Goal: Task Accomplishment & Management: Manage account settings

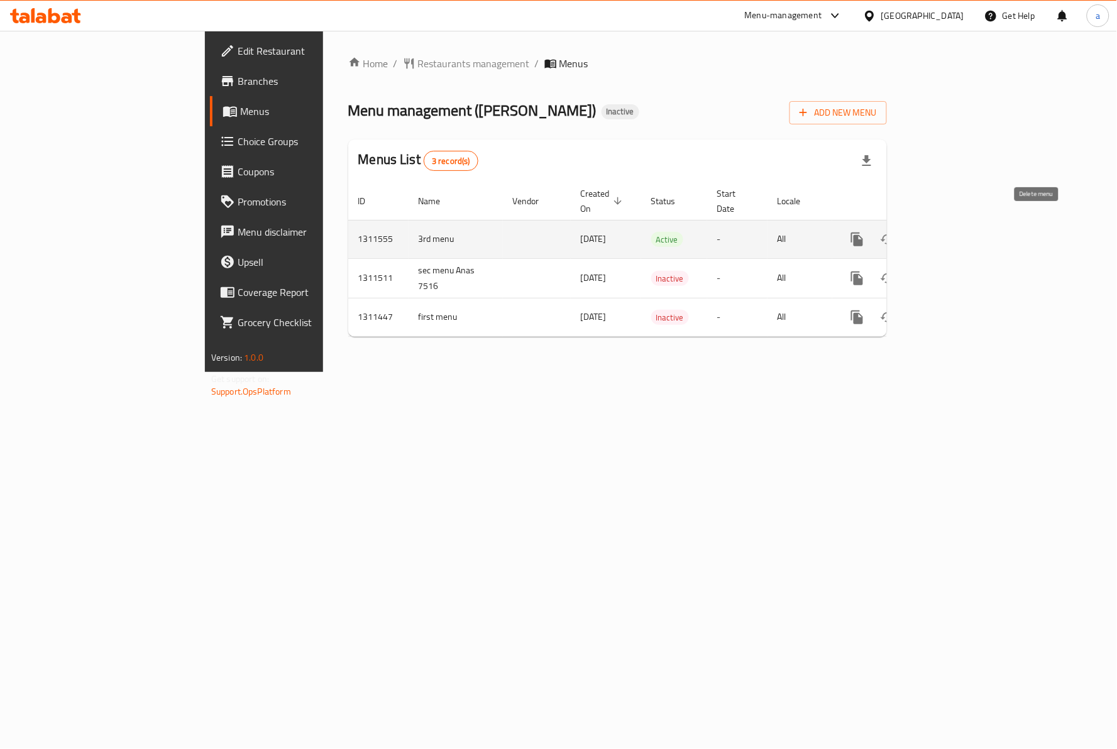
click at [925, 232] on icon "enhanced table" at bounding box center [917, 239] width 15 height 15
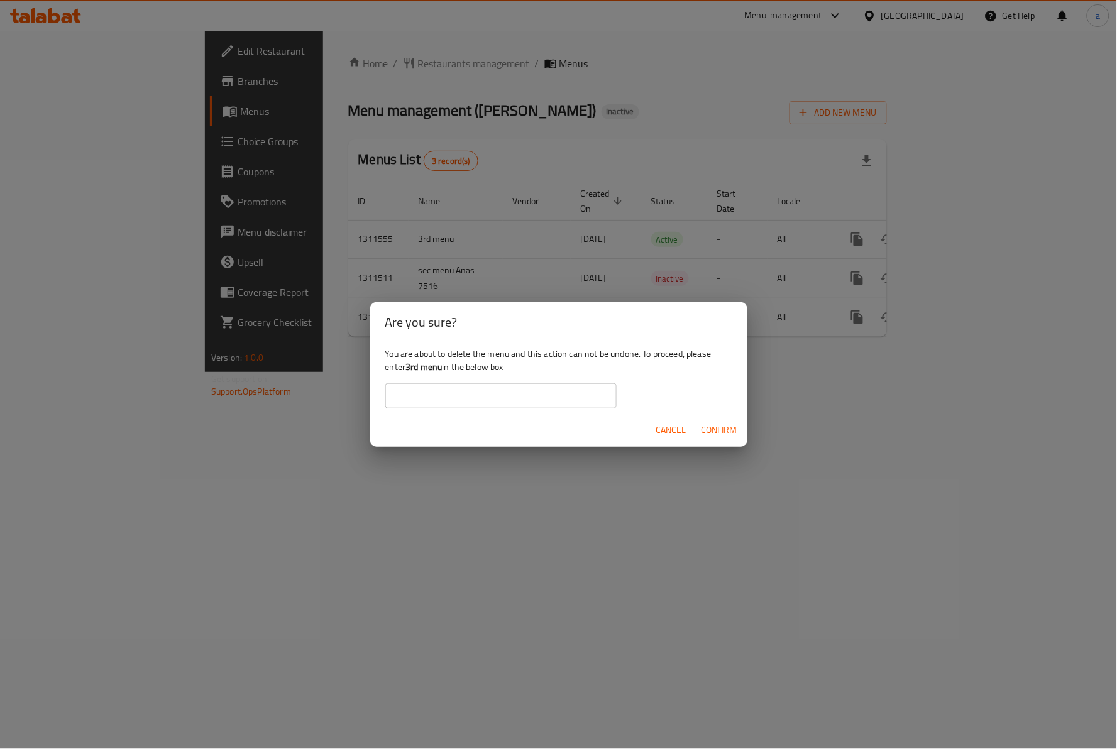
click at [272, 190] on div "Are you sure? You are about to delete the menu and this action can not be undon…" at bounding box center [558, 374] width 1117 height 749
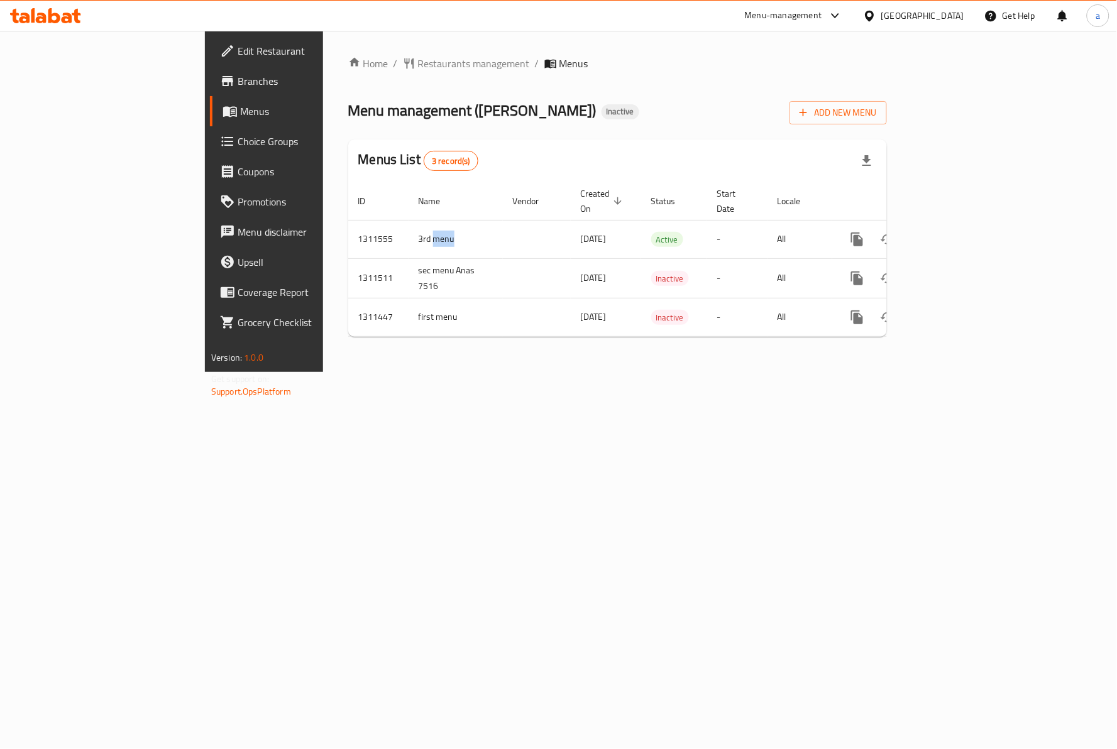
click at [409, 222] on td "3rd menu" at bounding box center [456, 239] width 94 height 38
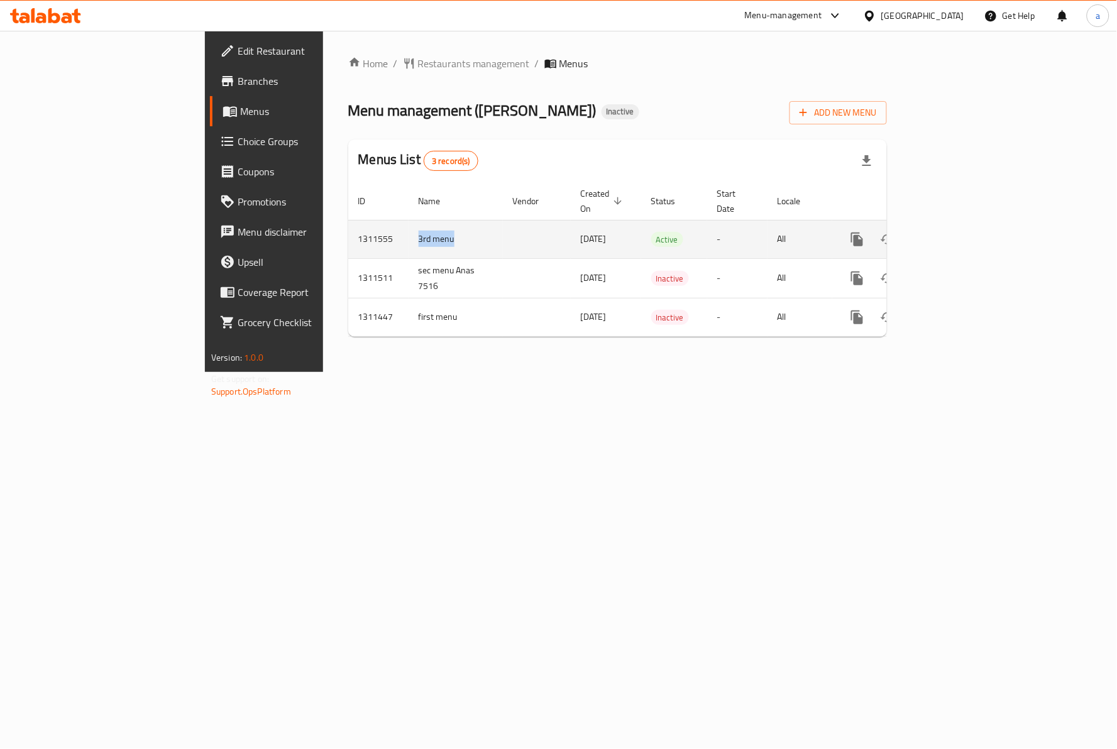
click at [409, 225] on td "3rd menu" at bounding box center [456, 239] width 94 height 38
click at [409, 226] on td "3rd menu" at bounding box center [456, 239] width 94 height 38
click at [922, 234] on icon "enhanced table" at bounding box center [917, 239] width 9 height 11
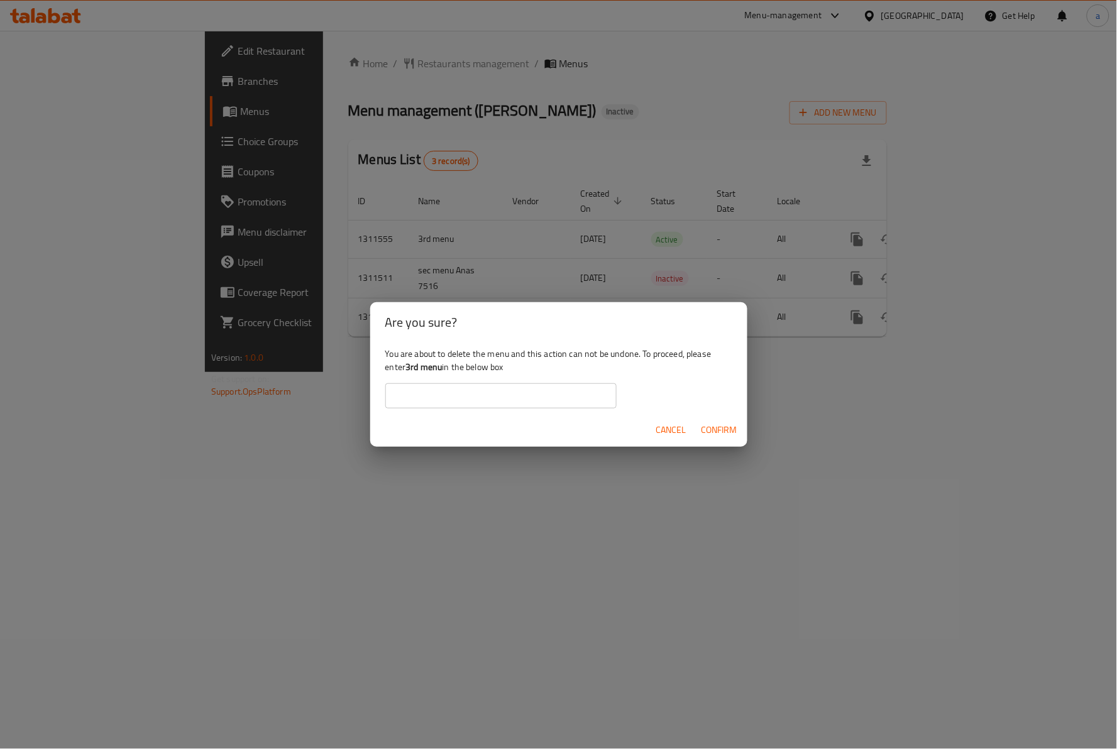
click at [513, 396] on input "text" at bounding box center [500, 395] width 231 height 25
paste input "3rd menu"
type input "3rd menu"
click at [708, 425] on span "Confirm" at bounding box center [719, 430] width 36 height 16
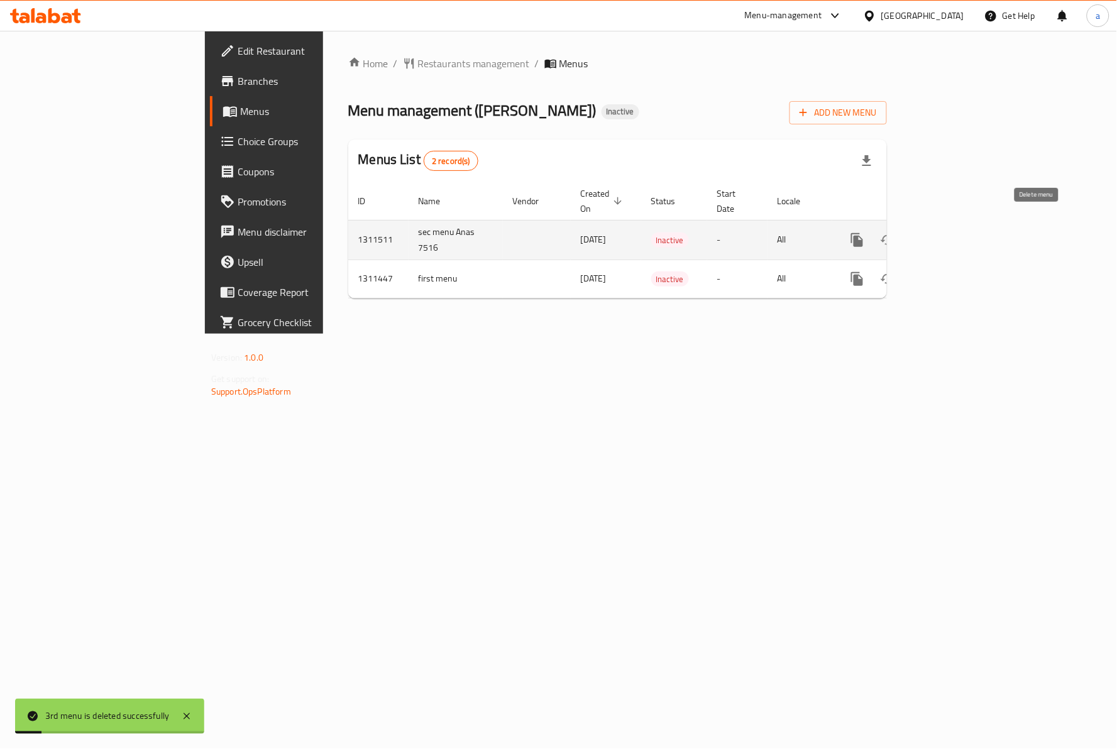
click at [922, 234] on icon "enhanced table" at bounding box center [917, 239] width 9 height 11
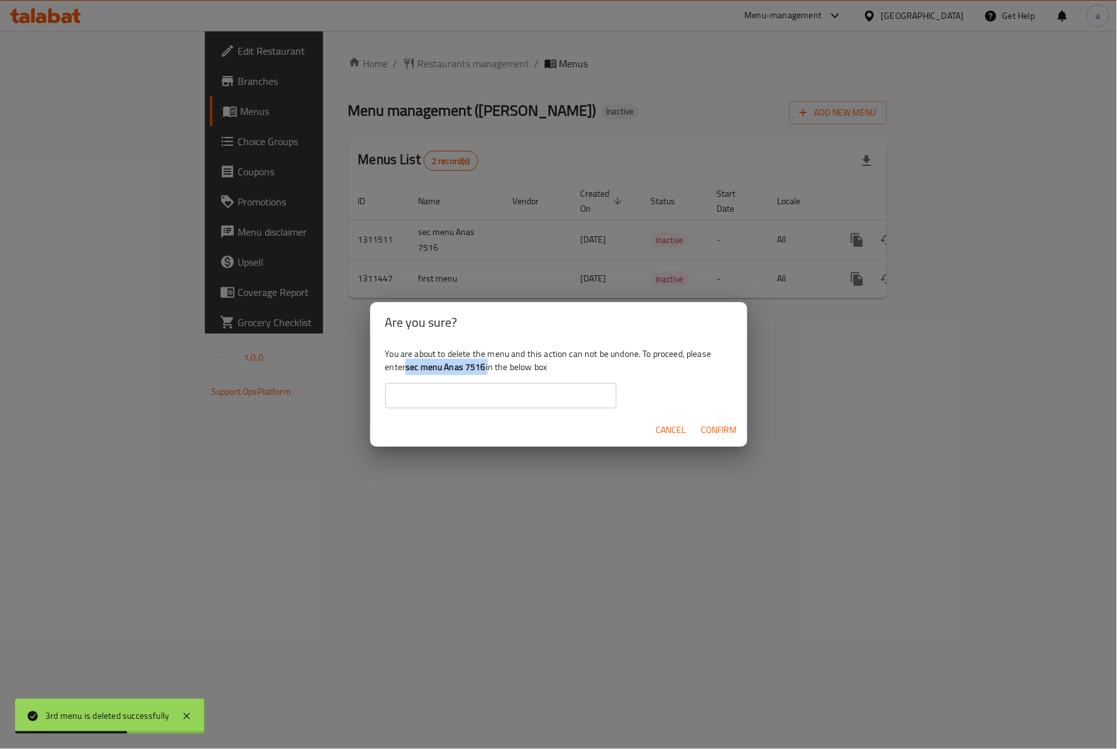
drag, startPoint x: 407, startPoint y: 367, endPoint x: 488, endPoint y: 368, distance: 81.1
click at [488, 368] on div "You are about to delete the menu and this action can not be undone. To proceed,…" at bounding box center [558, 378] width 377 height 70
drag, startPoint x: 419, startPoint y: 368, endPoint x: 414, endPoint y: 371, distance: 6.8
click at [416, 370] on b "sec menu Anas 7516" at bounding box center [445, 367] width 80 height 16
click at [410, 371] on b "sec menu Anas 7516" at bounding box center [445, 367] width 80 height 16
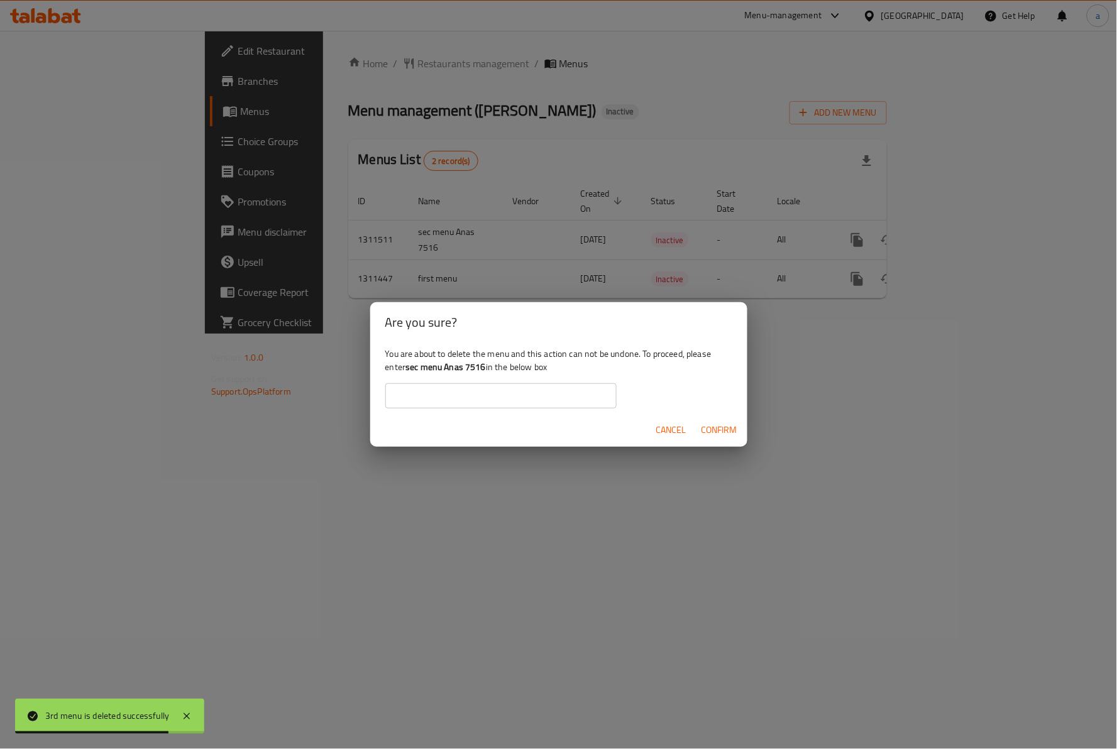
click at [409, 368] on b "sec menu Anas 7516" at bounding box center [445, 367] width 80 height 16
drag, startPoint x: 409, startPoint y: 368, endPoint x: 473, endPoint y: 366, distance: 64.7
click at [473, 366] on b "sec menu Anas 7516" at bounding box center [445, 367] width 80 height 16
copy b "sec menu Anas 7516"
click at [503, 404] on input "text" at bounding box center [500, 395] width 231 height 25
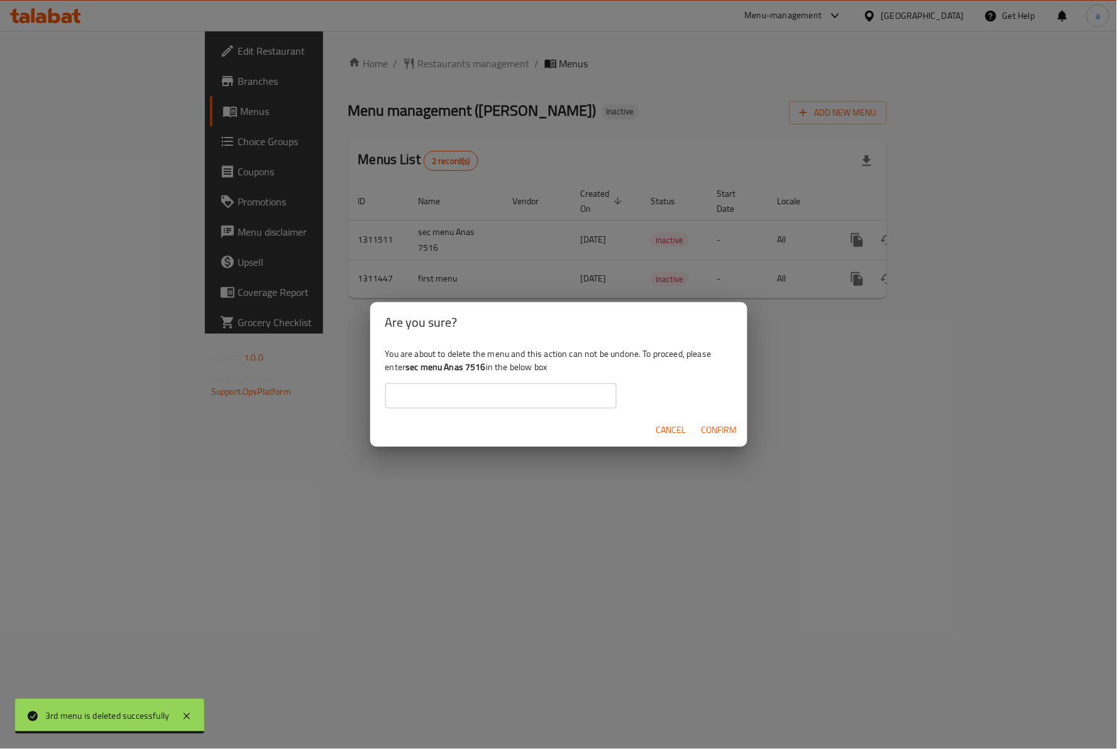
paste input "sec menu Anas 7516"
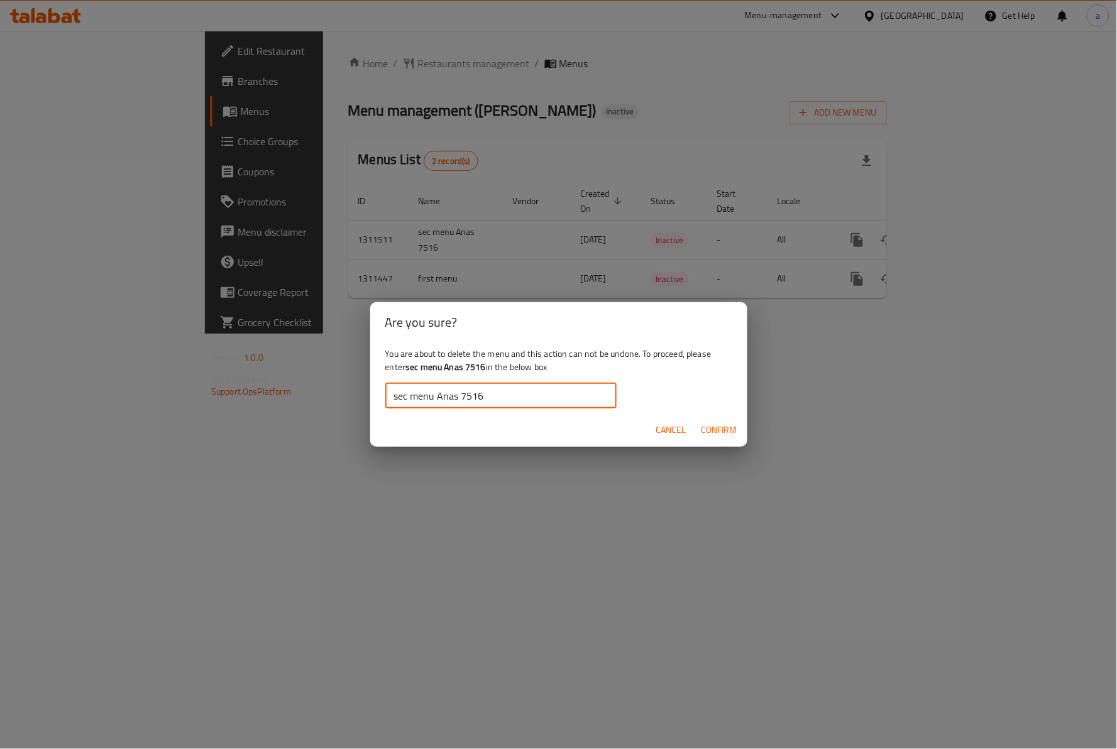
type input "sec menu Anas 7516"
click at [705, 422] on span "Confirm" at bounding box center [719, 430] width 36 height 16
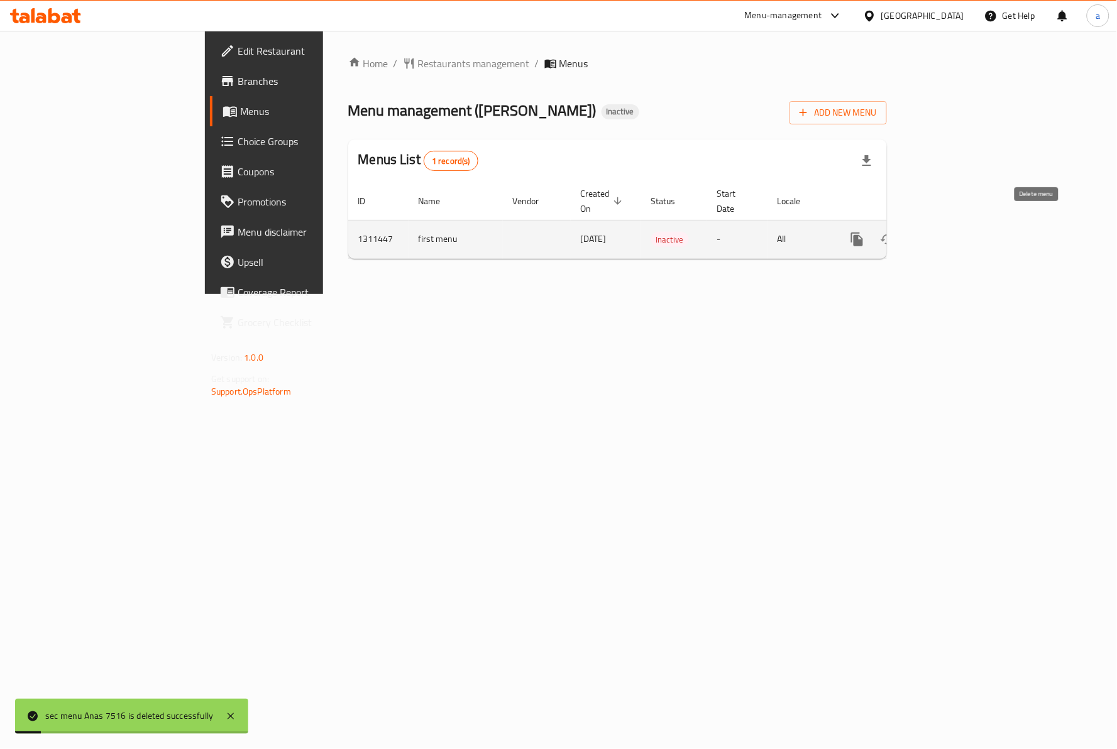
click at [922, 234] on icon "enhanced table" at bounding box center [917, 239] width 9 height 11
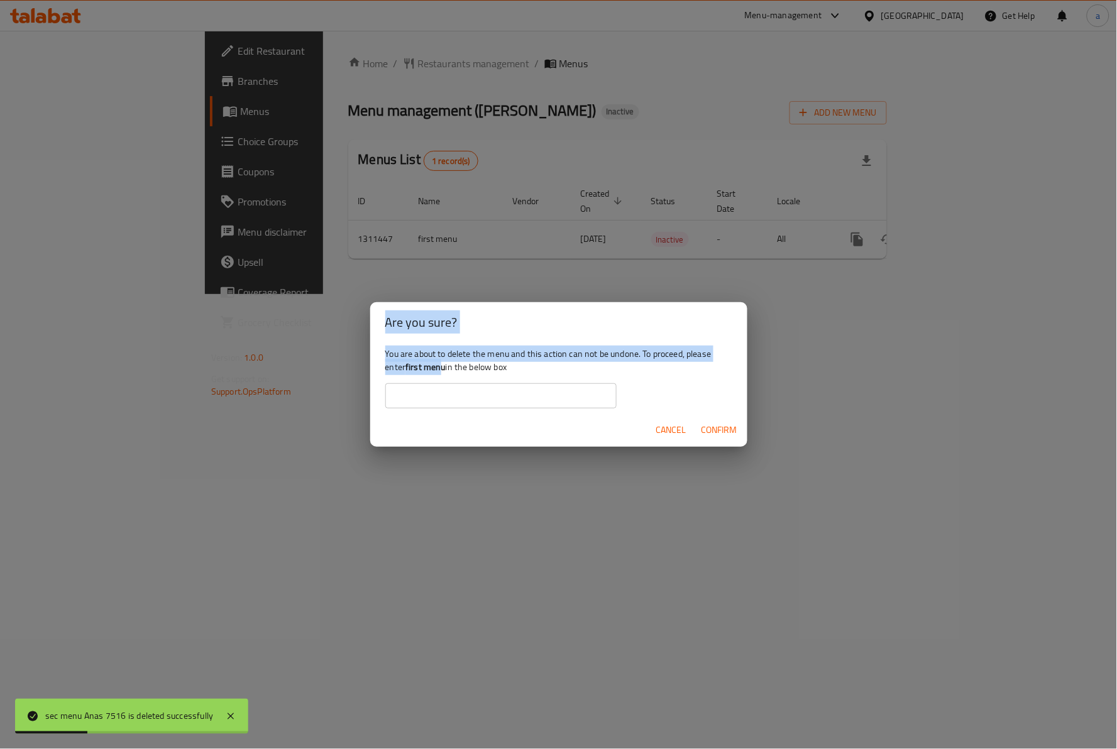
drag, startPoint x: 407, startPoint y: 365, endPoint x: 442, endPoint y: 365, distance: 35.8
click at [442, 365] on b "first menu" at bounding box center [425, 367] width 40 height 16
click at [442, 366] on b "first menu" at bounding box center [425, 367] width 40 height 16
click at [436, 368] on b "first menu" at bounding box center [425, 367] width 40 height 16
click at [432, 371] on b "first menu" at bounding box center [425, 367] width 40 height 16
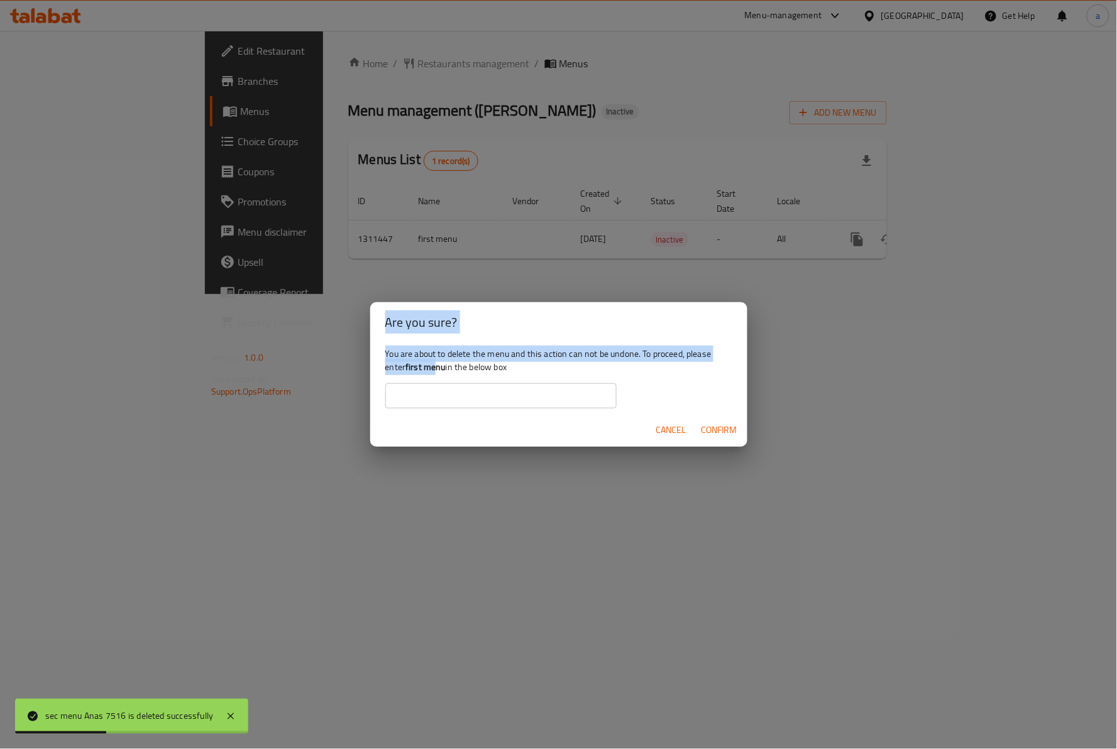
click at [432, 371] on b "first menu" at bounding box center [425, 367] width 40 height 16
click at [429, 373] on b "first menu" at bounding box center [425, 367] width 40 height 16
drag, startPoint x: 404, startPoint y: 363, endPoint x: 418, endPoint y: 370, distance: 15.2
click at [414, 370] on div "You are about to delete the menu and this action can not be undone. To proceed,…" at bounding box center [558, 378] width 377 height 70
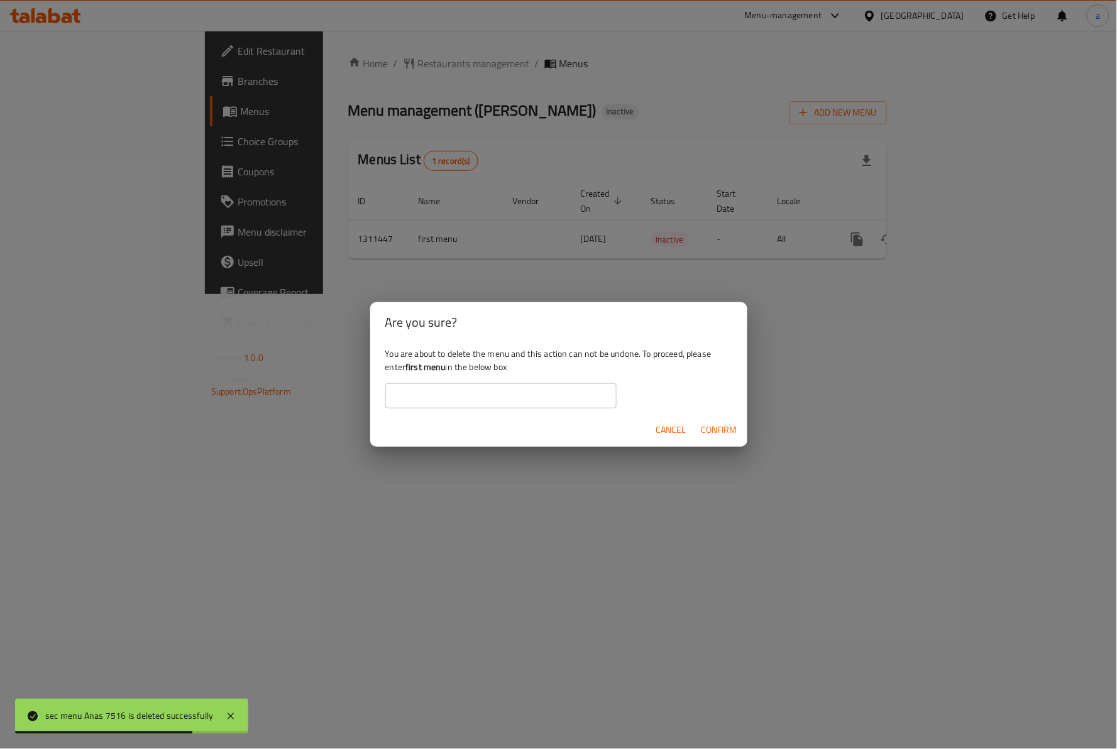
drag, startPoint x: 441, startPoint y: 368, endPoint x: 435, endPoint y: 371, distance: 6.5
click at [435, 371] on b "first menu" at bounding box center [425, 367] width 40 height 16
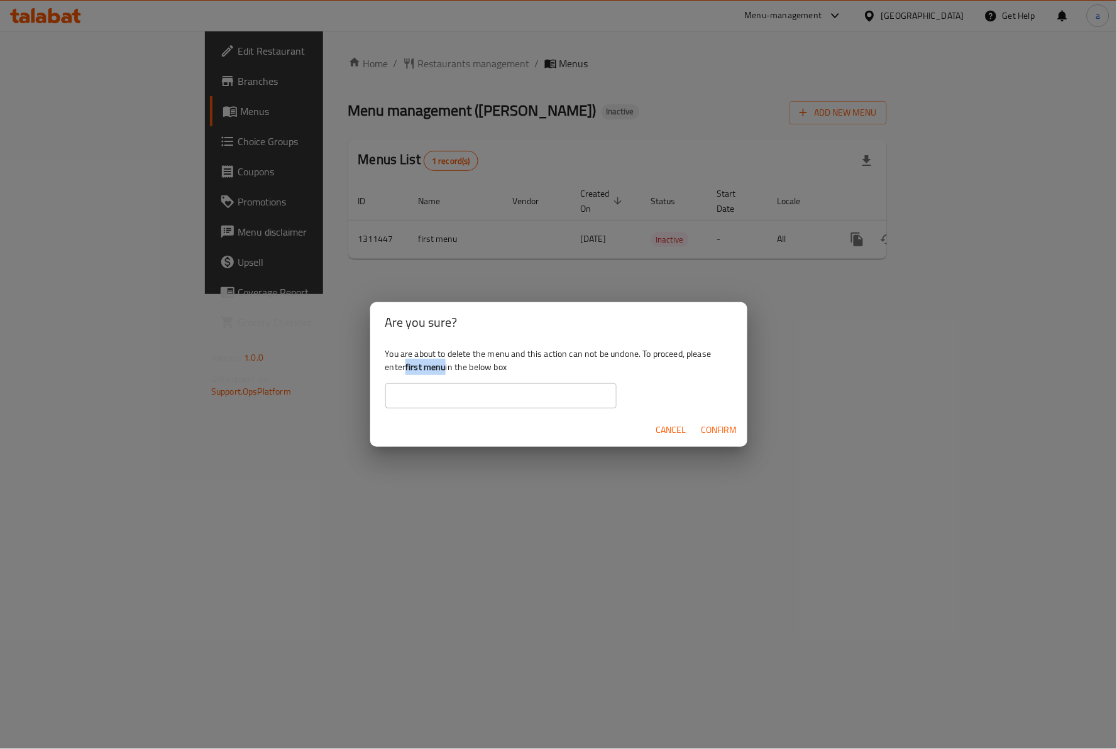
drag, startPoint x: 446, startPoint y: 371, endPoint x: 409, endPoint y: 367, distance: 37.9
click at [409, 367] on b "first menu" at bounding box center [425, 367] width 40 height 16
copy b "first menu"
click at [511, 406] on input "text" at bounding box center [500, 395] width 231 height 25
paste input "first menu"
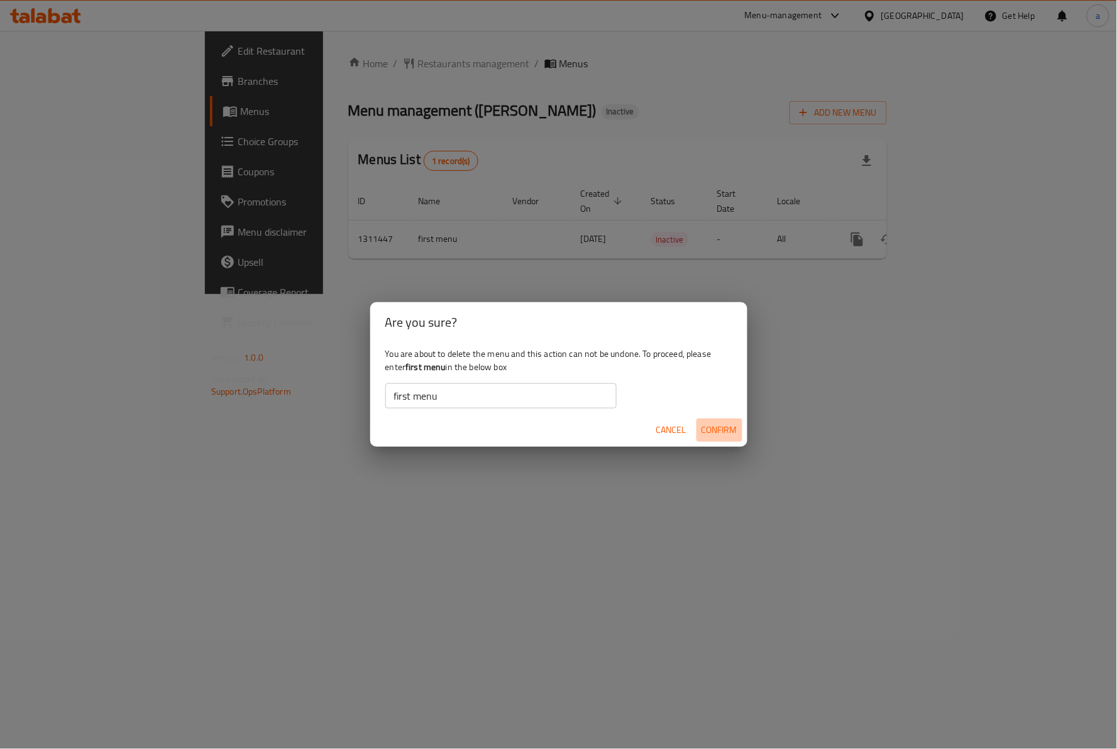
click at [717, 425] on span "Confirm" at bounding box center [719, 430] width 36 height 16
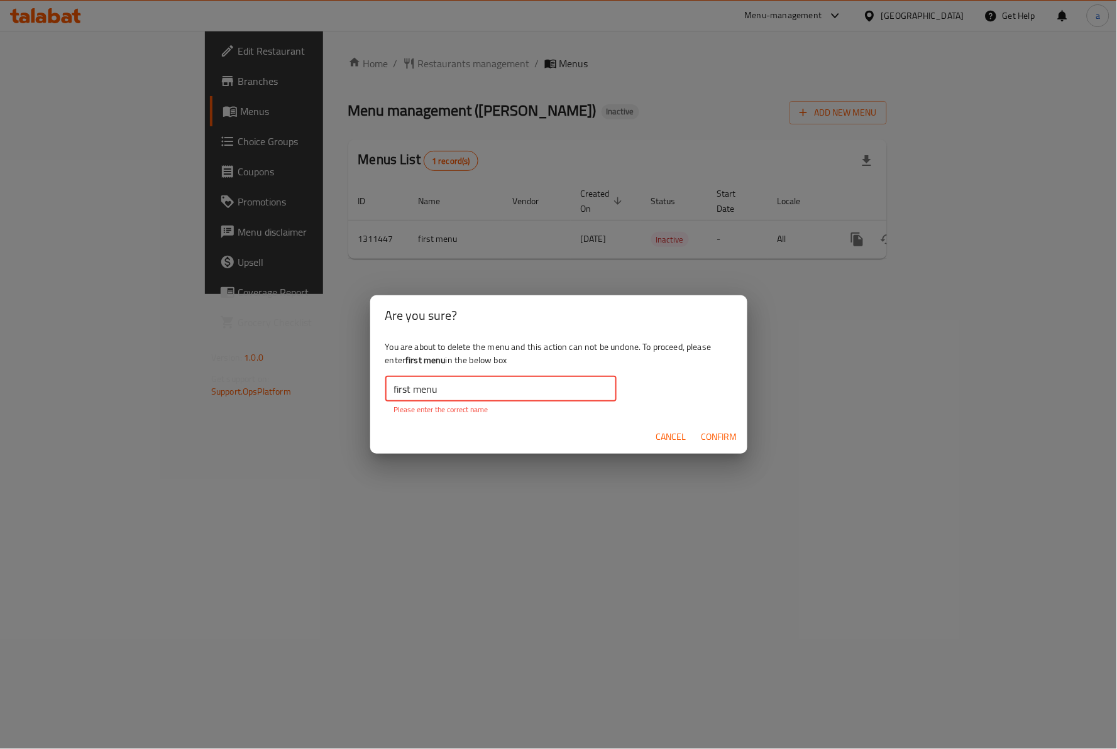
click at [544, 387] on input "first menu" at bounding box center [500, 388] width 231 height 25
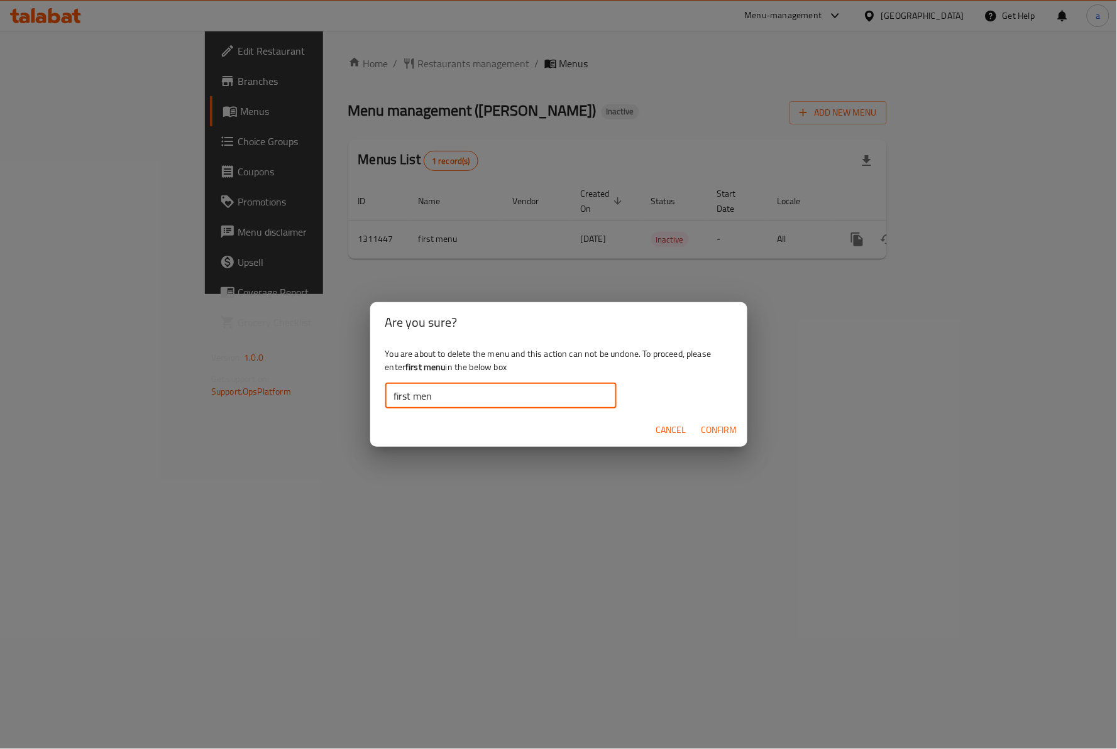
click at [397, 397] on input "first men" at bounding box center [500, 395] width 231 height 25
click at [442, 398] on input "irst men" at bounding box center [500, 395] width 231 height 25
click at [393, 397] on input "irst men" at bounding box center [500, 395] width 231 height 25
type input "first menu"
click at [727, 430] on span "Confirm" at bounding box center [719, 430] width 36 height 16
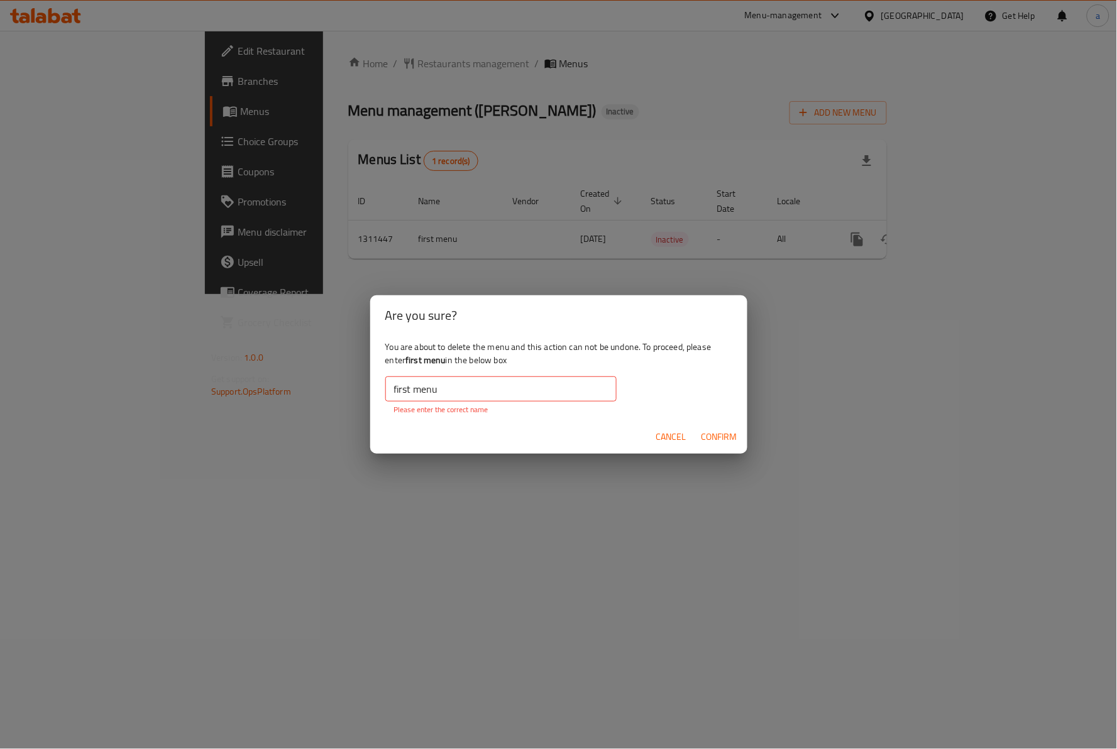
click at [550, 391] on input "first menu" at bounding box center [500, 388] width 231 height 25
click at [366, 253] on div "Are you sure? You are about to delete the menu and this action can not be undon…" at bounding box center [558, 374] width 1117 height 749
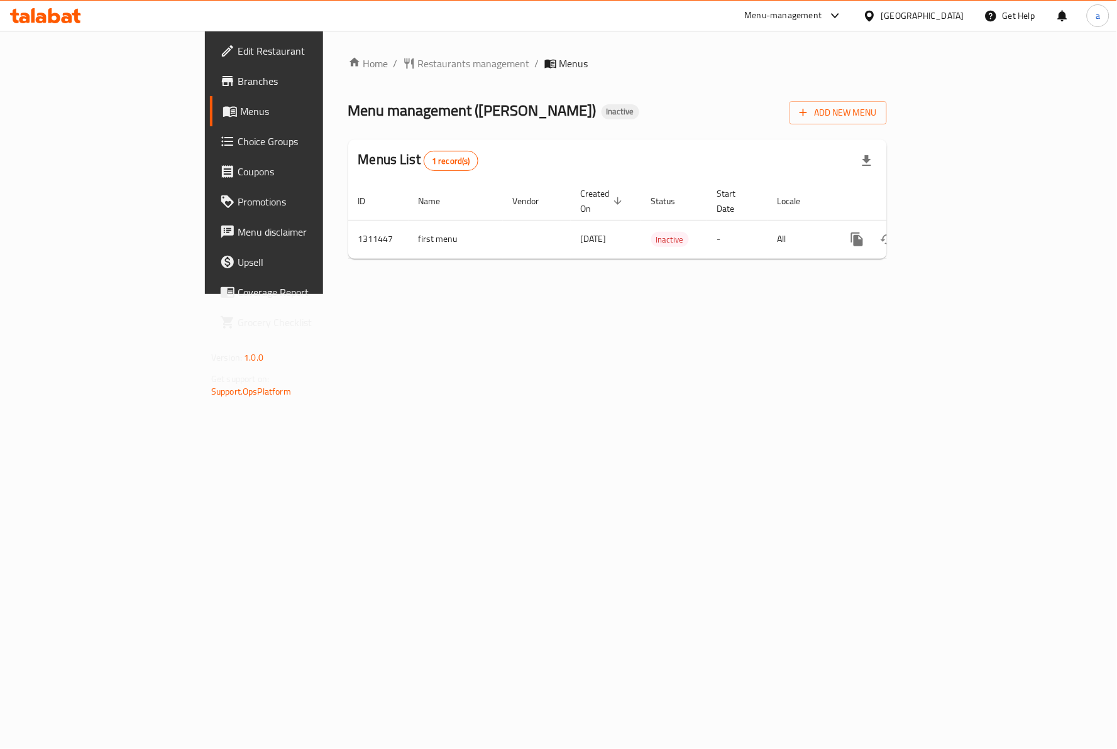
click at [350, 246] on div "Are you sure? You are about to delete the menu and this action can not be undon…" at bounding box center [558, 374] width 1117 height 749
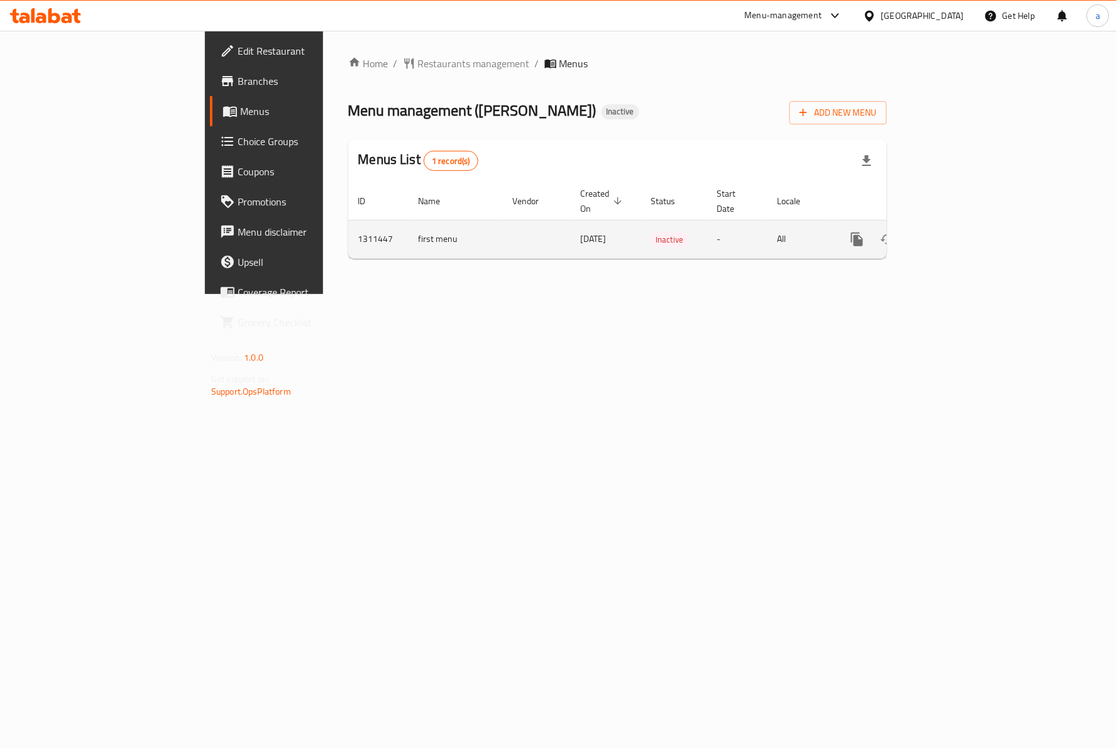
click at [409, 220] on td "first menu" at bounding box center [456, 239] width 94 height 38
click at [409, 229] on td "first menu" at bounding box center [456, 239] width 94 height 38
copy td "first menu"
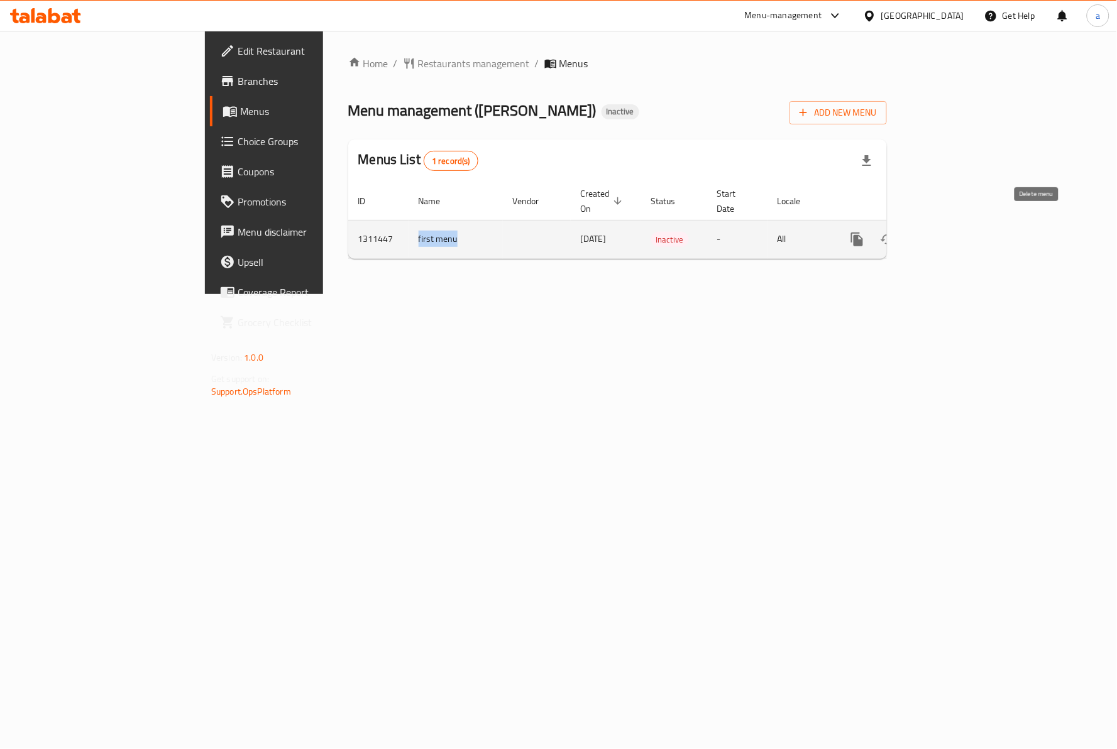
click at [933, 224] on button "enhanced table" at bounding box center [918, 239] width 30 height 30
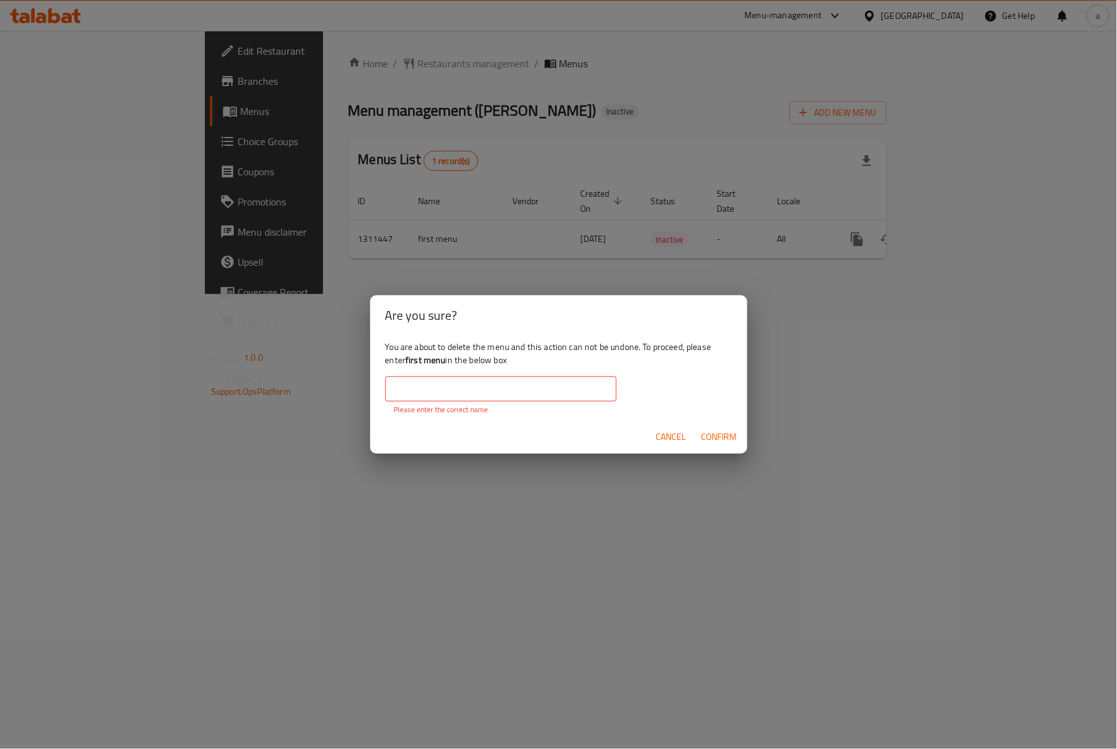
click at [554, 393] on input "text" at bounding box center [500, 388] width 231 height 25
paste input "first menu"
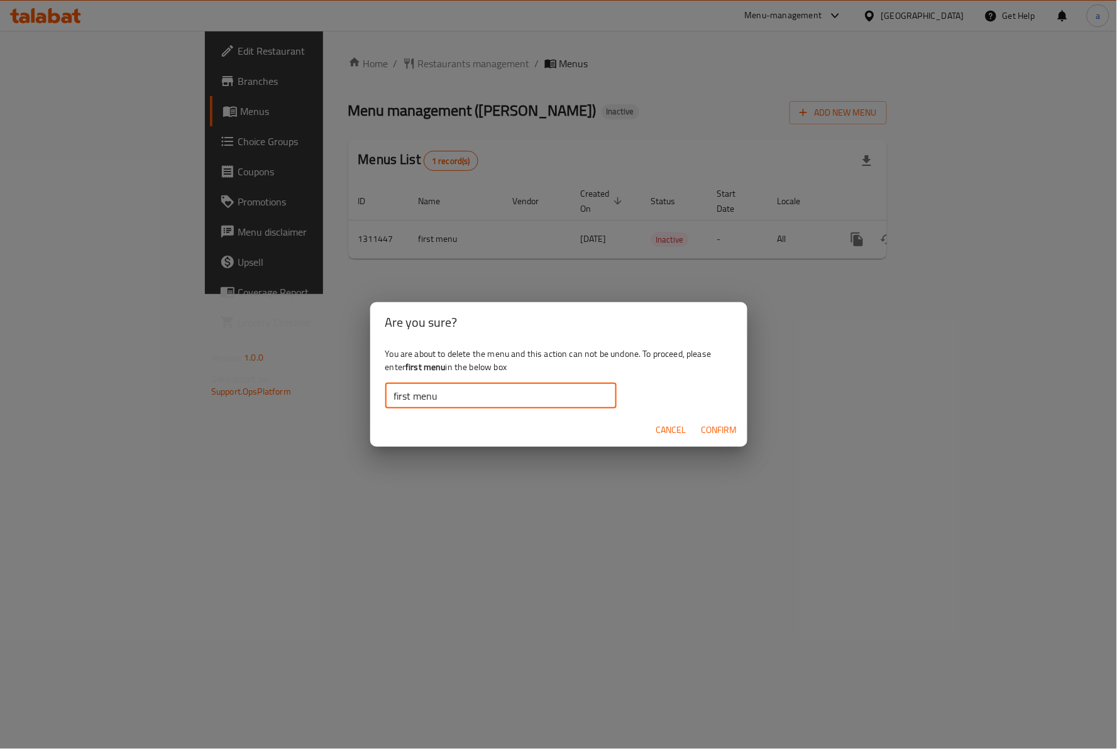
click at [724, 422] on span "Confirm" at bounding box center [719, 430] width 36 height 16
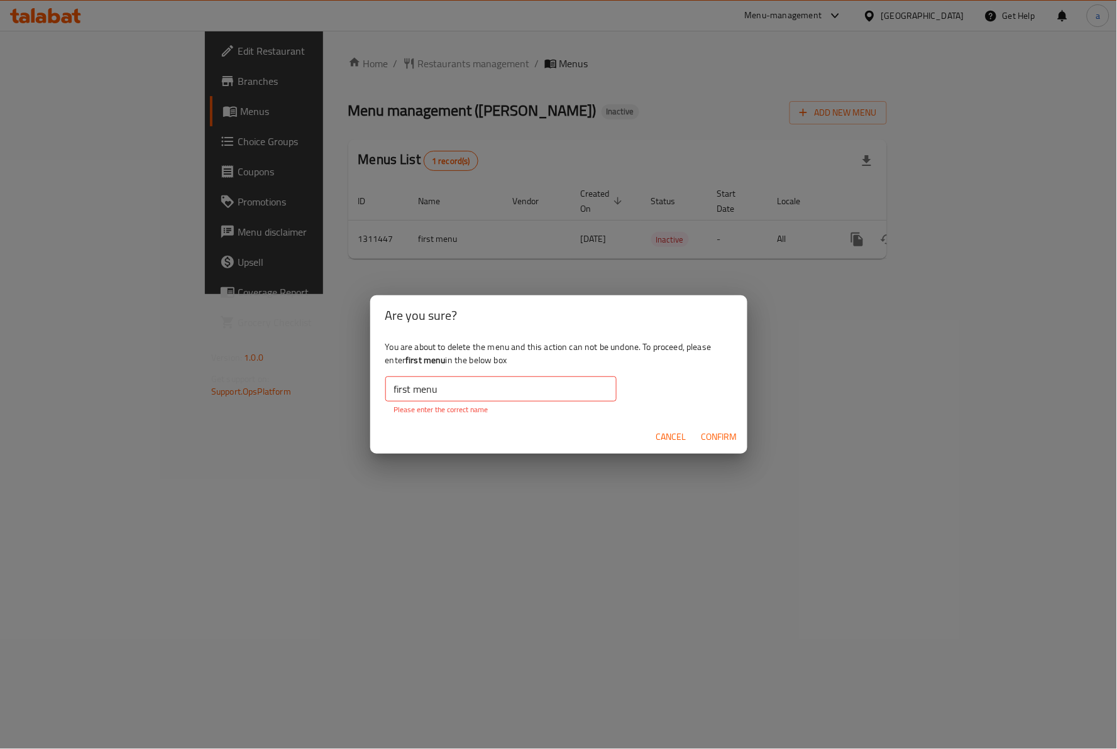
click at [720, 435] on span "Confirm" at bounding box center [719, 437] width 36 height 16
click at [454, 387] on input "first menu" at bounding box center [500, 388] width 231 height 25
drag, startPoint x: 407, startPoint y: 360, endPoint x: 440, endPoint y: 360, distance: 33.3
click at [440, 360] on b "first menu" at bounding box center [425, 360] width 40 height 16
click at [411, 359] on b "first menu" at bounding box center [425, 360] width 40 height 16
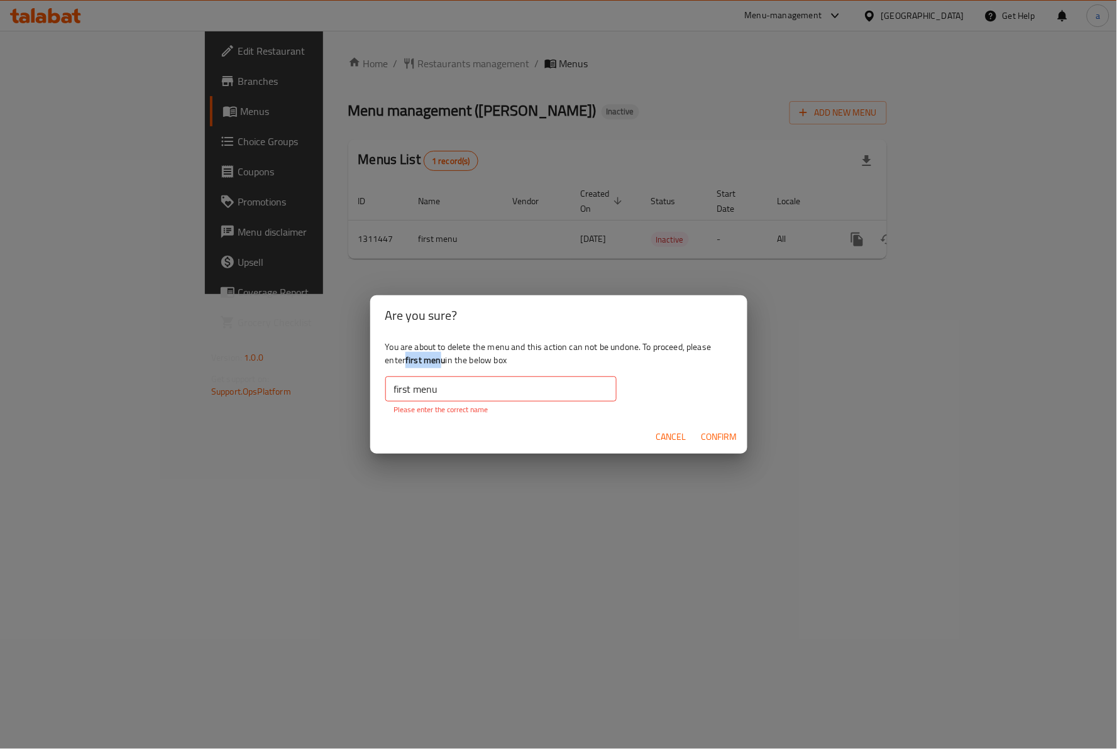
drag, startPoint x: 405, startPoint y: 362, endPoint x: 448, endPoint y: 365, distance: 42.8
click at [448, 365] on div "You are about to delete the menu and this action can not be undone. To proceed,…" at bounding box center [558, 378] width 377 height 84
copy div "first menu"
drag, startPoint x: 467, startPoint y: 383, endPoint x: 250, endPoint y: 391, distance: 217.0
click at [250, 391] on div "Are you sure? You are about to delete the menu and this action can not be undon…" at bounding box center [558, 374] width 1117 height 749
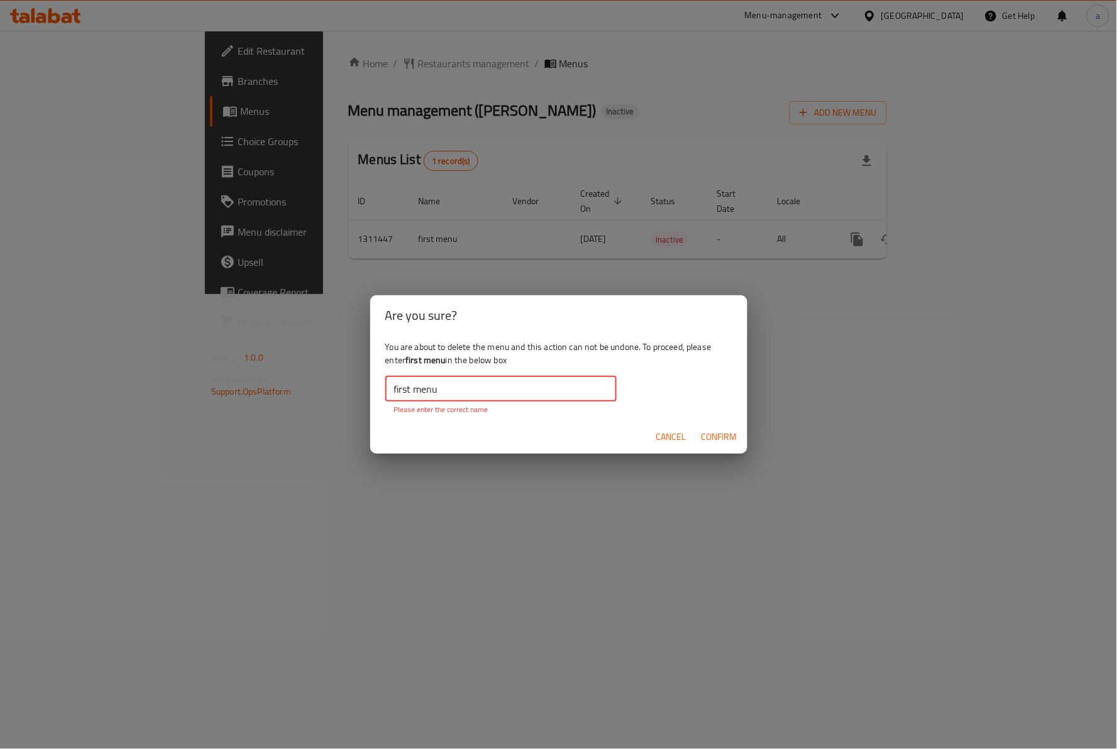
paste input "first menu"
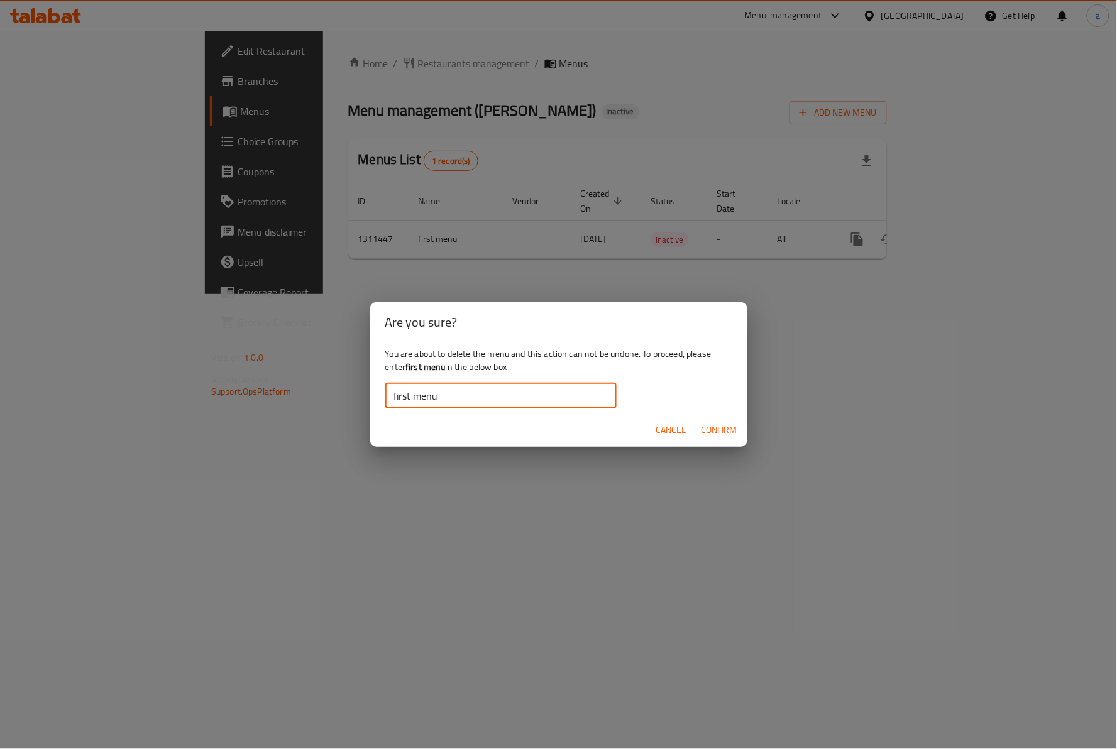
click at [397, 400] on input "first menu" at bounding box center [500, 395] width 231 height 25
type input "first menu"
click at [740, 434] on button "Confirm" at bounding box center [719, 430] width 46 height 23
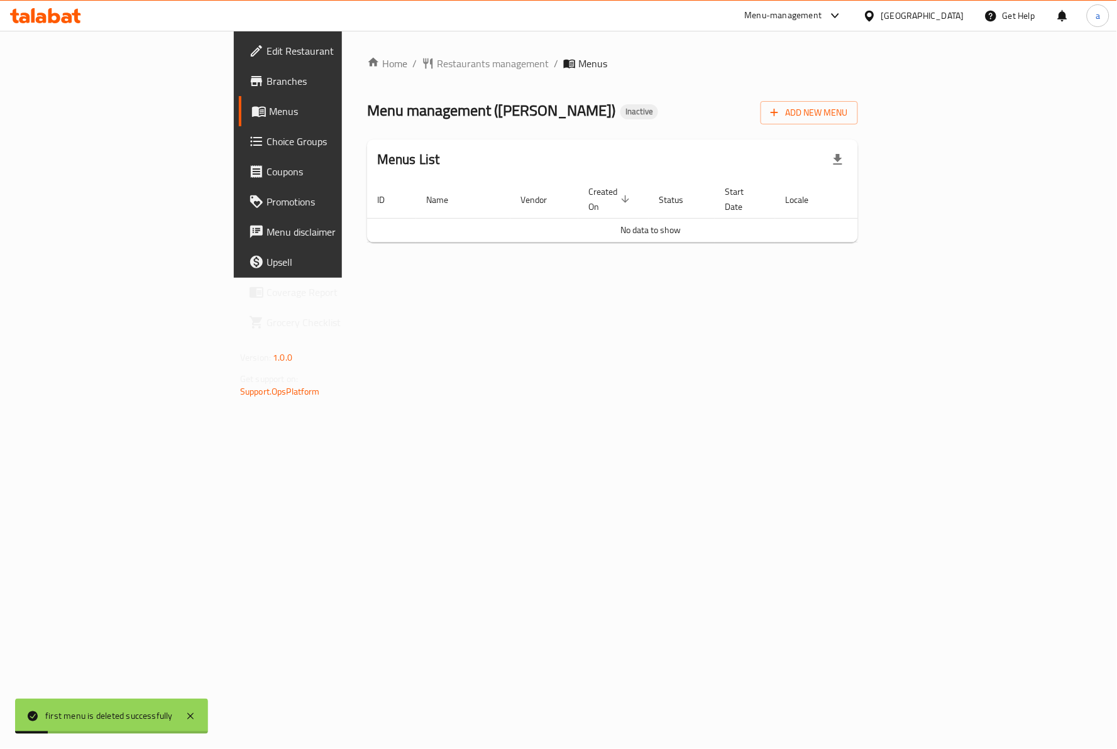
click at [858, 126] on div "Home / Restaurants management / Menus Menu management ( Chin Chang ) Inactive A…" at bounding box center [612, 154] width 491 height 197
click at [848, 105] on span "Add New Menu" at bounding box center [809, 113] width 77 height 16
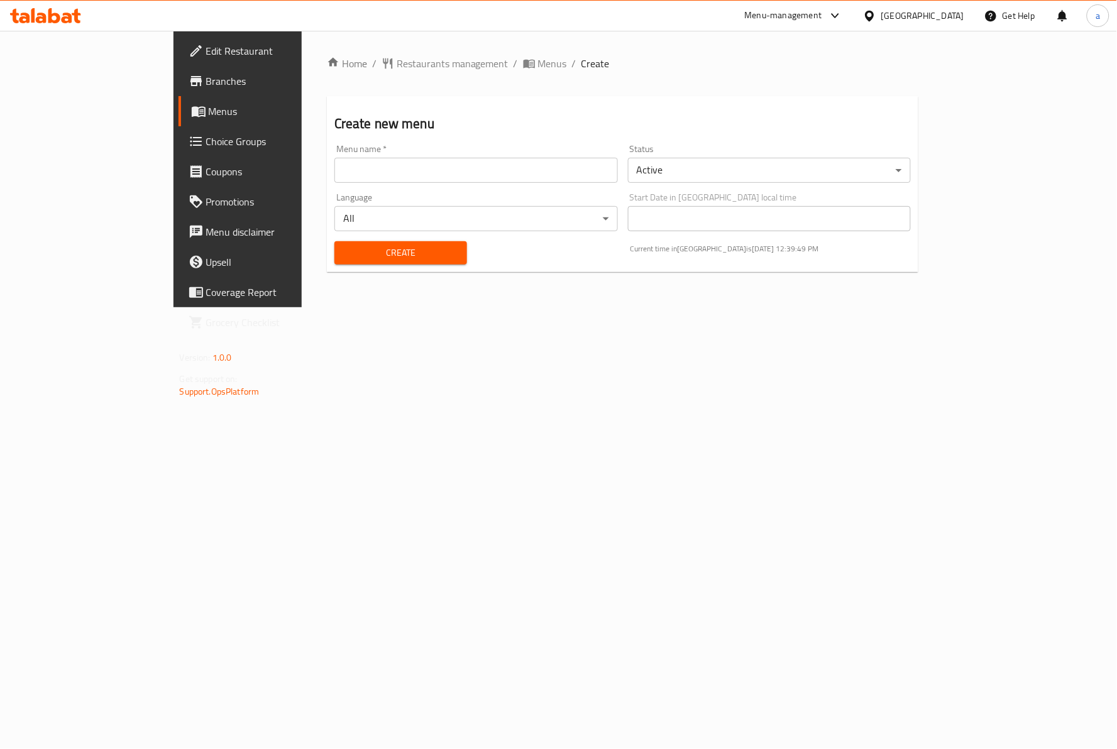
click at [334, 168] on input "text" at bounding box center [475, 170] width 283 height 25
type input "1st menu"
click at [366, 243] on button "Create" at bounding box center [400, 252] width 133 height 23
click at [209, 108] on span "Menus" at bounding box center [279, 111] width 141 height 15
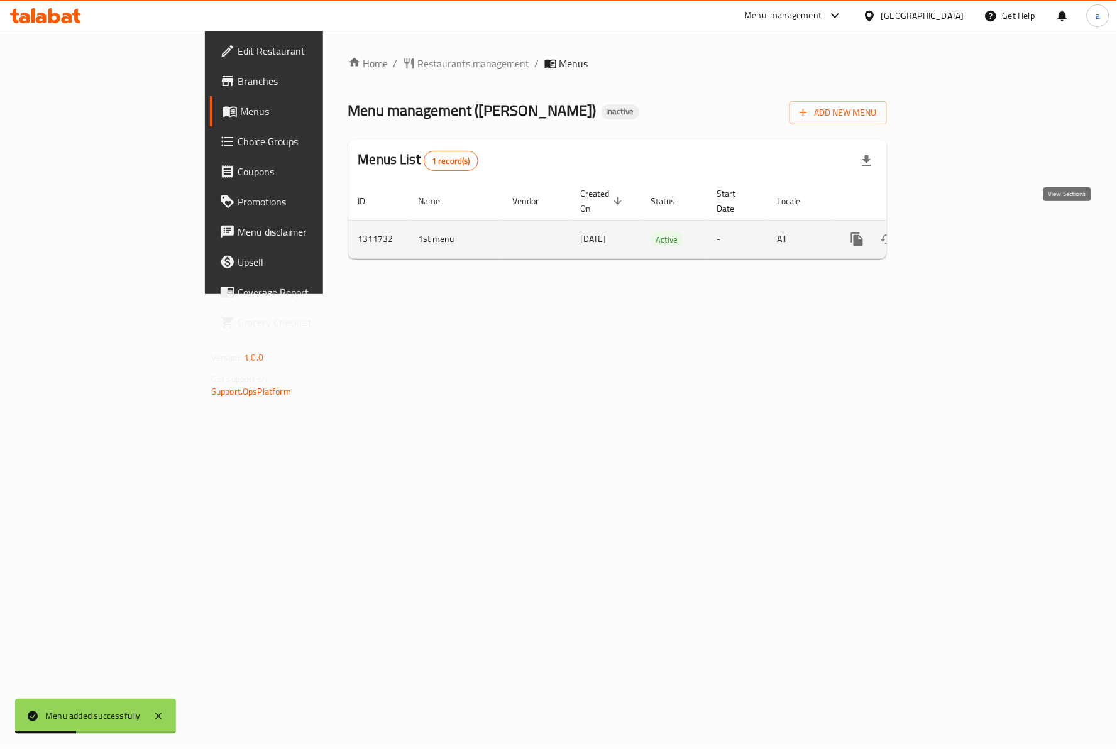
click at [955, 232] on icon "enhanced table" at bounding box center [947, 239] width 15 height 15
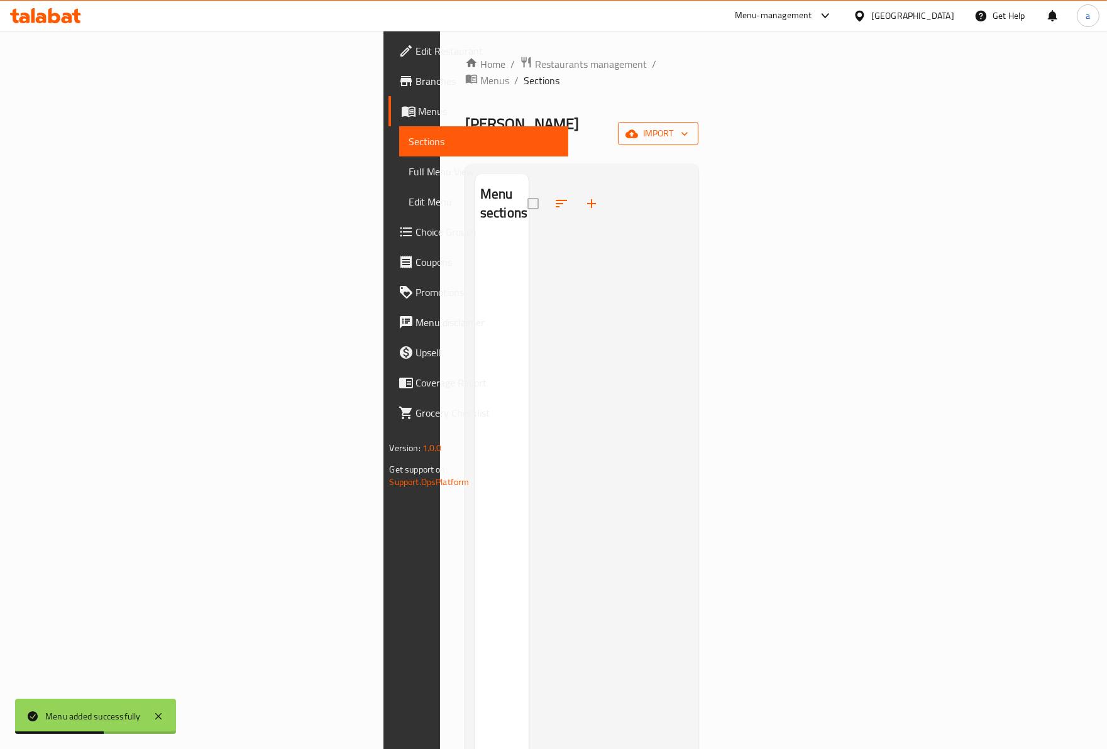
click at [688, 126] on span "import" at bounding box center [658, 134] width 60 height 16
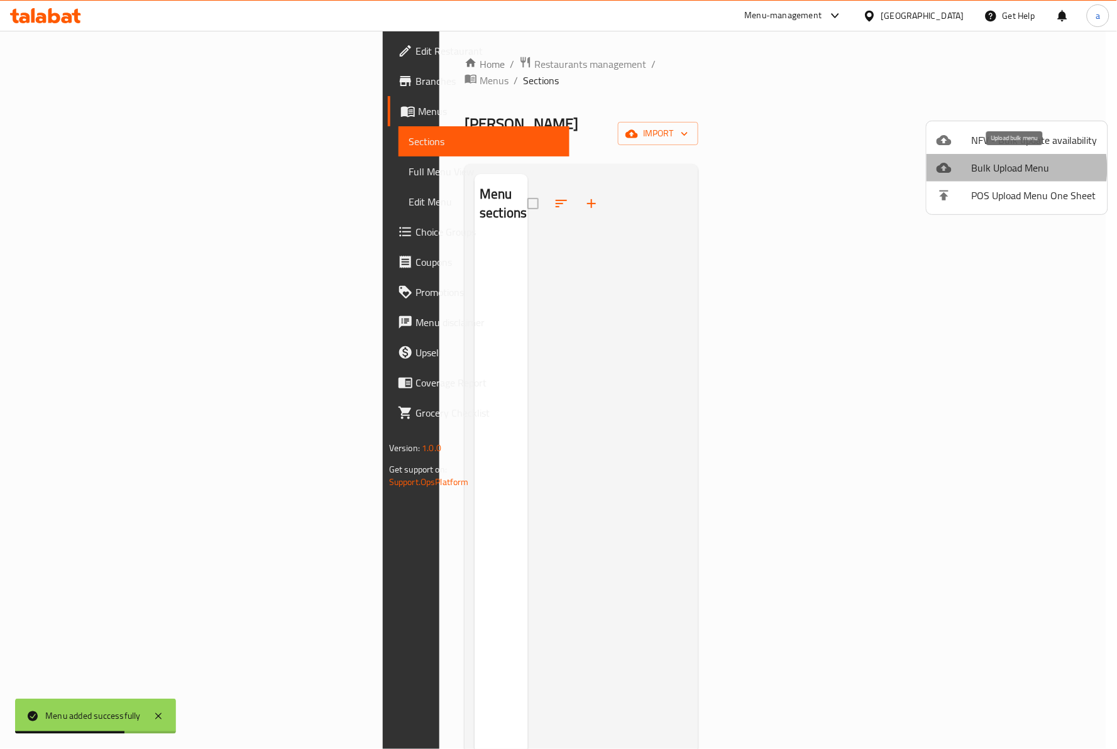
click at [1000, 168] on span "Bulk Upload Menu" at bounding box center [1035, 167] width 126 height 15
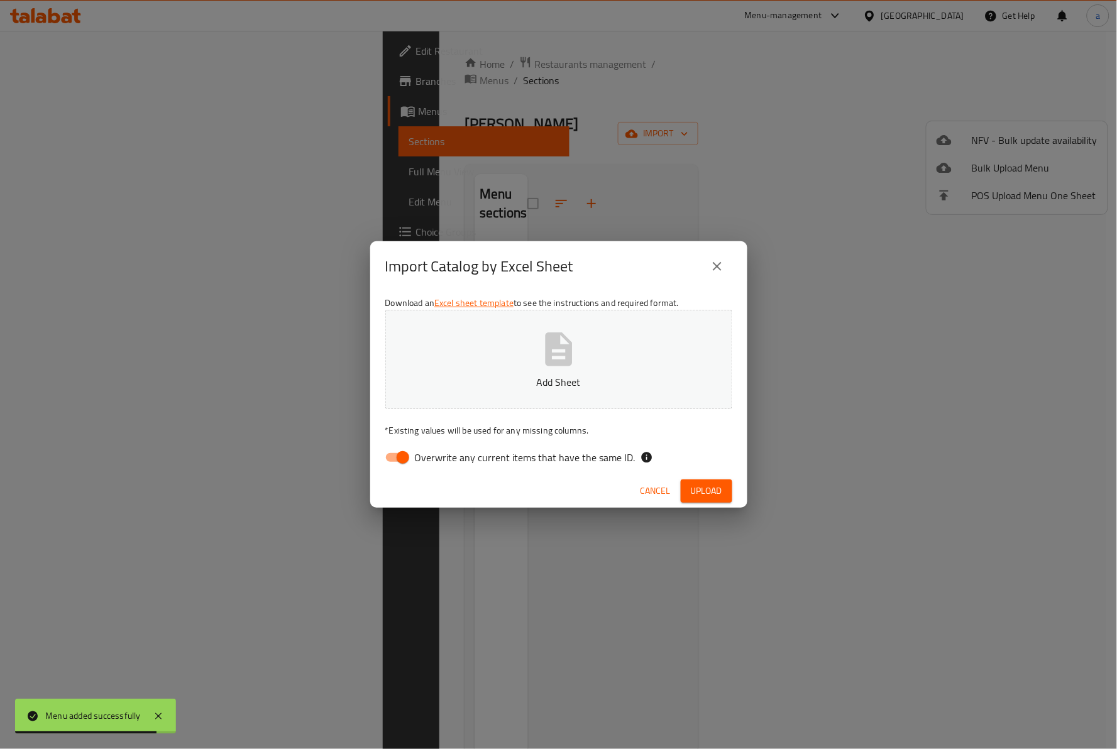
click at [434, 451] on span "Overwrite any current items that have the same ID." at bounding box center [525, 457] width 221 height 15
click at [434, 451] on input "Overwrite any current items that have the same ID." at bounding box center [403, 458] width 72 height 24
checkbox input "false"
click at [716, 488] on span "Upload" at bounding box center [706, 491] width 31 height 16
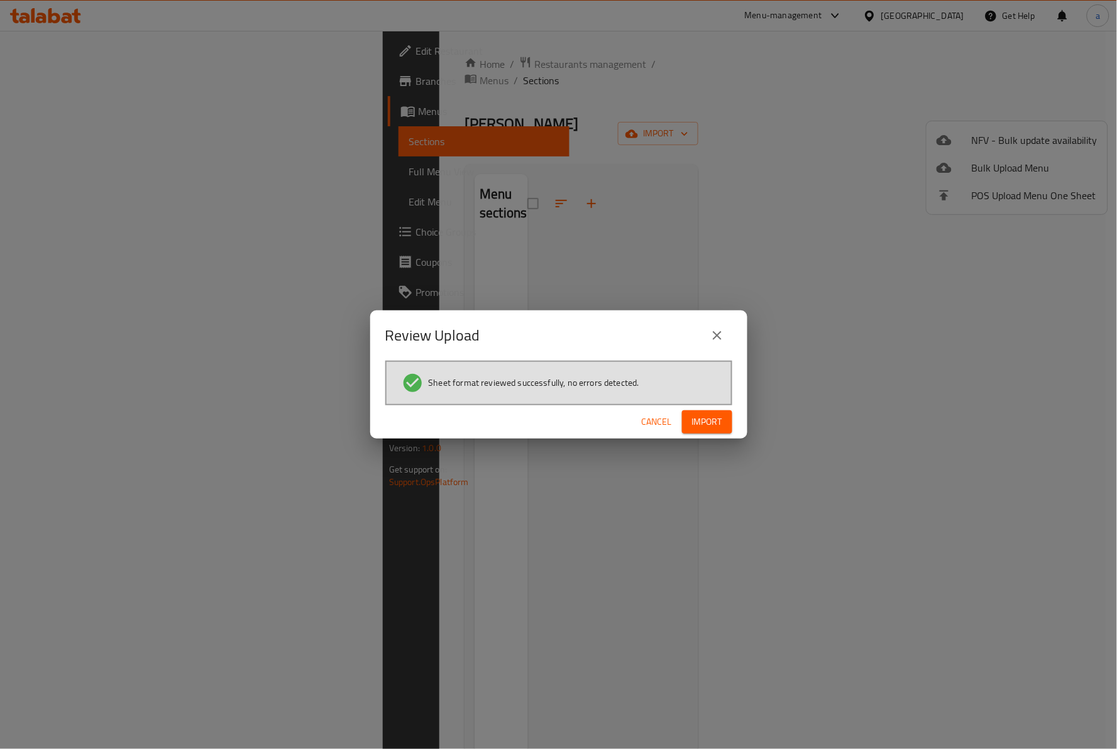
click at [704, 410] on button "Import" at bounding box center [707, 421] width 50 height 23
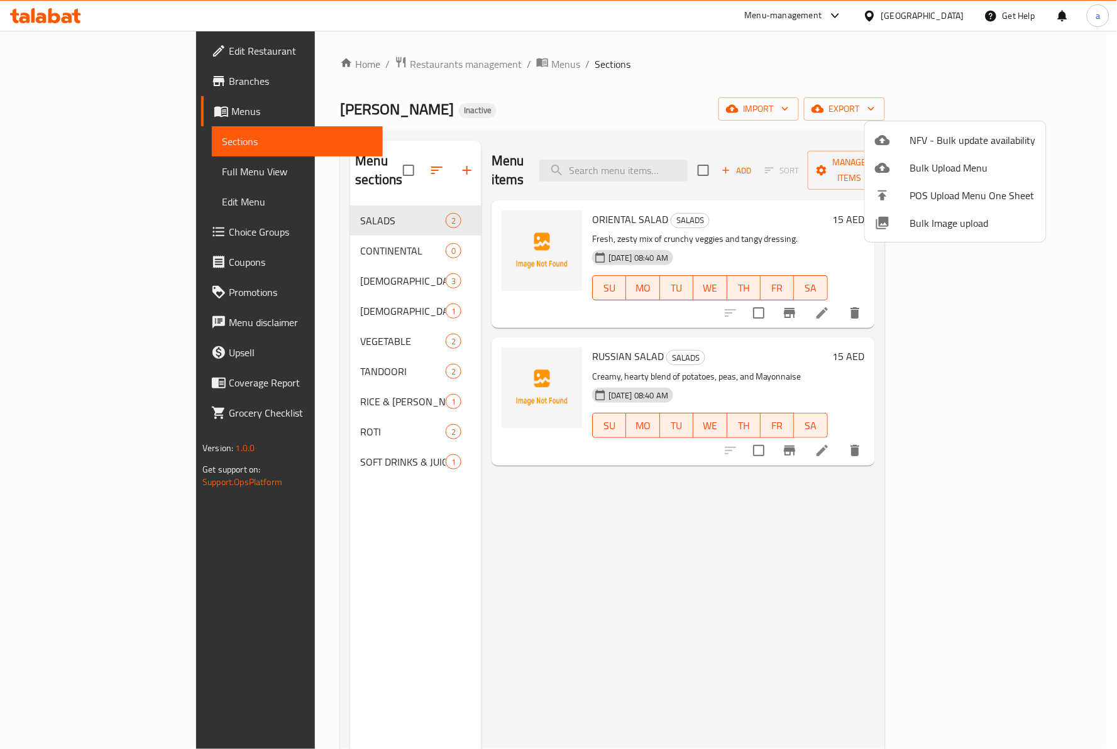
click at [564, 101] on div at bounding box center [558, 374] width 1117 height 749
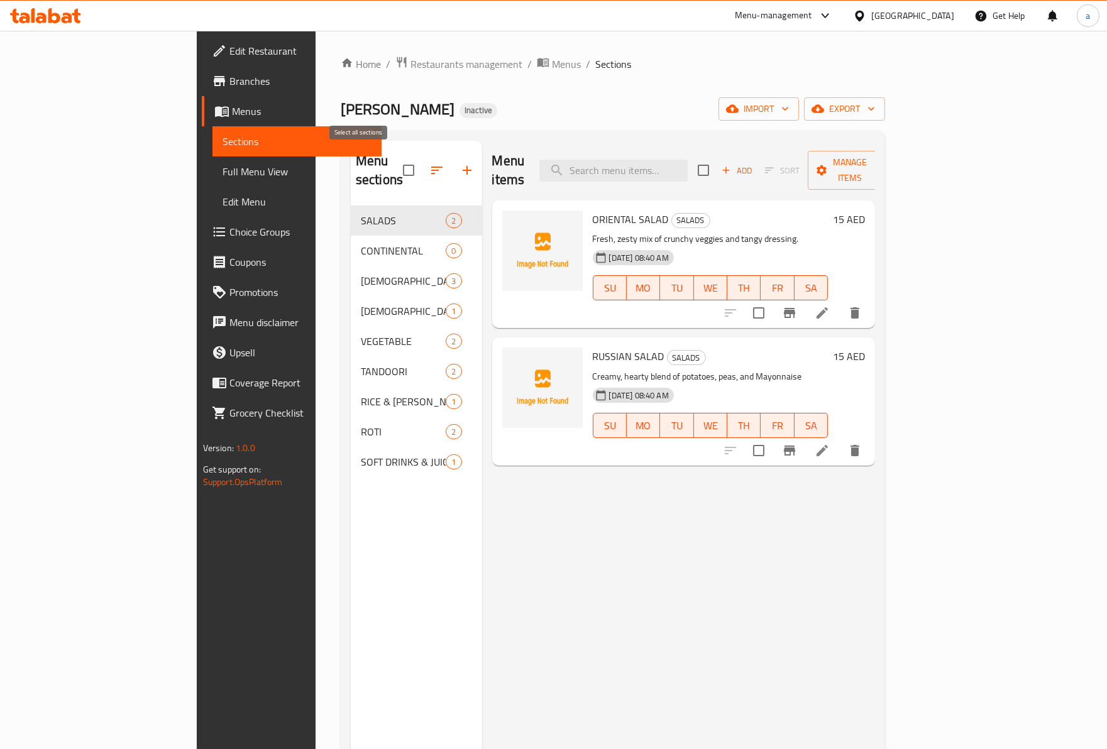
click at [395, 158] on input "checkbox" at bounding box center [408, 170] width 26 height 26
click at [395, 157] on input "checkbox" at bounding box center [408, 170] width 26 height 26
click at [395, 160] on input "checkbox" at bounding box center [408, 170] width 26 height 26
click at [395, 163] on input "checkbox" at bounding box center [408, 170] width 26 height 26
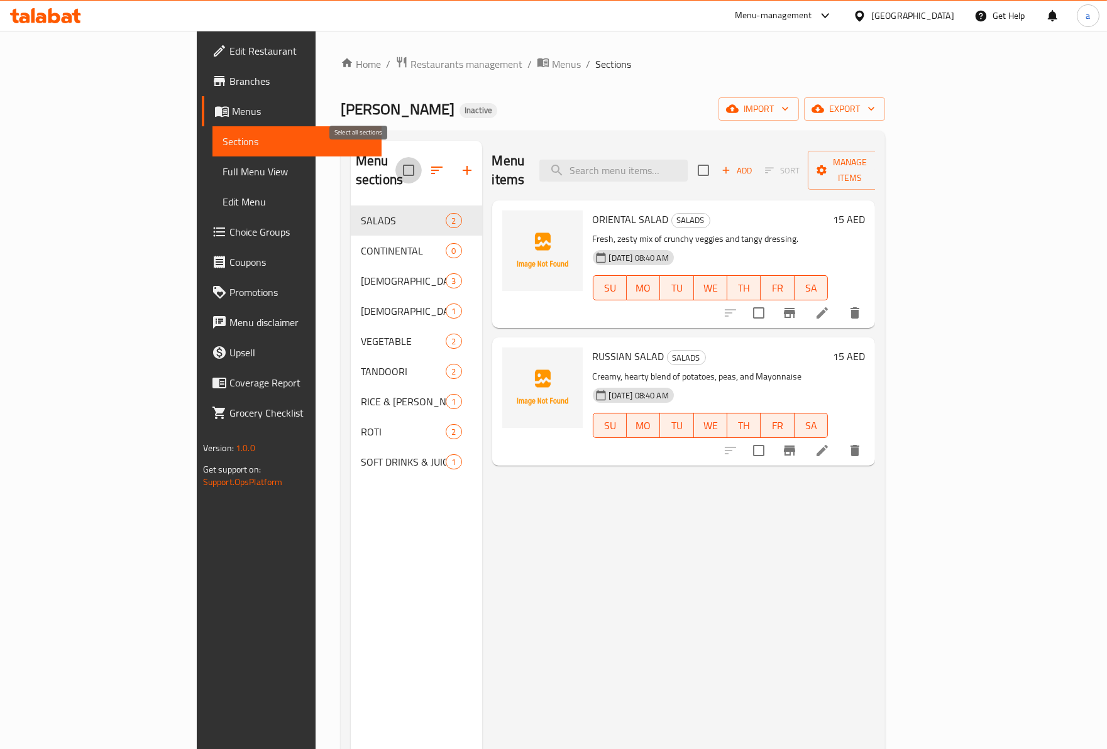
click at [395, 163] on input "checkbox" at bounding box center [408, 170] width 26 height 26
checkbox input "false"
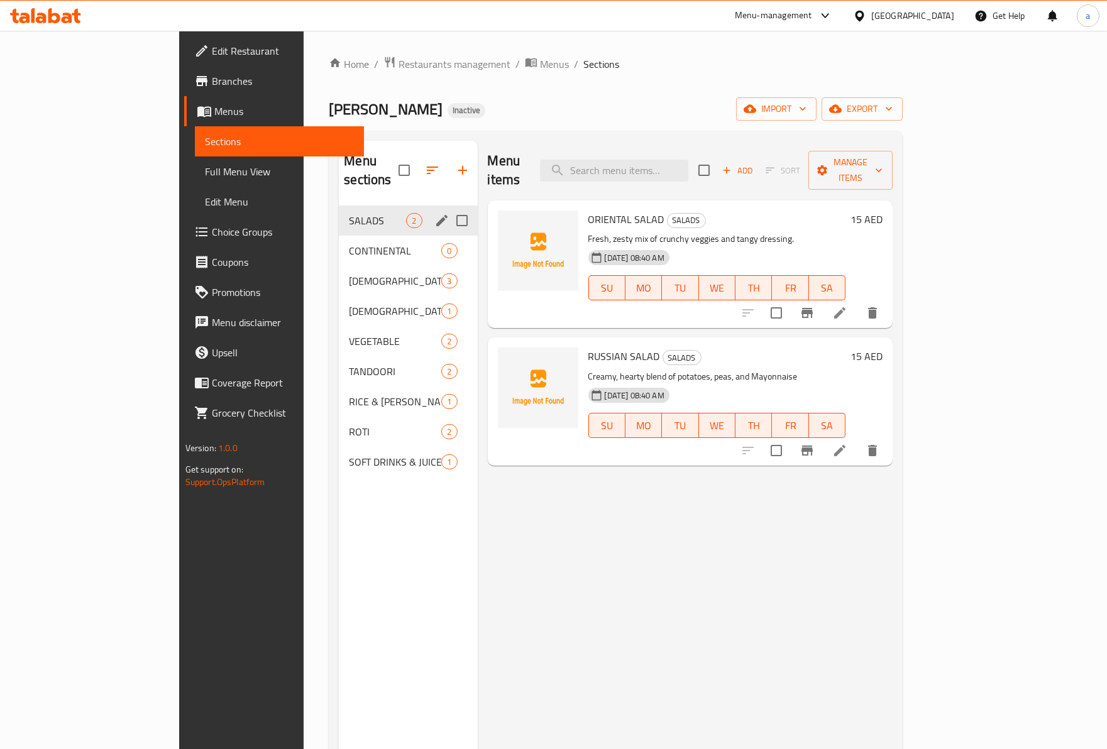
click at [449, 207] on input "Menu sections" at bounding box center [462, 220] width 26 height 26
checkbox input "true"
click at [383, 161] on input "checkbox" at bounding box center [396, 170] width 26 height 26
checkbox input "false"
click at [449, 207] on input "Menu sections" at bounding box center [462, 220] width 26 height 26
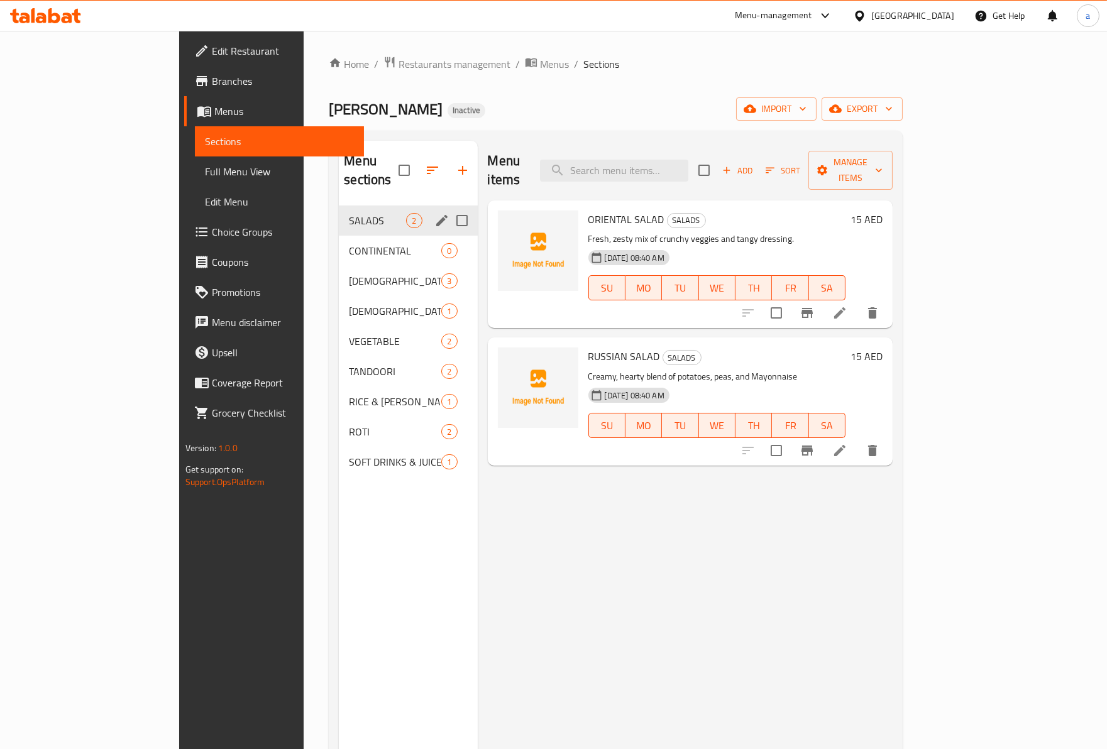
checkbox input "true"
click at [449, 238] on input "Menu sections" at bounding box center [462, 251] width 26 height 26
checkbox input "true"
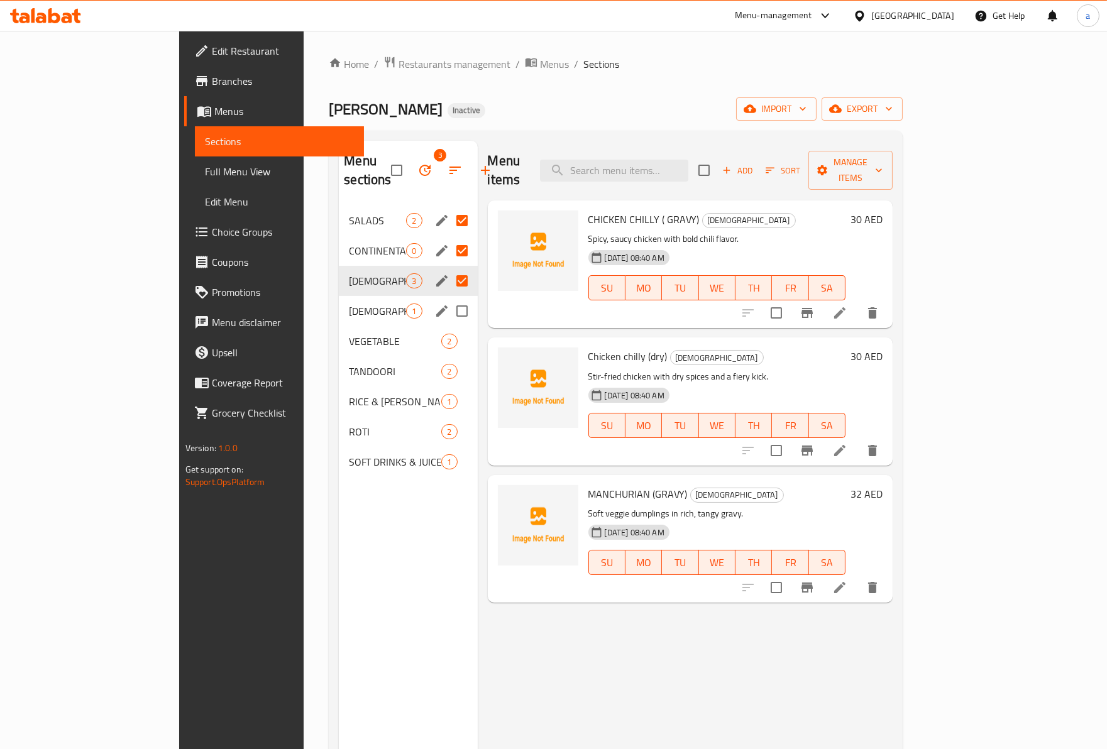
click at [449, 298] on input "Menu sections" at bounding box center [462, 311] width 26 height 26
checkbox input "true"
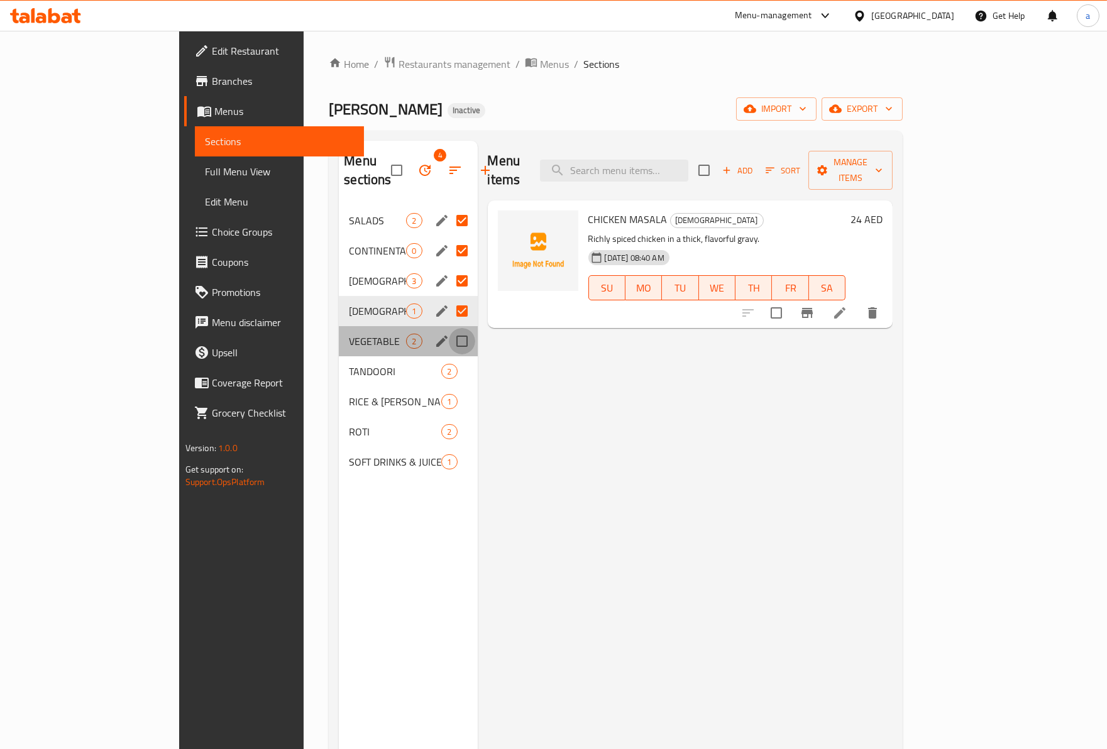
click at [449, 328] on input "Menu sections" at bounding box center [462, 341] width 26 height 26
checkbox input "true"
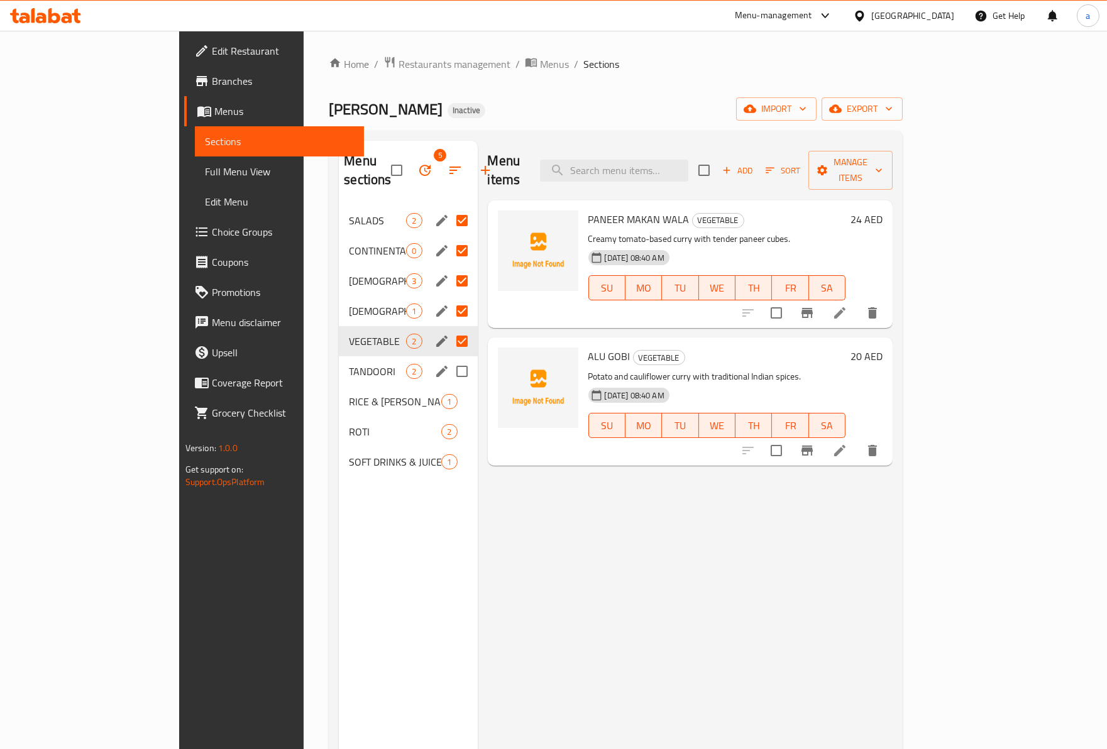
click at [449, 358] on input "Menu sections" at bounding box center [462, 371] width 26 height 26
checkbox input "true"
click at [449, 388] on input "Menu sections" at bounding box center [462, 401] width 26 height 26
checkbox input "true"
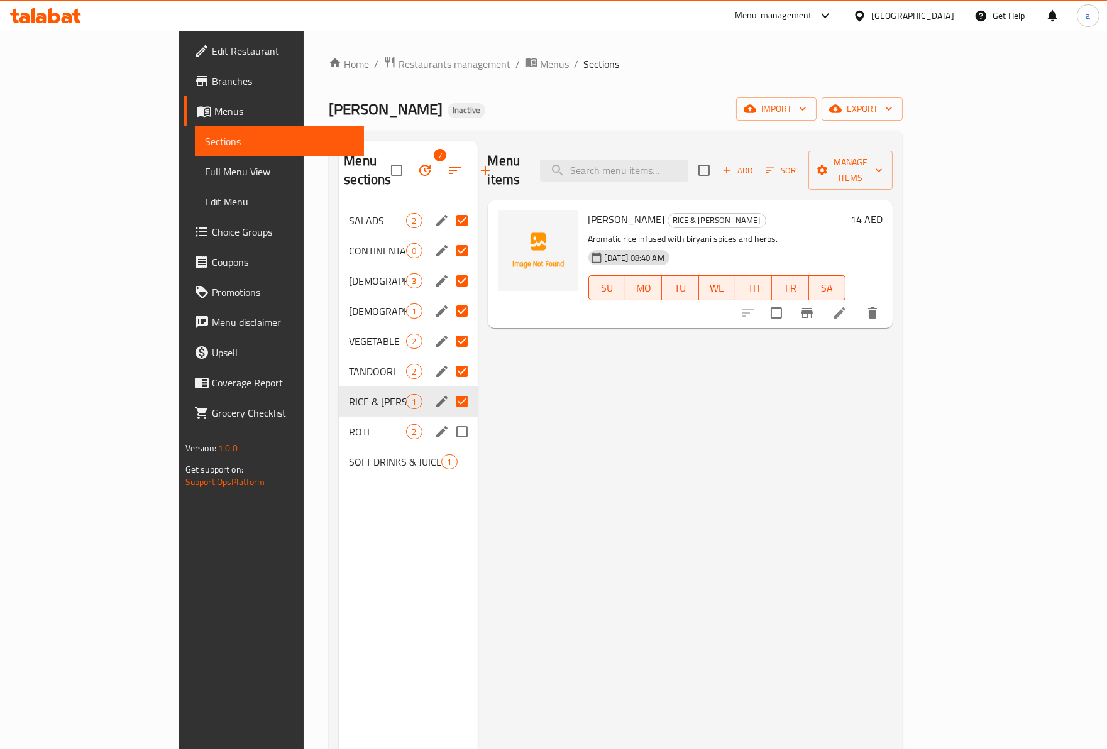
click at [449, 419] on input "Menu sections" at bounding box center [462, 432] width 26 height 26
checkbox input "true"
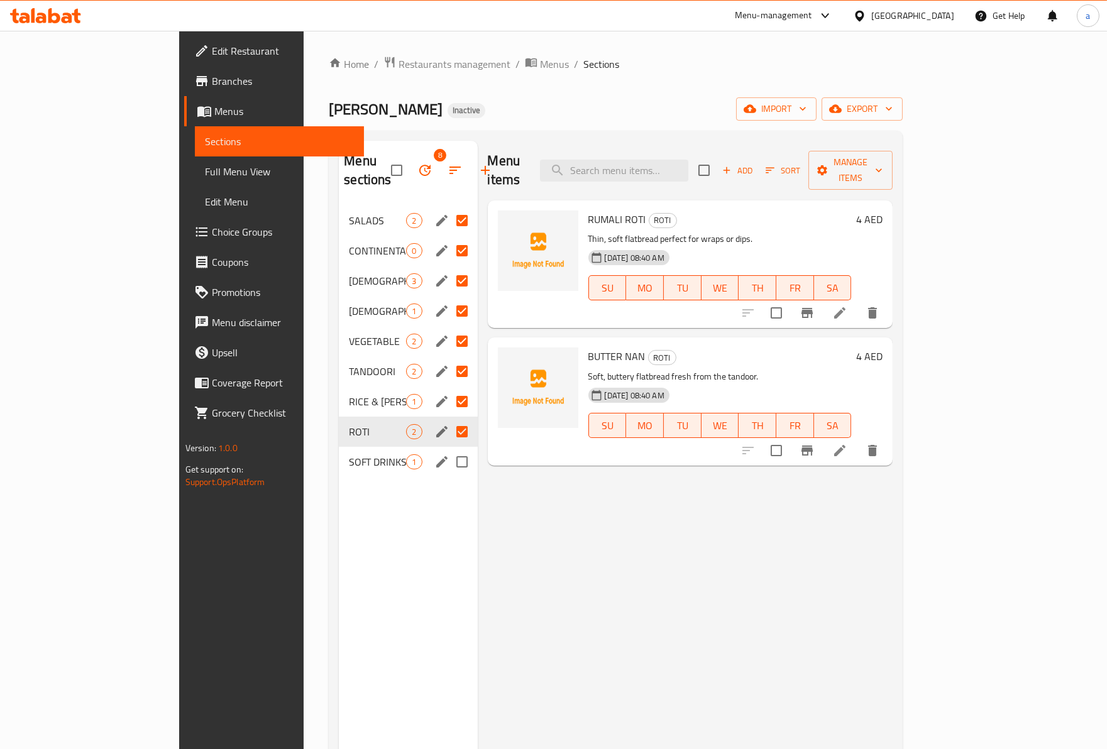
click at [449, 449] on input "Menu sections" at bounding box center [462, 462] width 26 height 26
checkbox input "true"
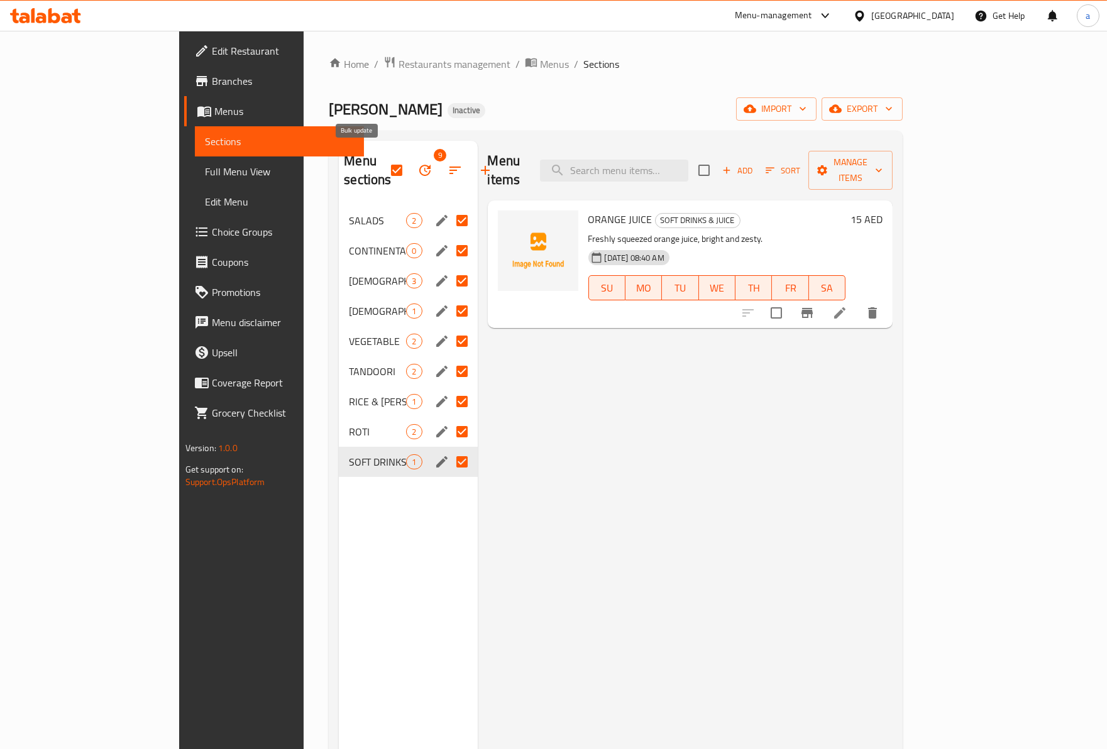
click at [419, 165] on icon "button" at bounding box center [424, 170] width 11 height 11
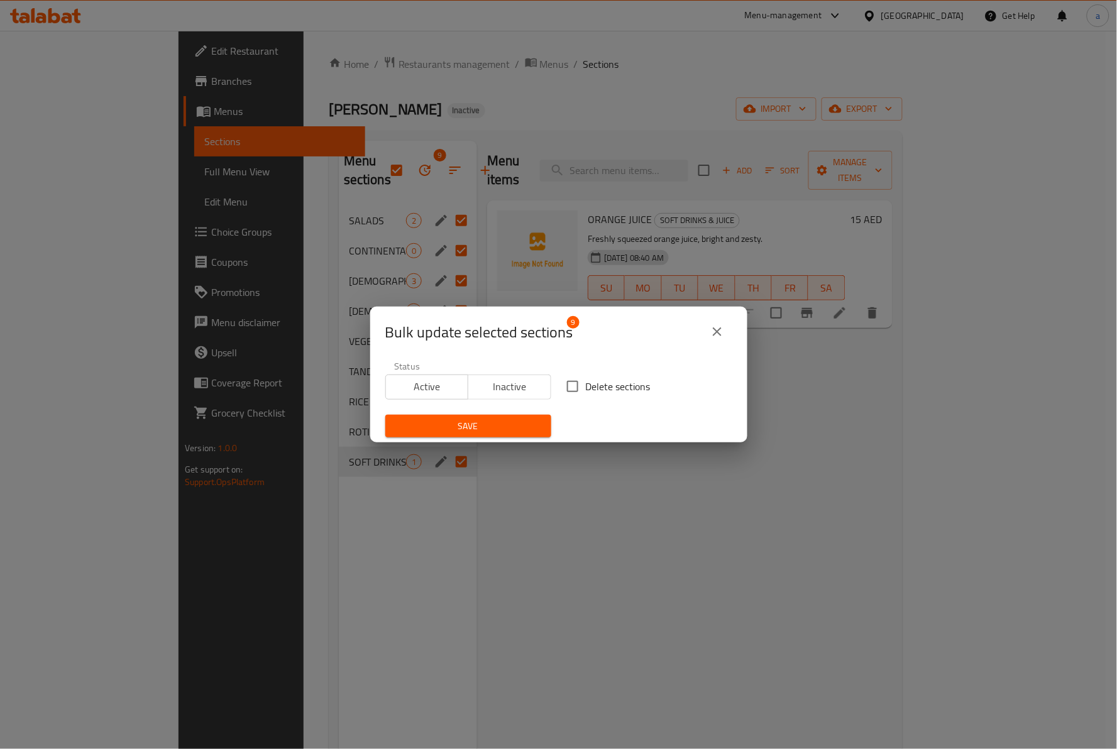
click at [570, 384] on input "Delete sections" at bounding box center [572, 386] width 26 height 26
checkbox input "true"
click at [526, 420] on span "Save" at bounding box center [468, 427] width 146 height 16
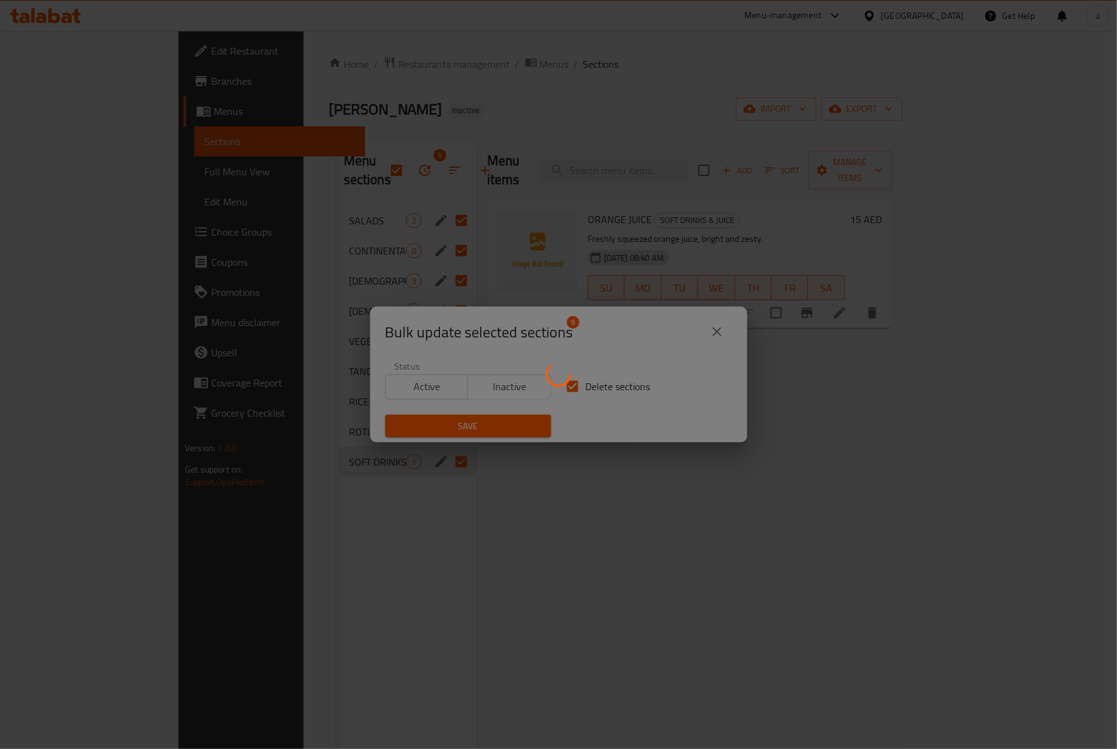
checkbox input "false"
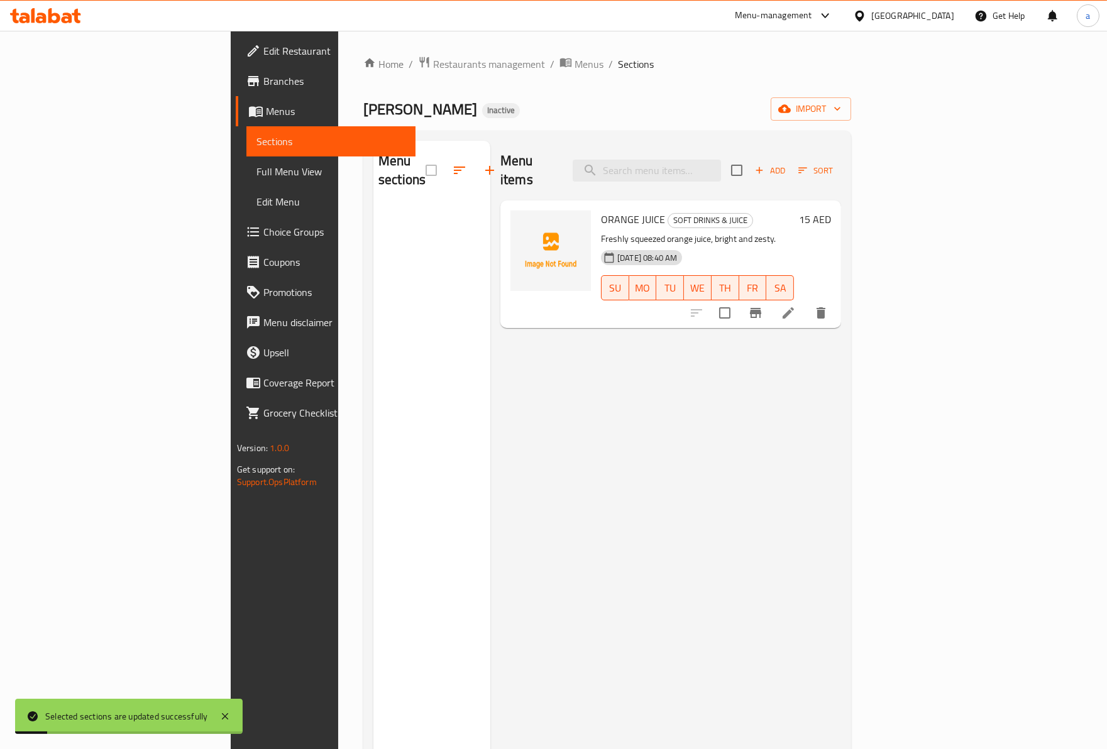
click at [730, 442] on div "Menu items Add Sort ORANGE JUICE SOFT DRINKS & JUICE Freshly squeezed orange ju…" at bounding box center [665, 515] width 351 height 749
click at [410, 241] on div "Menu sections" at bounding box center [431, 515] width 117 height 749
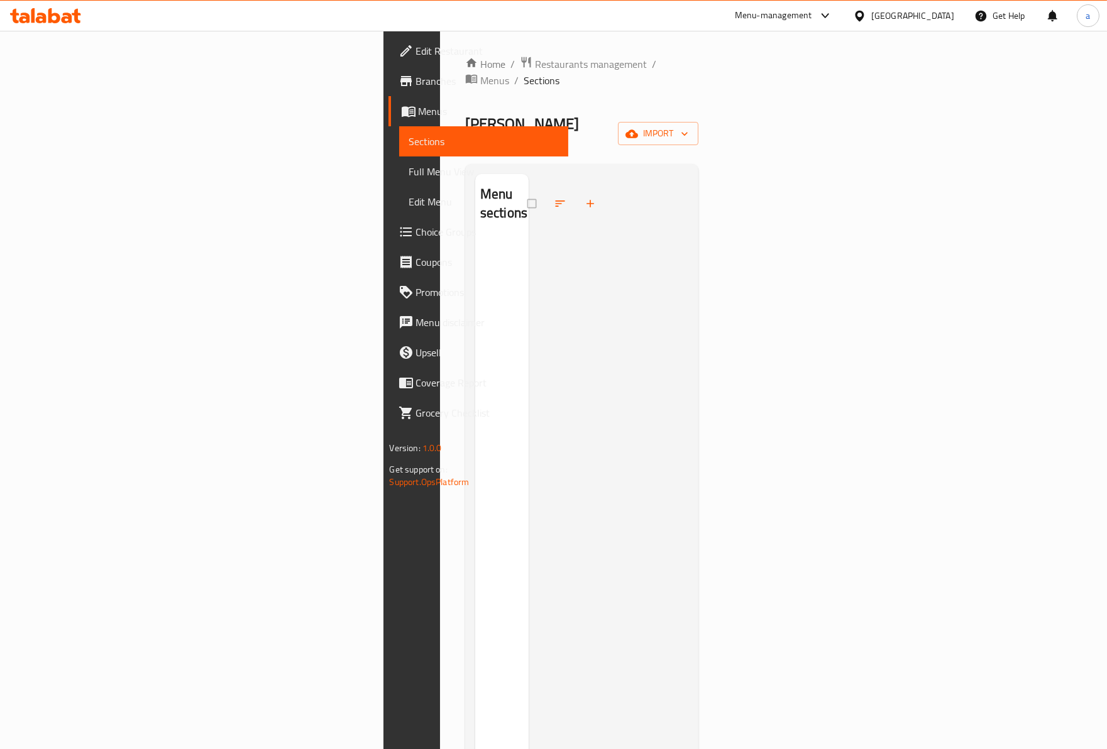
click at [688, 126] on span "import" at bounding box center [658, 134] width 60 height 16
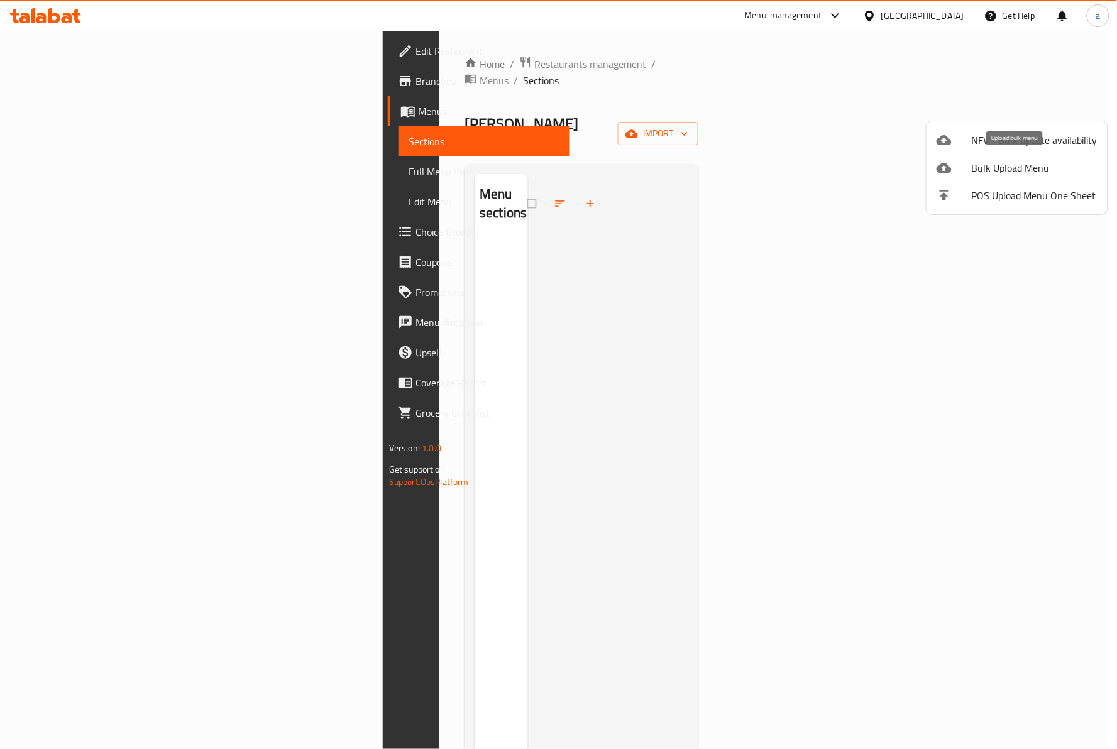
click at [978, 167] on span "Bulk Upload Menu" at bounding box center [1035, 167] width 126 height 15
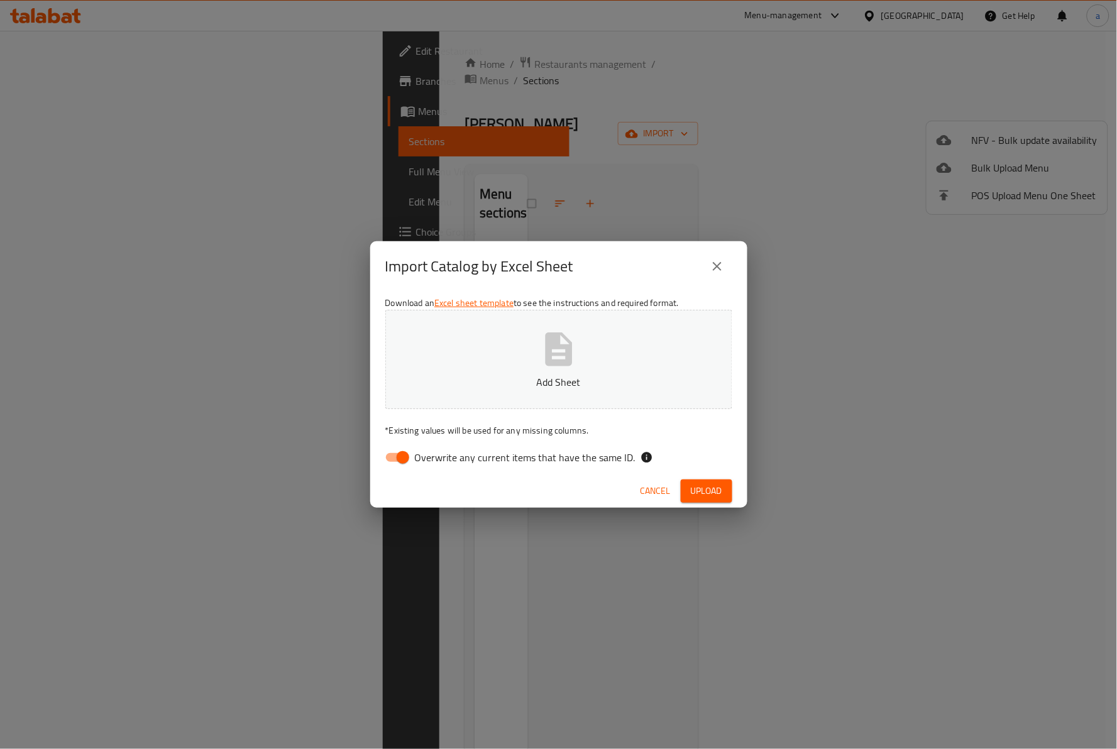
click at [412, 461] on input "Overwrite any current items that have the same ID." at bounding box center [403, 458] width 72 height 24
checkbox input "false"
click at [700, 495] on span "Upload" at bounding box center [706, 491] width 31 height 16
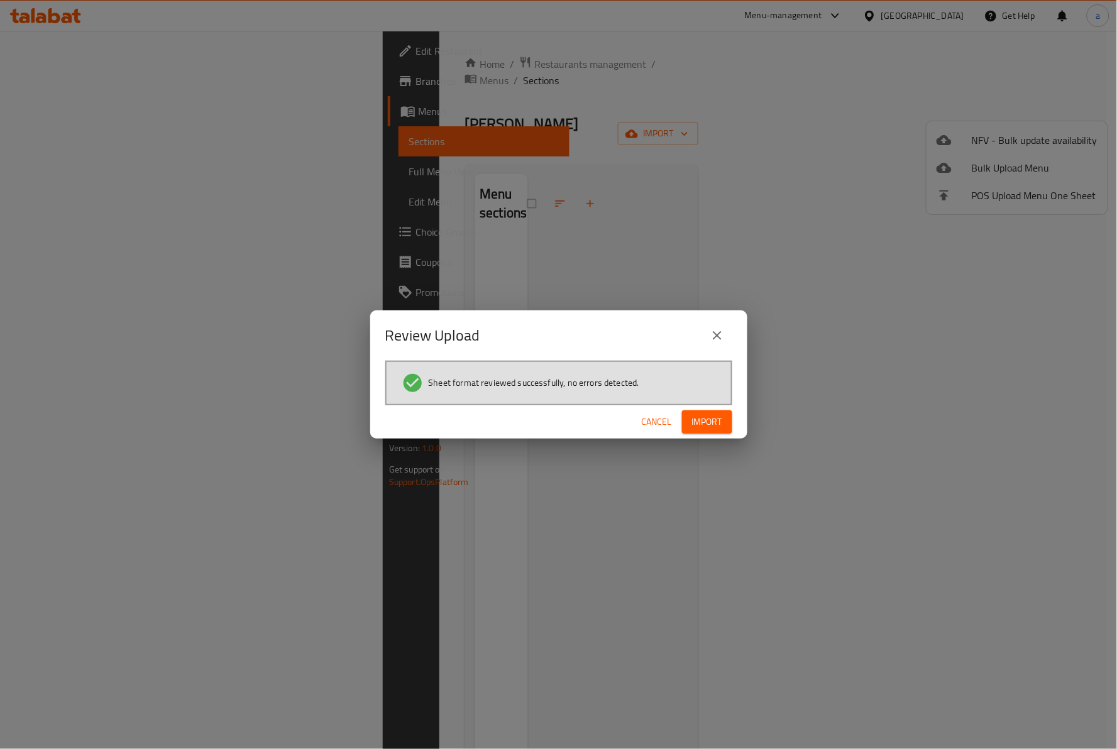
click at [696, 424] on span "Import" at bounding box center [707, 422] width 30 height 16
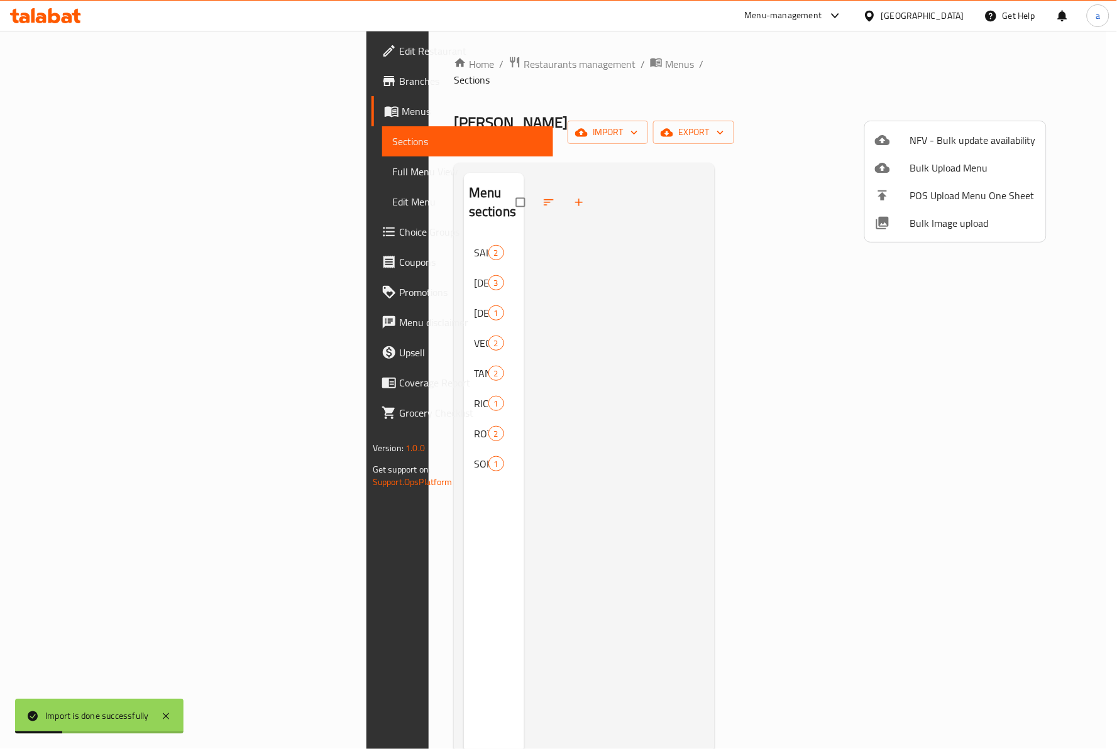
click at [286, 209] on div at bounding box center [558, 374] width 1117 height 749
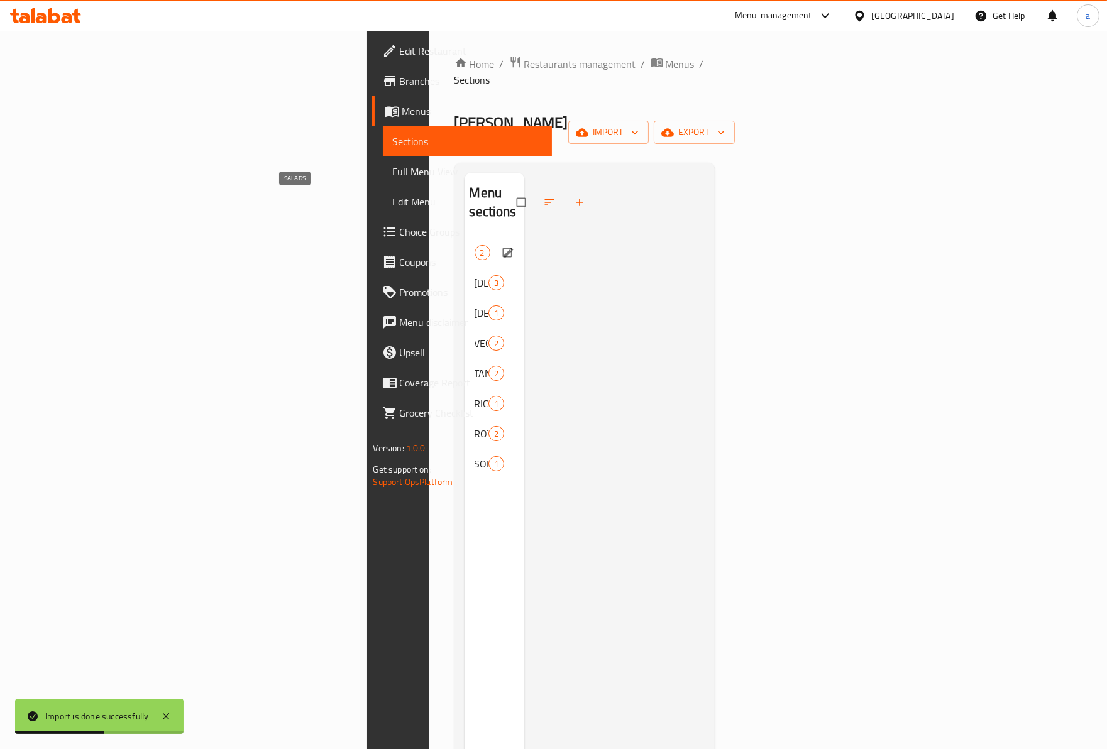
click at [475, 245] on span "SALADS" at bounding box center [475, 252] width 0 height 15
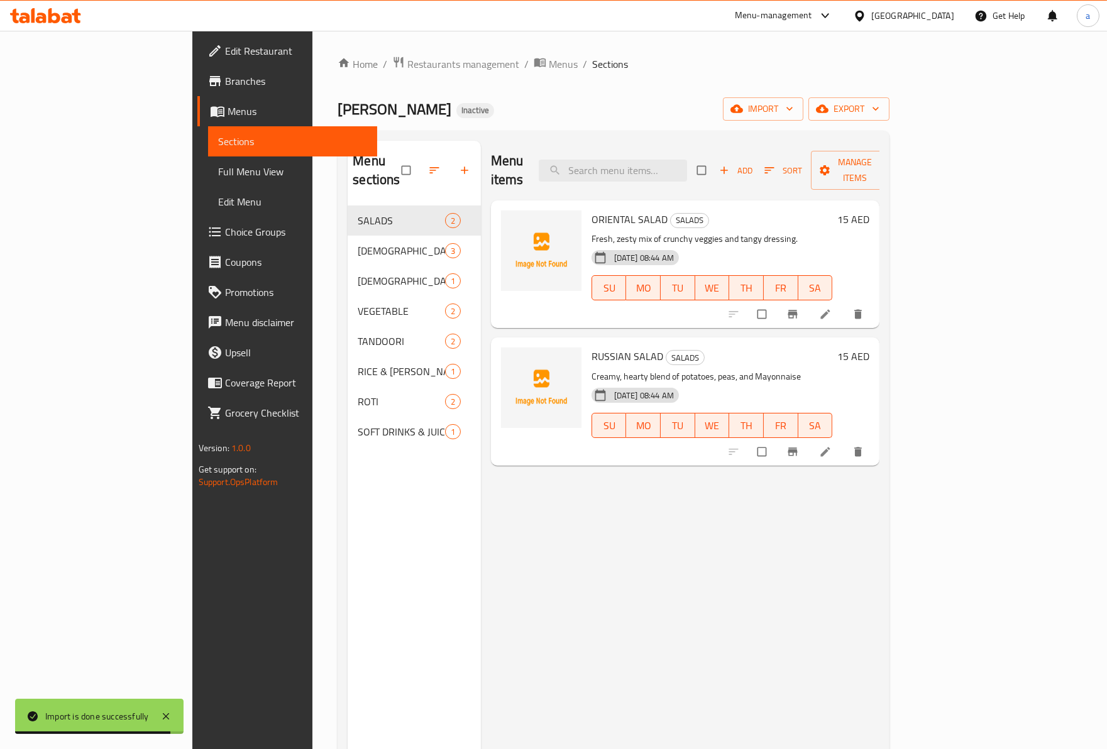
click at [844, 304] on li at bounding box center [826, 314] width 35 height 20
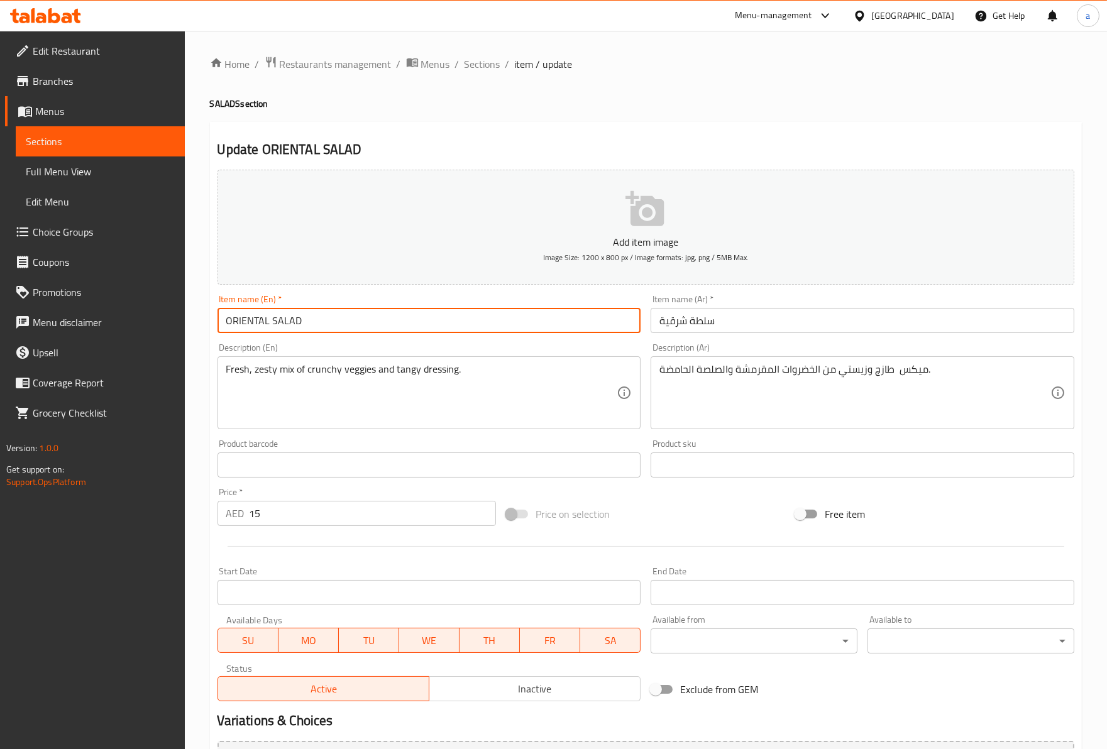
click at [242, 321] on input "ORIENTAL SALAD" at bounding box center [429, 320] width 424 height 25
click at [658, 329] on input "سلطة شرقية" at bounding box center [862, 320] width 424 height 25
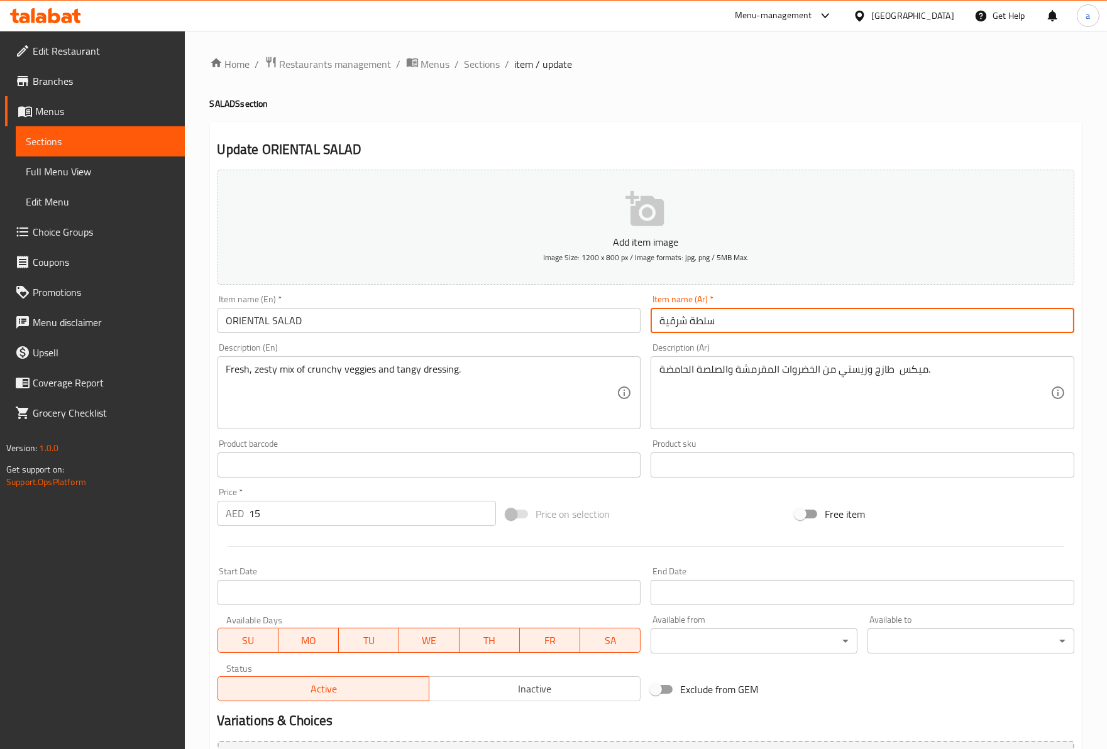
click at [746, 338] on div "Item name (Ar)   * سلطة شرقية Item name (Ar) *" at bounding box center [862, 314] width 434 height 48
click at [745, 328] on input "سلطة شرقية" at bounding box center [862, 320] width 424 height 25
drag, startPoint x: 667, startPoint y: 324, endPoint x: 654, endPoint y: 324, distance: 13.2
click at [654, 324] on input "سلطة شرقية" at bounding box center [862, 320] width 424 height 25
type input "سلطة شرقي"
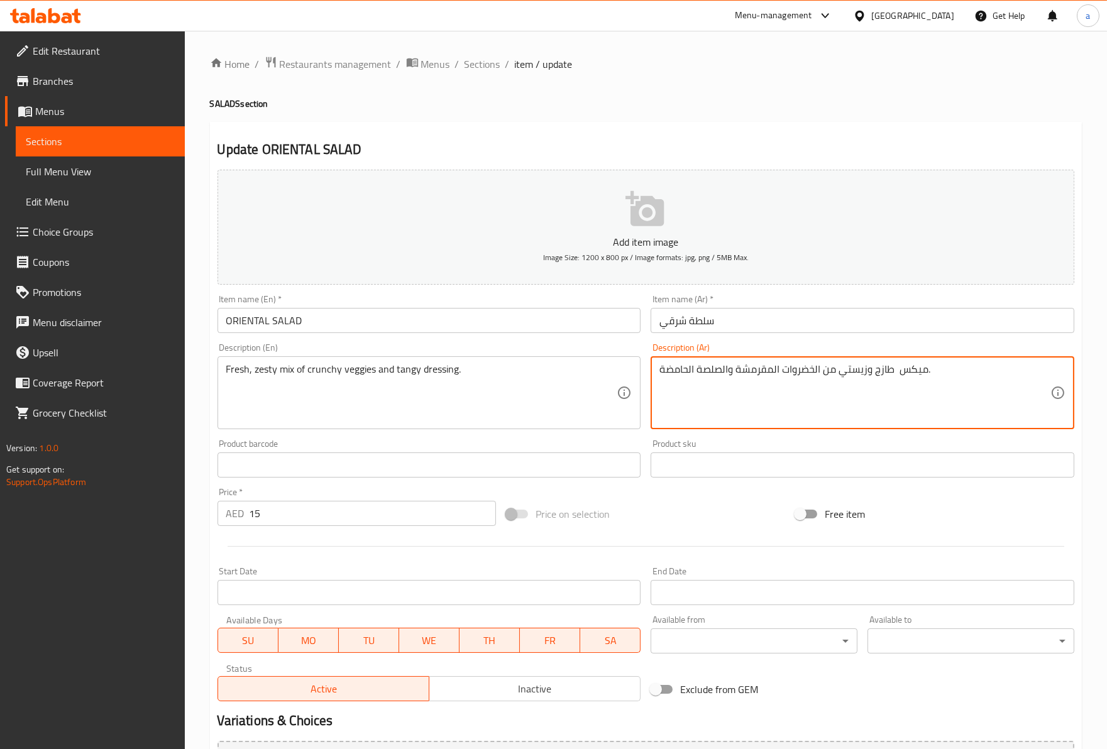
drag, startPoint x: 920, startPoint y: 379, endPoint x: 900, endPoint y: 376, distance: 20.4
click at [900, 376] on textarea "ميكس طازج وزيستي من الخضروات المقرمشة والصلصة الحامضة." at bounding box center [854, 393] width 391 height 60
drag, startPoint x: 884, startPoint y: 371, endPoint x: 855, endPoint y: 372, distance: 29.6
click at [855, 372] on textarea "ميكس طازج وزيستي من الخضروات المقرمشة والصلصة الحامضة." at bounding box center [854, 393] width 391 height 60
drag, startPoint x: 929, startPoint y: 377, endPoint x: 936, endPoint y: 378, distance: 7.6
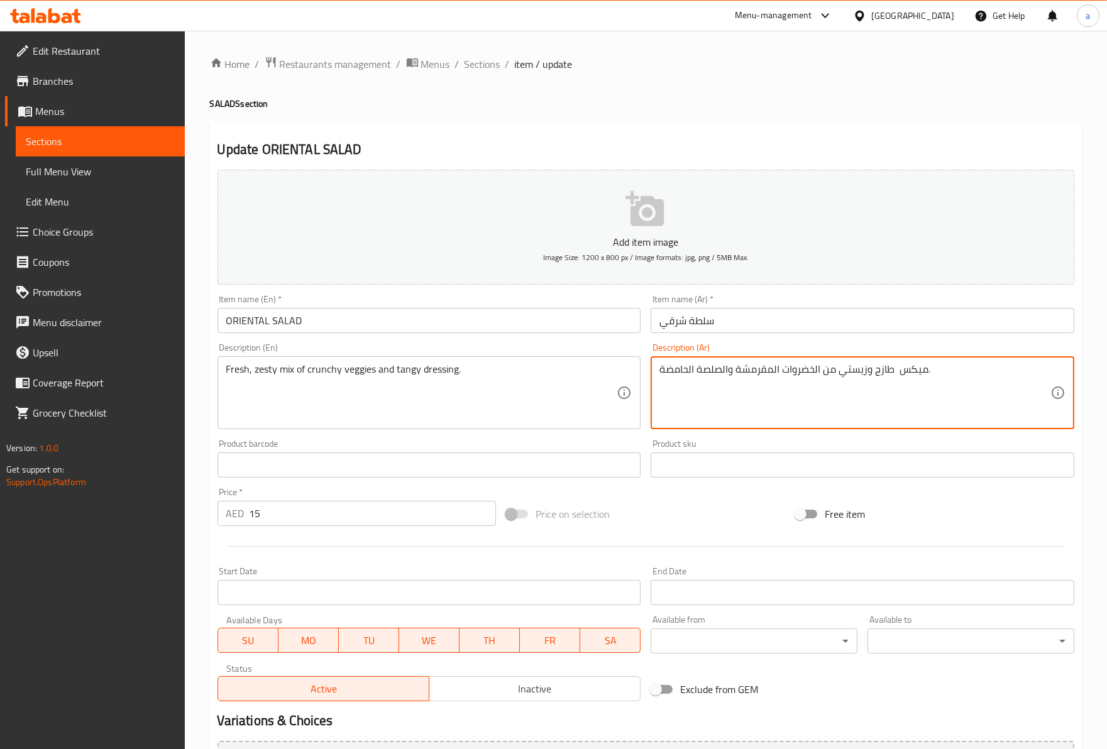
click at [936, 378] on textarea "ميكس طازج وزيستي من الخضروات المقرمشة والصلصة الحامضة." at bounding box center [854, 393] width 391 height 60
drag, startPoint x: 926, startPoint y: 371, endPoint x: 853, endPoint y: 369, distance: 72.3
click at [853, 369] on textarea "ميكس طازج وزيستي من الخضروات المقرمشة والصلصة الحامضة." at bounding box center [854, 393] width 391 height 60
click at [913, 368] on textarea "ميكس طازج وزيستي من الخضروات المقرمشة والصلصة الحامضة." at bounding box center [854, 393] width 391 height 60
drag, startPoint x: 921, startPoint y: 371, endPoint x: 909, endPoint y: 370, distance: 11.4
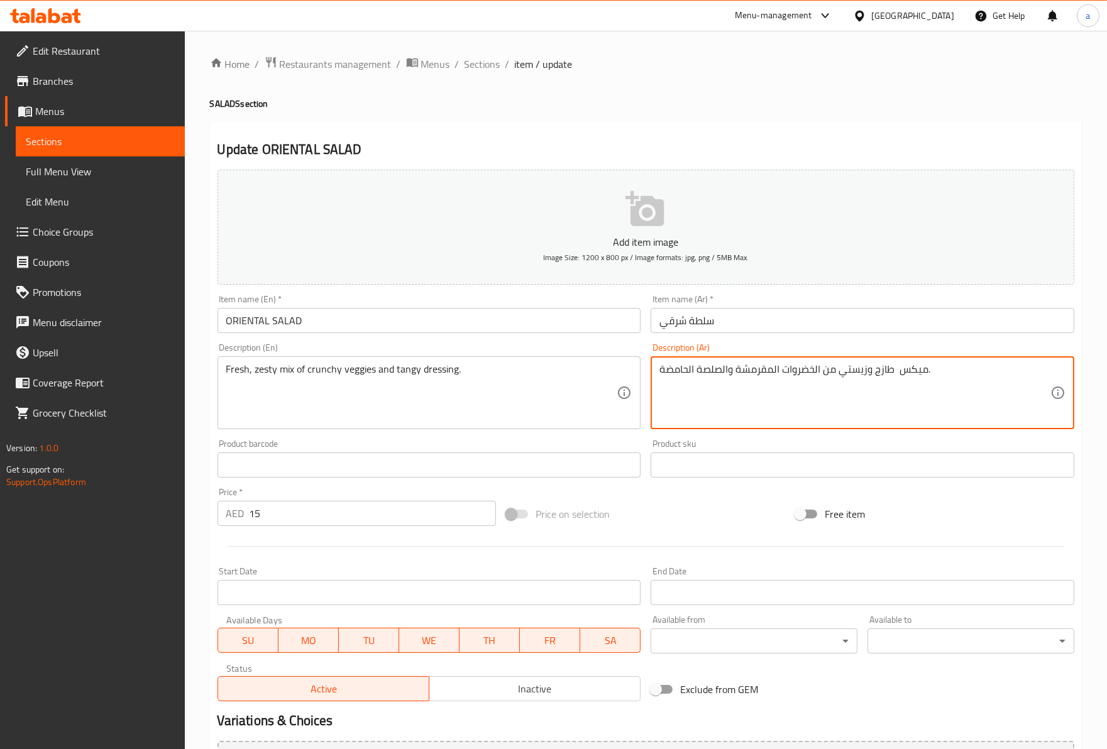
click at [909, 370] on textarea "ميكس طازج وزيستي من الخضروات المقرمشة والصلصة الحامضة." at bounding box center [854, 393] width 391 height 60
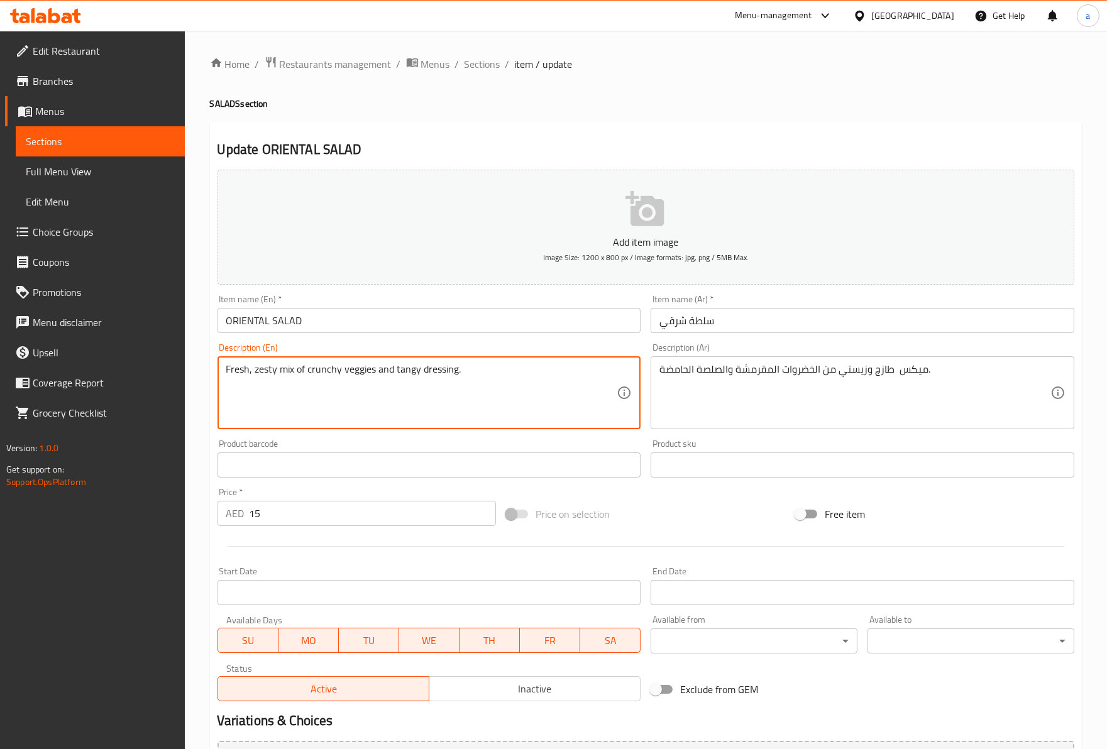
drag, startPoint x: 234, startPoint y: 374, endPoint x: 272, endPoint y: 374, distance: 38.3
click at [272, 374] on textarea "Fresh, zesty mix of crunchy veggies and tangy dressing." at bounding box center [421, 393] width 391 height 60
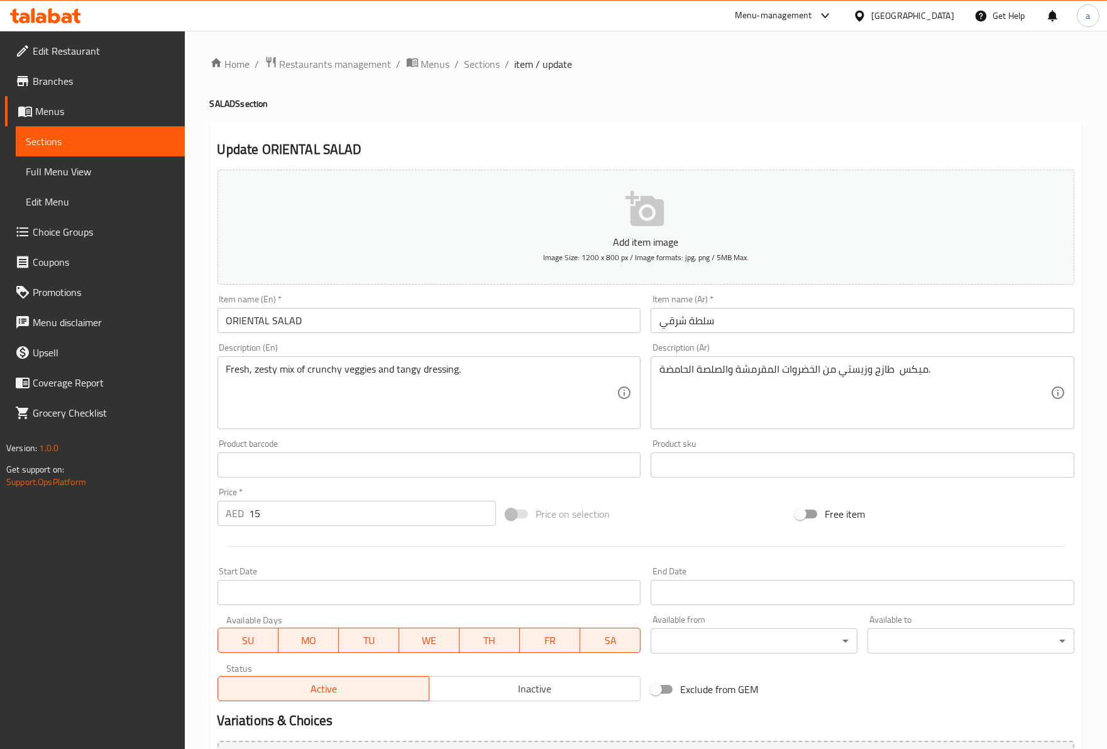
drag, startPoint x: 221, startPoint y: 367, endPoint x: 288, endPoint y: 373, distance: 67.5
click at [288, 373] on div "Fresh, zesty mix of crunchy veggies and tangy dressing. Description (En)" at bounding box center [429, 392] width 424 height 73
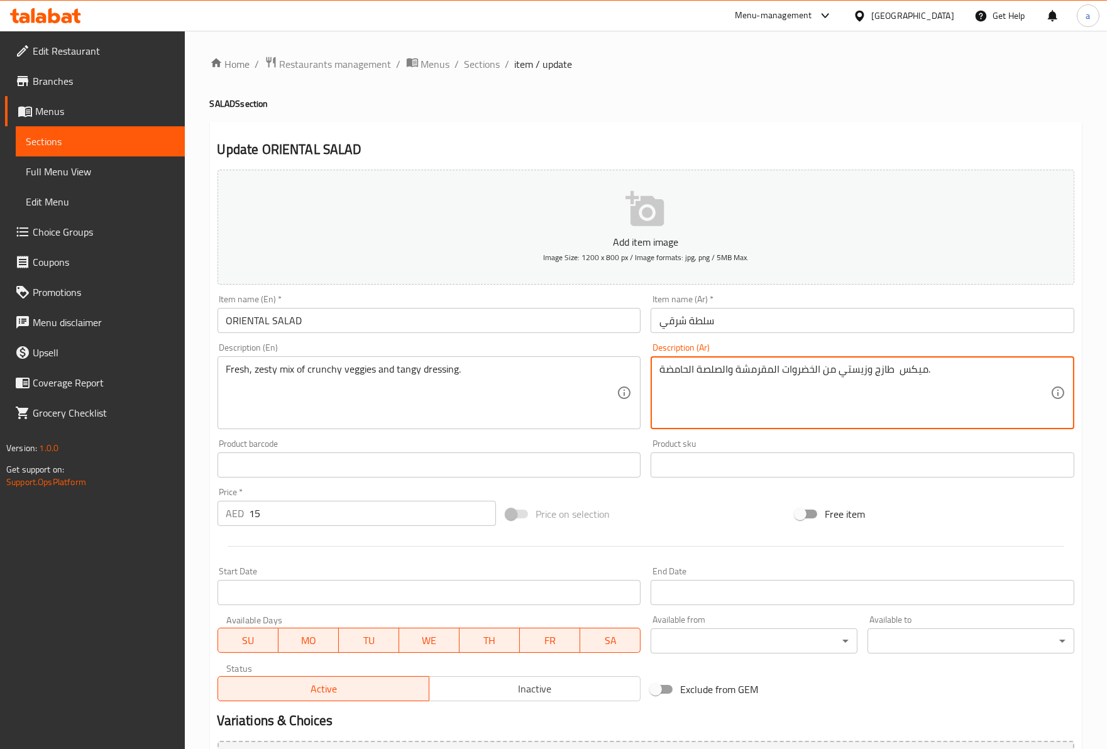
drag, startPoint x: 918, startPoint y: 377, endPoint x: 720, endPoint y: 376, distance: 198.6
click at [720, 376] on textarea "ميكس طازج وزيستي من الخضروات المقرمشة والصلصة الحامضة." at bounding box center [854, 393] width 391 height 60
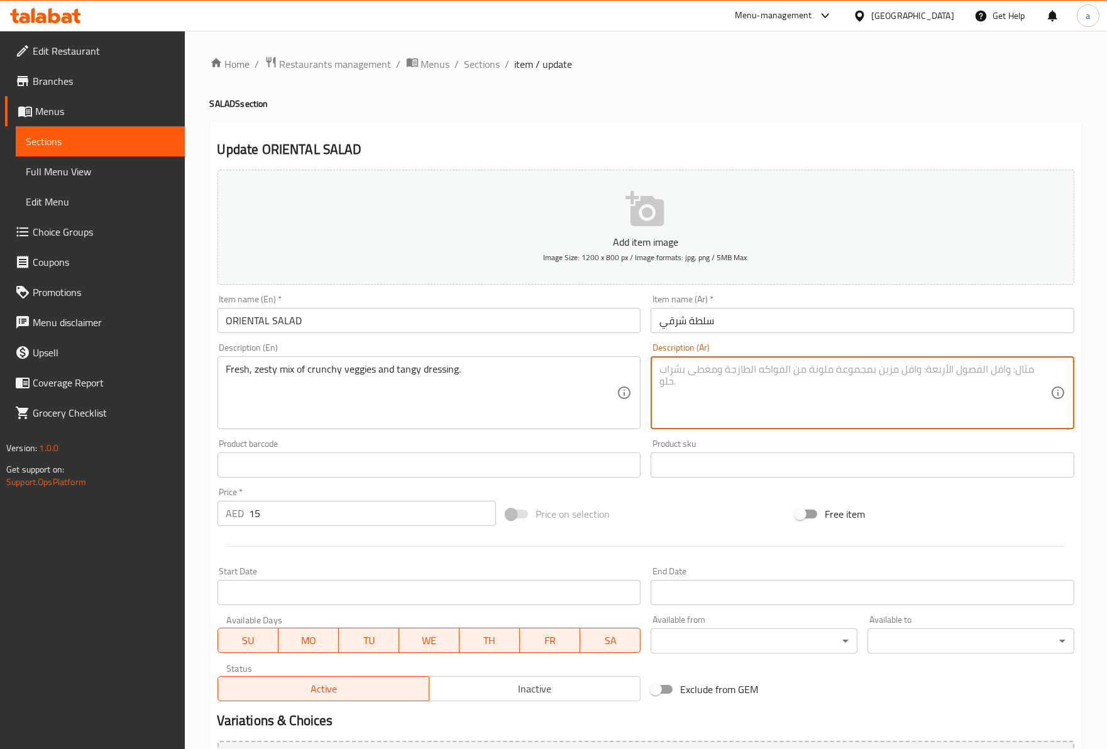
click at [784, 402] on textarea at bounding box center [854, 393] width 391 height 60
type textarea "t"
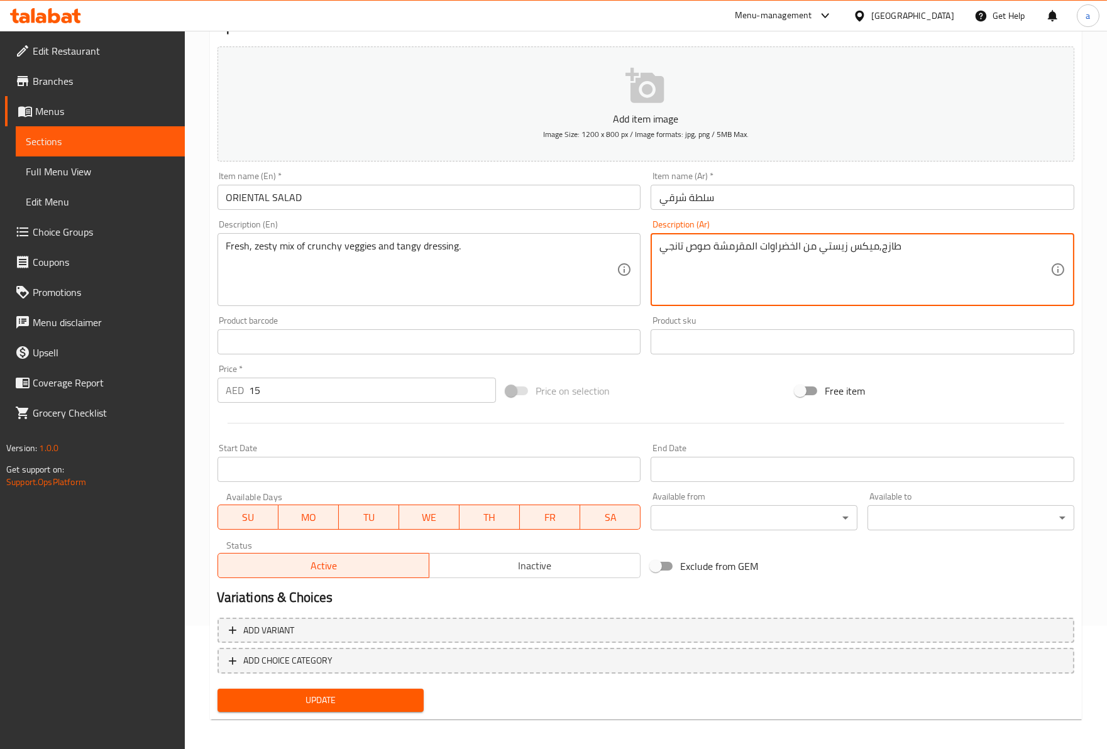
scroll to position [127, 0]
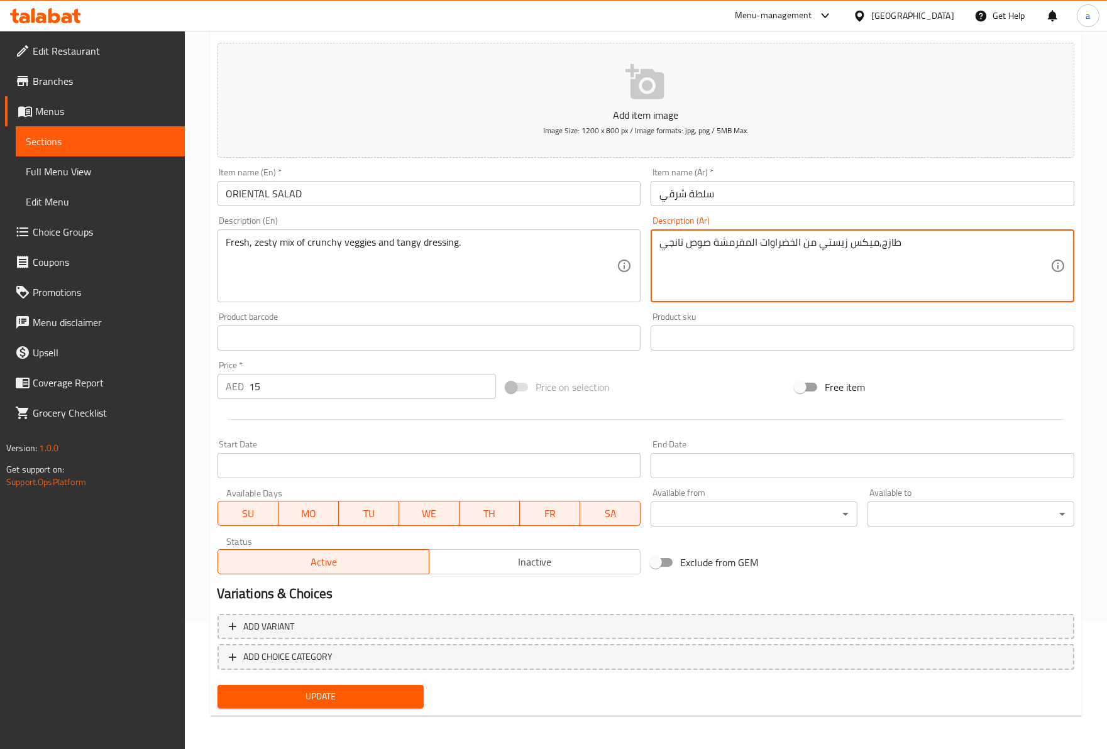
type textarea "طازج,ميكس زيستي من الخضراوات المقرمشة صوص تانجي"
click at [371, 701] on span "Update" at bounding box center [321, 697] width 187 height 16
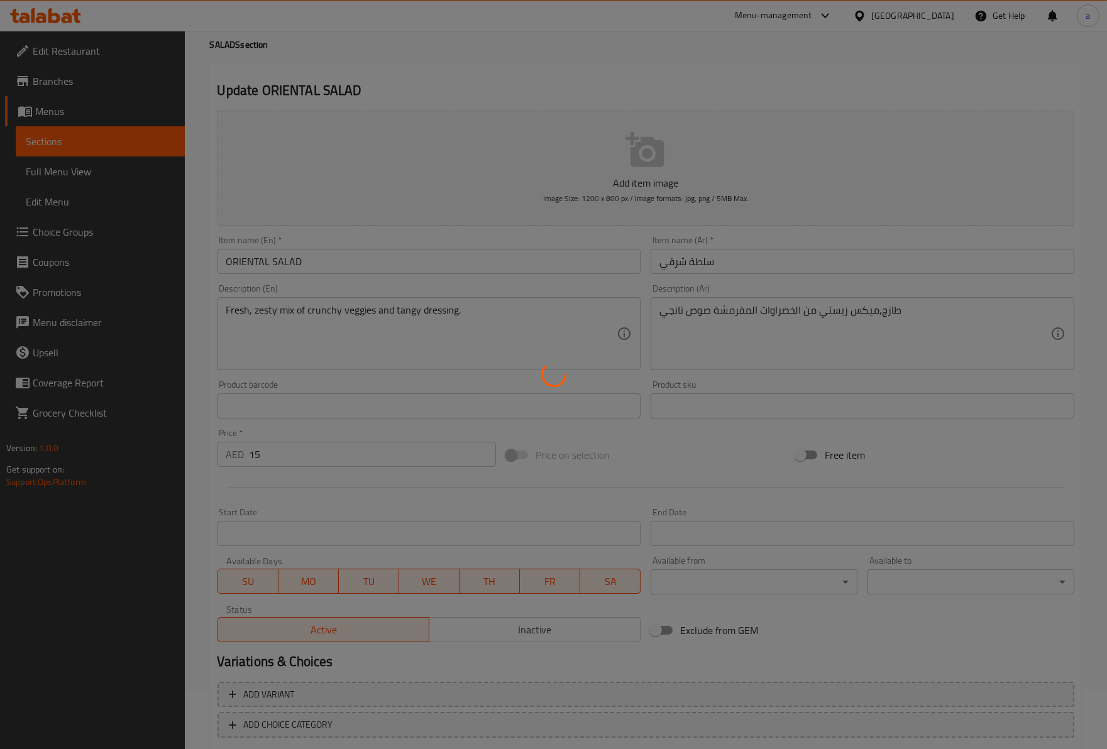
scroll to position [0, 0]
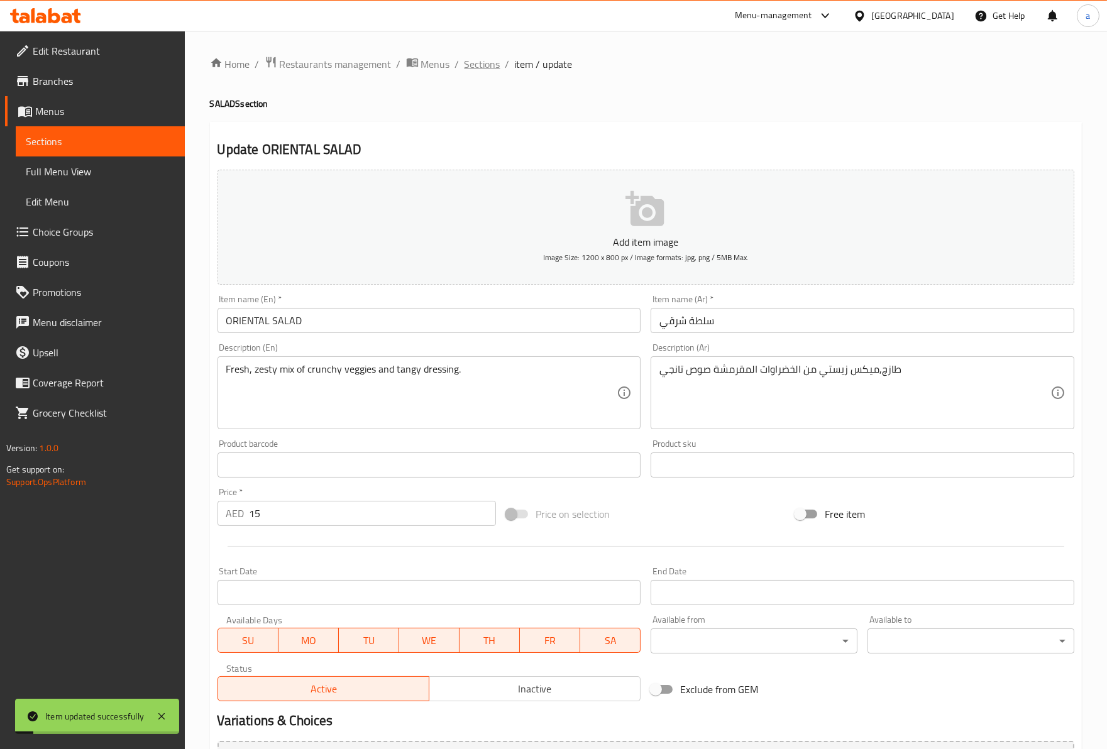
click at [489, 63] on span "Sections" at bounding box center [482, 64] width 36 height 15
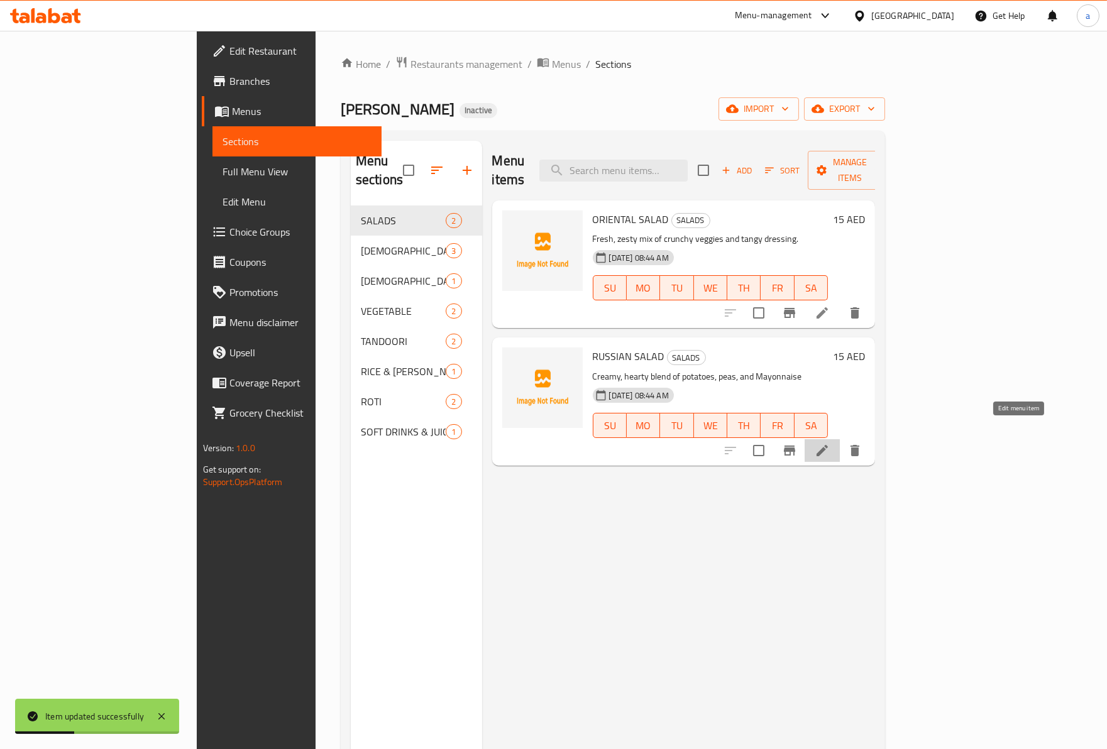
click at [828, 445] on icon at bounding box center [821, 450] width 11 height 11
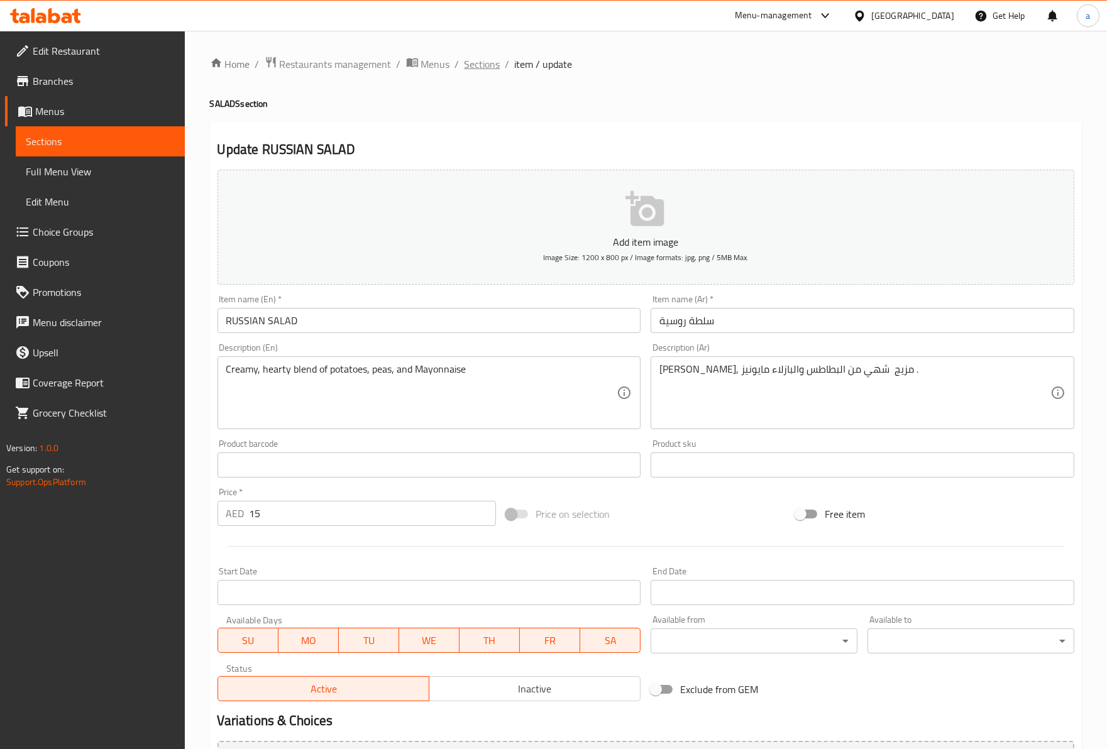
click at [489, 60] on span "Sections" at bounding box center [482, 64] width 36 height 15
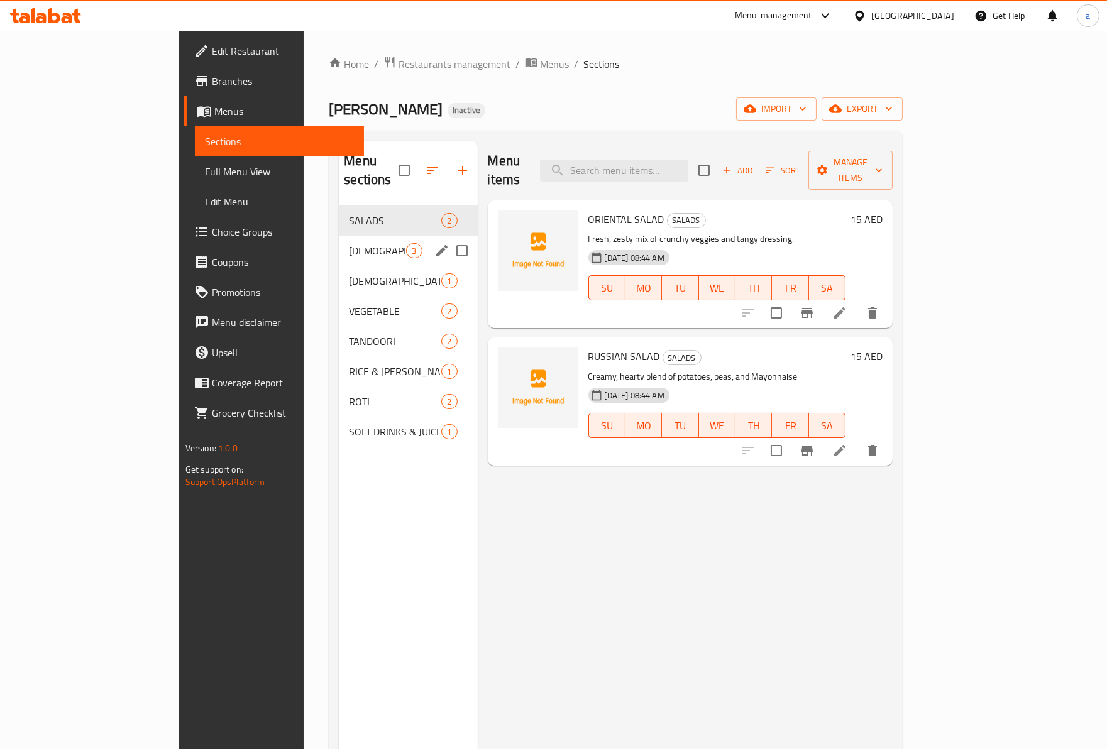
click at [340, 236] on div "CHINEESE 3" at bounding box center [408, 251] width 138 height 30
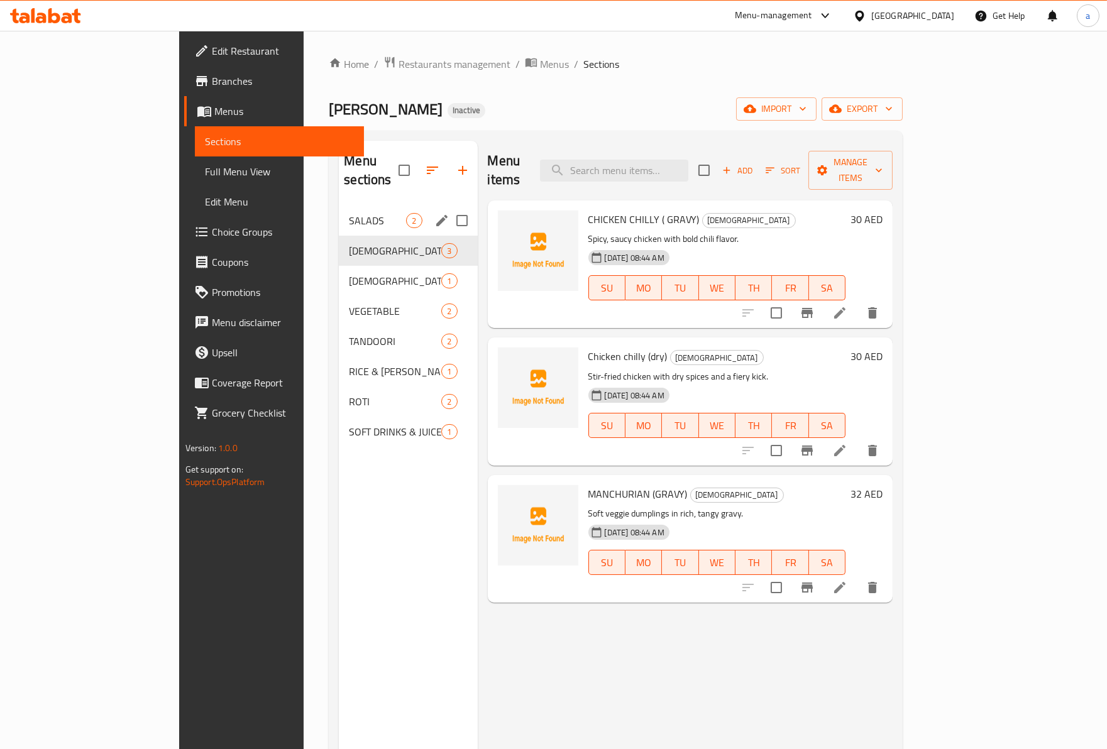
click at [349, 213] on span "SALADS" at bounding box center [377, 220] width 57 height 15
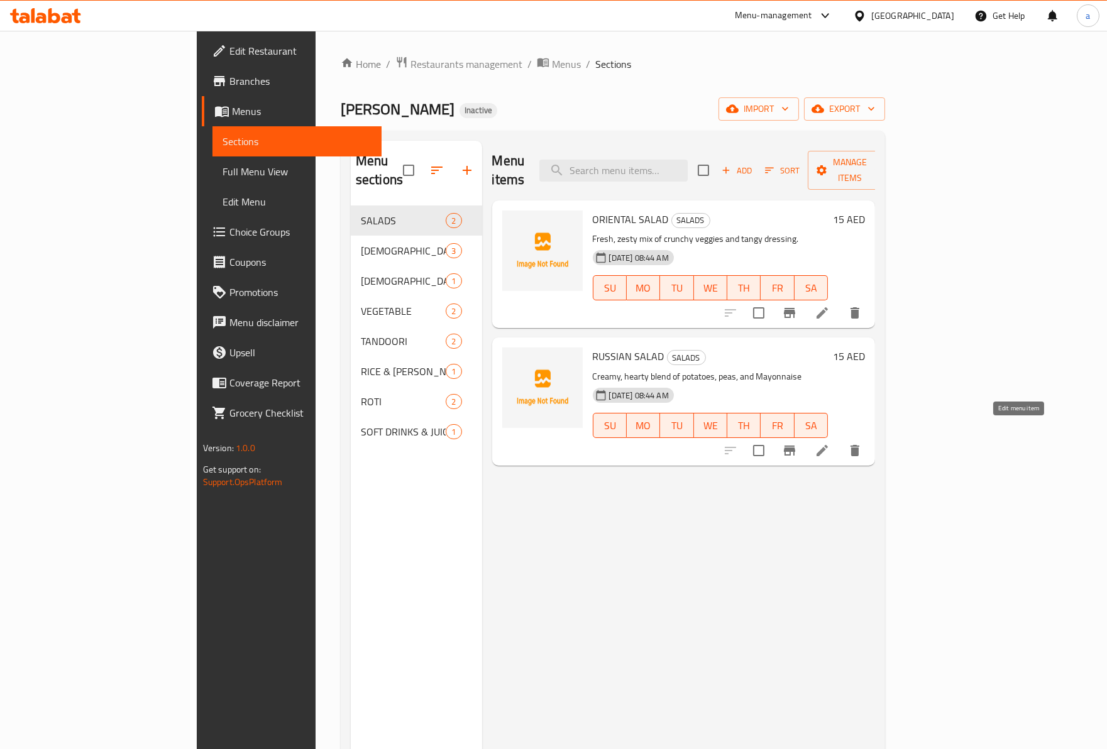
click at [830, 443] on icon at bounding box center [822, 450] width 15 height 15
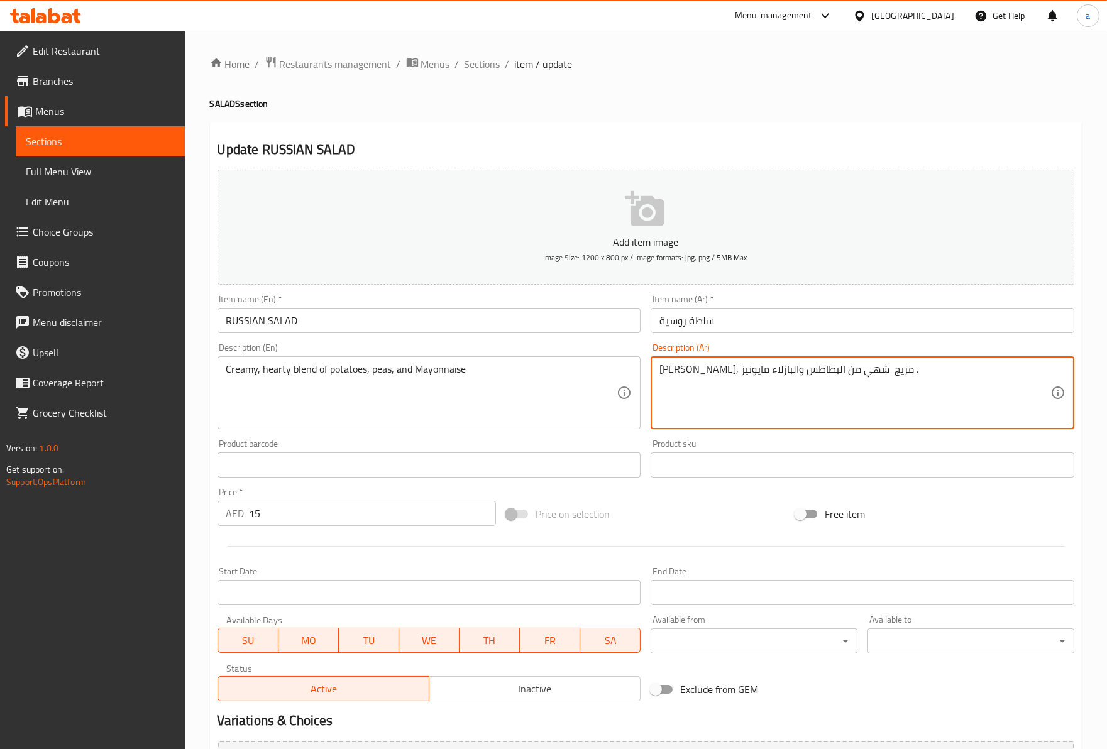
click at [928, 378] on textarea "كريمي, مزيج شهي من البطاطس والبازلاء مايونيز ." at bounding box center [854, 393] width 391 height 60
drag, startPoint x: 850, startPoint y: 382, endPoint x: 781, endPoint y: 397, distance: 70.6
click at [781, 397] on textarea "كريمي, مزيج شهي من البطاطس والبازلاء مايونيز ." at bounding box center [854, 393] width 391 height 60
drag, startPoint x: 831, startPoint y: 373, endPoint x: 641, endPoint y: 369, distance: 189.8
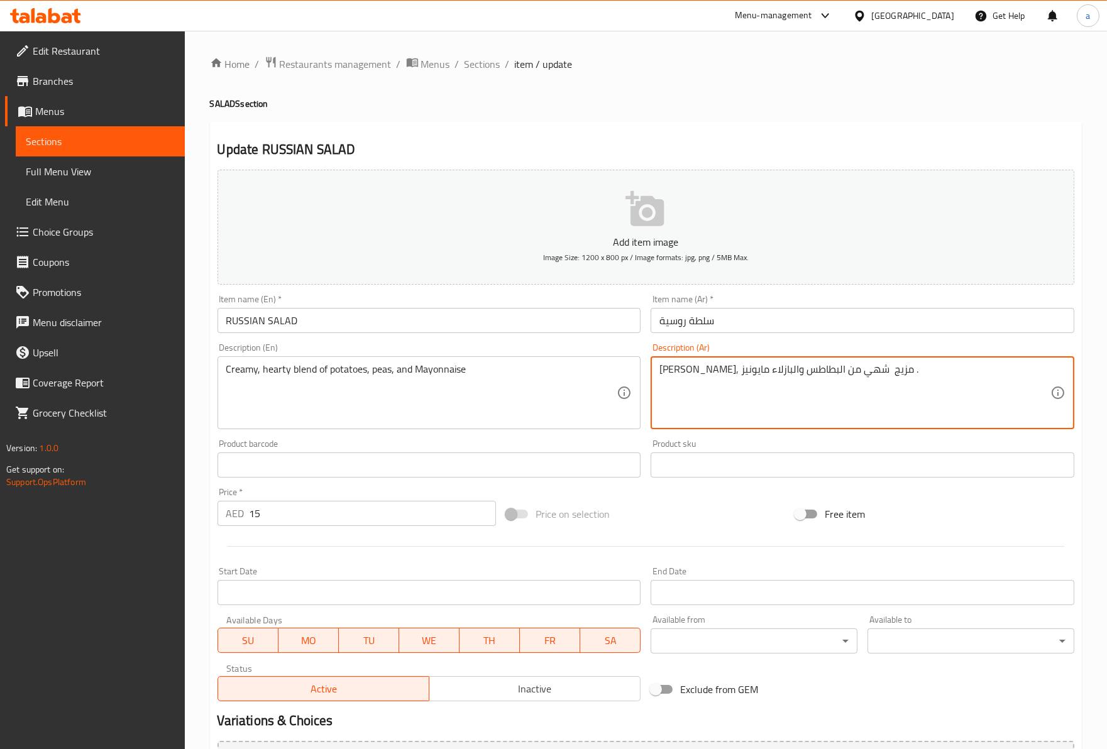
click at [641, 369] on div "Add item image Image Size: 1200 x 800 px / Image formats: jpg, png / 5MB Max. I…" at bounding box center [645, 436] width 867 height 542
click at [901, 385] on textarea "كريمي, مزيج شهي من البطاطس والبازلاء مايونيز ." at bounding box center [854, 393] width 391 height 60
drag, startPoint x: 865, startPoint y: 371, endPoint x: 835, endPoint y: 376, distance: 30.5
click at [835, 376] on textarea "كريمي, مزيج شهي من البطاطس والبازلاء مايونيز ." at bounding box center [854, 393] width 391 height 60
click at [842, 385] on textarea "كريمي, مزيج شهي من البطاطس والبازلاء مايونيز ." at bounding box center [854, 393] width 391 height 60
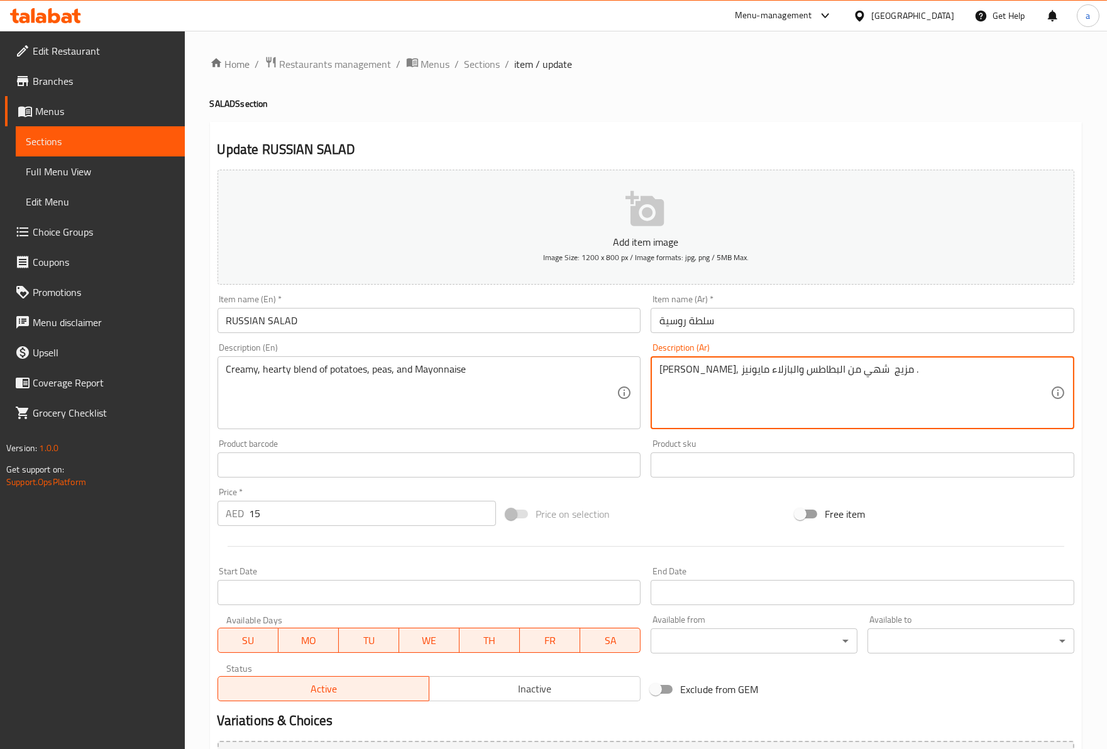
drag, startPoint x: 797, startPoint y: 381, endPoint x: 701, endPoint y: 378, distance: 96.2
click at [701, 378] on textarea "كريمي, مزيج شهي من البطاطس والبازلاء مايونيز ." at bounding box center [854, 393] width 391 height 60
drag, startPoint x: 871, startPoint y: 373, endPoint x: 767, endPoint y: 371, distance: 104.3
click at [767, 371] on textarea "كريمي, مزيج شهي من البطاطس والبازلاء مايونيز ." at bounding box center [854, 393] width 391 height 60
drag, startPoint x: 767, startPoint y: 371, endPoint x: 593, endPoint y: 374, distance: 174.1
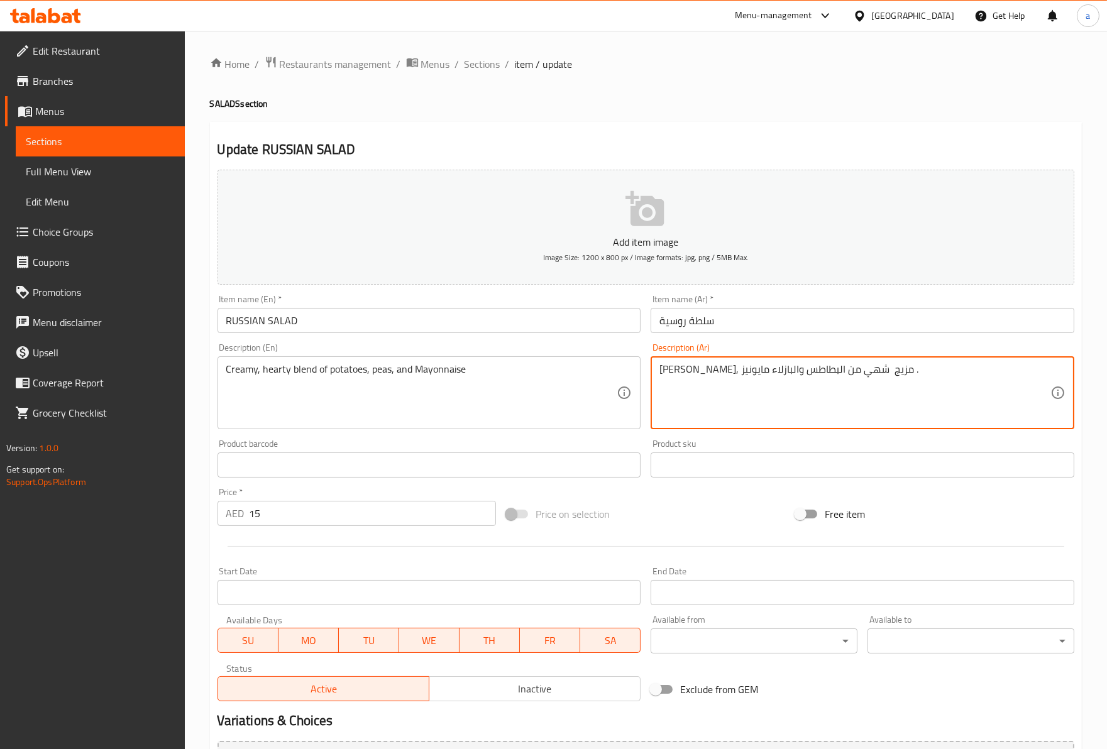
click at [764, 372] on textarea "كريمي, مزيج شهي من البطاطس والبازلاء مايونيز ." at bounding box center [854, 393] width 391 height 60
click at [673, 380] on textarea "كريمي, مزيج شهي من البطاطس والبازلاء مايونيز ." at bounding box center [854, 393] width 391 height 60
click at [658, 374] on div "كريمي, مزيج شهي من البطاطس والبازلاء مايونيز . Description (Ar)" at bounding box center [862, 392] width 424 height 73
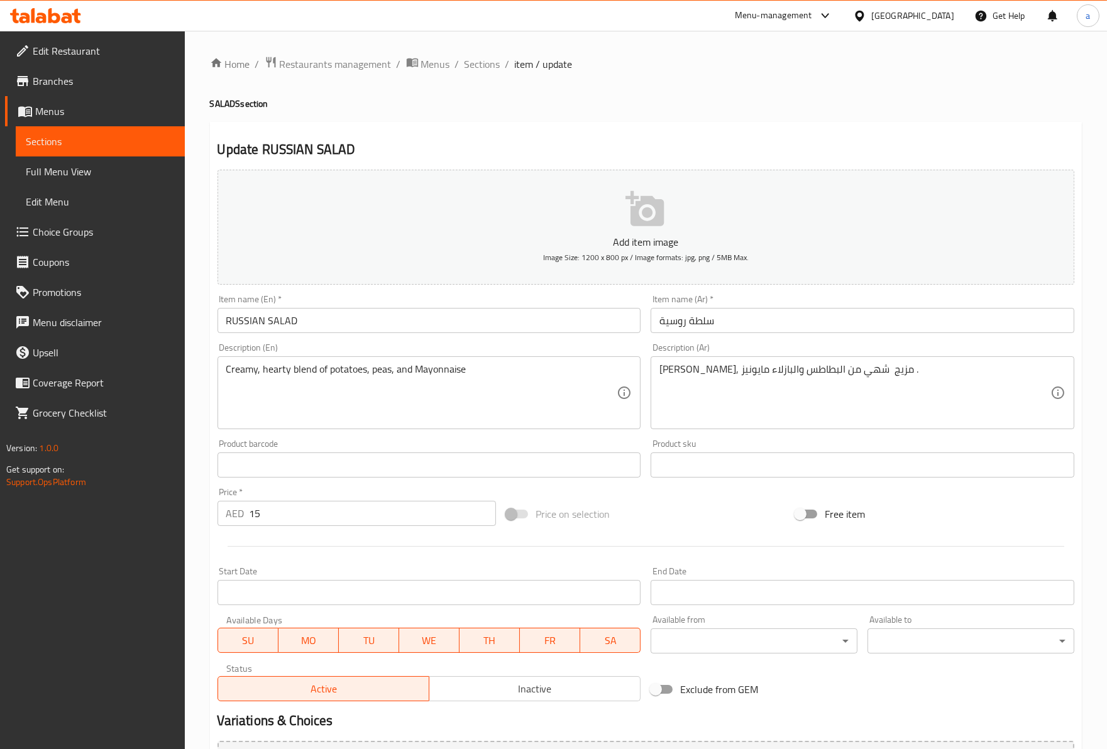
drag, startPoint x: 658, startPoint y: 374, endPoint x: 859, endPoint y: 390, distance: 201.7
click at [859, 390] on div "كريمي, مزيج شهي من البطاطس والبازلاء مايونيز . Description (Ar)" at bounding box center [862, 392] width 424 height 73
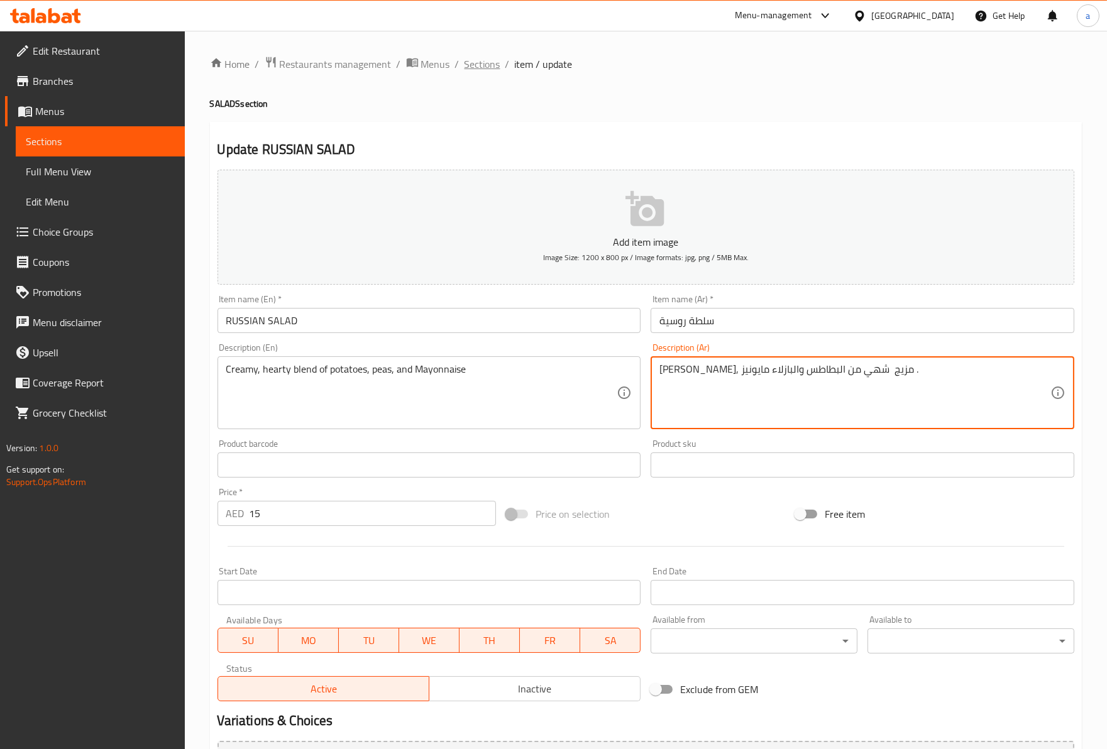
click at [472, 72] on span "Sections" at bounding box center [482, 64] width 36 height 15
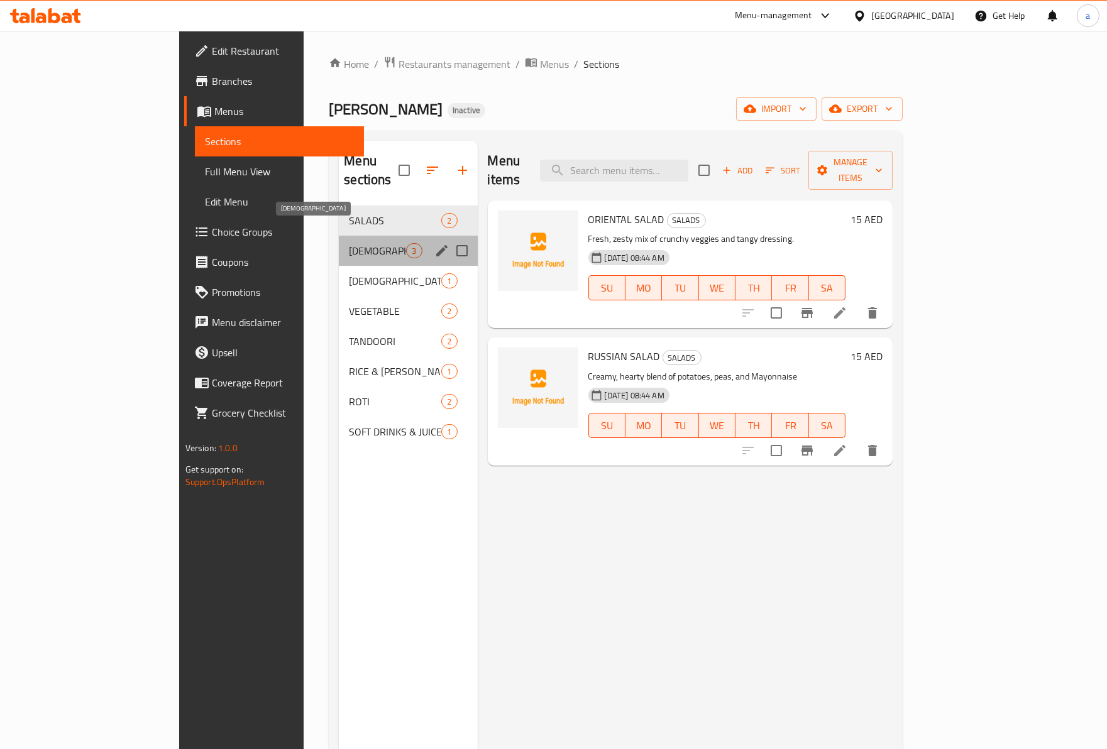
click at [357, 243] on span "CHINEESE" at bounding box center [377, 250] width 57 height 15
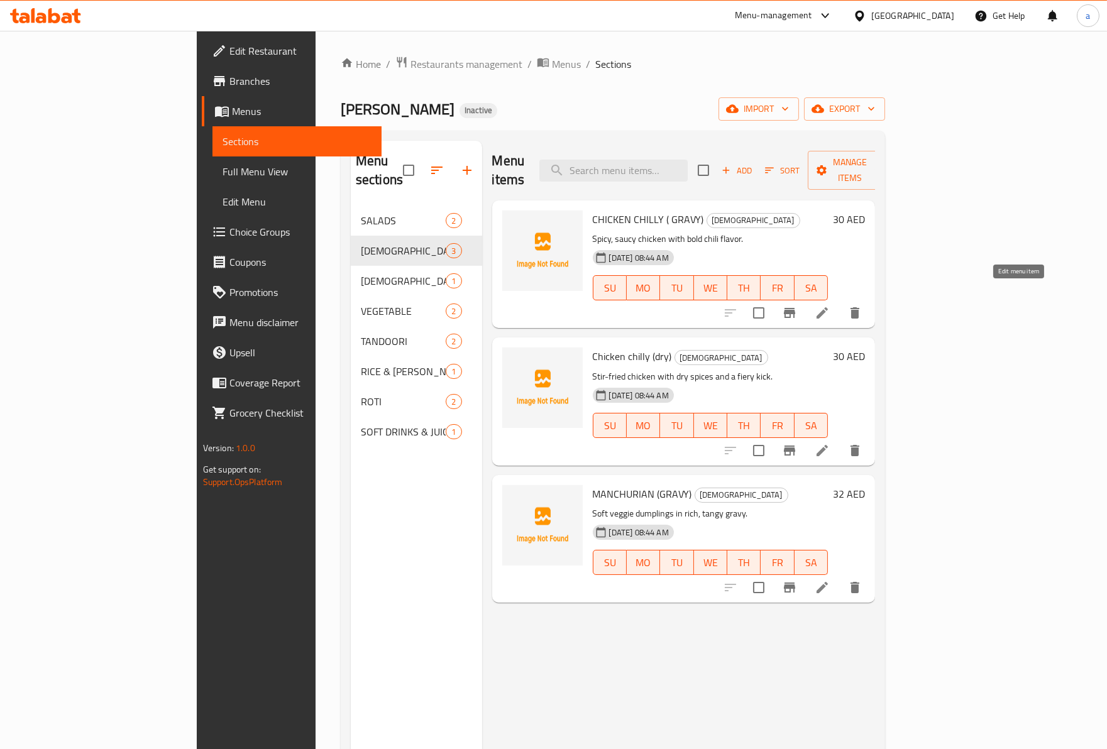
click at [830, 305] on icon at bounding box center [822, 312] width 15 height 15
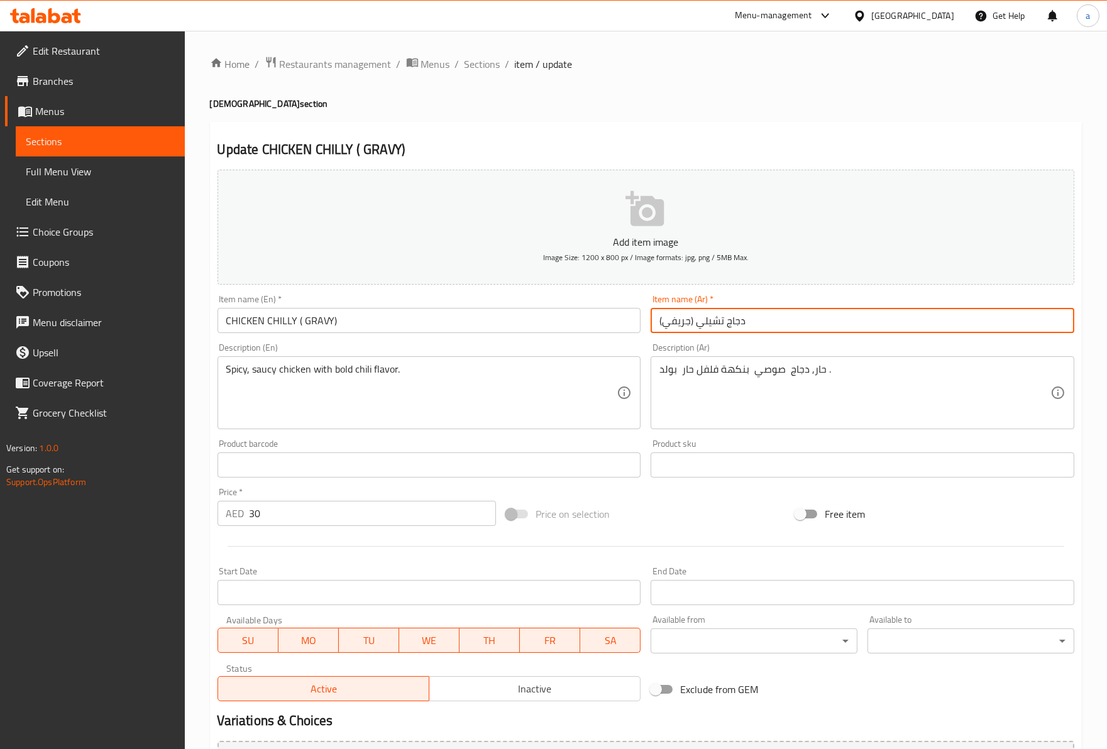
click at [771, 324] on input "دجاج تشيلي (جريفي)" at bounding box center [862, 320] width 424 height 25
click at [486, 322] on input "CHICKEN CHILLY ( GRAVY)" at bounding box center [429, 320] width 424 height 25
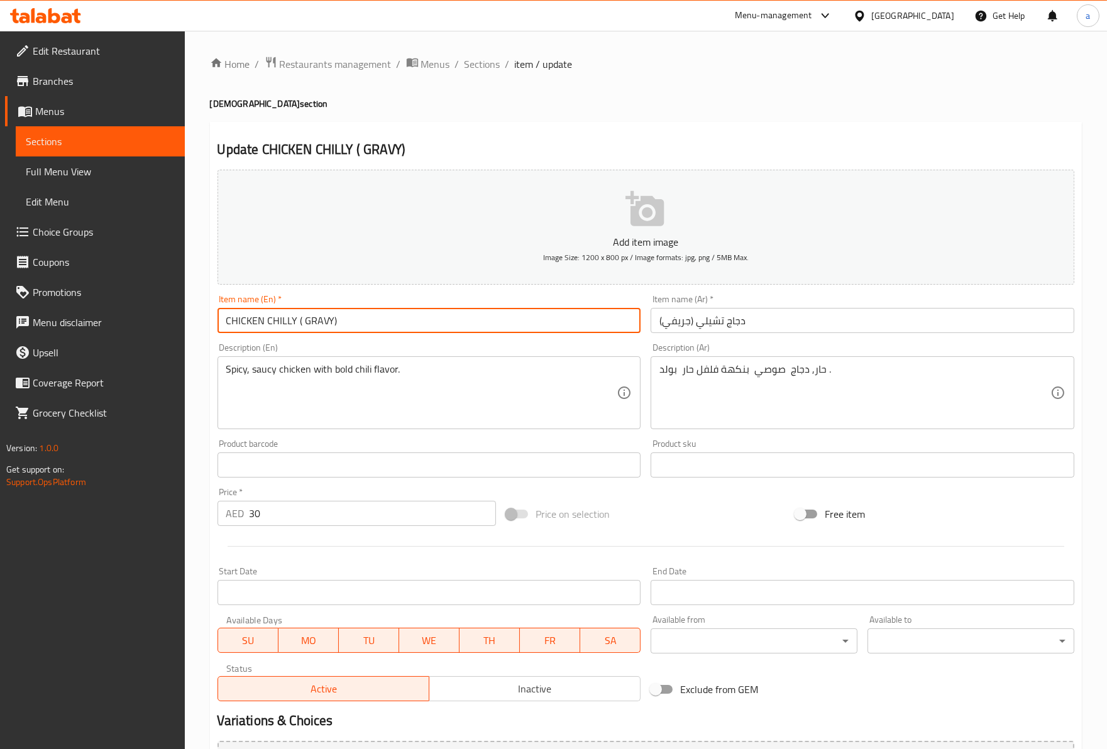
drag, startPoint x: 233, startPoint y: 327, endPoint x: 291, endPoint y: 323, distance: 58.6
click at [291, 323] on input "CHICKEN CHILLY ( GRAVY)" at bounding box center [429, 320] width 424 height 25
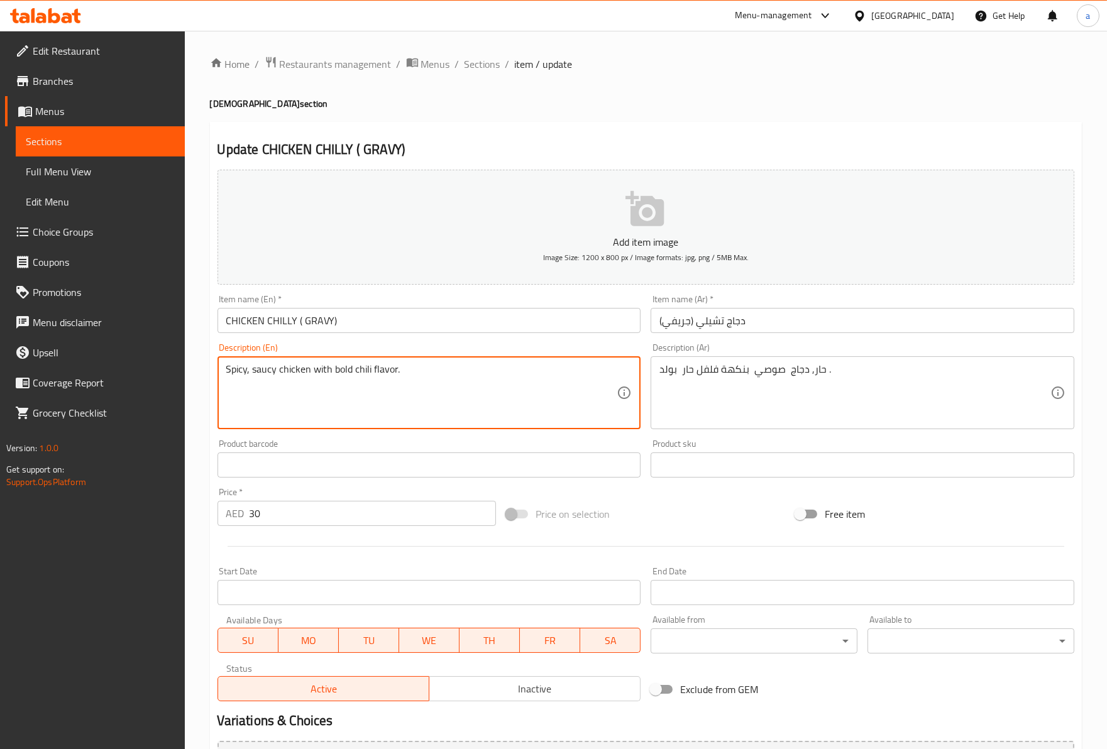
drag, startPoint x: 234, startPoint y: 363, endPoint x: 674, endPoint y: 391, distance: 440.8
drag, startPoint x: 250, startPoint y: 379, endPoint x: 390, endPoint y: 373, distance: 140.3
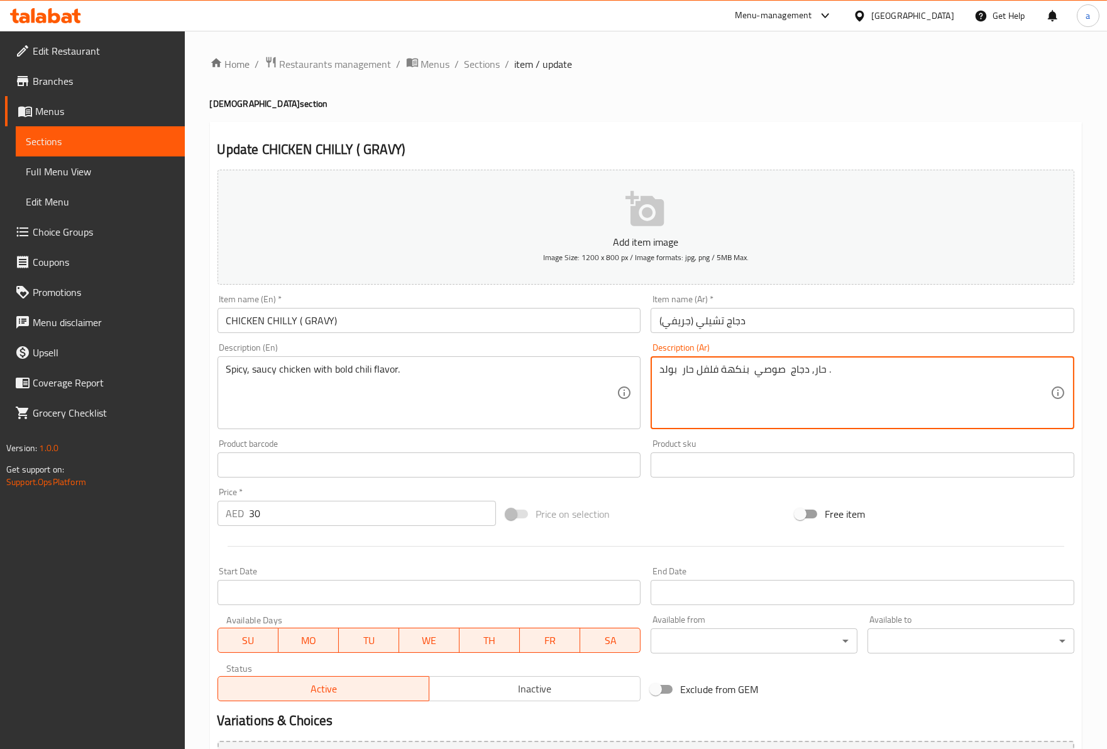
drag, startPoint x: 781, startPoint y: 377, endPoint x: 636, endPoint y: 366, distance: 145.6
click at [470, 61] on span "Sections" at bounding box center [482, 64] width 36 height 15
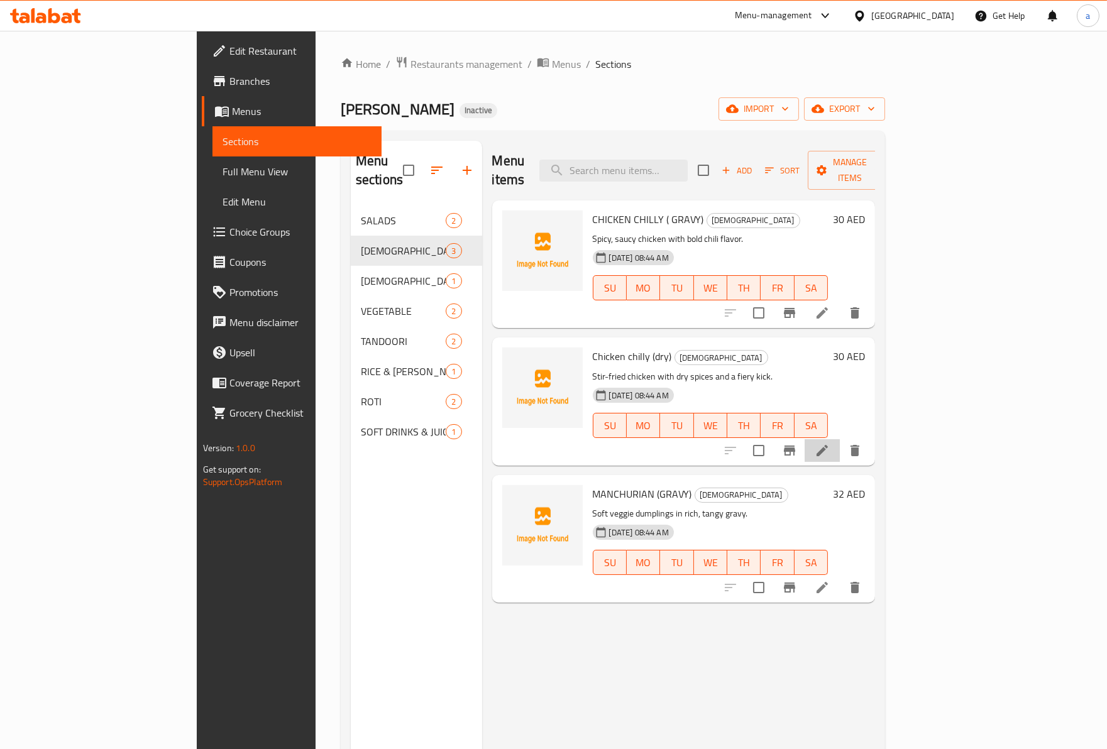
click at [828, 445] on icon at bounding box center [821, 450] width 11 height 11
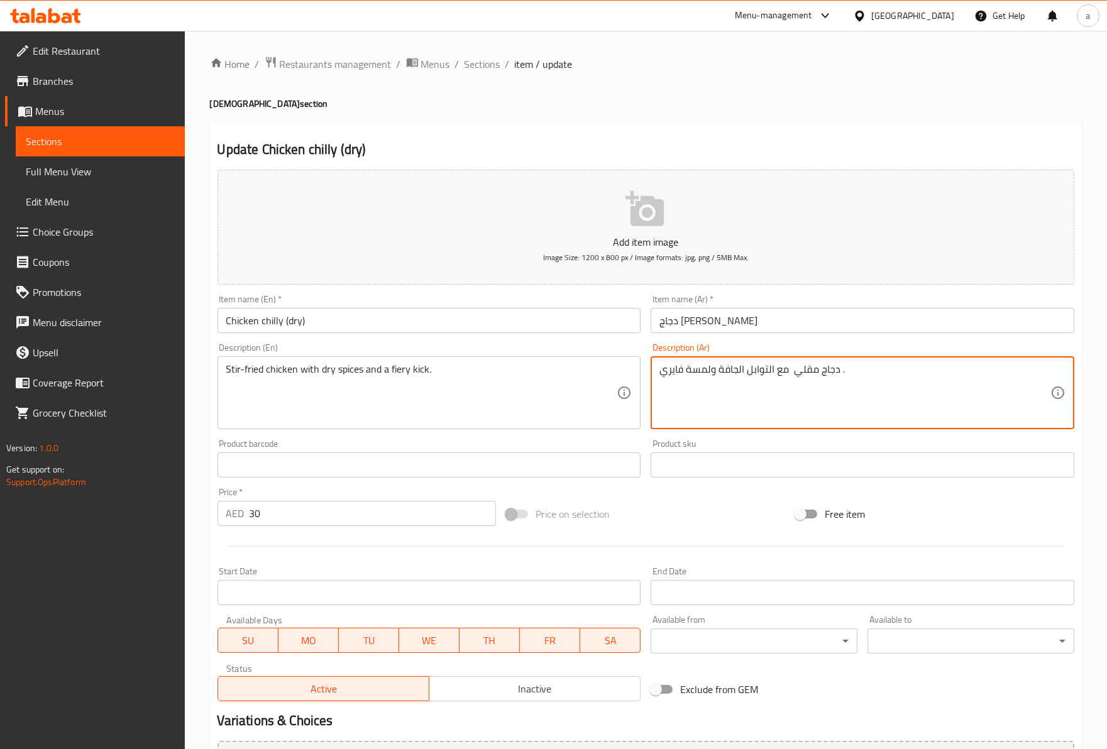
click at [840, 369] on textarea "دجاج مقلي مع التوابل الجافة ولمسة فايري ." at bounding box center [854, 393] width 391 height 60
click at [840, 368] on textarea "دجاج مقلي مع التوابل الجافة ولمسة فايري ." at bounding box center [854, 393] width 391 height 60
click at [837, 368] on textarea "دجاج مقلي مع التوابل الجافة ولمسة فايري ." at bounding box center [854, 393] width 391 height 60
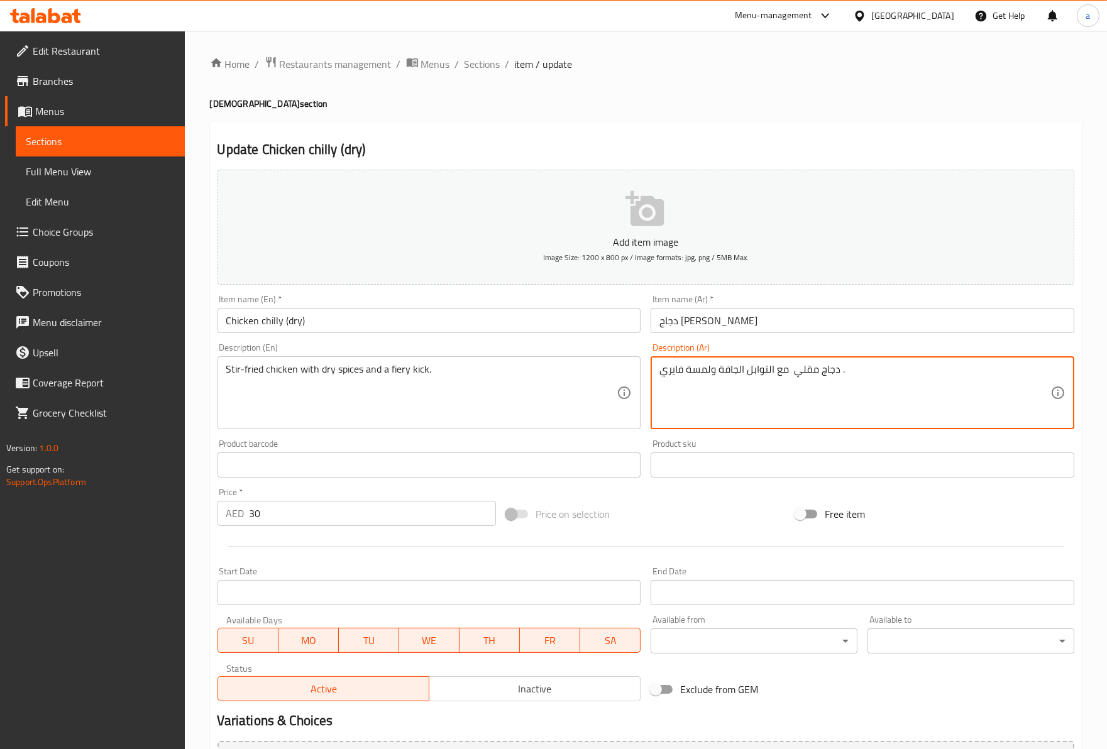
click at [818, 375] on textarea "دجاج مقلي مع التوابل الجافة ولمسة فايري ." at bounding box center [854, 393] width 391 height 60
click at [819, 369] on textarea "دجاج مقلي مع التوابل الجافة ولمسة فايري ." at bounding box center [854, 393] width 391 height 60
click at [814, 369] on textarea "دجاج مقلي مع التوابل الجافة ولمسة فايري ." at bounding box center [854, 393] width 391 height 60
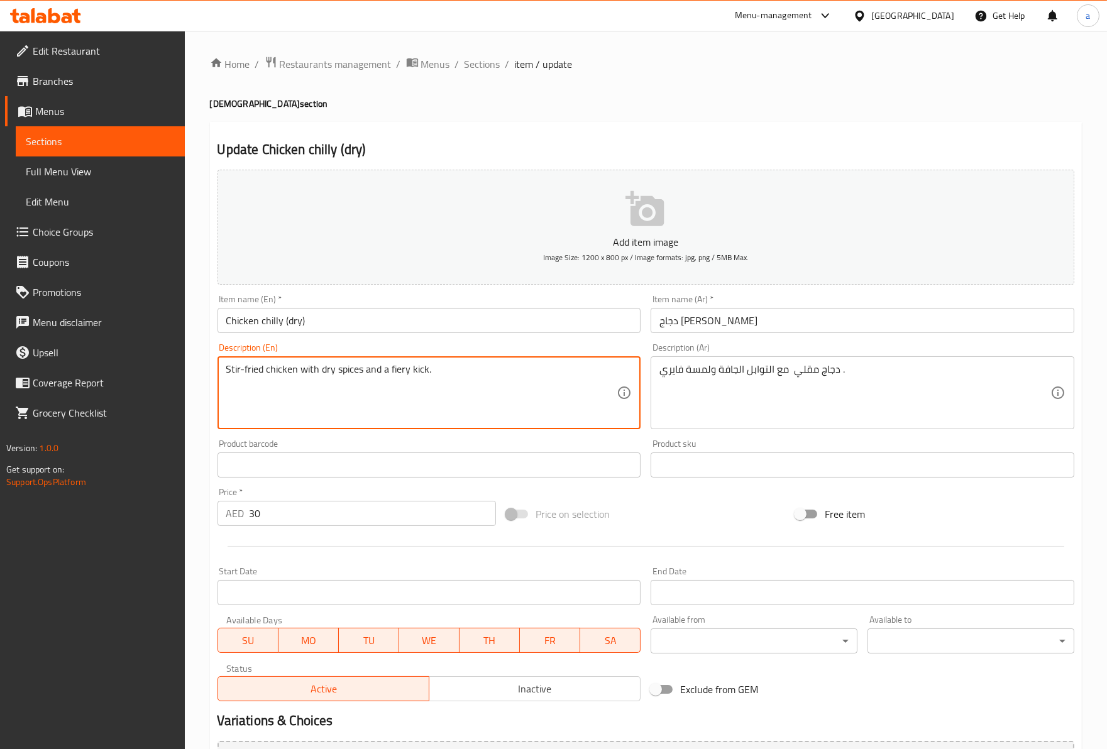
click at [277, 371] on textarea "Stir-fried chicken with dry spices and a fiery kick." at bounding box center [421, 393] width 391 height 60
drag, startPoint x: 273, startPoint y: 370, endPoint x: 336, endPoint y: 378, distance: 64.1
click at [336, 378] on textarea "Stir-fried chicken with dry spices and a fiery kick." at bounding box center [421, 393] width 391 height 60
drag, startPoint x: 271, startPoint y: 371, endPoint x: 418, endPoint y: 374, distance: 147.1
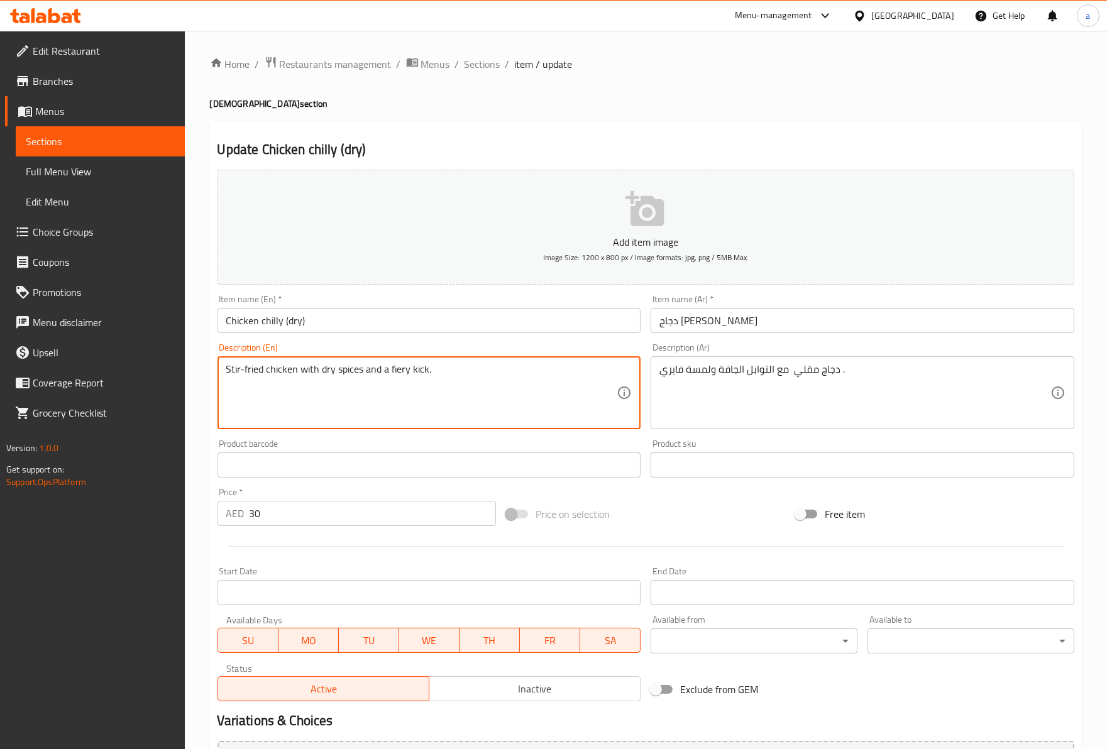
click at [418, 374] on textarea "Stir-fried chicken with dry spices and a fiery kick." at bounding box center [421, 393] width 391 height 60
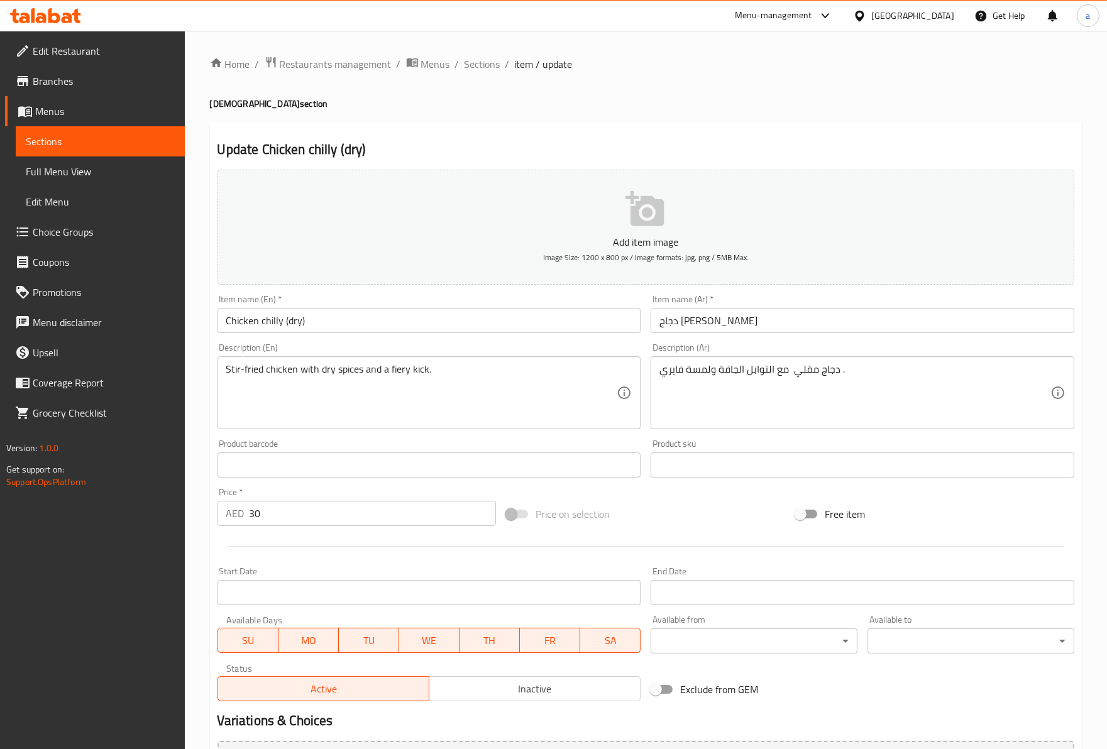
drag, startPoint x: 746, startPoint y: 362, endPoint x: 684, endPoint y: 370, distance: 62.7
click at [684, 370] on div "دجاج مقلي مع التوابل الجافة ولمسة فايري . Description (Ar)" at bounding box center [862, 392] width 424 height 73
click at [827, 380] on textarea "دجاج مقلي مع التوابل الجافة ولمسة فايري ." at bounding box center [854, 393] width 391 height 60
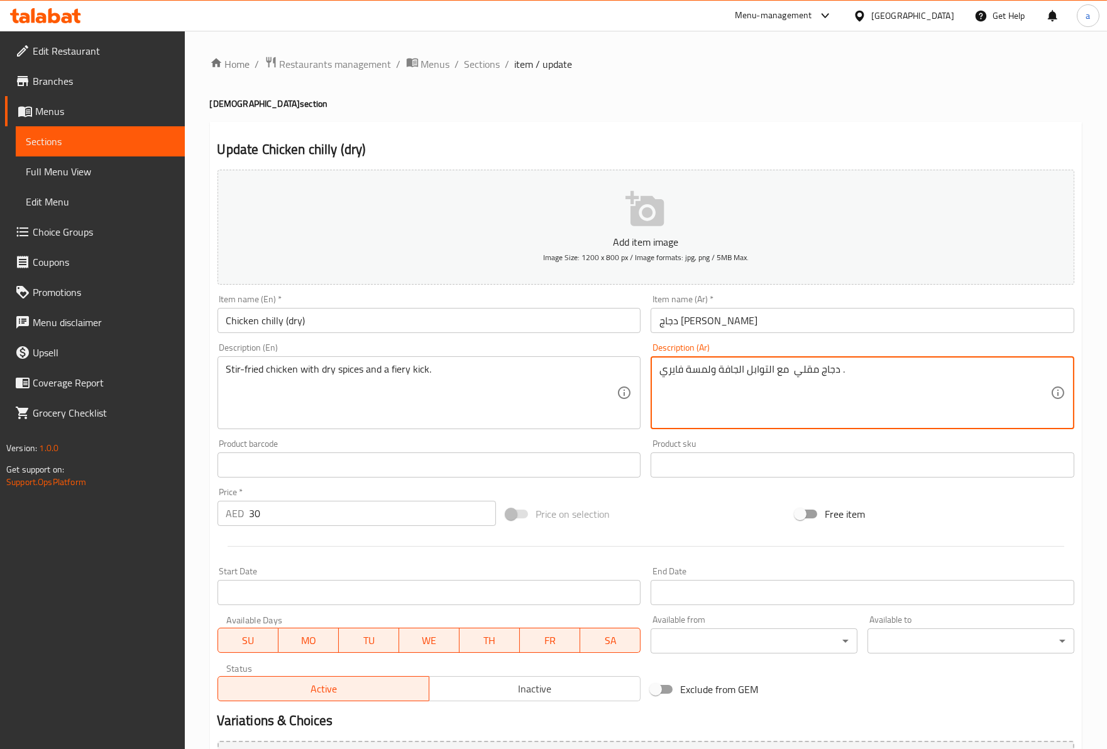
click at [827, 380] on textarea "دجاج مقلي مع التوابل الجافة ولمسة فايري ." at bounding box center [854, 393] width 391 height 60
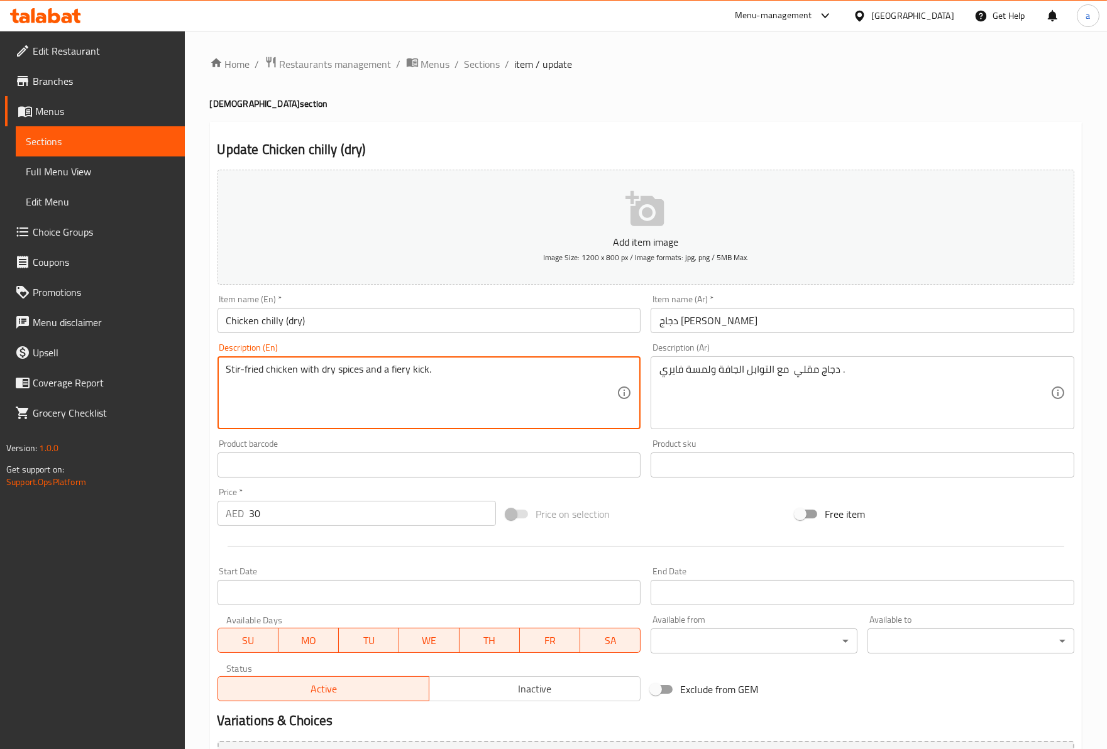
click at [234, 372] on textarea "Stir-fried chicken with dry spices and a fiery kick." at bounding box center [421, 393] width 391 height 60
click at [230, 373] on textarea "Stir-fried chicken with dry spices and a fiery kick." at bounding box center [421, 393] width 391 height 60
click at [237, 369] on textarea "Stir-fried chicken with dry spices and a fiery kick." at bounding box center [421, 393] width 391 height 60
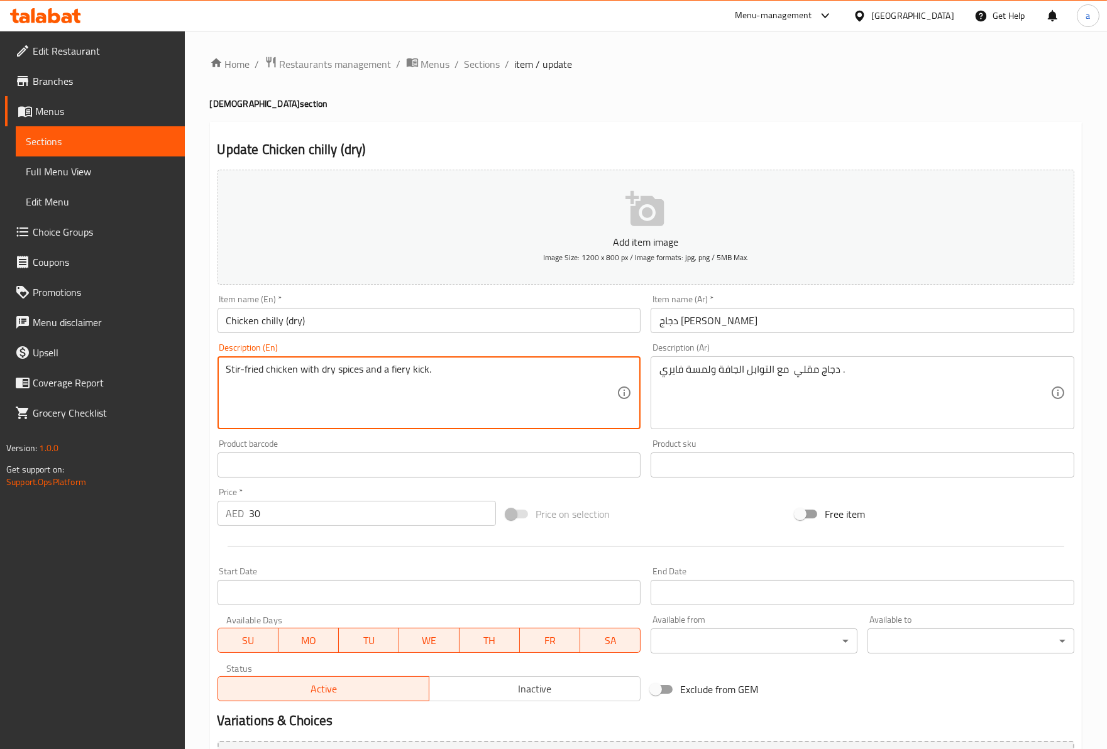
click at [237, 369] on textarea "Stir-fried chicken with dry spices and a fiery kick." at bounding box center [421, 393] width 391 height 60
click at [231, 374] on textarea "Stir-fried chicken with dry spices and a fiery kick." at bounding box center [421, 393] width 391 height 60
click at [260, 366] on textarea "Stir-fried chicken with dry spices and a fiery kick." at bounding box center [421, 393] width 391 height 60
click at [260, 367] on textarea "Stir-fried chicken with dry spices and a fiery kick." at bounding box center [421, 393] width 391 height 60
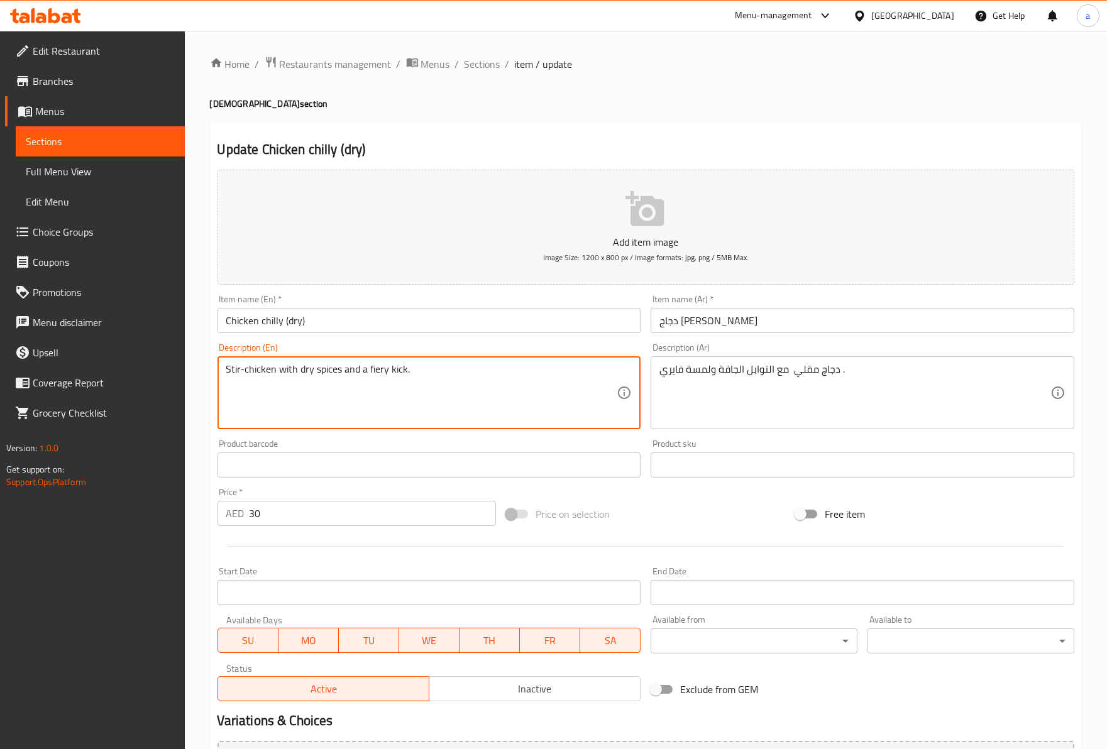
type textarea "Stir-fried chicken with dry spices and a fiery kick."
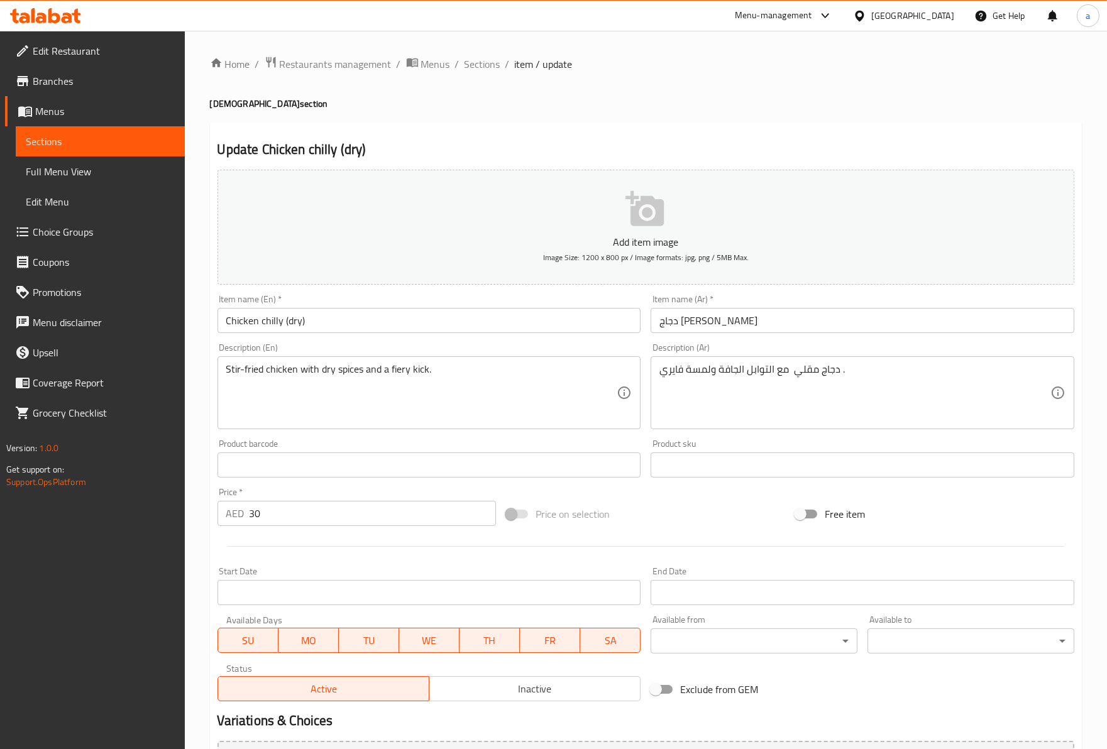
click at [259, 369] on textarea "Stir-fried chicken with dry spices and a fiery kick." at bounding box center [421, 393] width 391 height 60
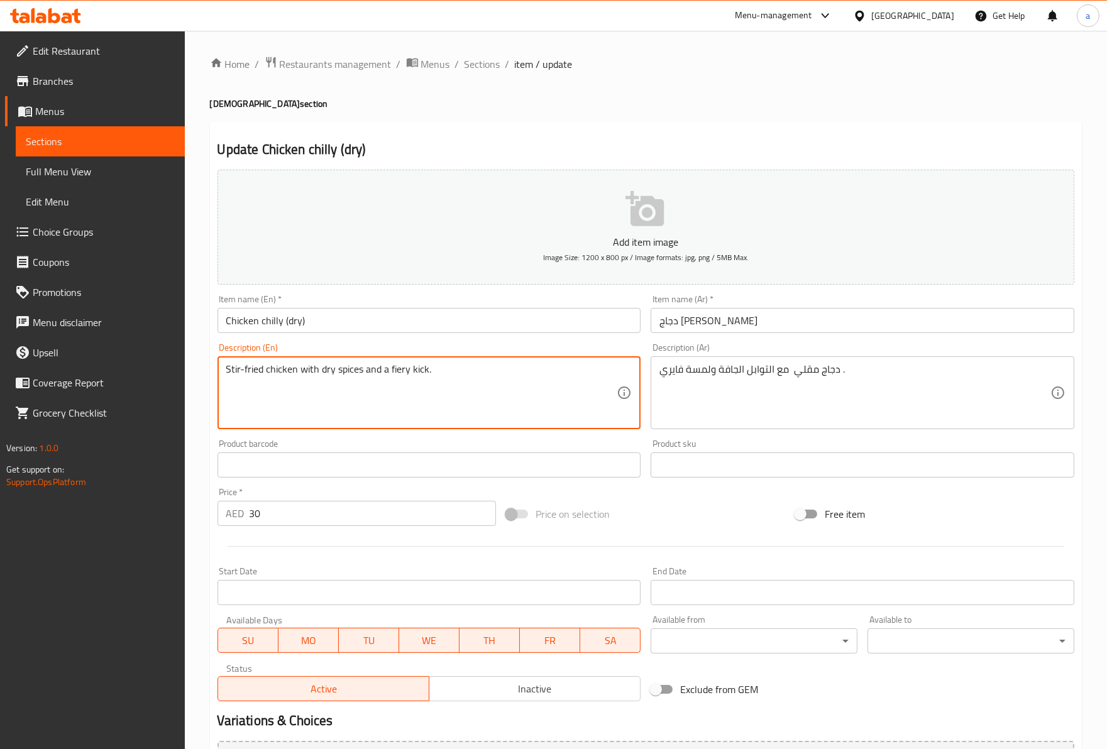
drag, startPoint x: 225, startPoint y: 371, endPoint x: 266, endPoint y: 376, distance: 41.2
click at [266, 376] on textarea "Stir-fried chicken with dry spices and a fiery kick." at bounding box center [421, 393] width 391 height 60
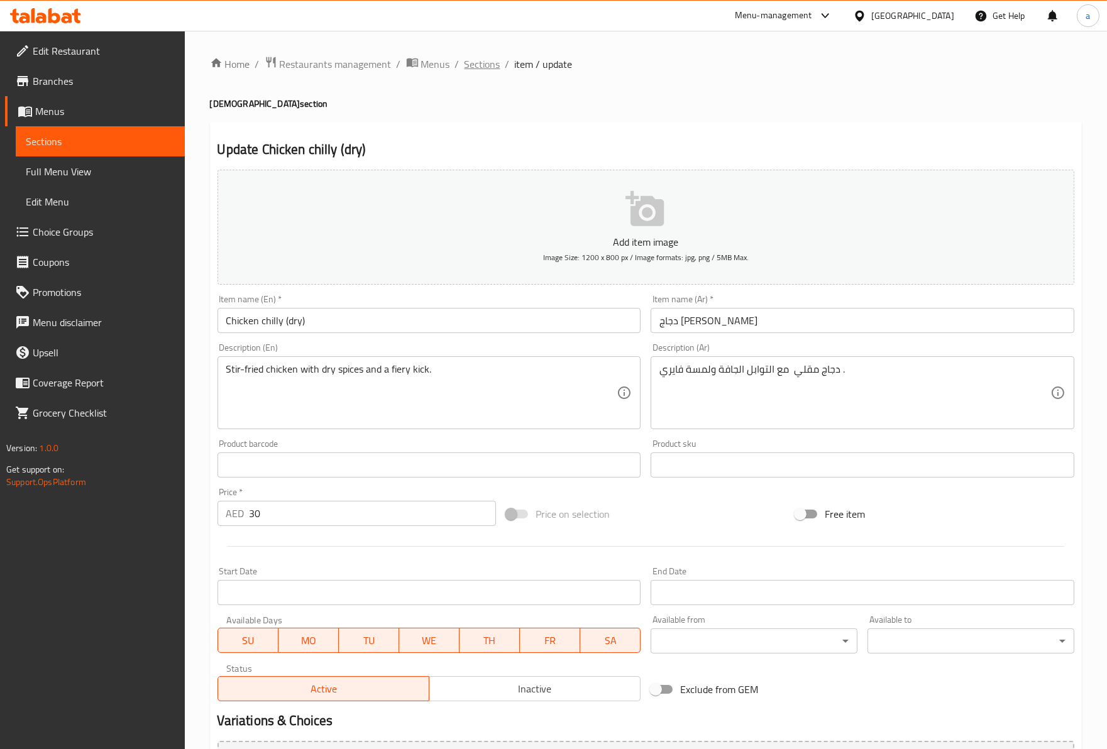
click at [494, 57] on span "Sections" at bounding box center [482, 64] width 36 height 15
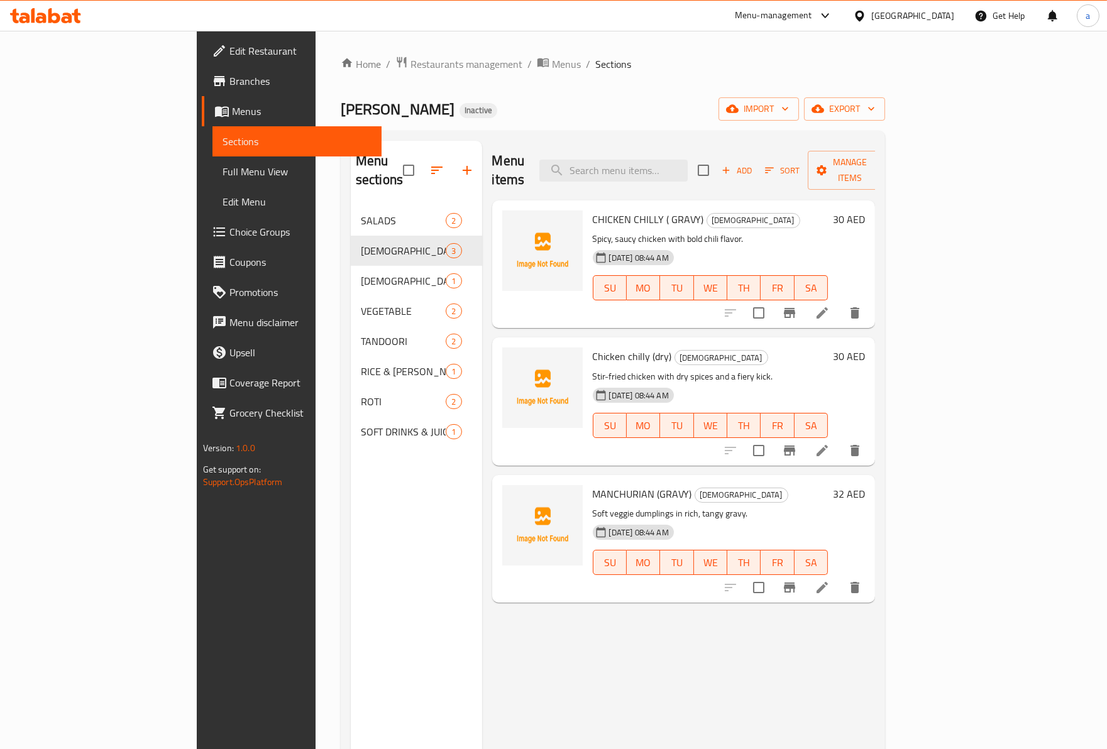
click at [828, 582] on icon at bounding box center [821, 587] width 11 height 11
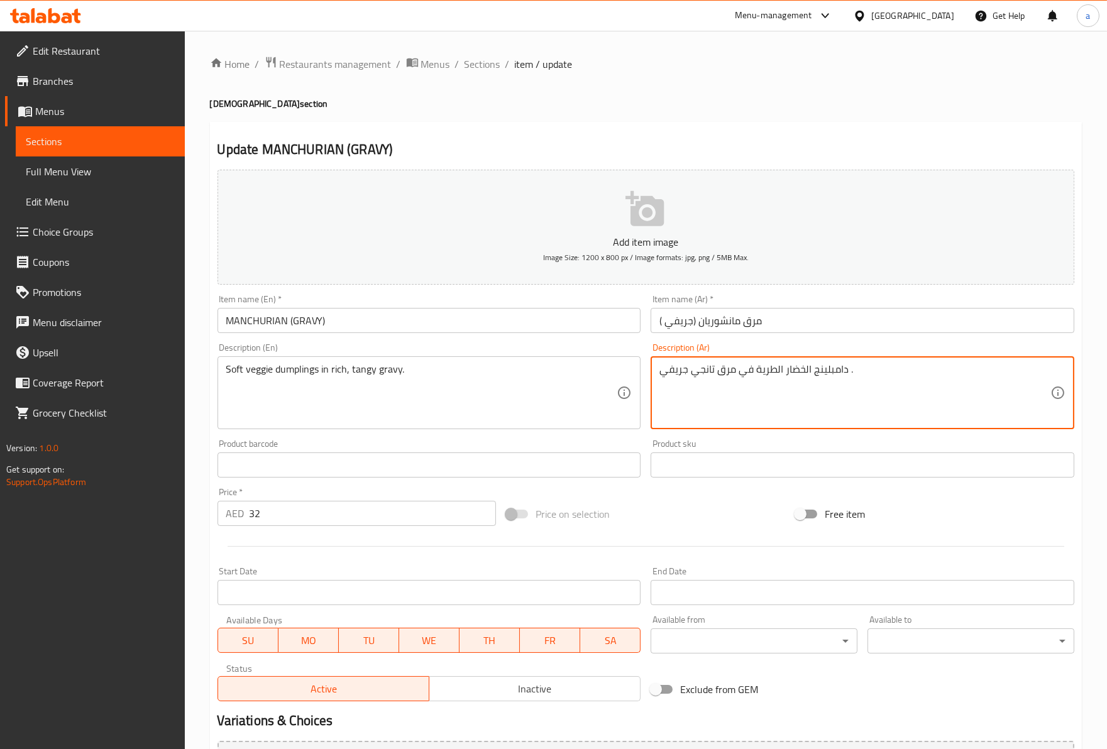
click at [826, 369] on textarea "دامبلينج الخضار الطرية في مرق تانجي جريفي ." at bounding box center [854, 393] width 391 height 60
click at [789, 374] on textarea "دامبلينج الخضار الطرية في مرق تانجي جريفي ." at bounding box center [854, 393] width 391 height 60
click at [772, 370] on textarea "دامبلينج الخضار الطرية في مرق تانجي جريفي ." at bounding box center [854, 393] width 391 height 60
click at [735, 373] on textarea "دامبلينج الخضار الطرية في مرق تانجي جريفي ." at bounding box center [854, 393] width 391 height 60
click at [710, 375] on textarea "دامبلينج الخضار الطرية في مرق تانجي جريفي ." at bounding box center [854, 393] width 391 height 60
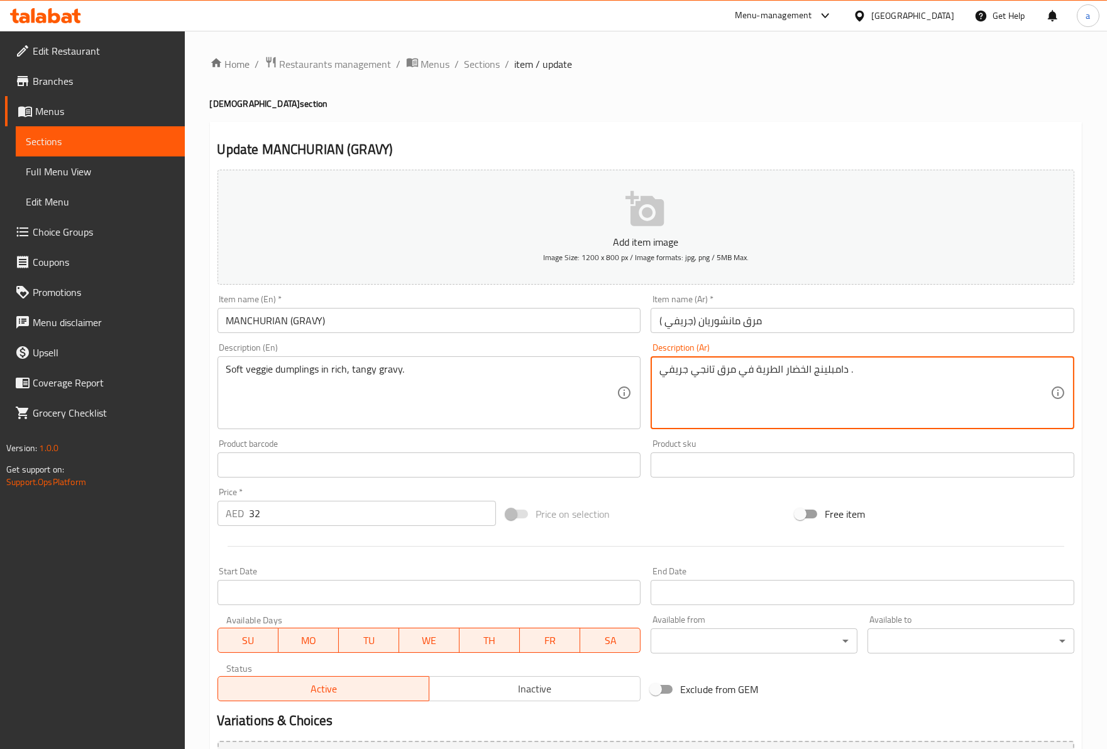
click at [694, 378] on textarea "دامبلينج الخضار الطرية في مرق تانجي جريفي ." at bounding box center [854, 393] width 391 height 60
click at [826, 375] on textarea "دامبلينج الخضار الطرية في مرق تانجي جريفي ." at bounding box center [854, 393] width 391 height 60
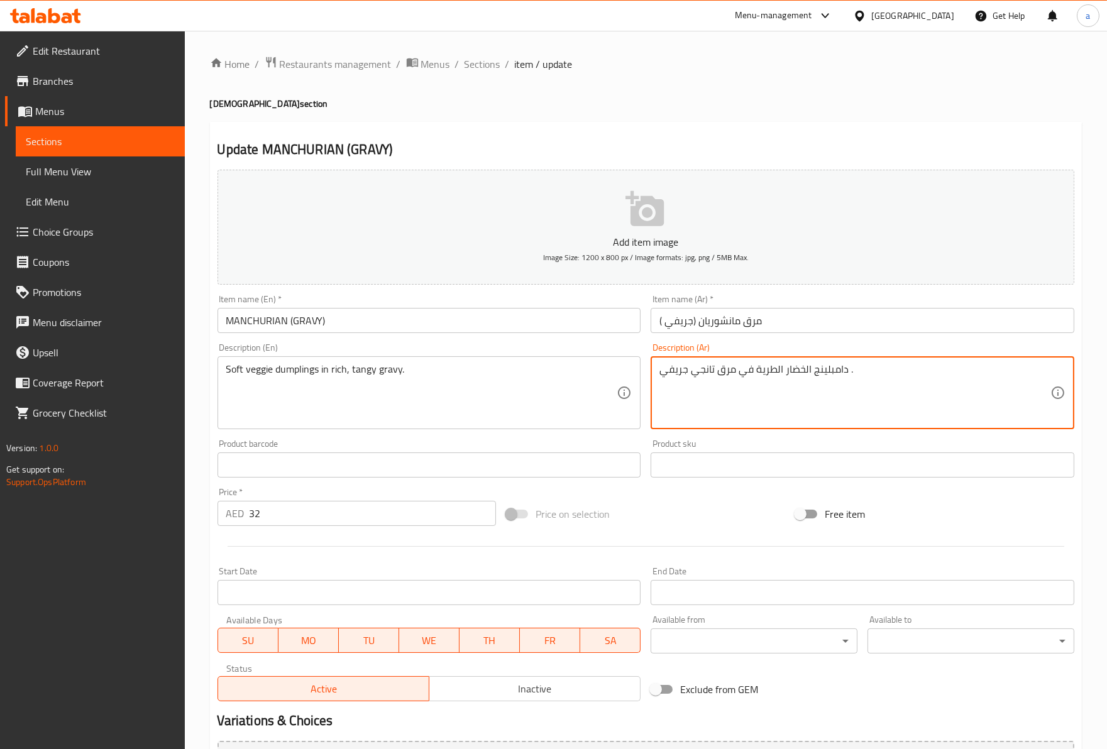
click at [826, 375] on textarea "دامبلينج الخضار الطرية في مرق تانجي جريفي ." at bounding box center [854, 393] width 391 height 60
click at [828, 373] on textarea "دامبلينج الخضار الطرية في مرق تانجي جريفي ." at bounding box center [854, 393] width 391 height 60
click at [828, 390] on textarea "دامبلينج الخضار الطرية في مرق تانجي جريفي ." at bounding box center [854, 393] width 391 height 60
click at [820, 365] on textarea "دامبلينج الخضار الطرية في مرق تانجي جريفي ." at bounding box center [854, 393] width 391 height 60
click at [833, 368] on textarea "دامبلينج الخضار الطرية في مرق تانجي جريفي ." at bounding box center [854, 393] width 391 height 60
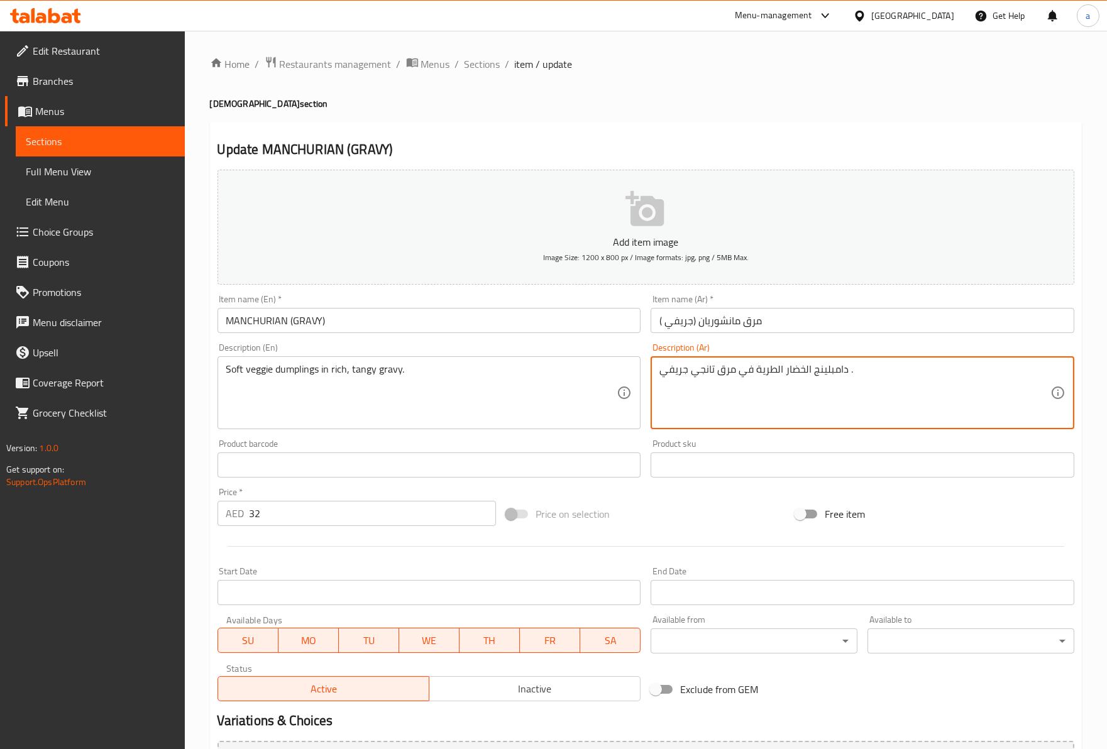
click at [833, 368] on textarea "دامبلينج الخضار الطرية في مرق تانجي جريفي ." at bounding box center [854, 393] width 391 height 60
click at [723, 379] on textarea "دامبلينج الخضار الطرية في مرق تانجي جريفي ." at bounding box center [854, 393] width 391 height 60
click at [722, 379] on textarea "دامبلينج الخضار الطرية في مرق تانجي جريفي ." at bounding box center [854, 393] width 391 height 60
type textarea "دامبلينج الخضار الطرية في تانجي جريفي ."
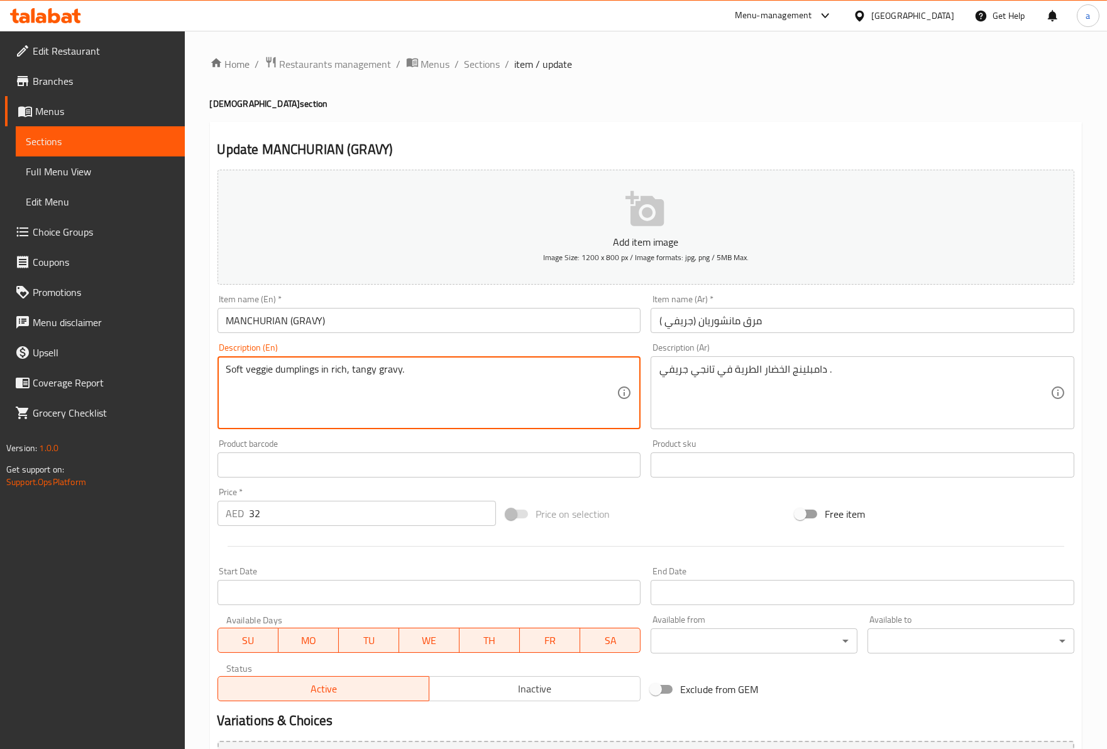
drag, startPoint x: 696, startPoint y: 375, endPoint x: 712, endPoint y: 381, distance: 16.9
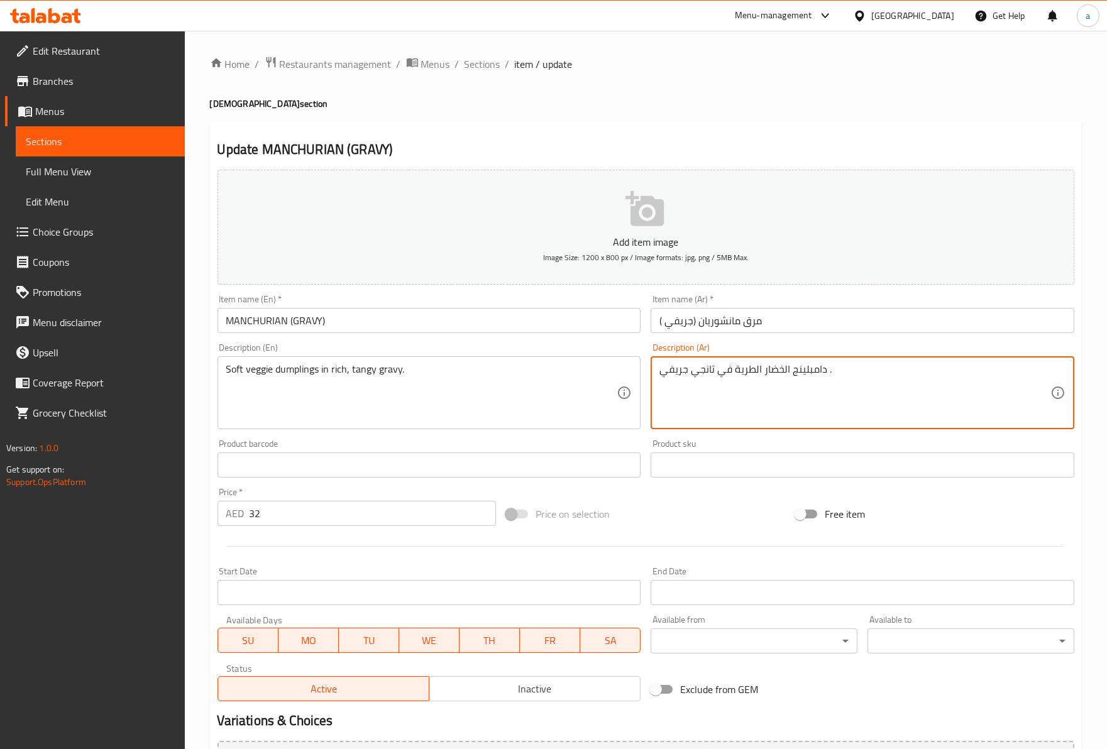
click at [826, 361] on div "دامبلينج الخضار الطرية في تانجي جريفي . Description (Ar)" at bounding box center [862, 392] width 424 height 73
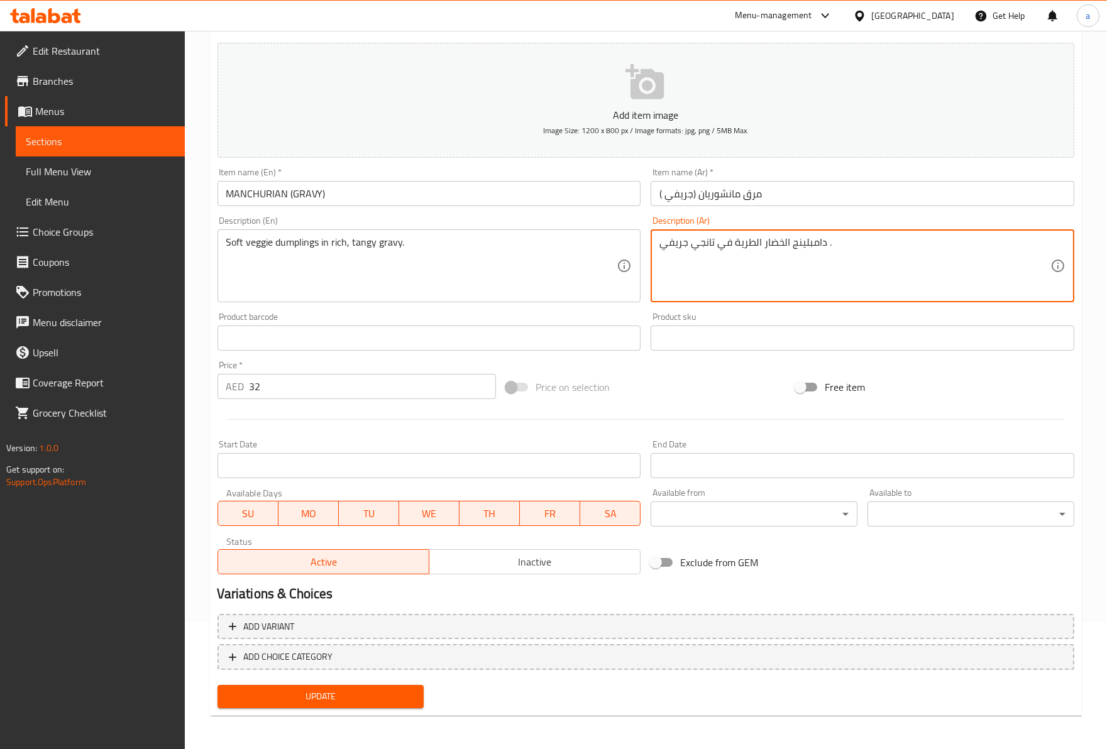
click at [346, 696] on span "Update" at bounding box center [321, 697] width 187 height 16
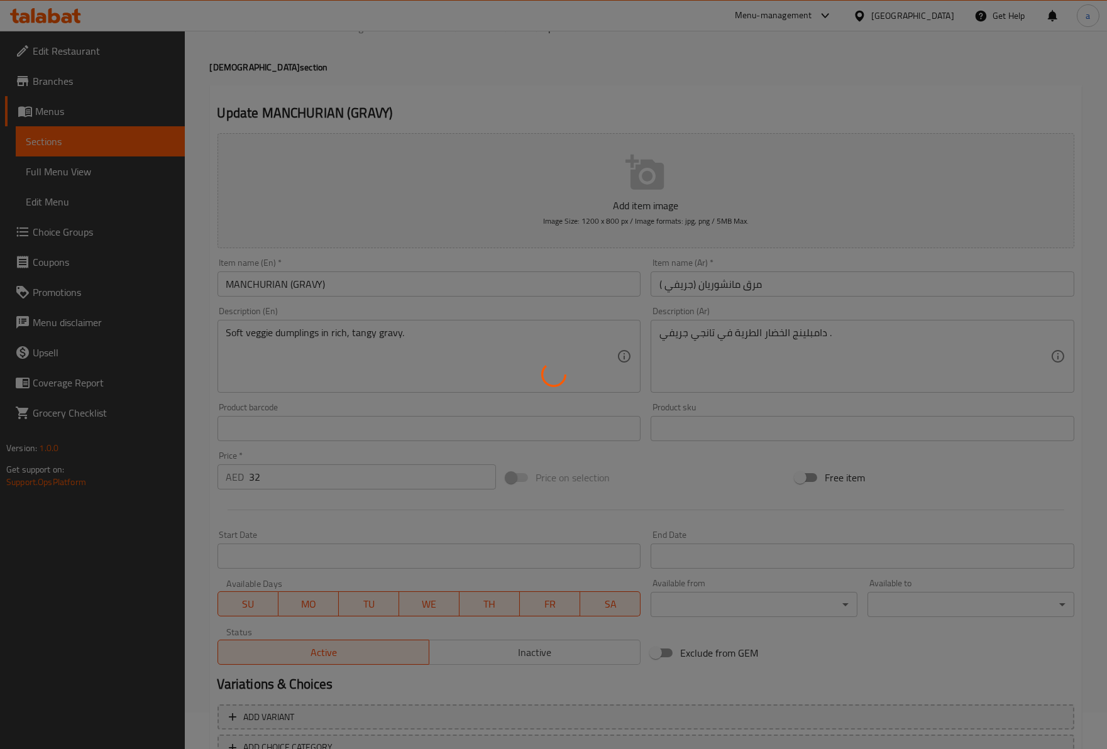
scroll to position [0, 0]
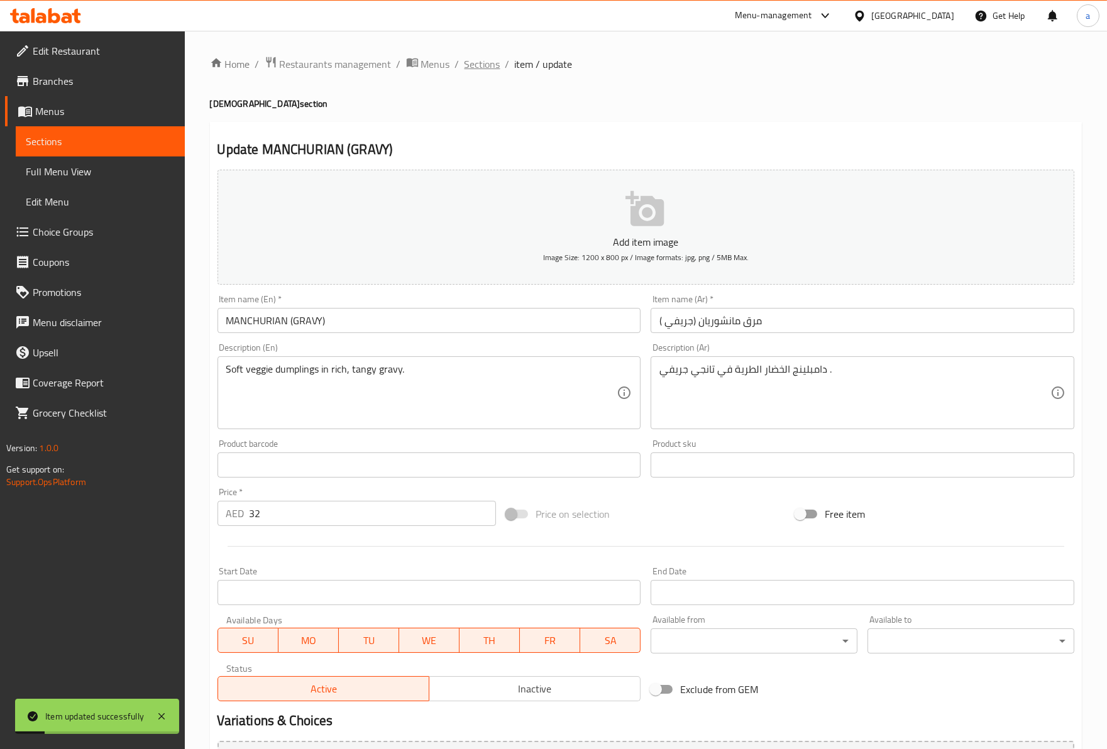
click at [468, 68] on span "Sections" at bounding box center [482, 64] width 36 height 15
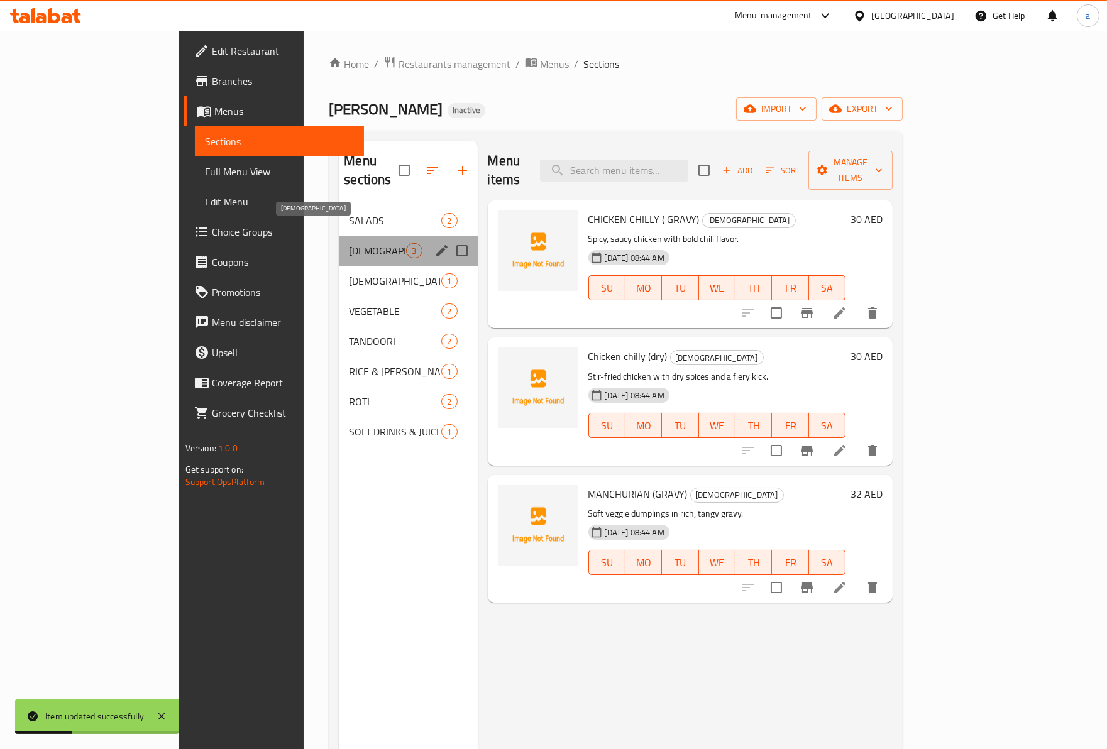
click at [349, 243] on span "CHINEESE" at bounding box center [377, 250] width 57 height 15
click at [349, 273] on span "[DEMOGRAPHIC_DATA]" at bounding box center [377, 280] width 57 height 15
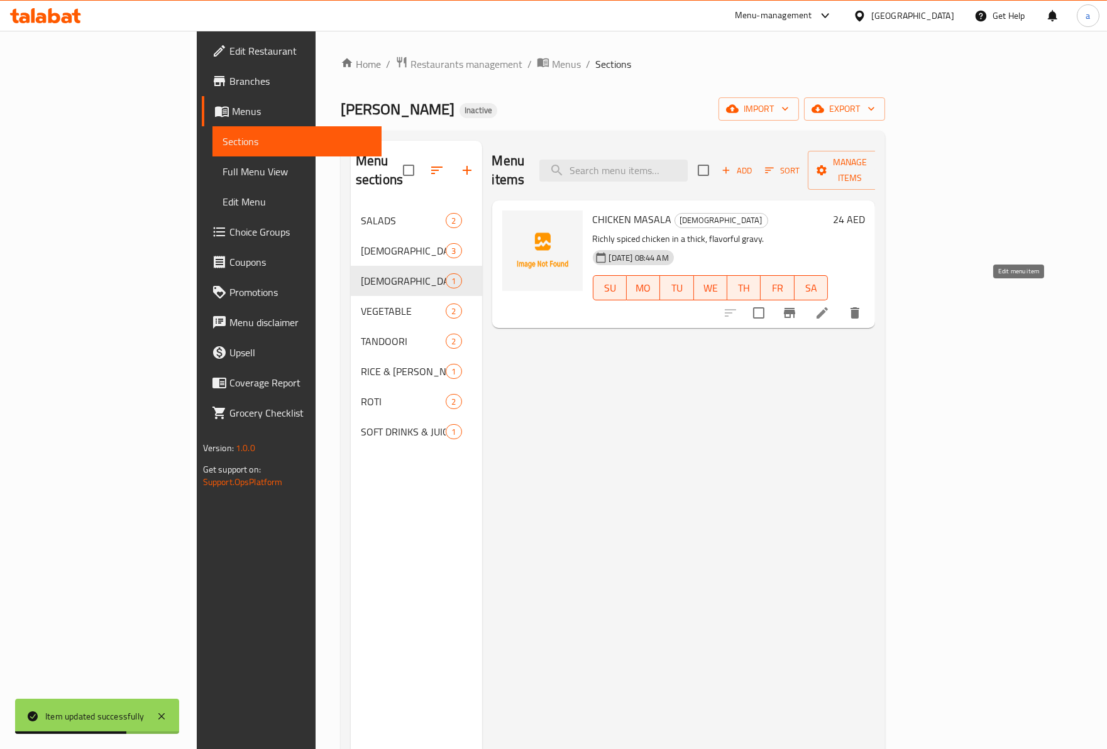
click at [840, 302] on li at bounding box center [821, 313] width 35 height 23
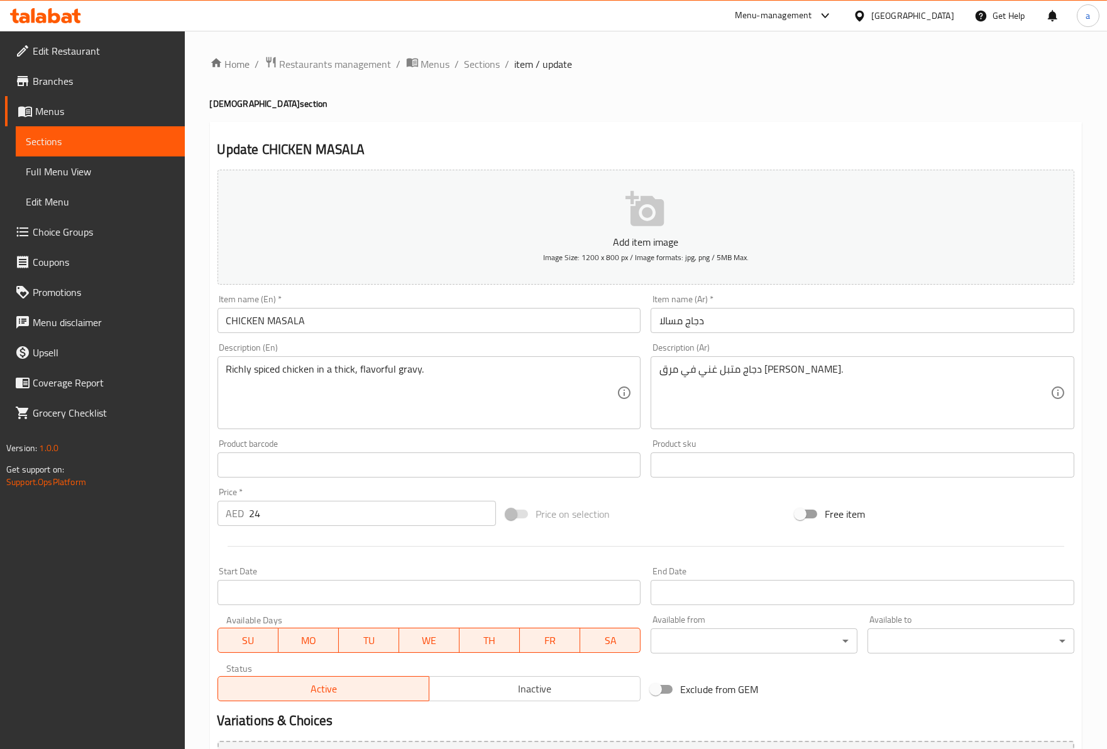
click at [729, 372] on textarea "دجاج متبل غني في مرق سميك جريفي." at bounding box center [854, 393] width 391 height 60
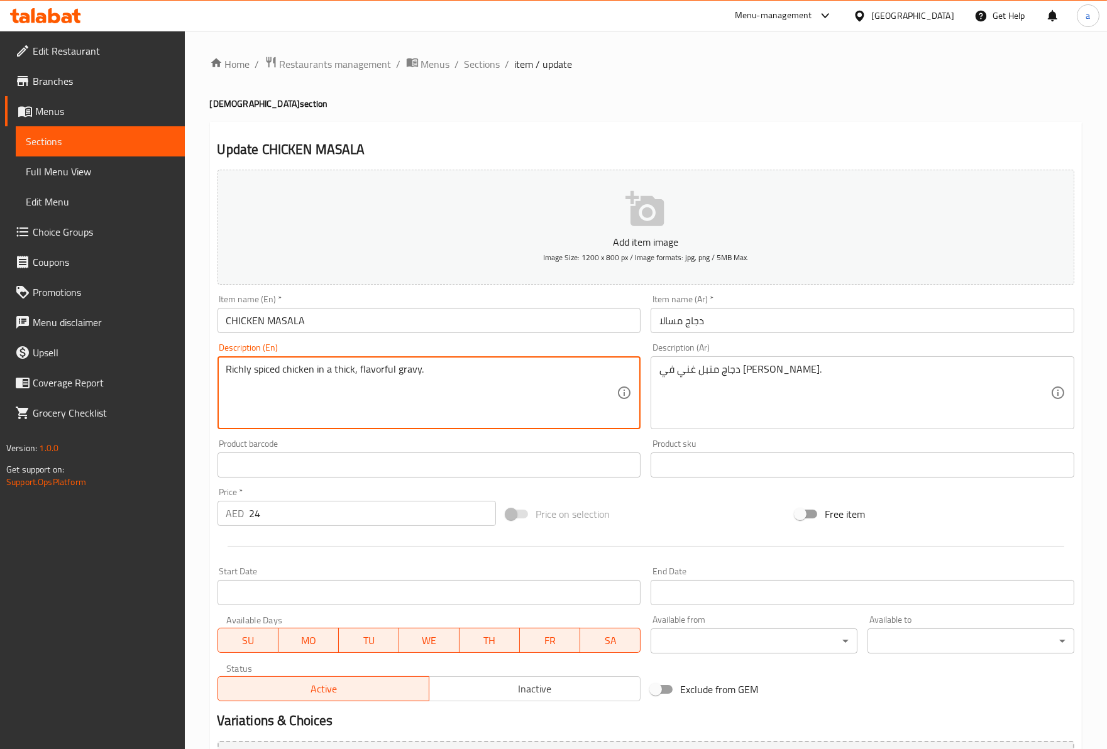
click at [381, 371] on textarea "Richly spiced chicken in a thick, flavorful gravy." at bounding box center [421, 393] width 391 height 60
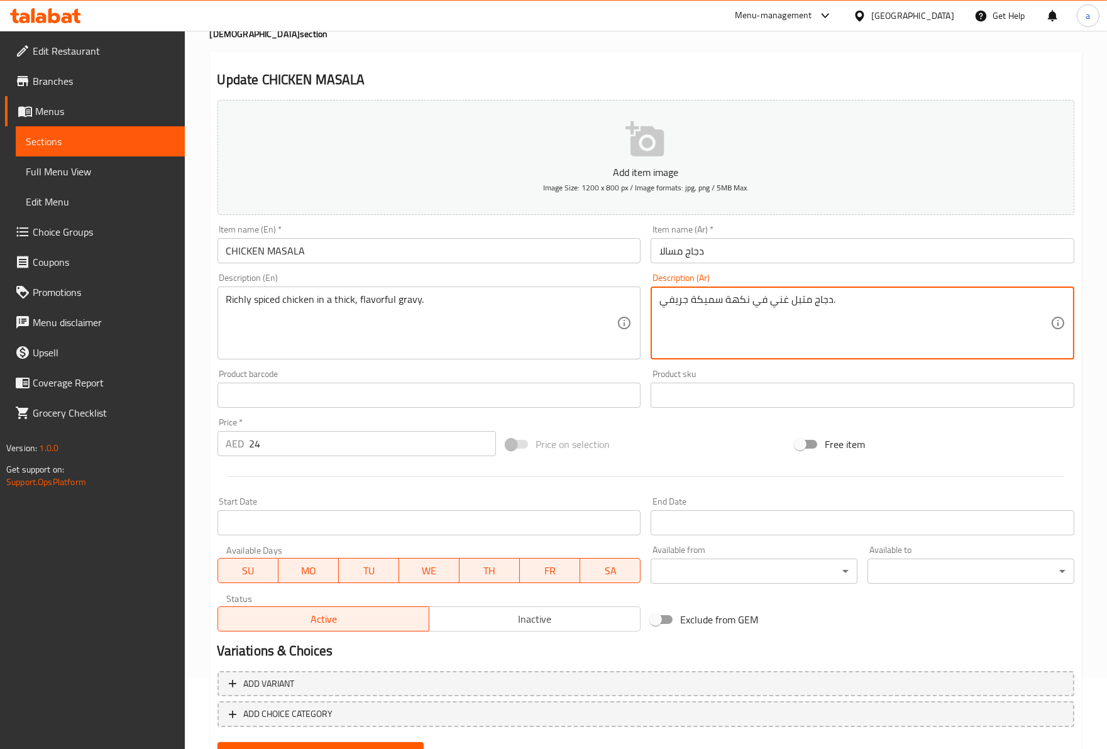
scroll to position [127, 0]
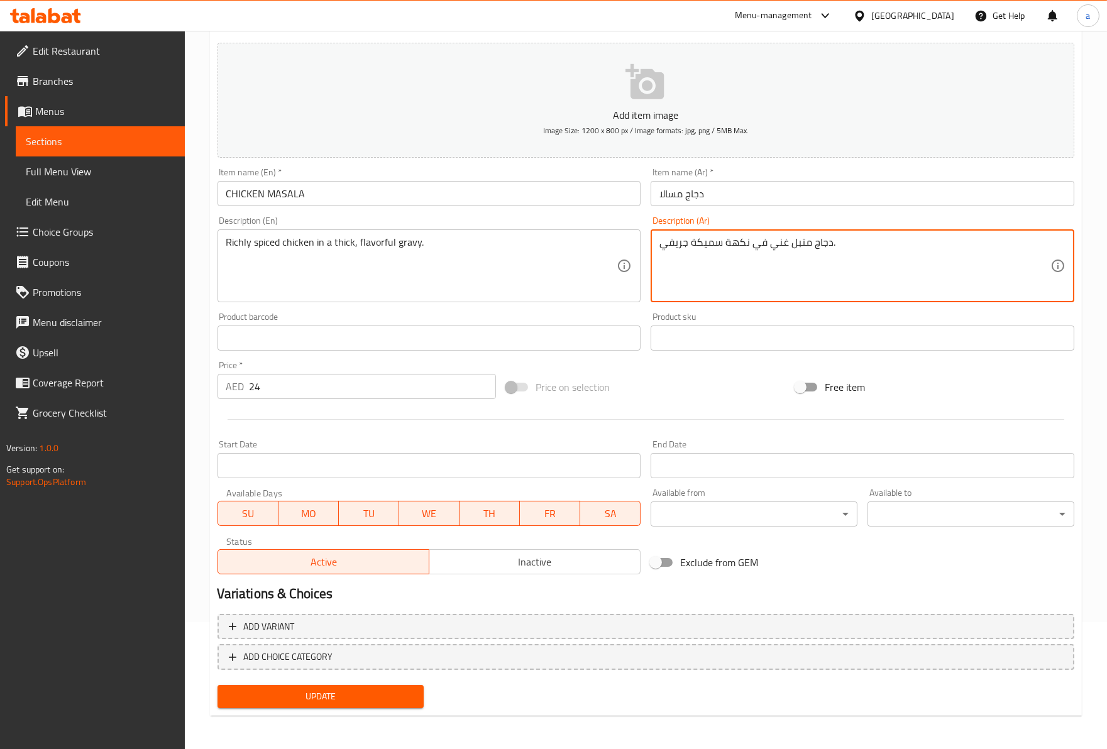
type textarea "دجاج متبل غني في نكهة سميكة جريفي."
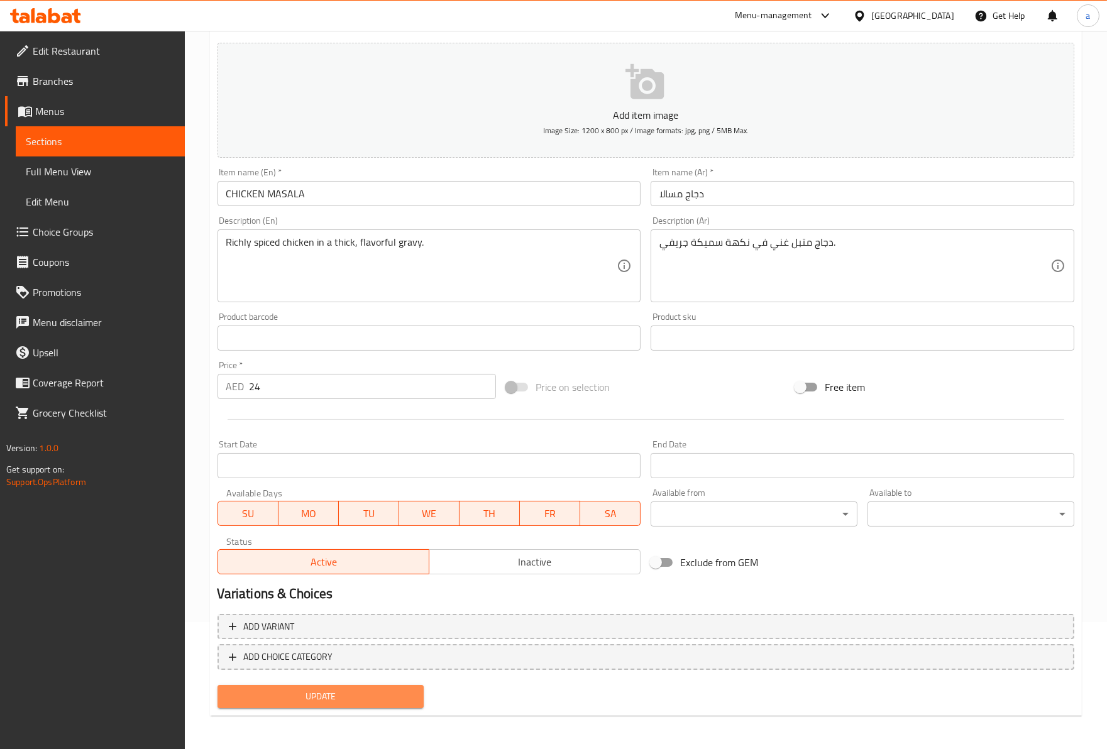
drag, startPoint x: 369, startPoint y: 693, endPoint x: 422, endPoint y: 654, distance: 65.6
click at [370, 693] on span "Update" at bounding box center [321, 697] width 187 height 16
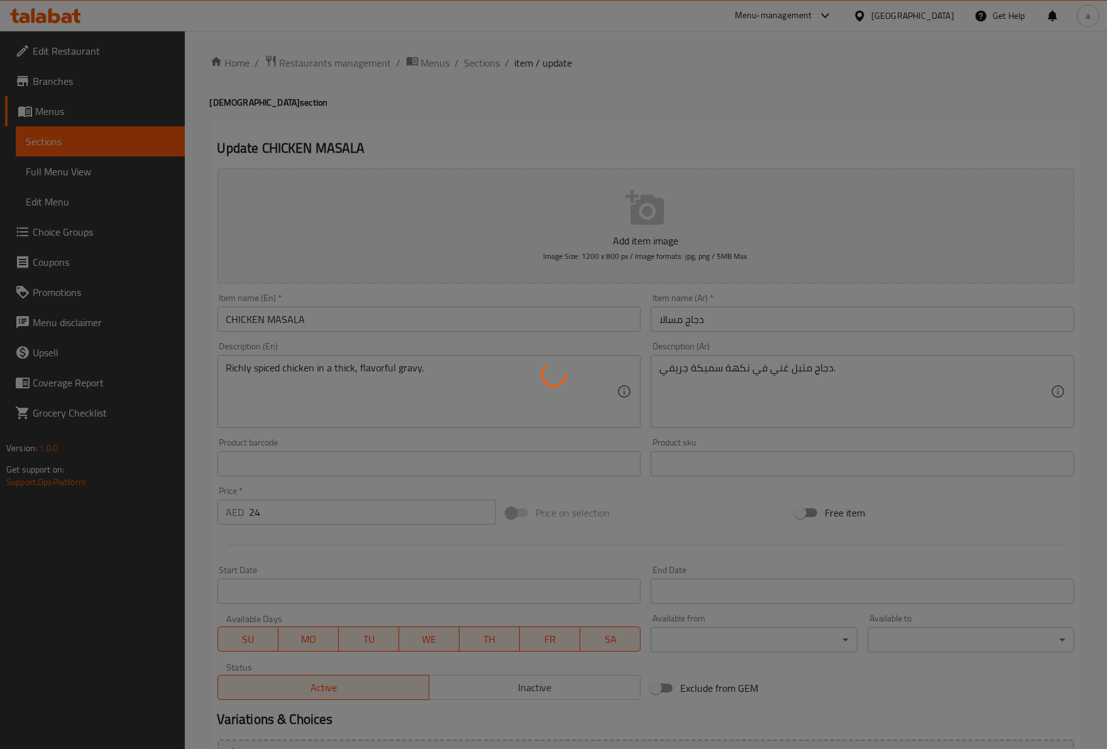
scroll to position [0, 0]
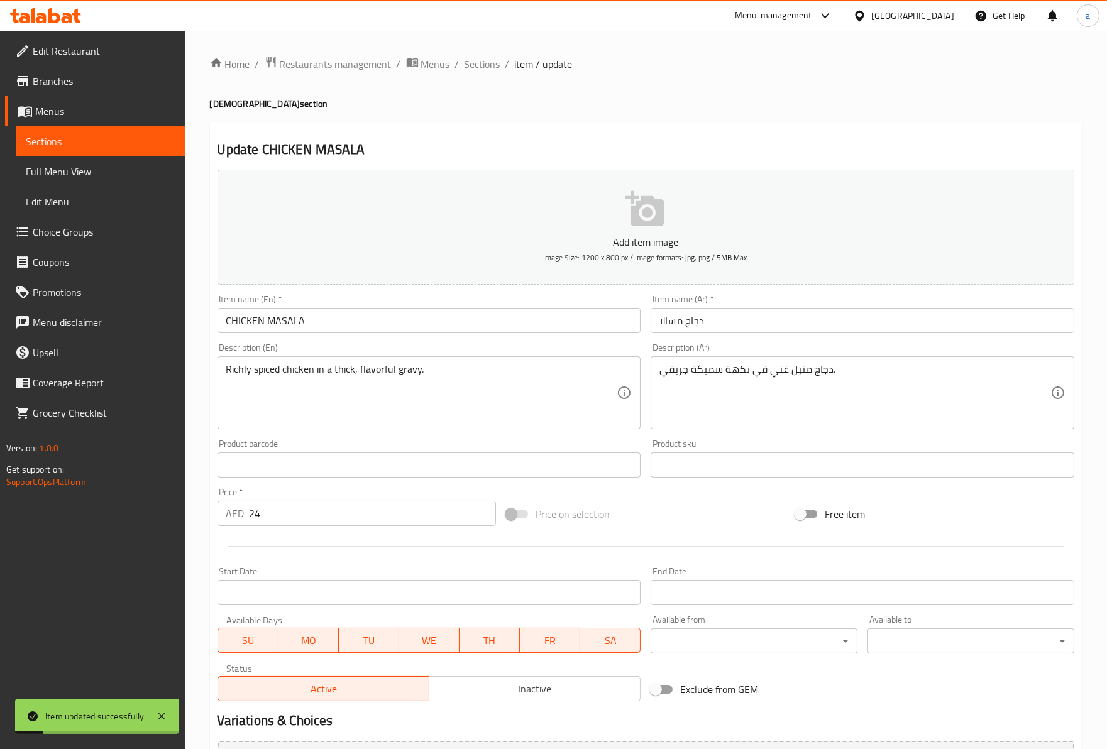
drag, startPoint x: 216, startPoint y: 381, endPoint x: 268, endPoint y: 381, distance: 51.5
click at [268, 381] on div "Richly spiced chicken in a thick, flavorful gravy. Description (En)" at bounding box center [429, 392] width 424 height 73
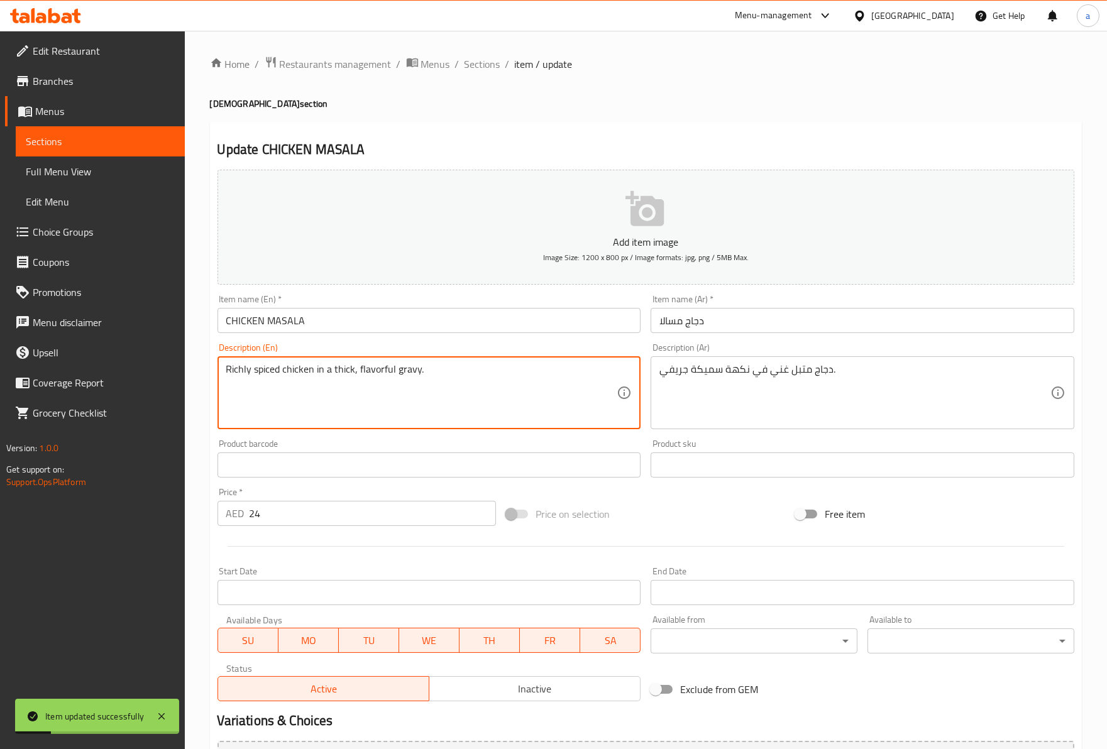
click at [229, 375] on textarea "Richly spiced chicken in a thick, flavorful gravy." at bounding box center [421, 393] width 391 height 60
click at [231, 375] on textarea "Richly spiced chicken in a thick, flavorful gravy." at bounding box center [421, 393] width 391 height 60
click at [228, 375] on textarea "Richly spiced chicken in a thick, flavorful gravy." at bounding box center [421, 393] width 391 height 60
drag, startPoint x: 228, startPoint y: 375, endPoint x: 455, endPoint y: 371, distance: 227.5
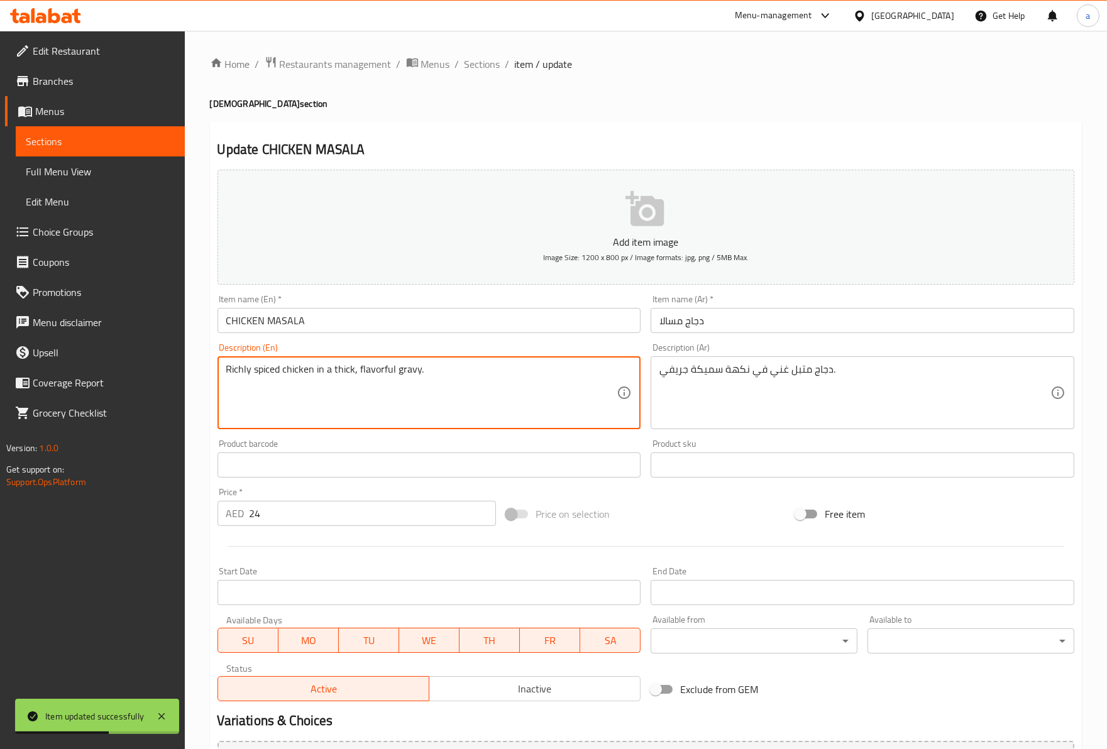
click at [441, 373] on textarea "Richly spiced chicken in a thick, flavorful gravy." at bounding box center [421, 393] width 391 height 60
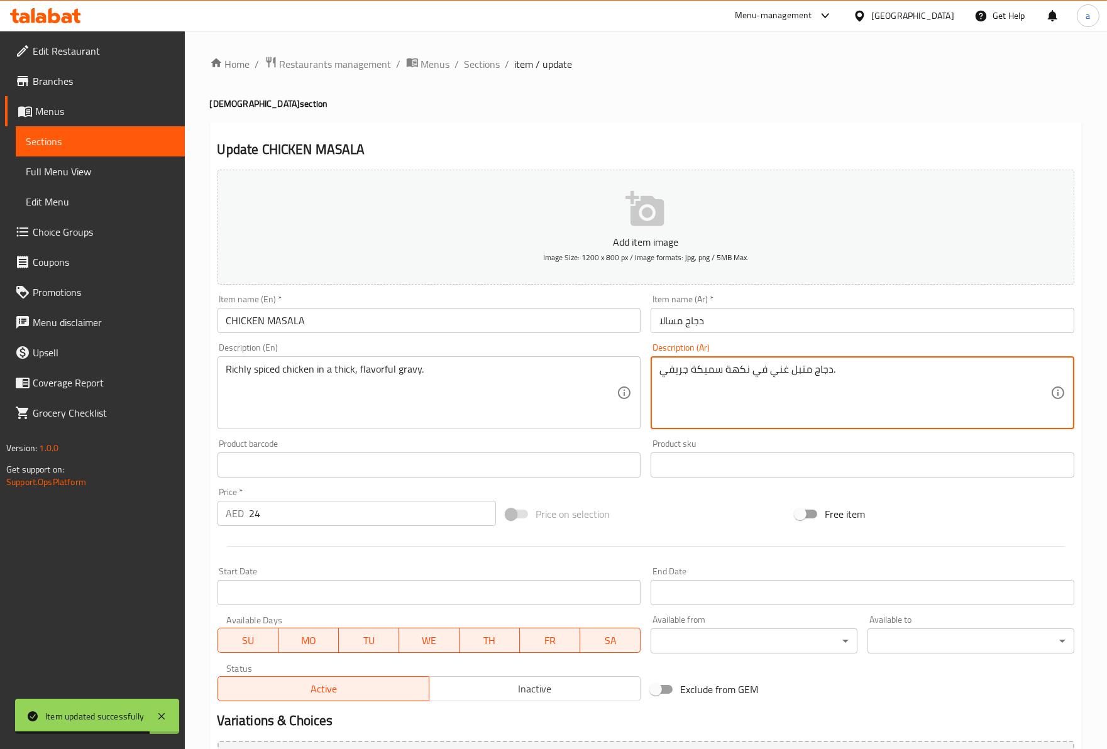
drag, startPoint x: 843, startPoint y: 366, endPoint x: 659, endPoint y: 382, distance: 184.9
click at [474, 67] on span "Sections" at bounding box center [482, 64] width 36 height 15
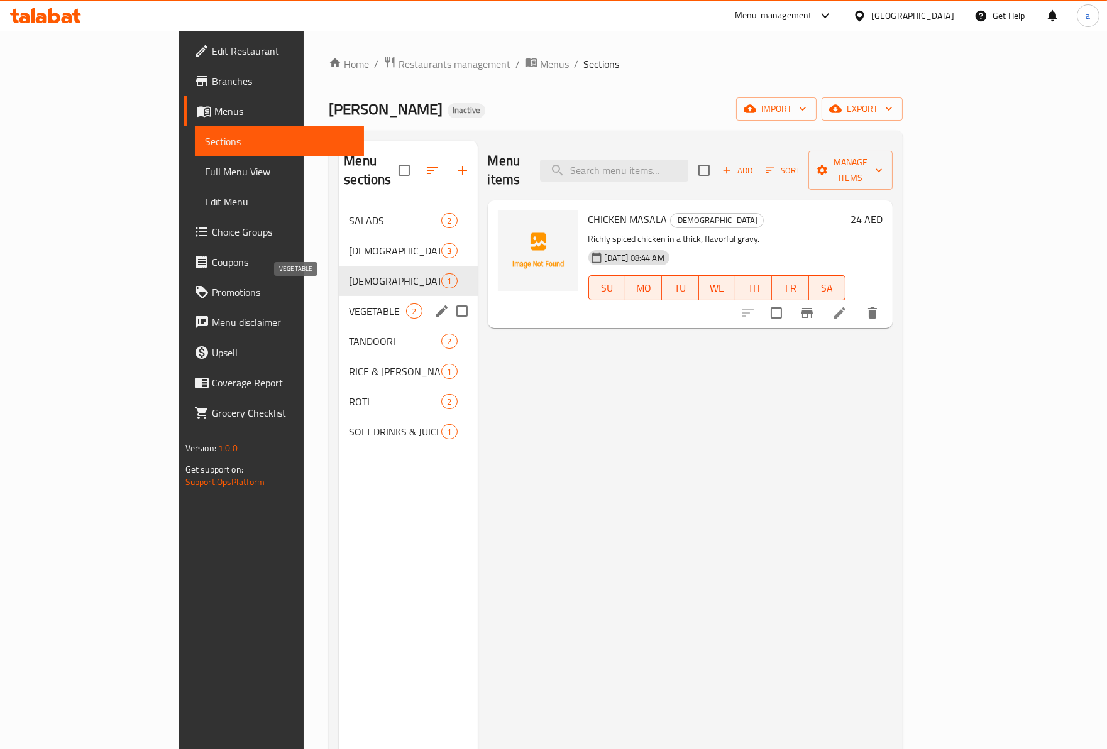
click at [349, 304] on span "VEGETABLE" at bounding box center [377, 311] width 57 height 15
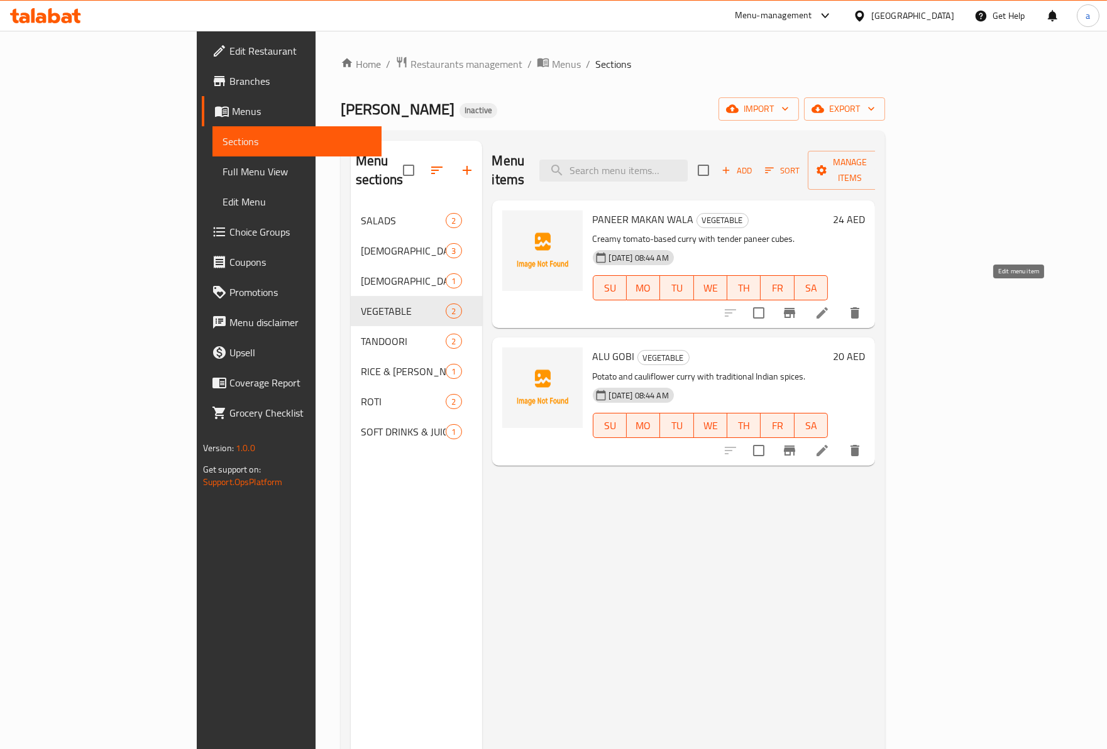
click at [830, 305] on icon at bounding box center [822, 312] width 15 height 15
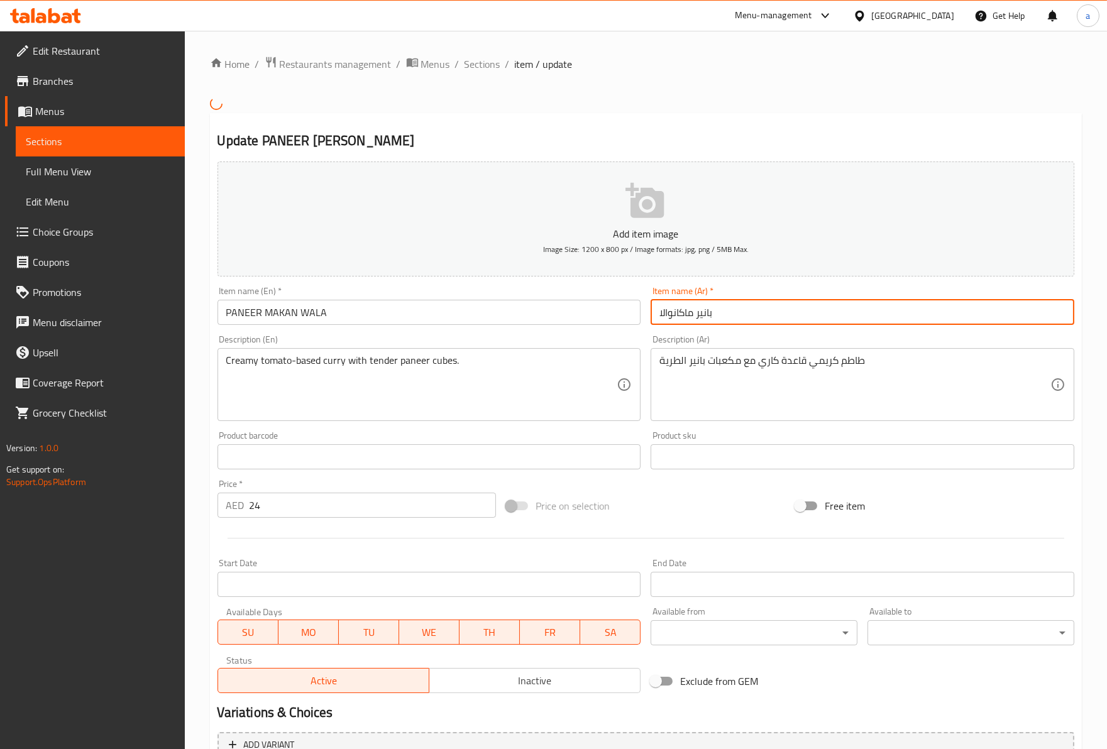
drag, startPoint x: 725, startPoint y: 325, endPoint x: 627, endPoint y: 319, distance: 98.9
click at [634, 318] on div "Add item image Image Size: 1200 x 800 px / Image formats: jpg, png / 5MB Max. I…" at bounding box center [645, 427] width 867 height 542
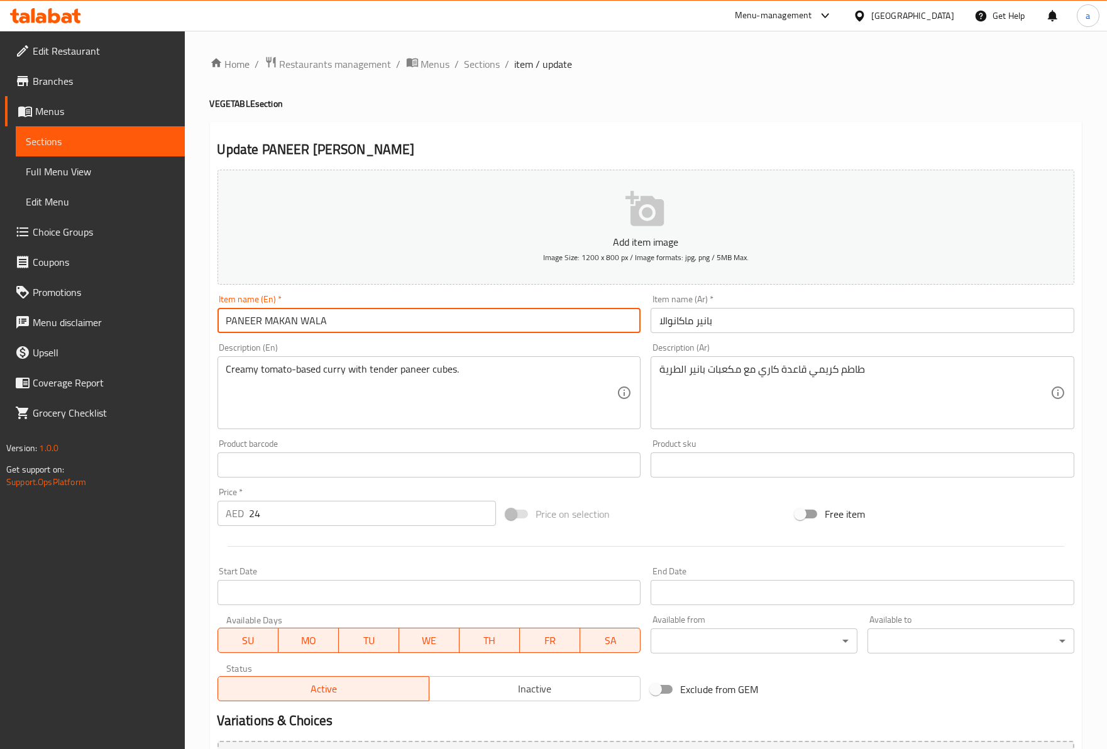
drag, startPoint x: 373, startPoint y: 318, endPoint x: 185, endPoint y: 329, distance: 188.3
click at [185, 329] on div "Home / Restaurants management / Menus / Sections / item / update VEGETABLE sect…" at bounding box center [646, 454] width 922 height 847
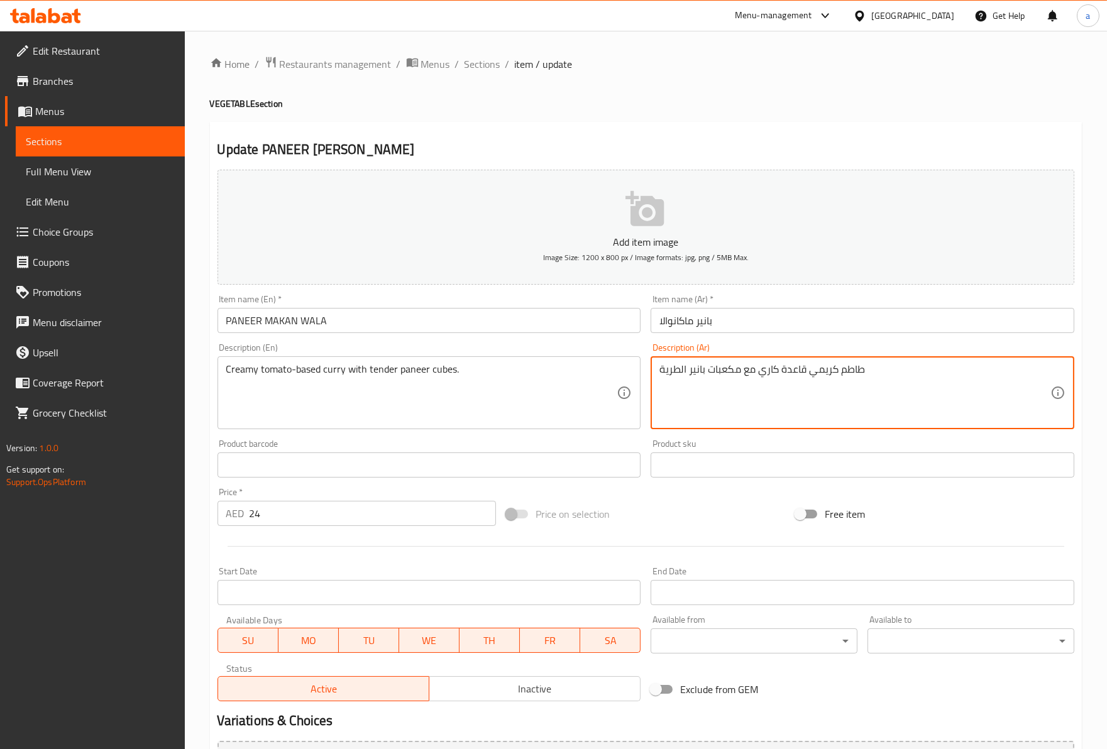
drag, startPoint x: 890, startPoint y: 377, endPoint x: 869, endPoint y: 378, distance: 21.4
drag, startPoint x: 846, startPoint y: 378, endPoint x: 469, endPoint y: 393, distance: 377.4
click at [637, 377] on div "Add item image Image Size: 1200 x 800 px / Image formats: jpg, png / 5MB Max. I…" at bounding box center [645, 436] width 867 height 542
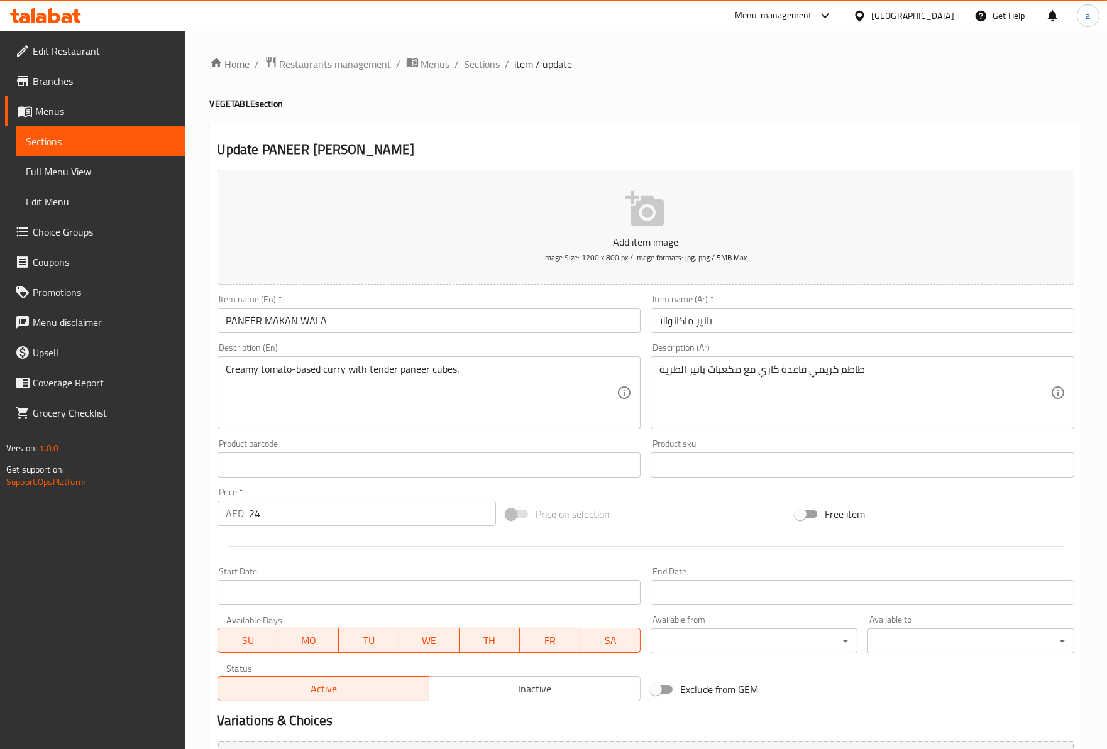
drag, startPoint x: 222, startPoint y: 371, endPoint x: 292, endPoint y: 379, distance: 70.9
click at [292, 379] on div "Creamy tomato-based curry with tender paneer cubes. Description (En)" at bounding box center [429, 392] width 424 height 73
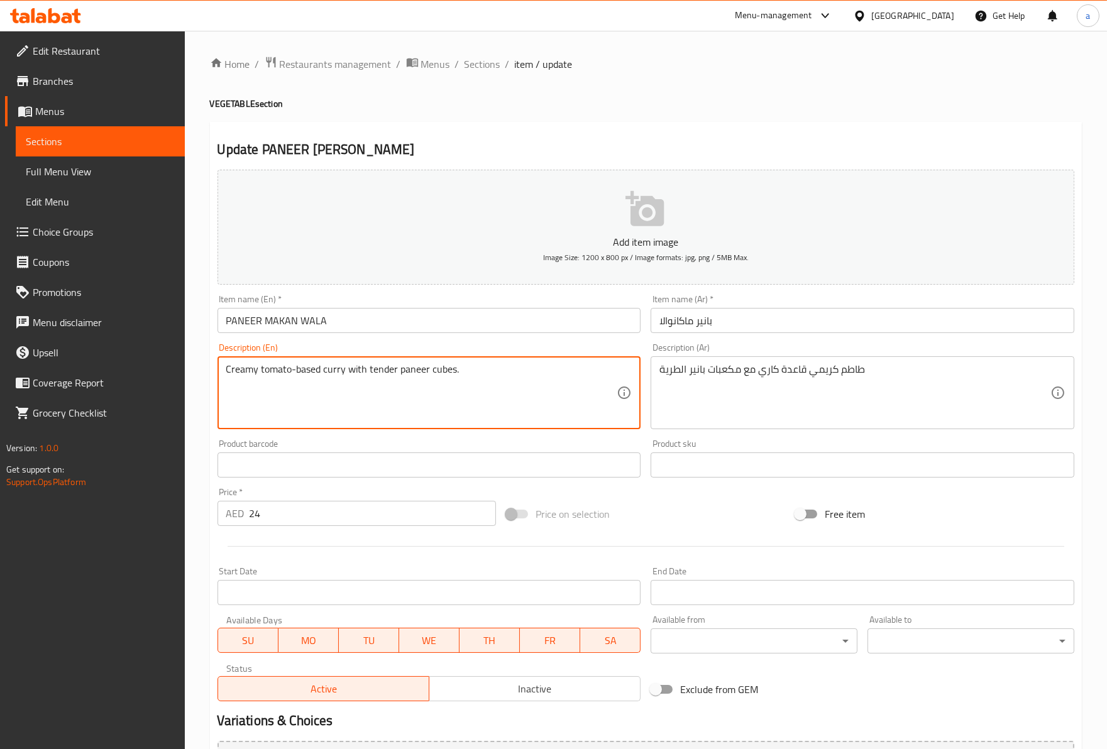
drag, startPoint x: 225, startPoint y: 372, endPoint x: 302, endPoint y: 378, distance: 76.9
click at [302, 378] on textarea "Creamy tomato-based curry with tender paneer cubes." at bounding box center [421, 393] width 391 height 60
drag, startPoint x: 307, startPoint y: 378, endPoint x: 398, endPoint y: 385, distance: 91.4
click at [363, 381] on textarea "Creamy tomato-based curry with tender paneer cubes." at bounding box center [421, 393] width 391 height 60
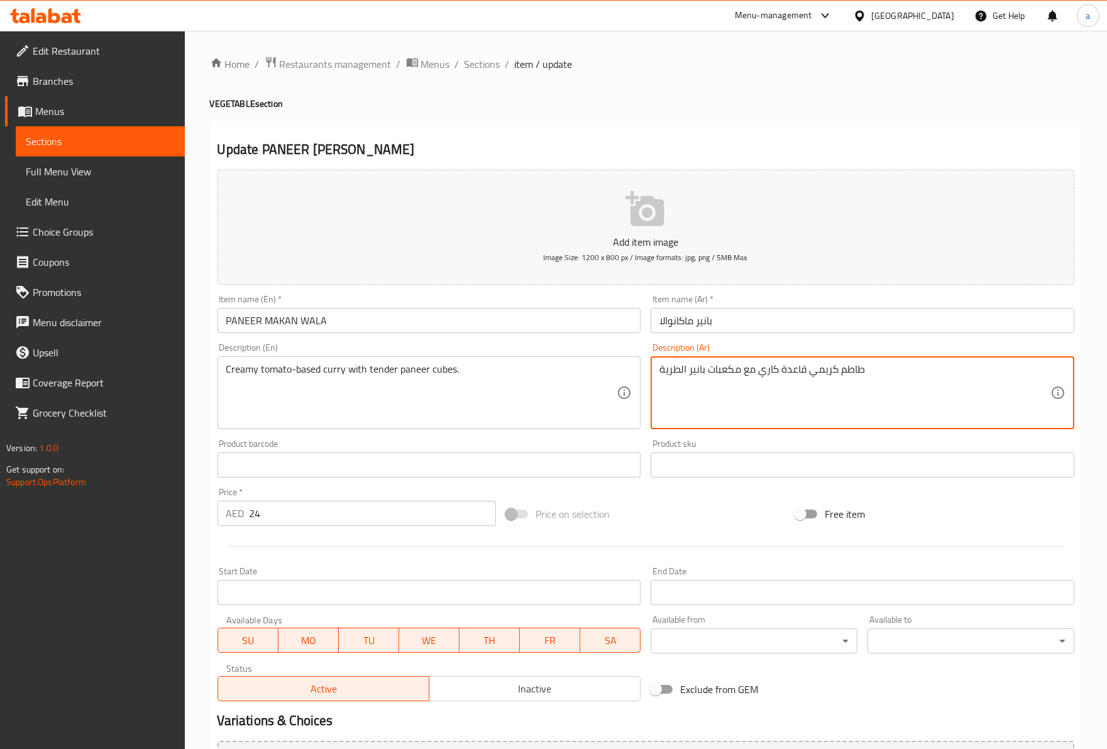
drag, startPoint x: 803, startPoint y: 378, endPoint x: 573, endPoint y: 383, distance: 230.1
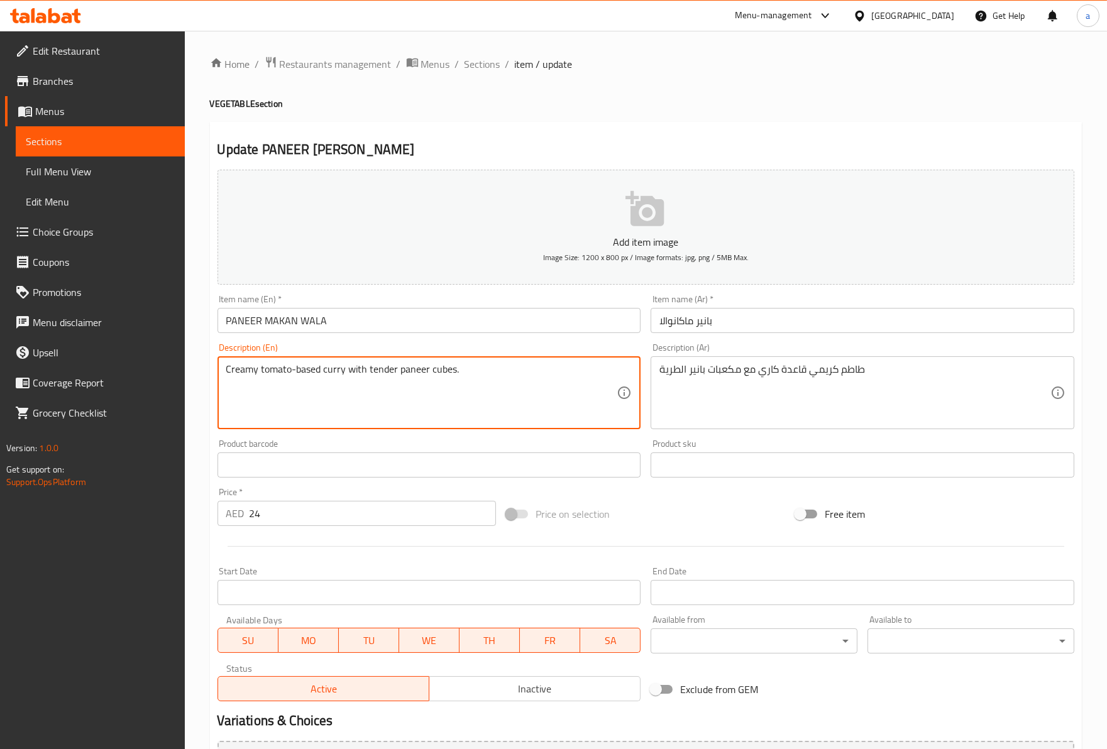
drag, startPoint x: 460, startPoint y: 368, endPoint x: 344, endPoint y: 379, distance: 116.1
click at [371, 417] on textarea "Creamy tomato-based curry with tender paneer cubes." at bounding box center [421, 393] width 391 height 60
click at [476, 63] on span "Sections" at bounding box center [482, 64] width 36 height 15
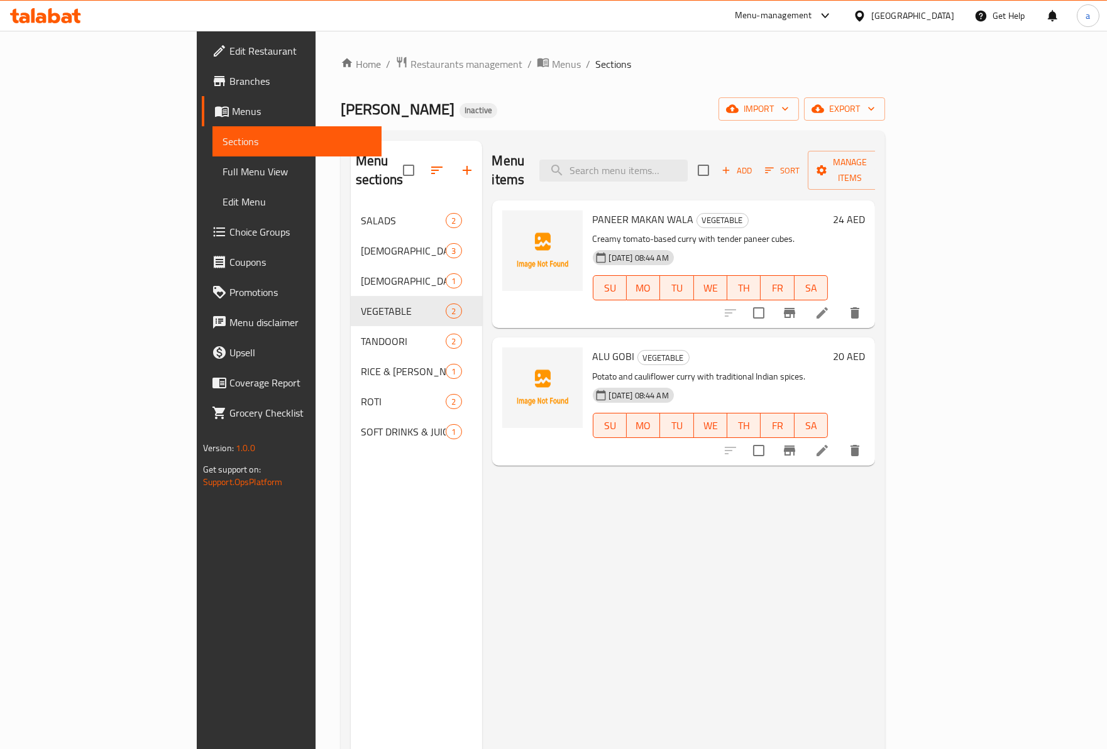
click at [830, 443] on icon at bounding box center [822, 450] width 15 height 15
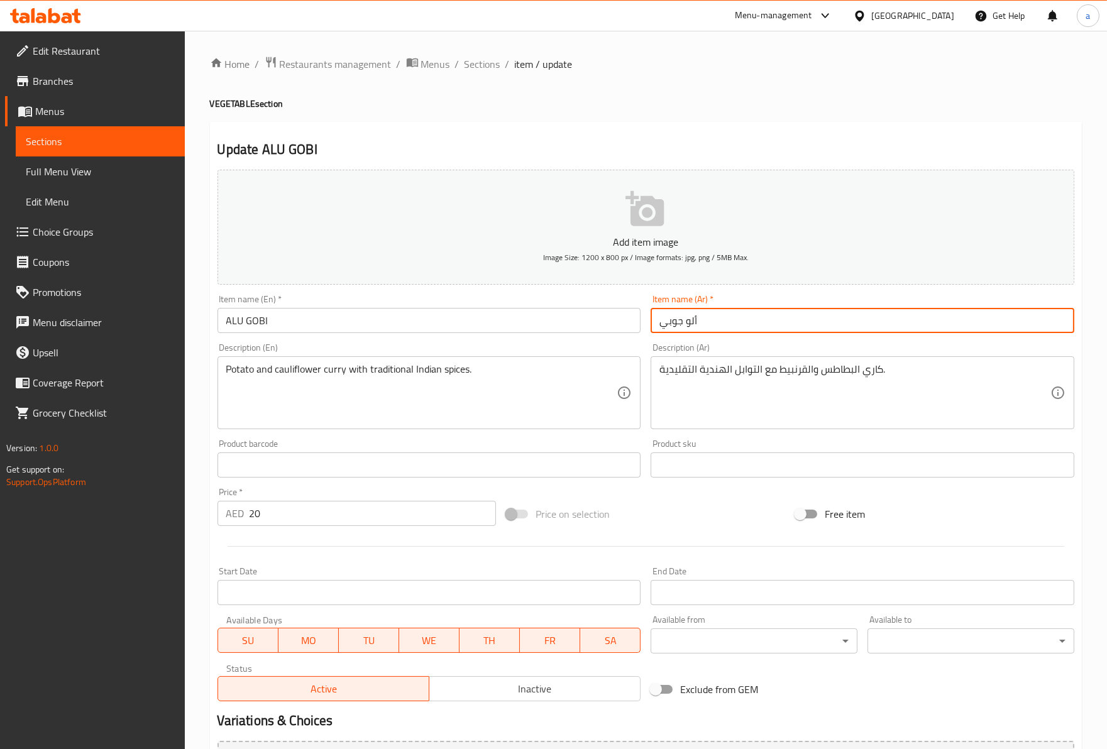
drag, startPoint x: 716, startPoint y: 326, endPoint x: 618, endPoint y: 316, distance: 98.5
click at [637, 315] on div "Add item image Image Size: 1200 x 800 px / Image formats: jpg, png / 5MB Max. I…" at bounding box center [645, 436] width 867 height 542
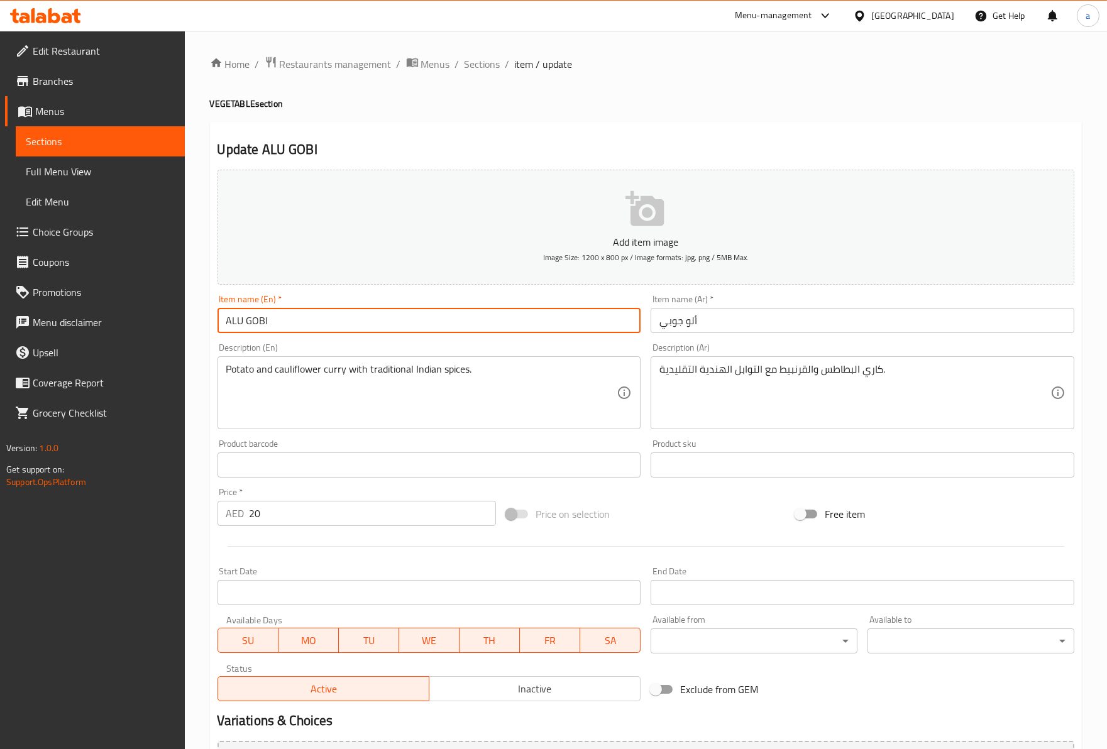
drag, startPoint x: 338, startPoint y: 328, endPoint x: 172, endPoint y: 329, distance: 165.3
click at [133, 325] on div "Edit Restaurant Branches Menus Sections Full Menu View Edit Menu Choice Groups …" at bounding box center [553, 454] width 1107 height 847
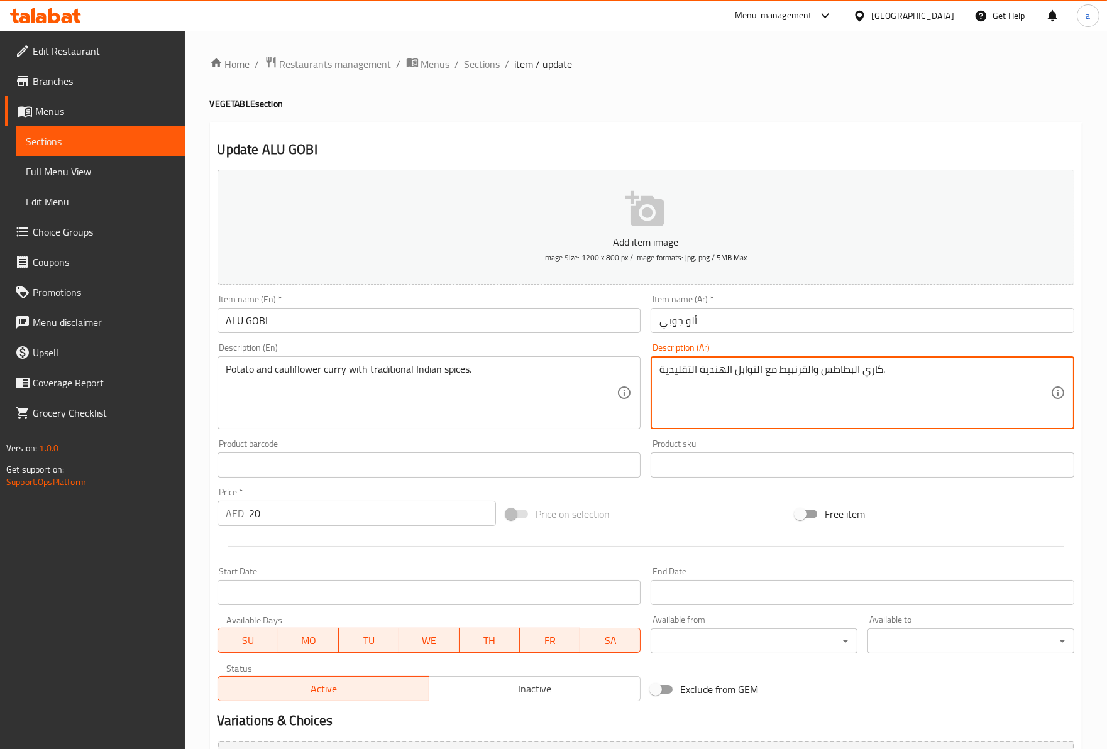
drag, startPoint x: 899, startPoint y: 374, endPoint x: 788, endPoint y: 371, distance: 110.7
click at [821, 383] on textarea "كاري البطاطس والقرنبيط مع التوابل الهندية التقليدية." at bounding box center [854, 393] width 391 height 60
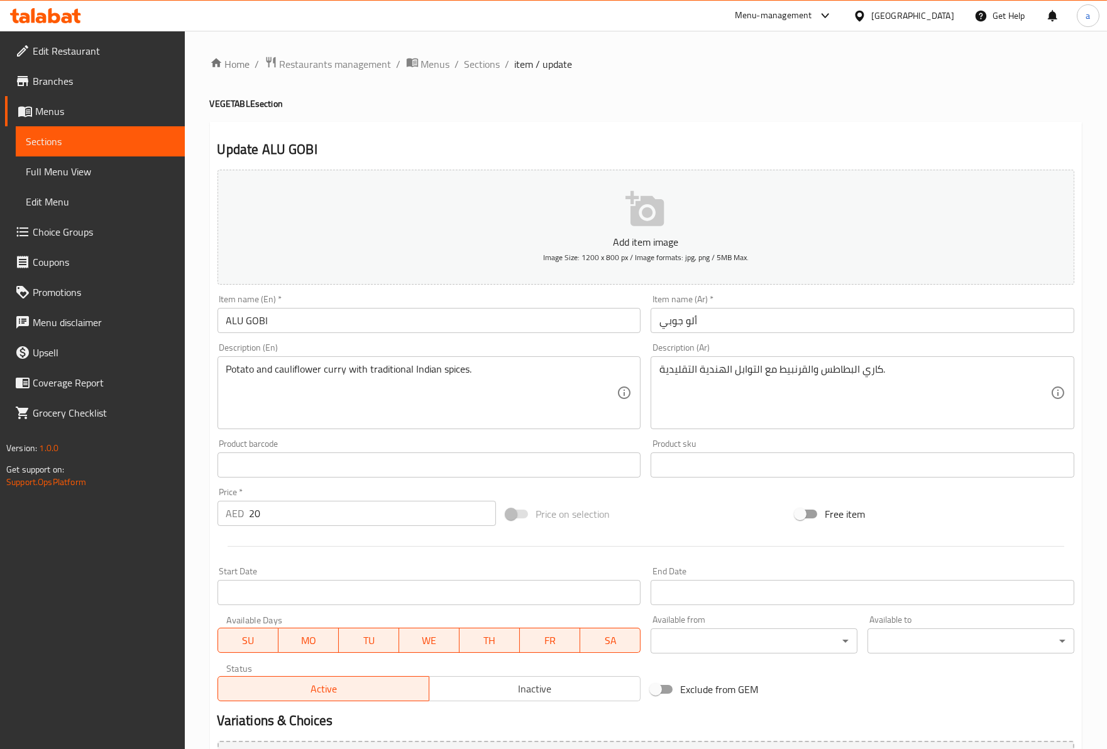
drag, startPoint x: 713, startPoint y: 397, endPoint x: 733, endPoint y: 388, distance: 22.5
click at [713, 397] on textarea "كاري البطاطس والقرنبيط مع التوابل الهندية التقليدية." at bounding box center [854, 393] width 391 height 60
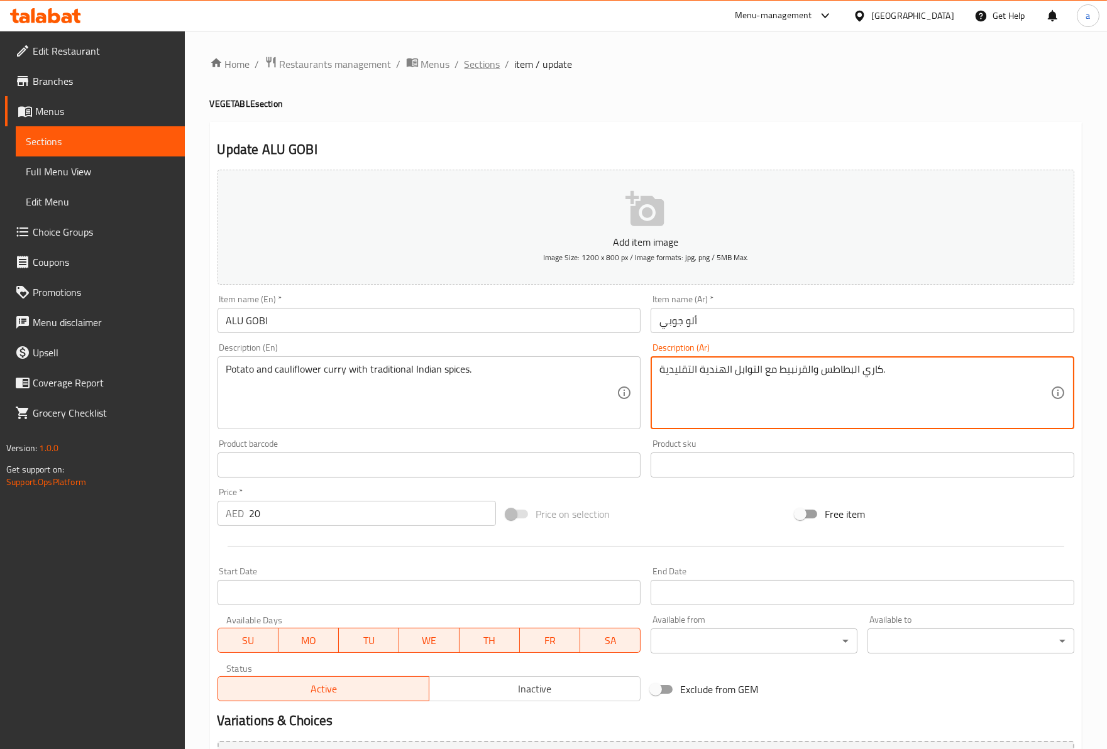
click at [487, 69] on span "Sections" at bounding box center [482, 64] width 36 height 15
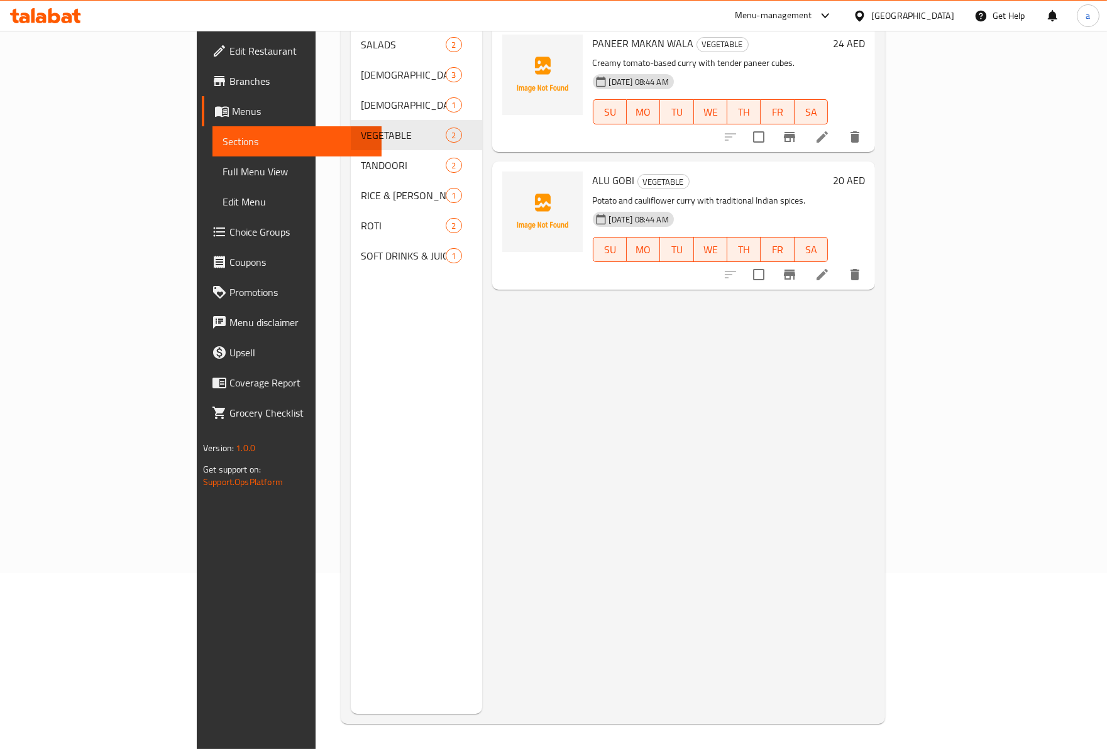
scroll to position [36, 0]
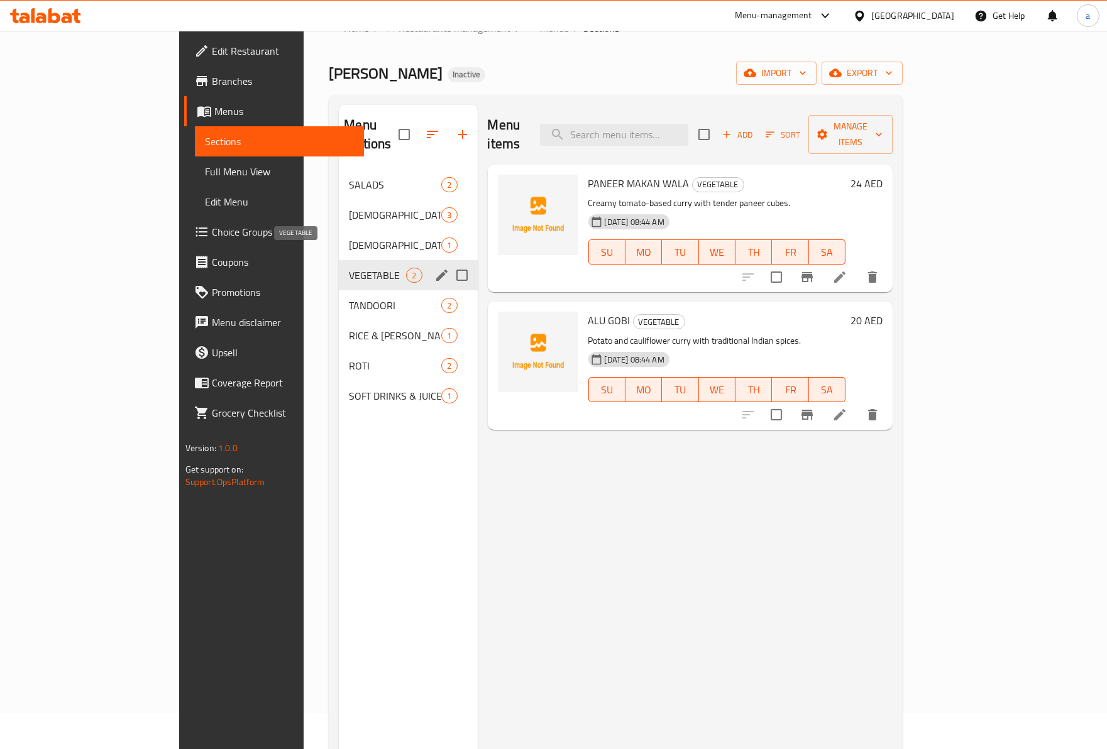
click at [349, 268] on span "VEGETABLE" at bounding box center [377, 275] width 57 height 15
click at [349, 298] on span "TANDOORI" at bounding box center [377, 305] width 57 height 15
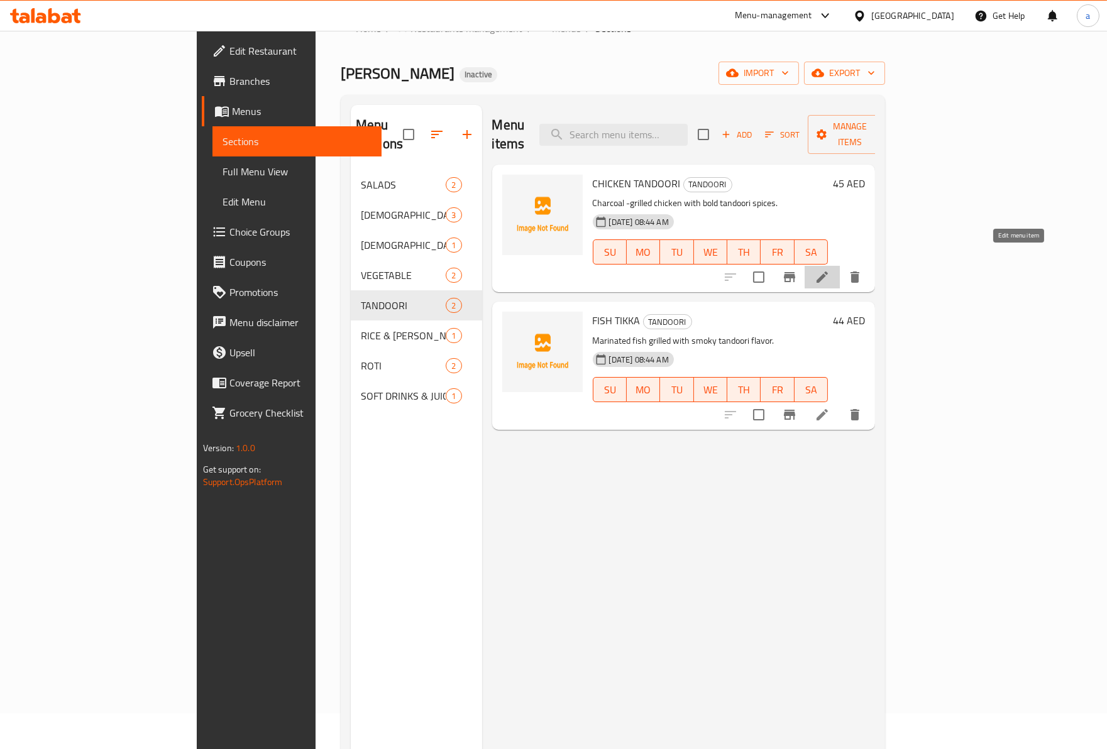
click at [830, 270] on icon at bounding box center [822, 277] width 15 height 15
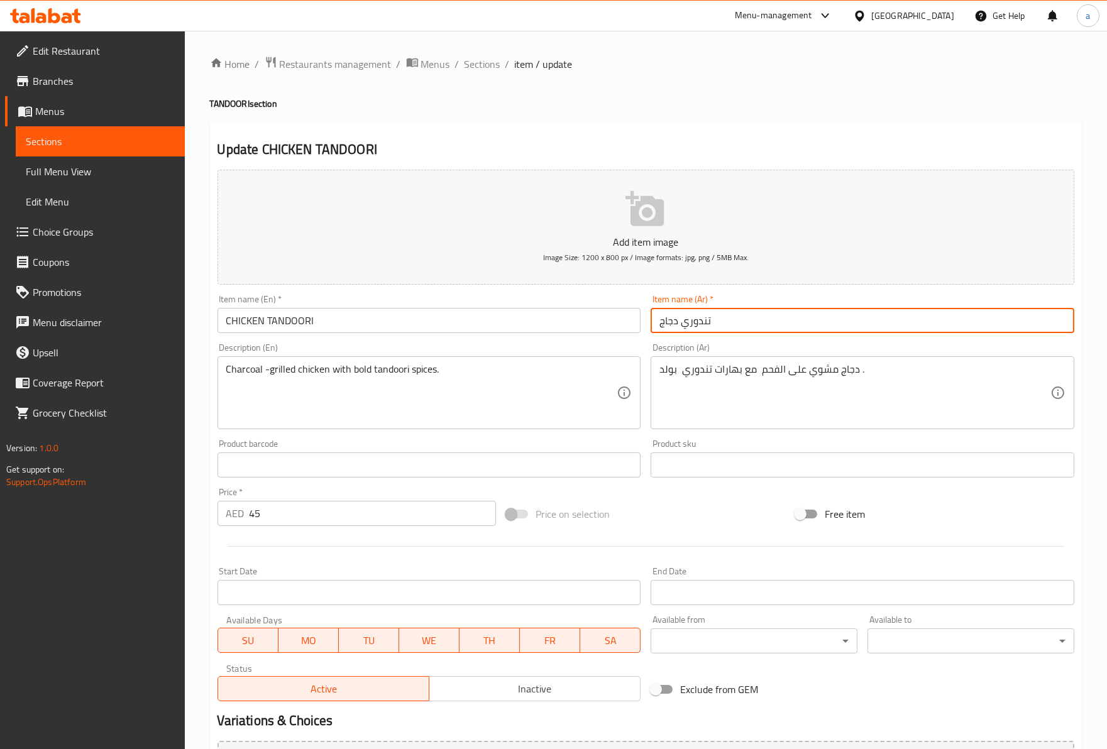
drag, startPoint x: 670, startPoint y: 314, endPoint x: 590, endPoint y: 312, distance: 80.5
click at [612, 312] on div "Add item image Image Size: 1200 x 800 px / Image formats: jpg, png / 5MB Max. I…" at bounding box center [645, 436] width 867 height 542
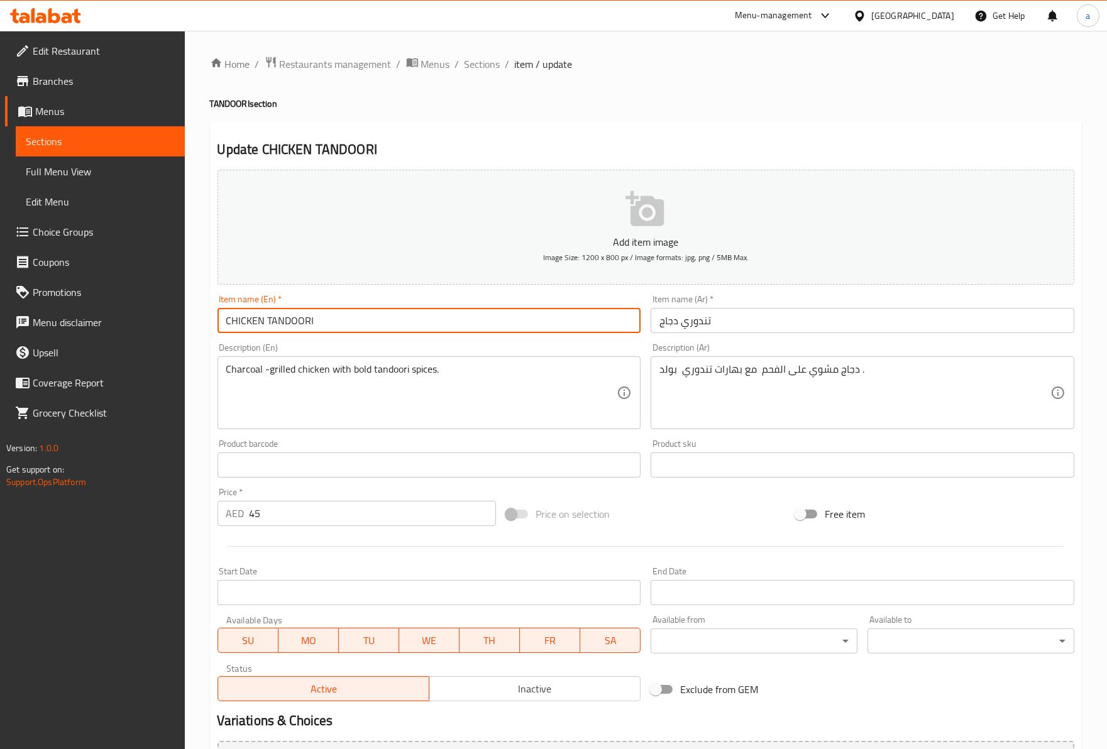
drag, startPoint x: 343, startPoint y: 329, endPoint x: 158, endPoint y: 323, distance: 184.9
click at [158, 323] on div "Edit Restaurant Branches Menus Sections Full Menu View Edit Menu Choice Groups …" at bounding box center [553, 454] width 1107 height 847
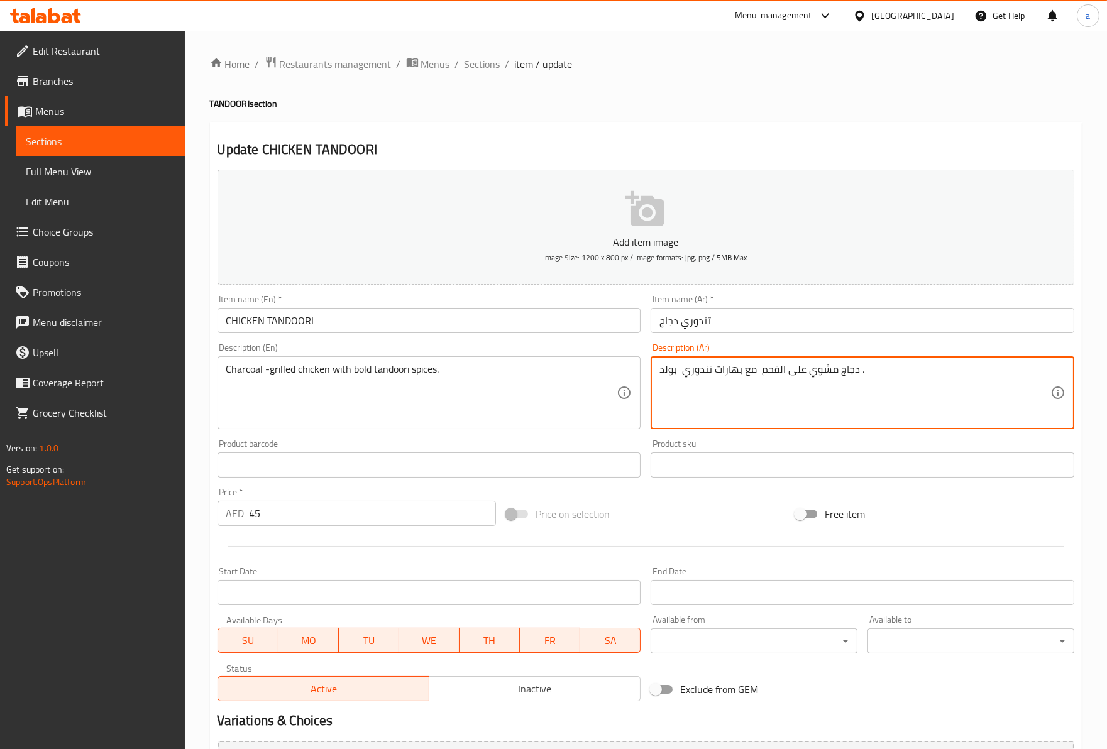
drag, startPoint x: 888, startPoint y: 366, endPoint x: 696, endPoint y: 372, distance: 191.8
drag, startPoint x: 769, startPoint y: 383, endPoint x: 780, endPoint y: 379, distance: 12.1
click at [774, 381] on textarea "دجاج مشوي على الفحم مع بهارات تندوري بولد ." at bounding box center [854, 393] width 391 height 60
drag, startPoint x: 865, startPoint y: 373, endPoint x: 737, endPoint y: 386, distance: 128.2
click at [737, 386] on textarea "دجاج مشوي على الفحم مع بهارات تندوري بولد ." at bounding box center [854, 393] width 391 height 60
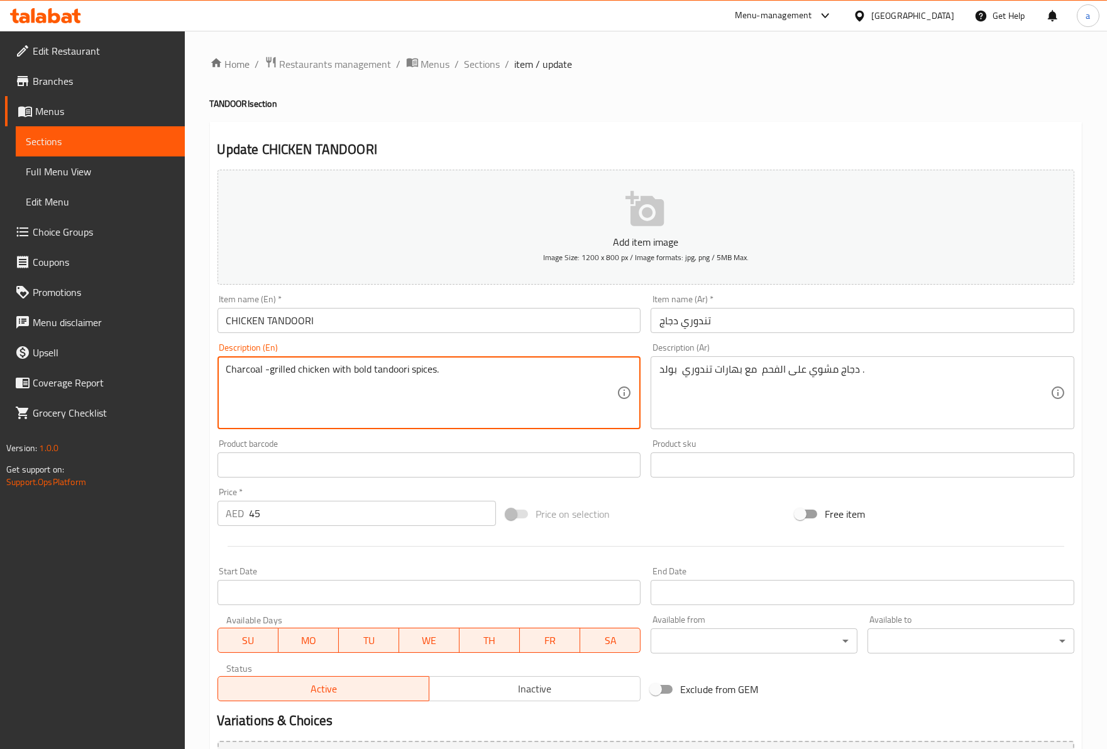
drag, startPoint x: 234, startPoint y: 375, endPoint x: 299, endPoint y: 373, distance: 65.4
click at [295, 372] on textarea "Charcoal -grilled chicken with bold tandoori spices." at bounding box center [421, 393] width 391 height 60
click at [303, 375] on textarea "Charcoal -grilled chicken with bold tandoori spices." at bounding box center [421, 393] width 391 height 60
drag, startPoint x: 304, startPoint y: 375, endPoint x: 491, endPoint y: 378, distance: 187.3
click at [481, 378] on textarea "Charcoal -grilled chicken with bold tandoori spices." at bounding box center [421, 393] width 391 height 60
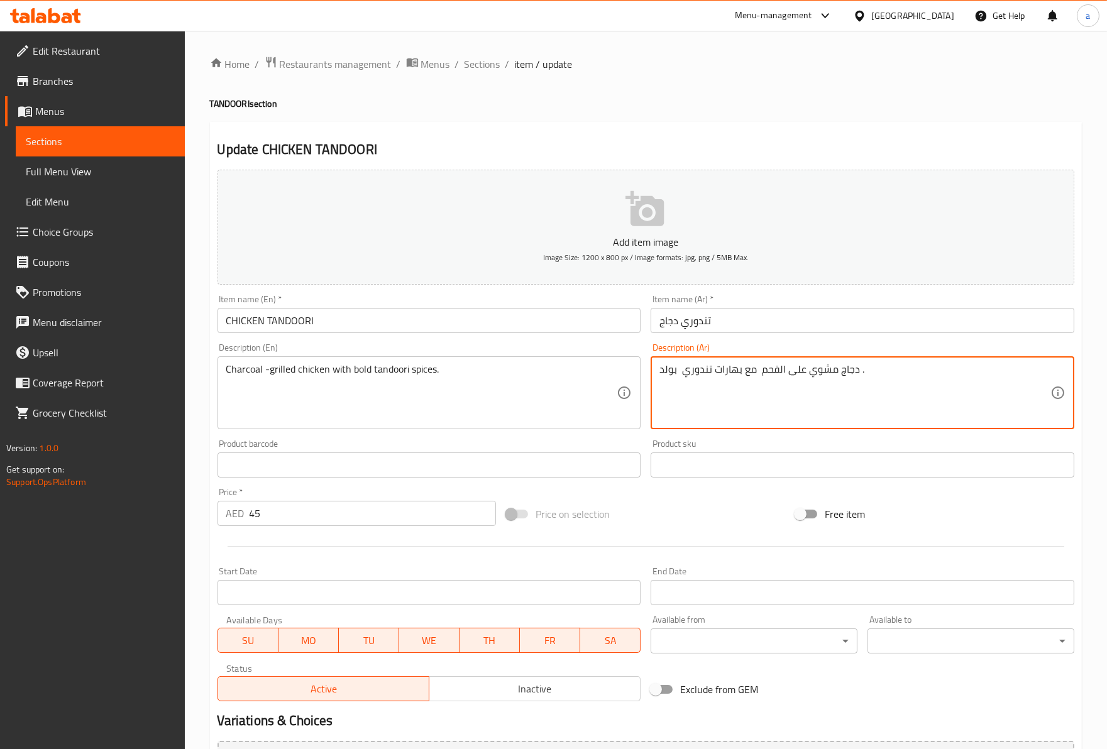
drag, startPoint x: 857, startPoint y: 373, endPoint x: 723, endPoint y: 381, distance: 133.5
click at [723, 381] on textarea "دجاج مشوي على الفحم مع بهارات تندوري بولد ." at bounding box center [854, 393] width 391 height 60
click at [488, 67] on span "Sections" at bounding box center [482, 64] width 36 height 15
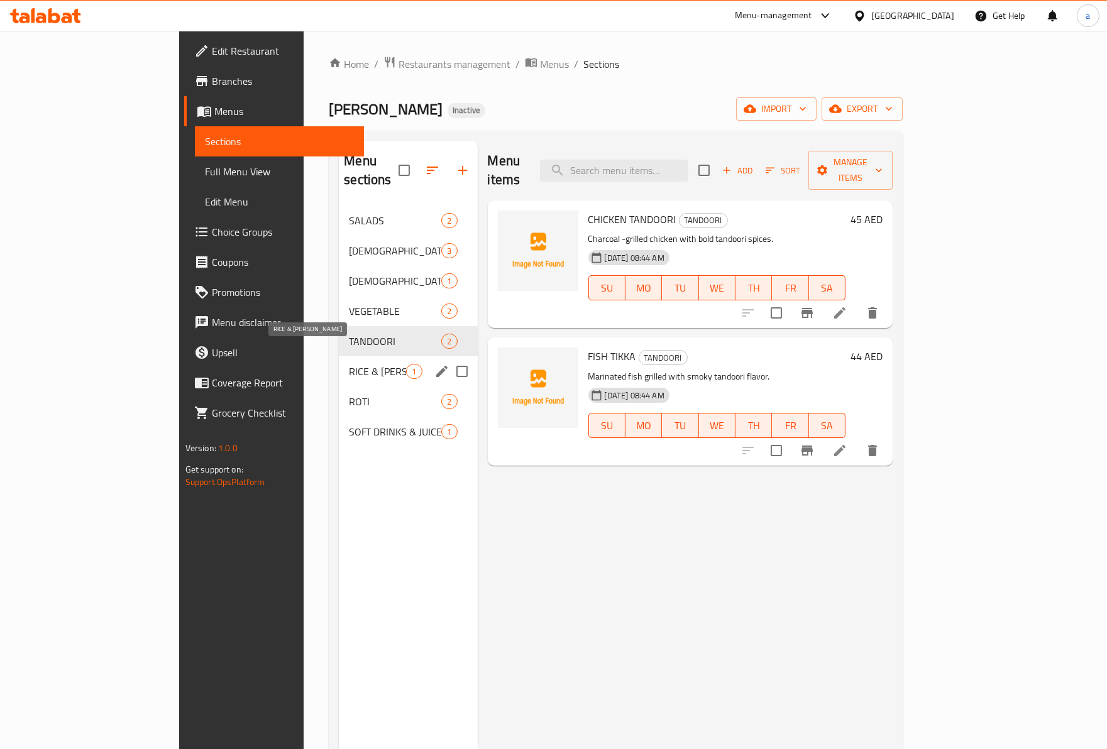
click at [349, 364] on span "RICE & [PERSON_NAME]" at bounding box center [377, 371] width 57 height 15
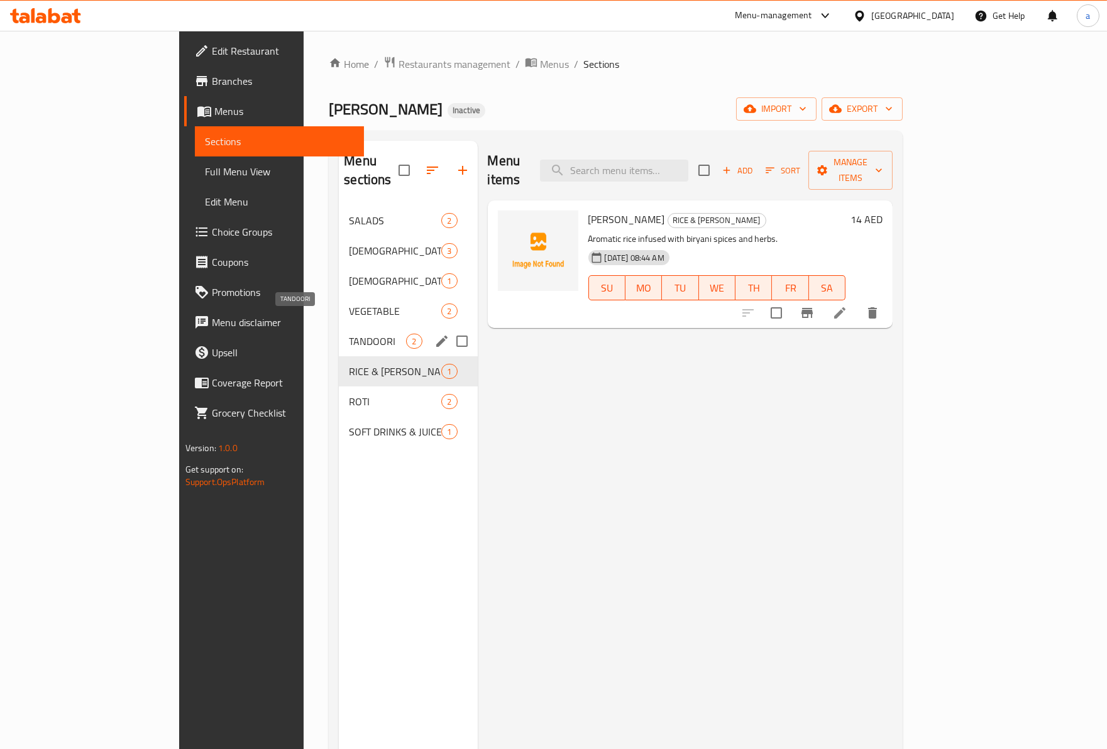
click at [349, 334] on span "TANDOORI" at bounding box center [377, 341] width 57 height 15
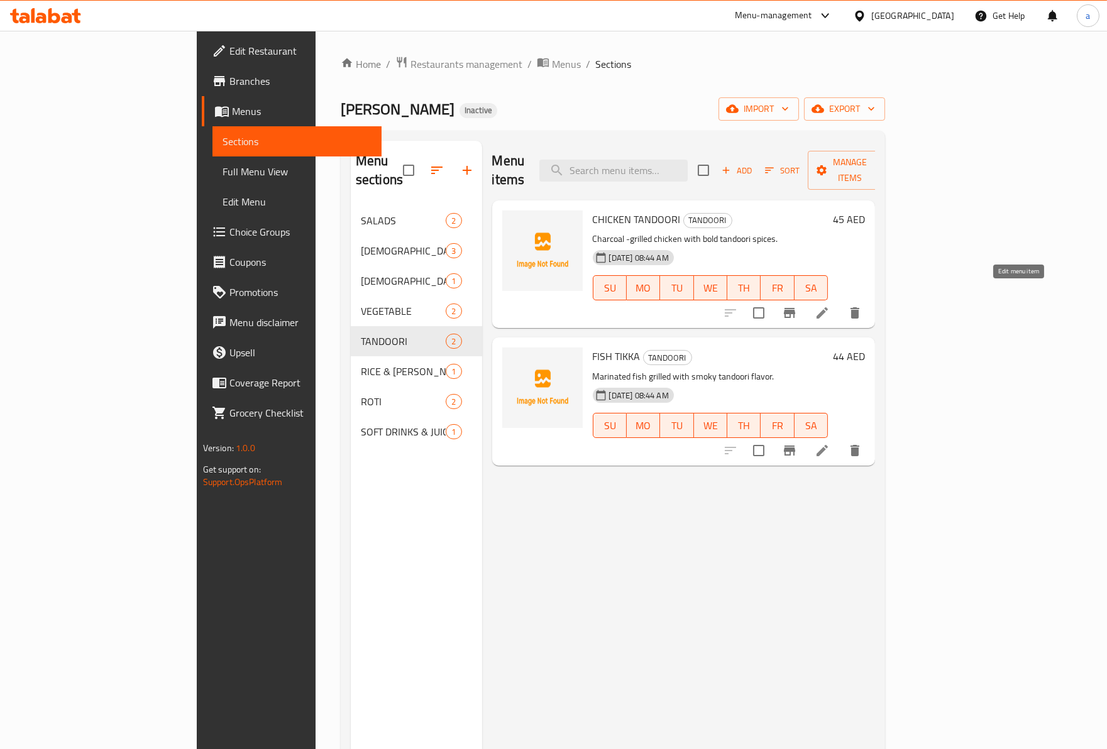
click at [830, 305] on icon at bounding box center [822, 312] width 15 height 15
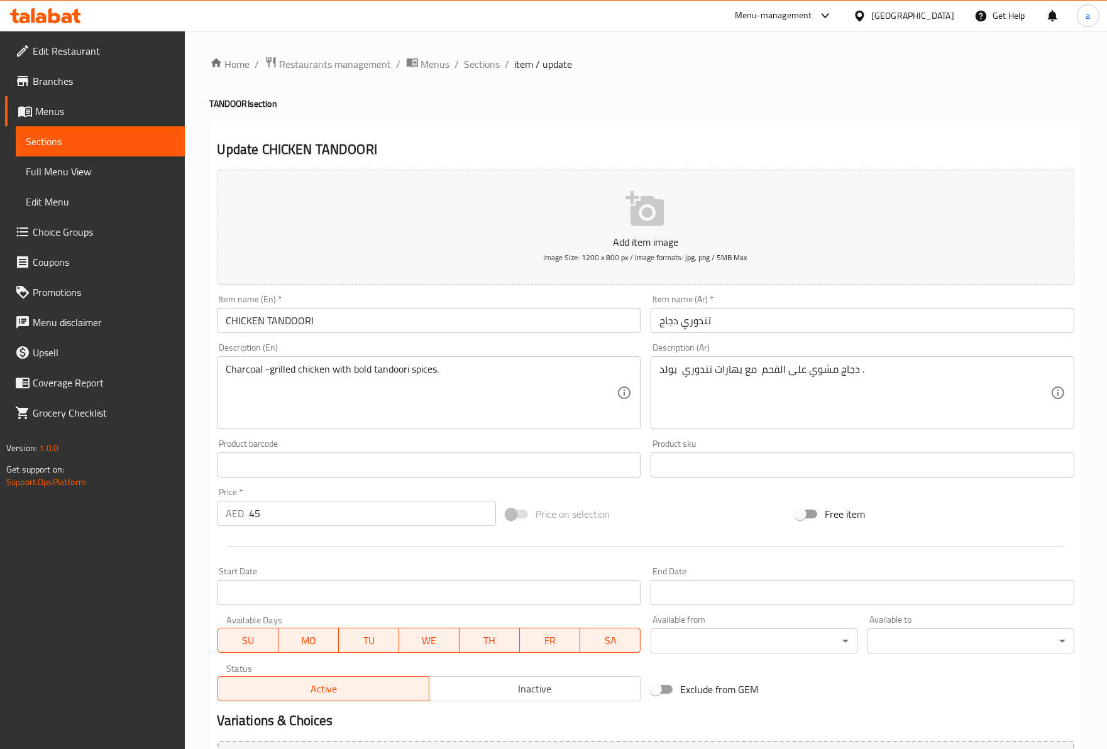
click at [718, 322] on input "تندوري دجاج" at bounding box center [862, 320] width 424 height 25
drag, startPoint x: 421, startPoint y: 321, endPoint x: 420, endPoint y: 327, distance: 6.4
click at [420, 322] on input "CHICKEN TANDOORI" at bounding box center [429, 320] width 424 height 25
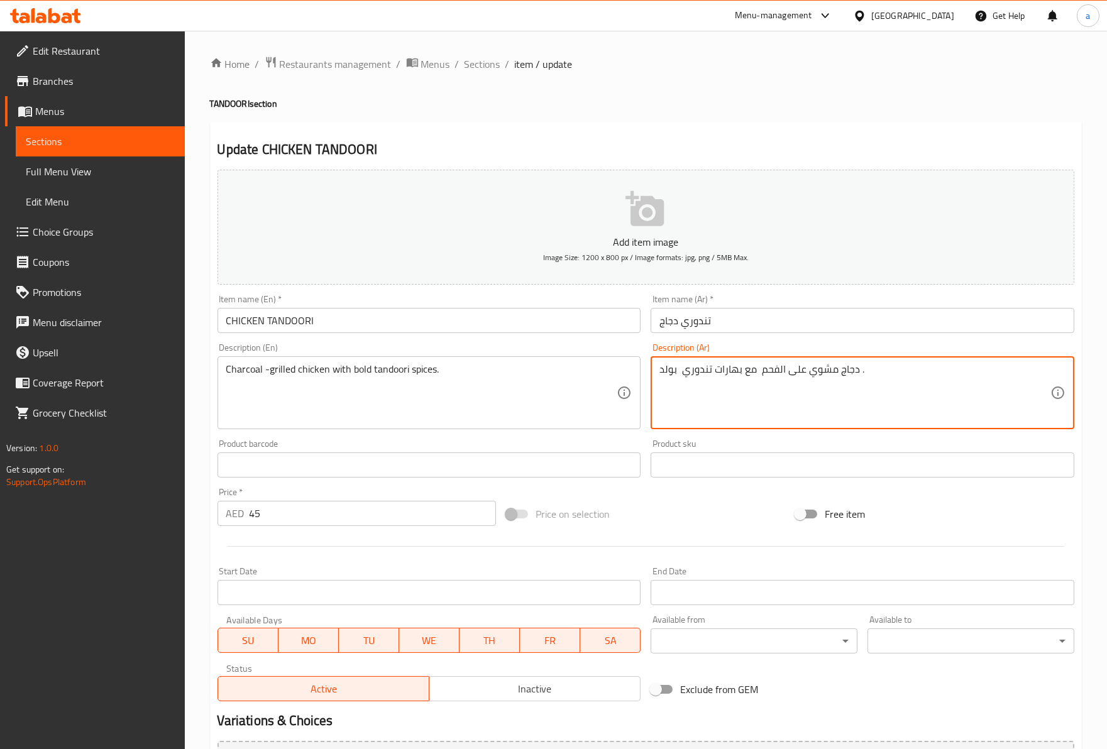
drag, startPoint x: 806, startPoint y: 407, endPoint x: 734, endPoint y: 384, distance: 75.1
click at [734, 384] on textarea "دجاج مشوي على الفحم مع بهارات تندوري بولد ." at bounding box center [854, 393] width 391 height 60
drag, startPoint x: 857, startPoint y: 366, endPoint x: 689, endPoint y: 376, distance: 168.1
click at [687, 377] on textarea "دجاج مشوي على الفحم مع بهارات تندوري بولد ." at bounding box center [854, 393] width 391 height 60
click at [691, 375] on textarea "دجاج مشوي على الفحم مع بهارات تندوري بولد ." at bounding box center [854, 393] width 391 height 60
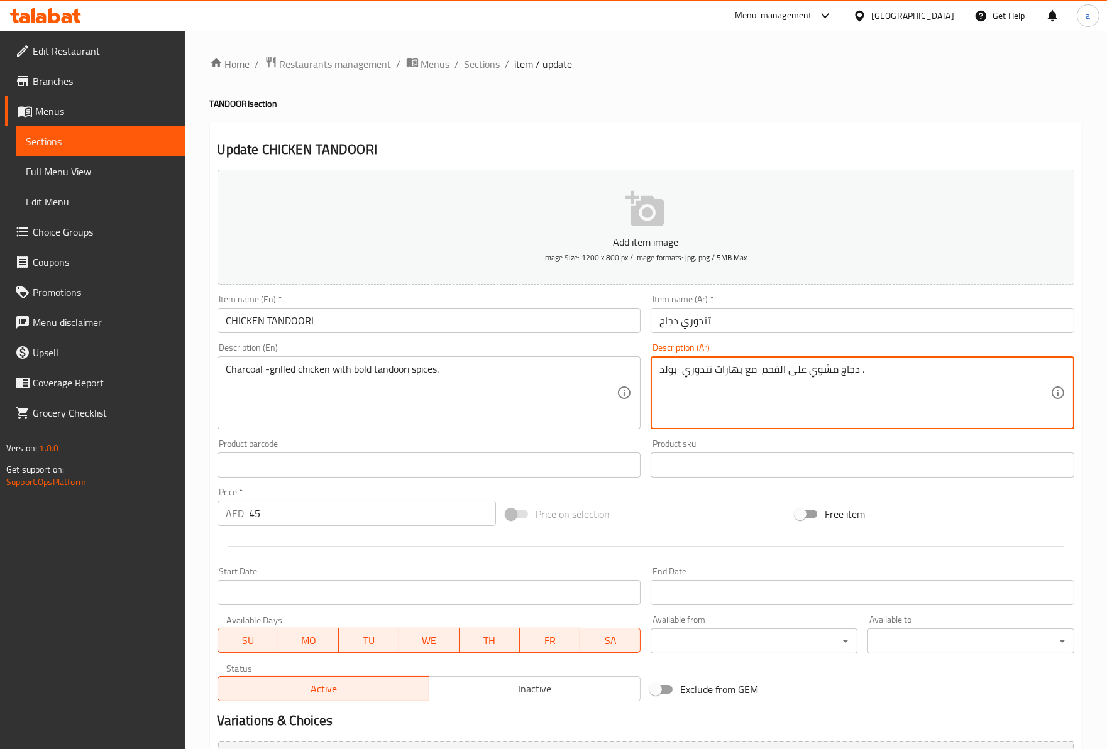
click at [691, 375] on textarea "دجاج مشوي على الفحم مع بهارات تندوري بولد ." at bounding box center [854, 393] width 391 height 60
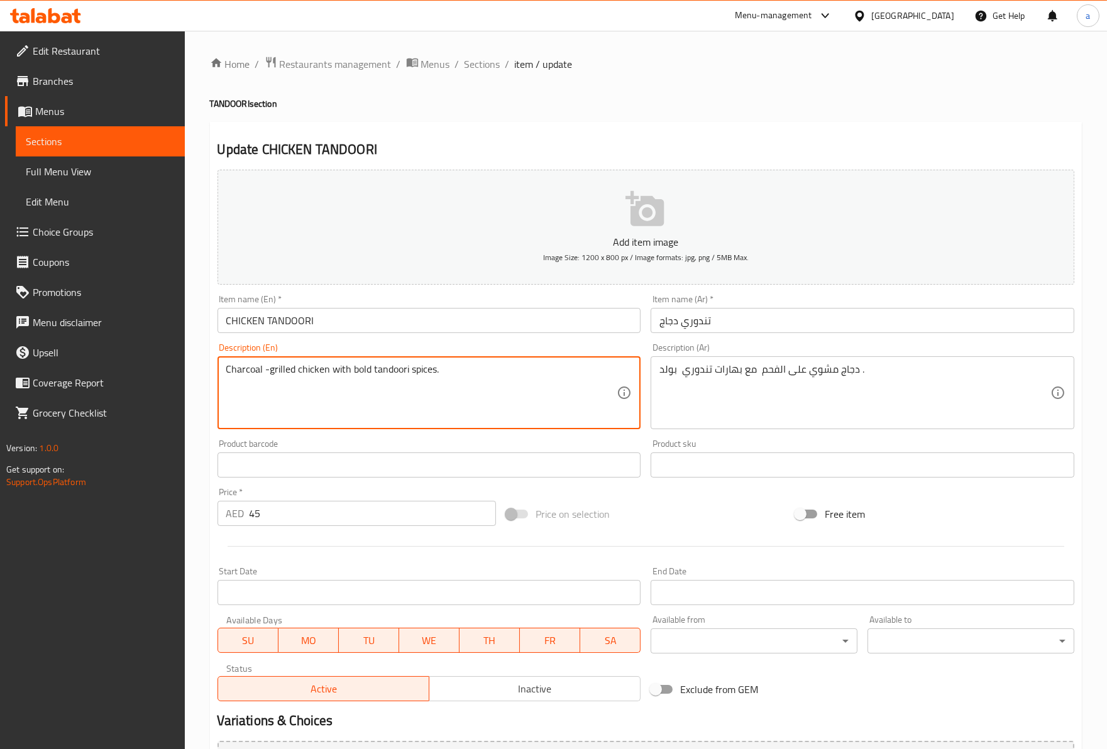
drag, startPoint x: 253, startPoint y: 380, endPoint x: 434, endPoint y: 380, distance: 181.0
click at [431, 380] on textarea "Charcoal -grilled chicken with bold tandoori spices." at bounding box center [421, 393] width 391 height 60
click at [459, 380] on textarea "Charcoal -grilled chicken with bold tandoori spices." at bounding box center [421, 393] width 391 height 60
drag, startPoint x: 226, startPoint y: 375, endPoint x: 281, endPoint y: 369, distance: 55.0
click at [280, 369] on textarea "Charcoal -grilled chicken with bold tandoori spices." at bounding box center [421, 393] width 391 height 60
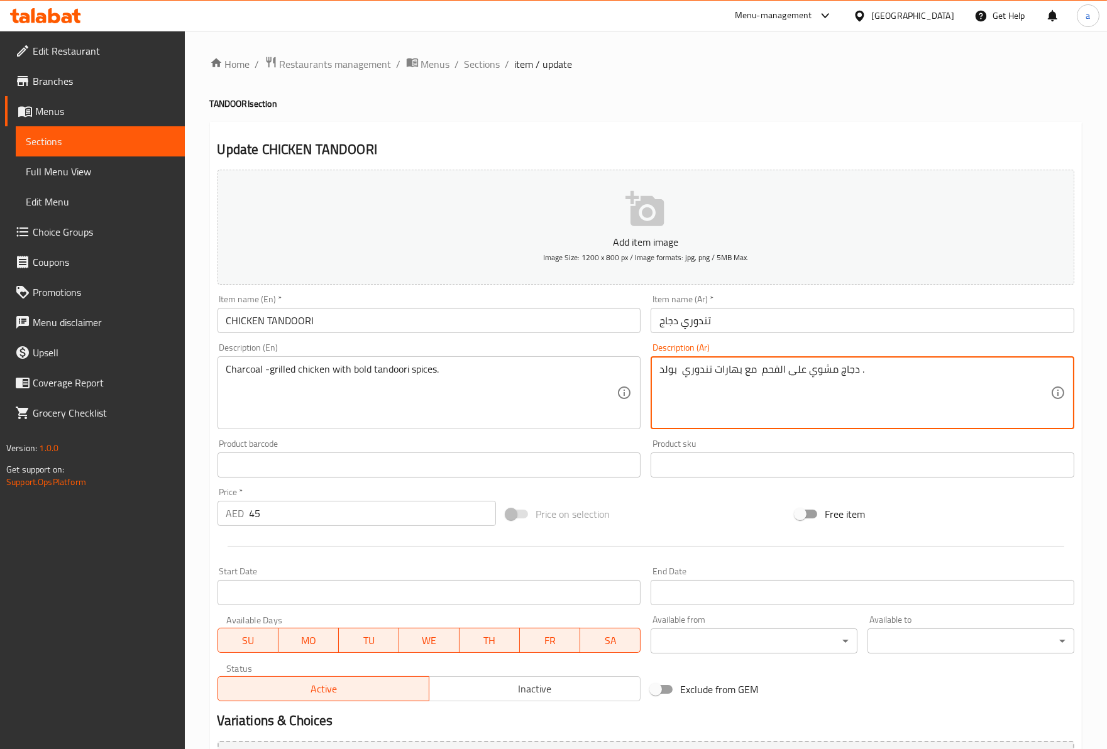
drag, startPoint x: 866, startPoint y: 384, endPoint x: 756, endPoint y: 375, distance: 110.4
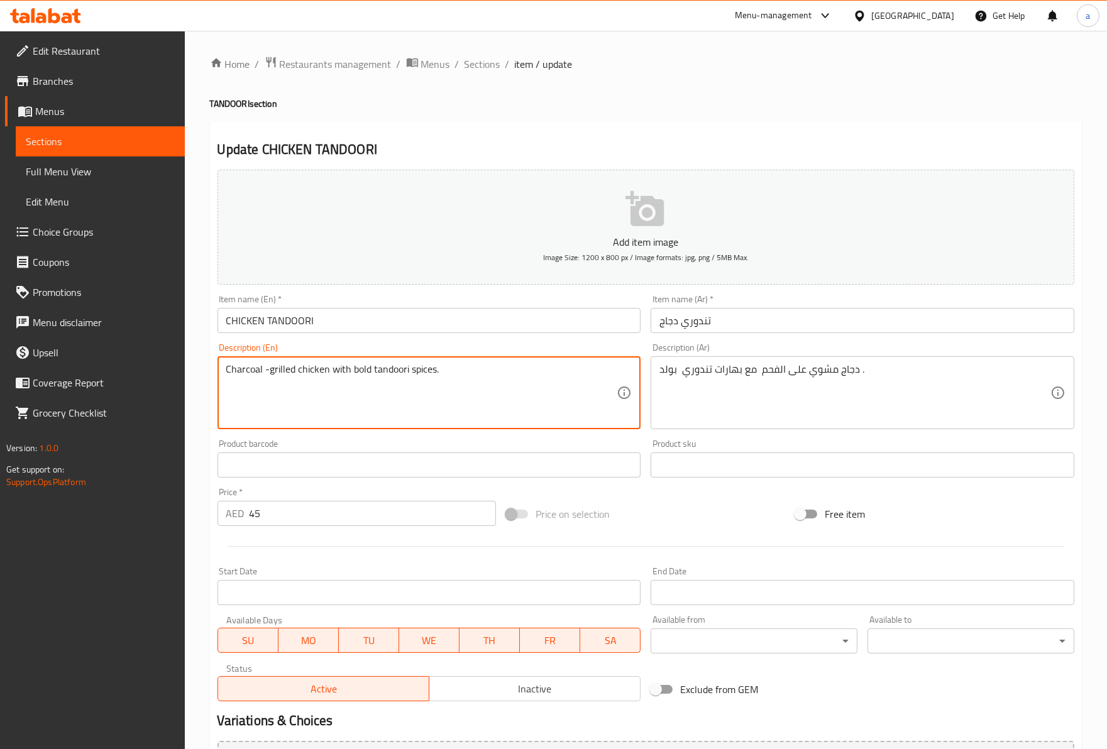
drag, startPoint x: 341, startPoint y: 368, endPoint x: 473, endPoint y: 383, distance: 133.5
click at [465, 383] on textarea "Charcoal -grilled chicken with bold tandoori spices." at bounding box center [421, 393] width 391 height 60
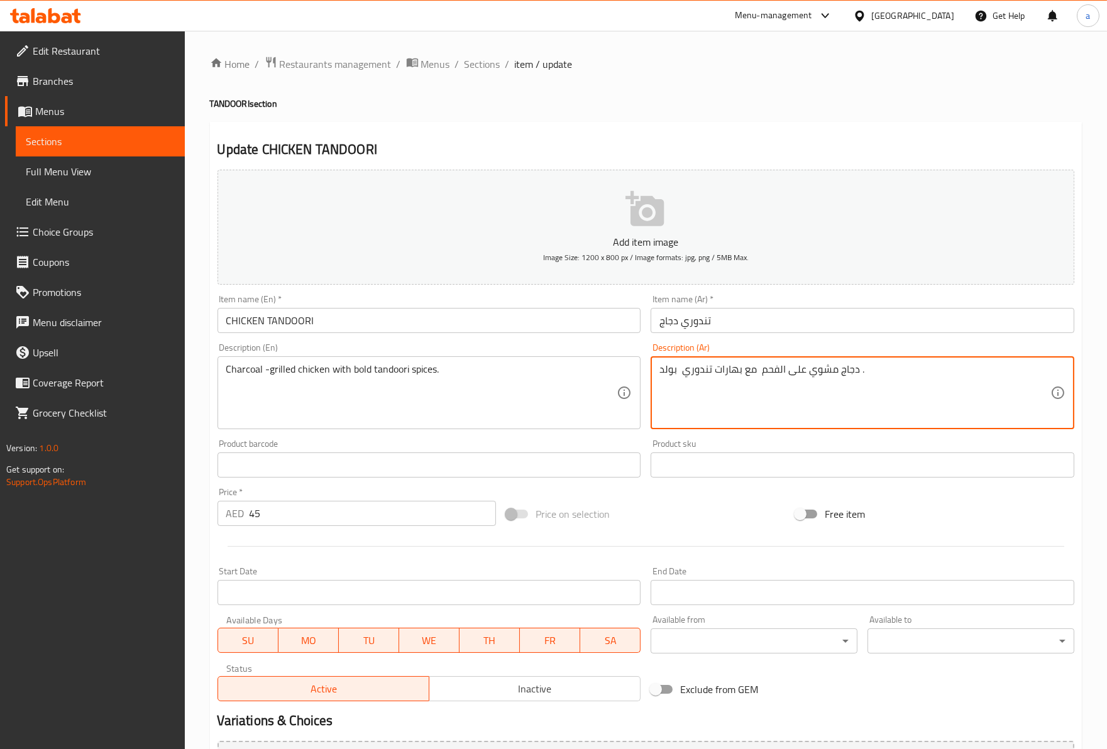
drag, startPoint x: 733, startPoint y: 371, endPoint x: 611, endPoint y: 309, distance: 137.2
click at [481, 64] on span "Sections" at bounding box center [482, 64] width 36 height 15
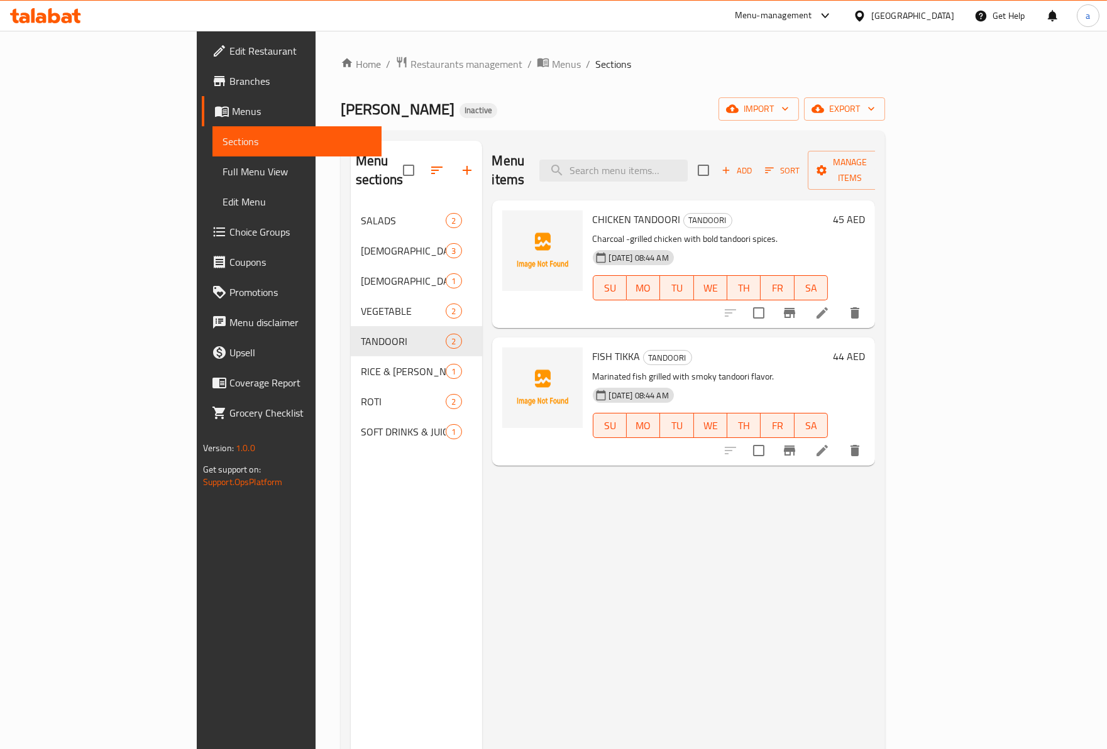
click at [830, 443] on icon at bounding box center [822, 450] width 15 height 15
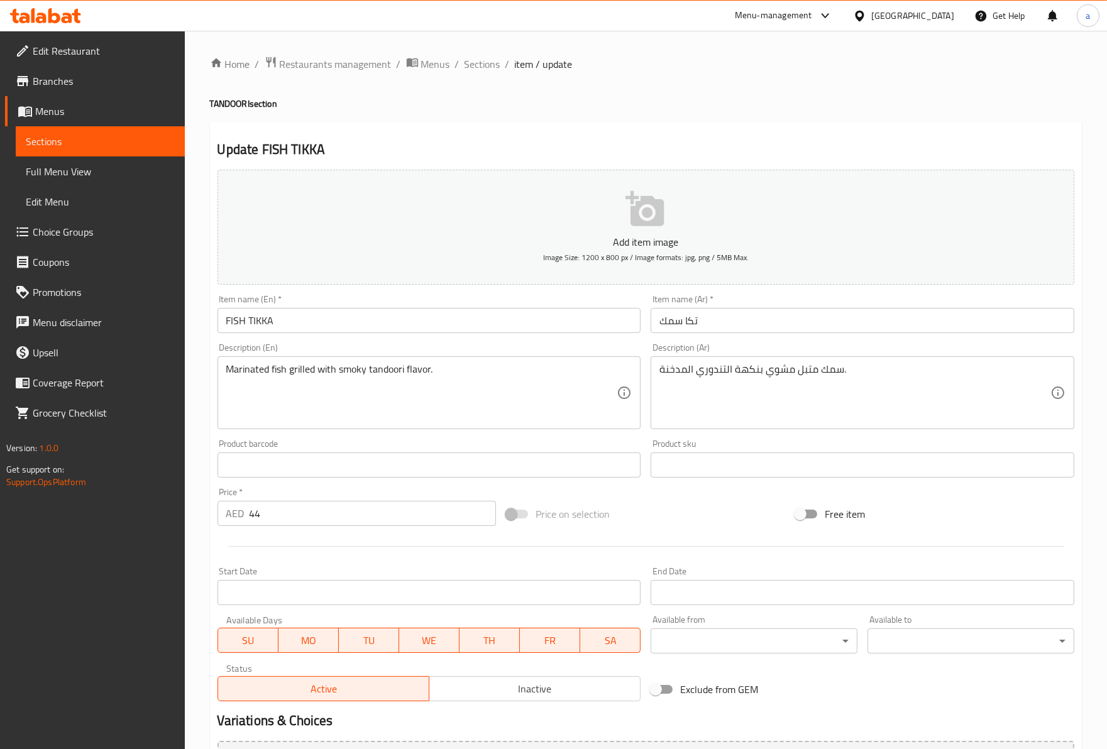
drag, startPoint x: 766, startPoint y: 338, endPoint x: 662, endPoint y: 333, distance: 103.2
click at [662, 333] on div "Item name (Ar)   * تكا سمك Item name (Ar) *" at bounding box center [862, 314] width 434 height 48
drag, startPoint x: 277, startPoint y: 305, endPoint x: 210, endPoint y: 319, distance: 68.0
click at [210, 319] on div "Update FISH TIKKA Add item image Image Size: 1200 x 800 px / Image formats: jpg…" at bounding box center [646, 483] width 872 height 722
drag, startPoint x: 1098, startPoint y: 407, endPoint x: 1016, endPoint y: 400, distance: 82.6
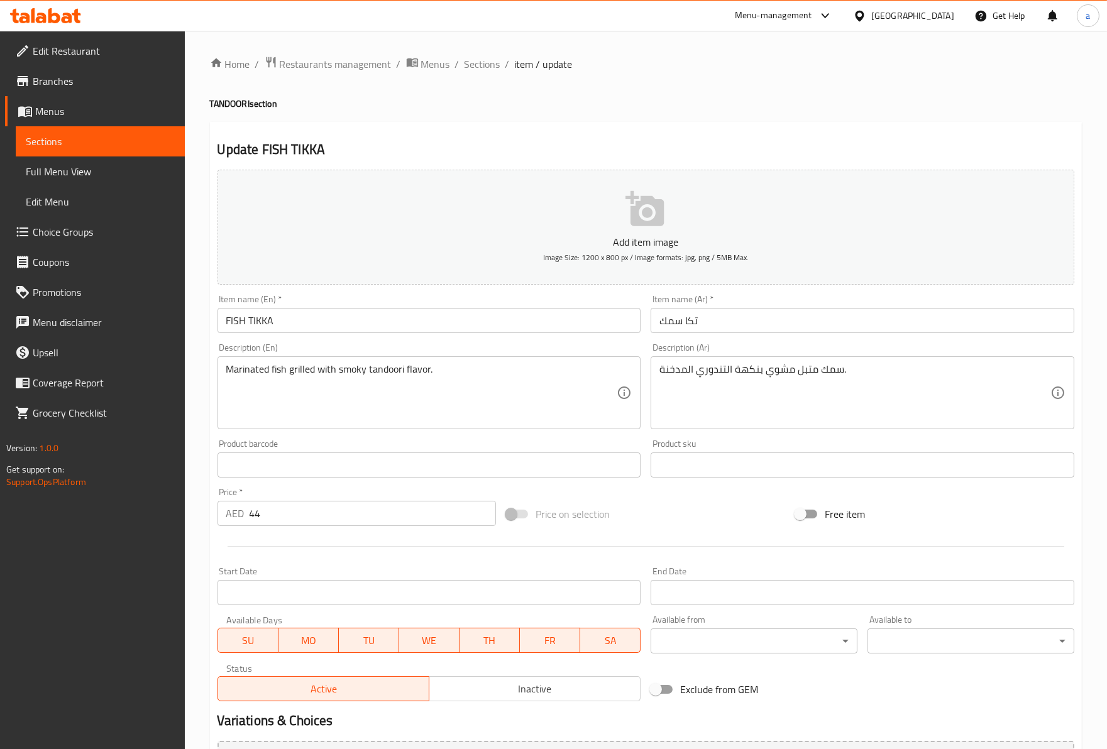
click at [1090, 409] on div "Home / Restaurants management / Menus / Sections / item / update TANDOORI secti…" at bounding box center [646, 454] width 922 height 847
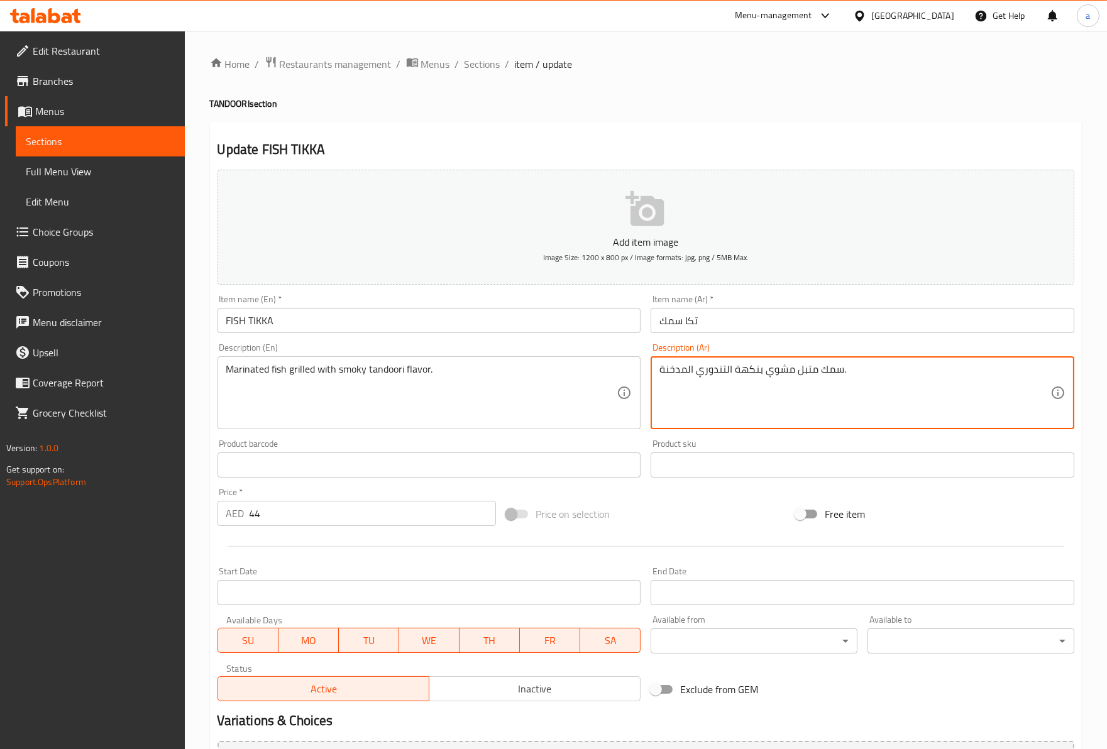
drag, startPoint x: 749, startPoint y: 377, endPoint x: 652, endPoint y: 375, distance: 96.2
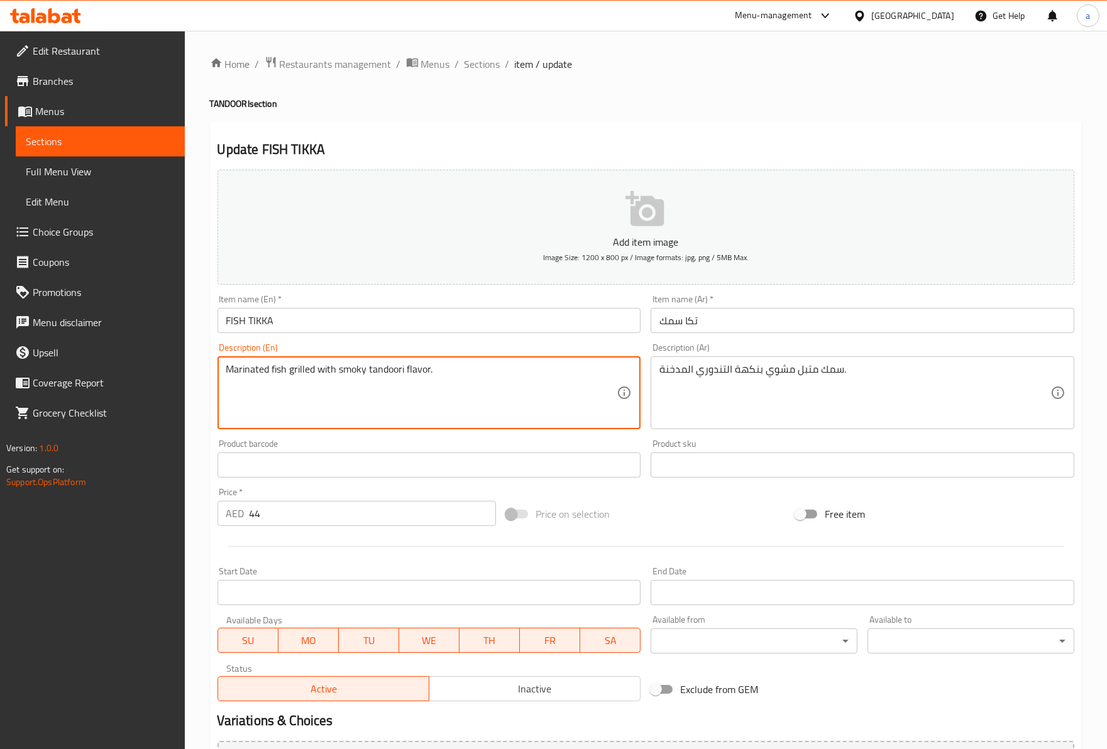
drag, startPoint x: 231, startPoint y: 370, endPoint x: 394, endPoint y: 383, distance: 163.4
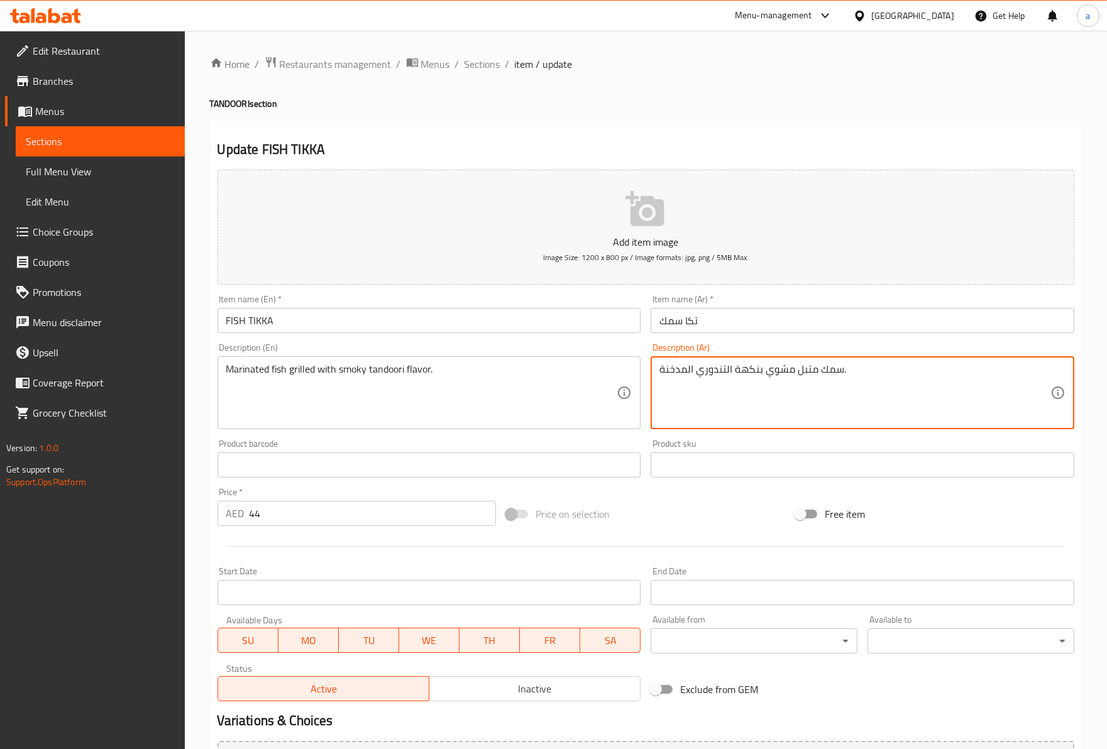
drag, startPoint x: 842, startPoint y: 372, endPoint x: 751, endPoint y: 378, distance: 91.3
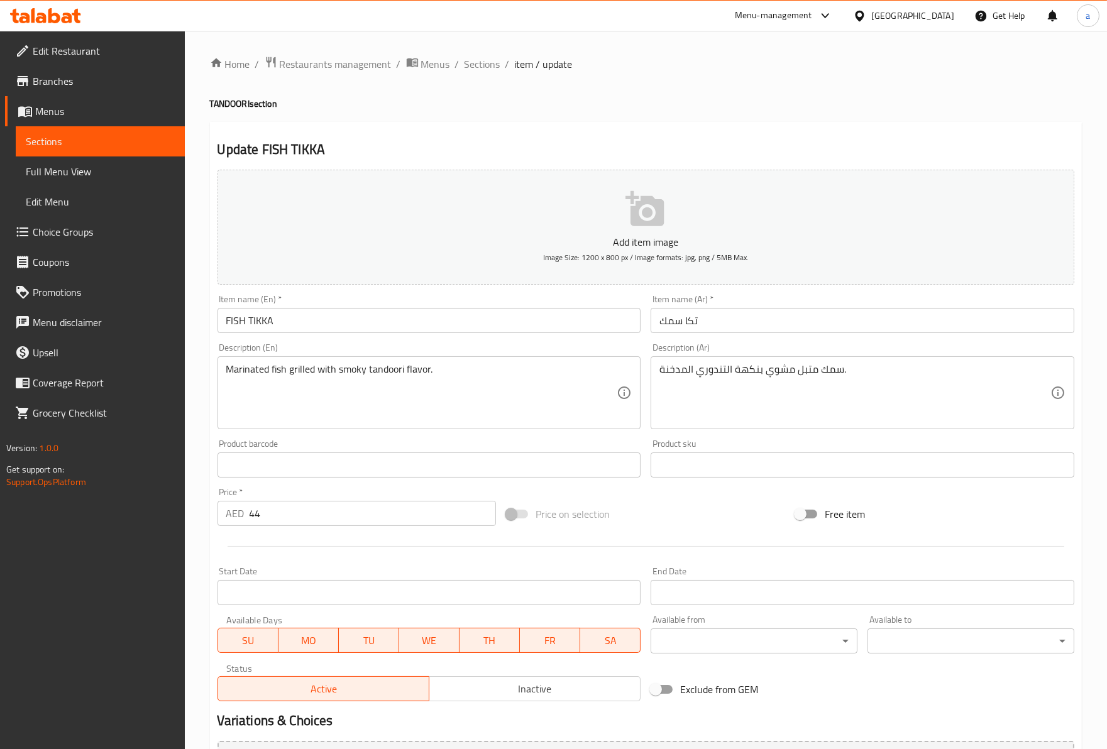
drag, startPoint x: 217, startPoint y: 366, endPoint x: 302, endPoint y: 373, distance: 85.1
click at [302, 373] on div "Marinated fish grilled with smoky tandoori flavor. Description (En)" at bounding box center [429, 392] width 424 height 73
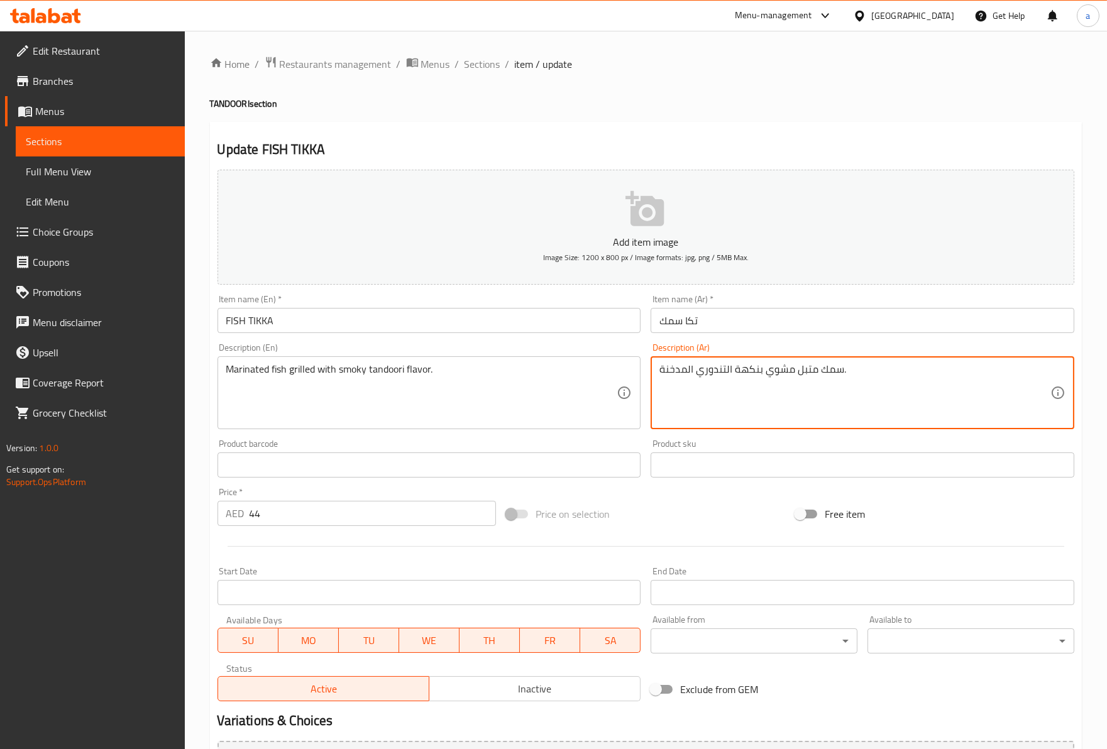
drag, startPoint x: 757, startPoint y: 374, endPoint x: 682, endPoint y: 369, distance: 75.0
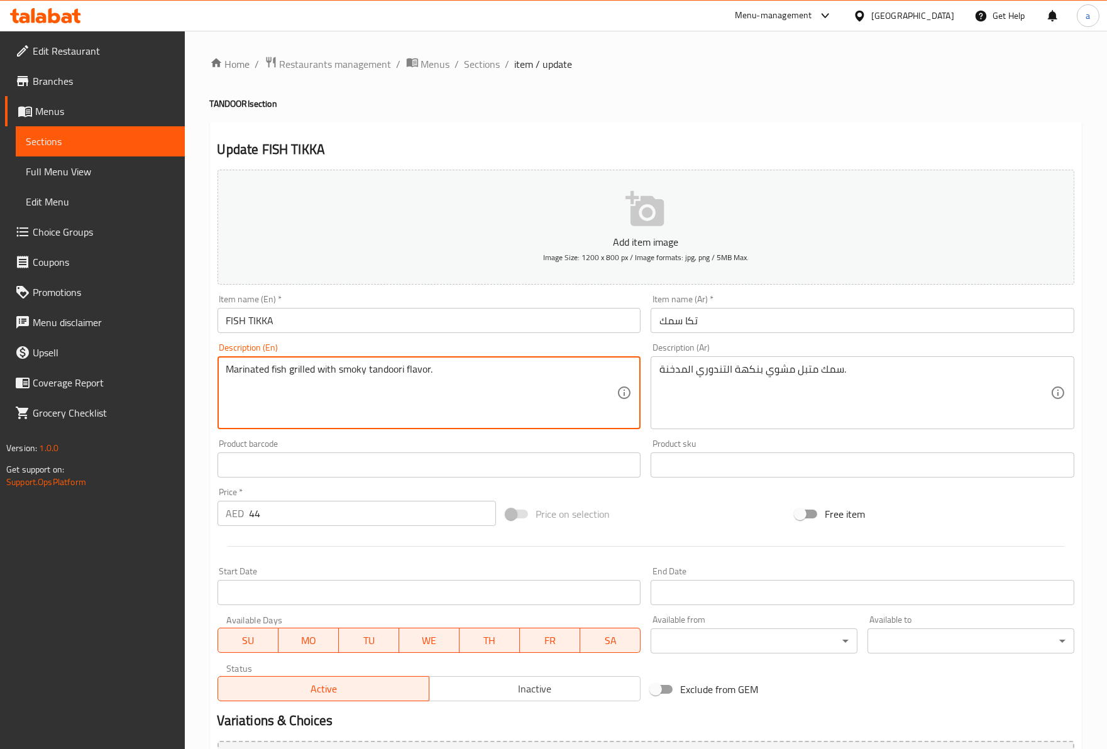
drag, startPoint x: 416, startPoint y: 373, endPoint x: 454, endPoint y: 372, distance: 38.3
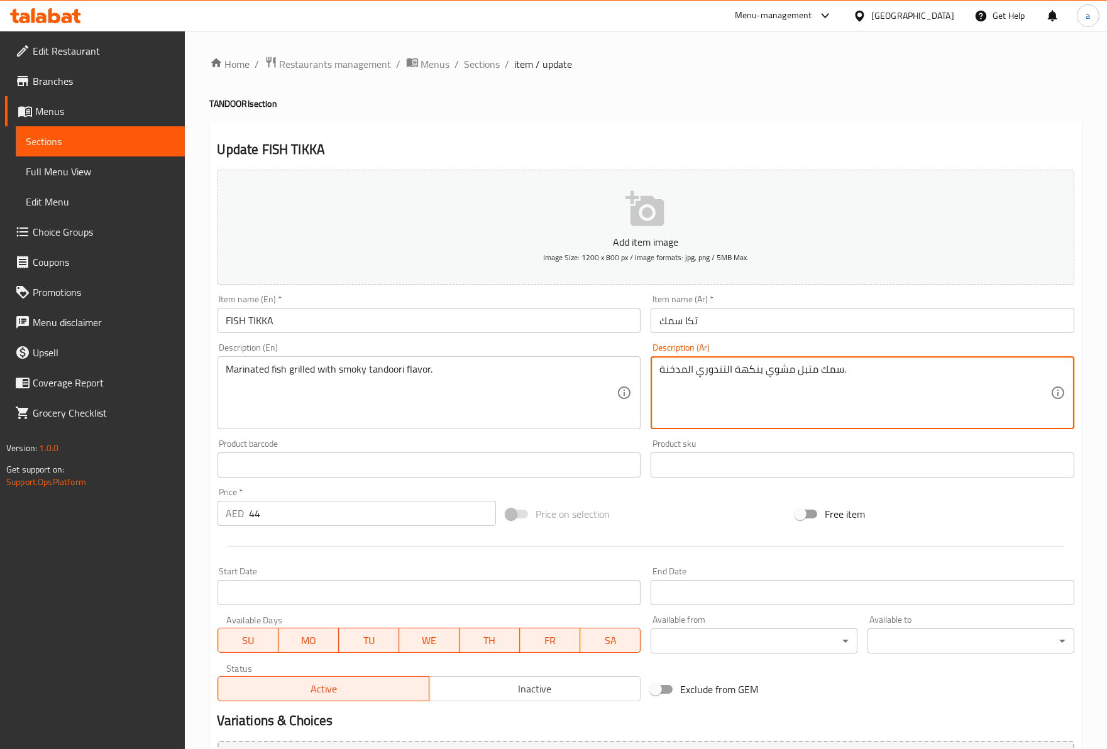
drag, startPoint x: 711, startPoint y: 368, endPoint x: 639, endPoint y: 367, distance: 72.3
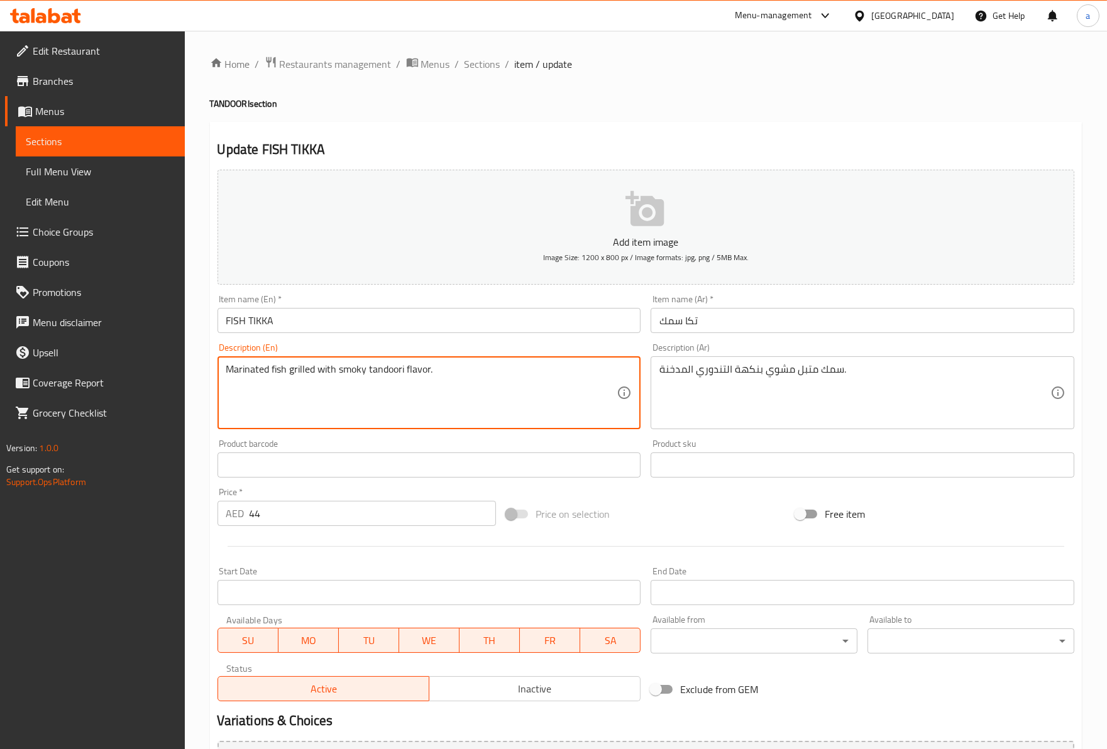
drag, startPoint x: 335, startPoint y: 368, endPoint x: 405, endPoint y: 375, distance: 70.7
click at [407, 375] on textarea "Marinated fish grilled with smoky tandoori flavor." at bounding box center [421, 393] width 391 height 60
click at [481, 72] on span "Sections" at bounding box center [482, 64] width 36 height 15
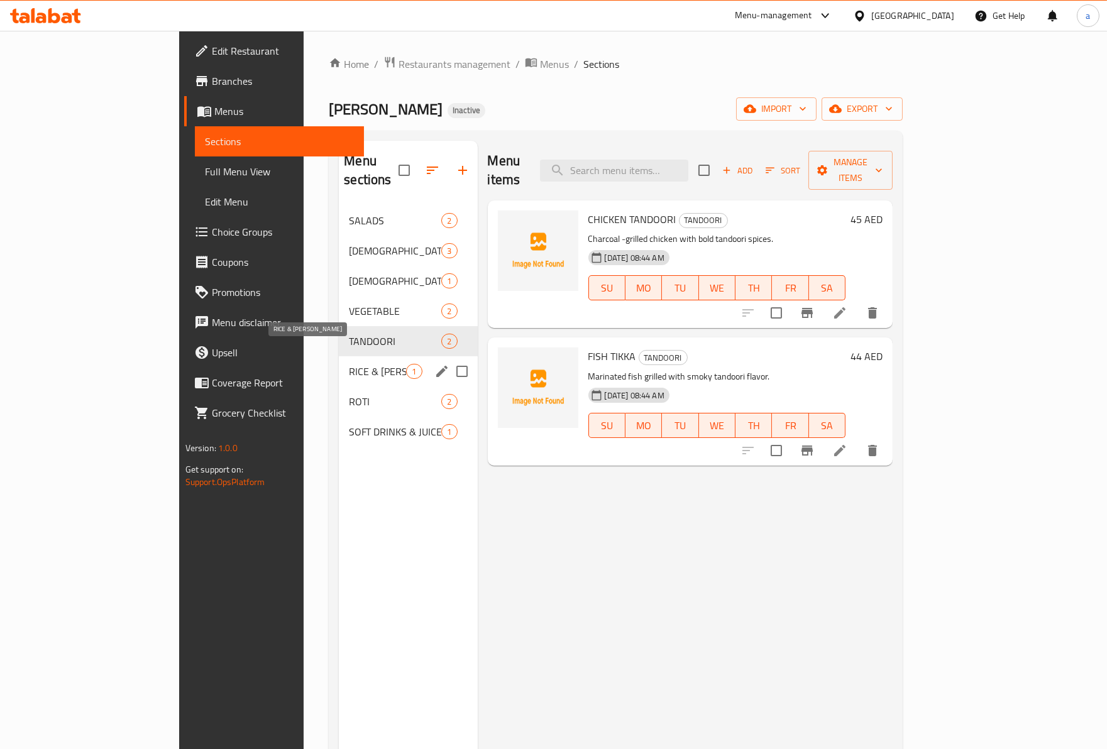
click at [349, 364] on span "RICE & [PERSON_NAME]" at bounding box center [377, 371] width 57 height 15
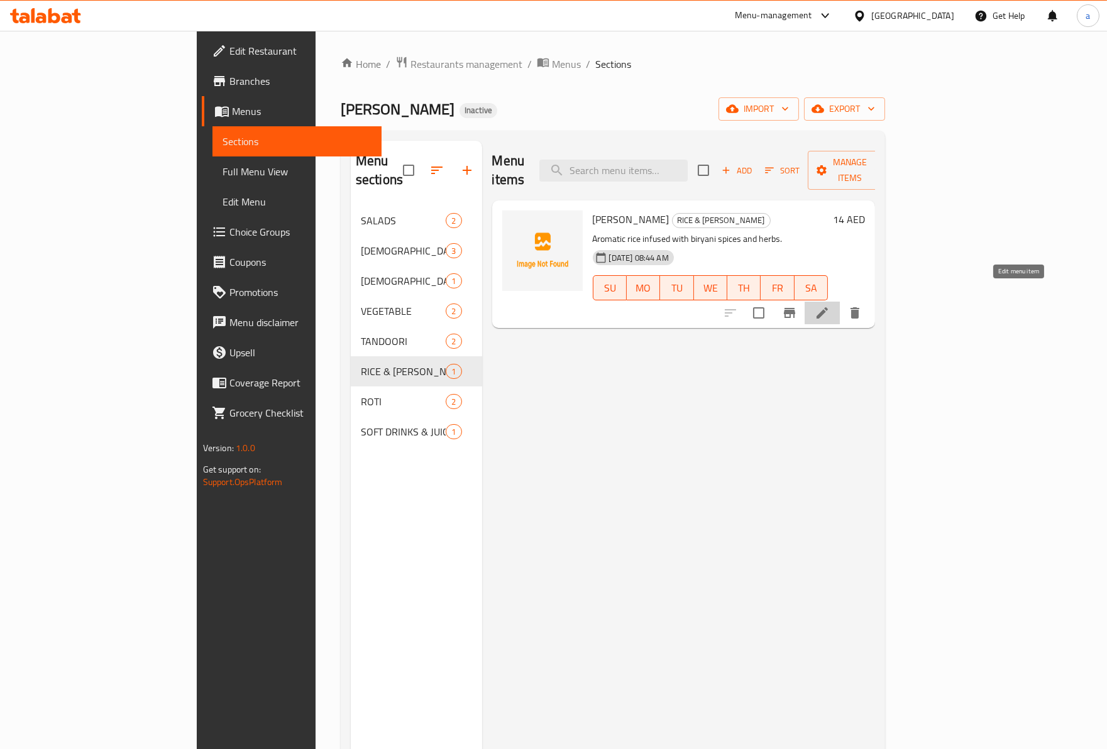
click at [830, 305] on icon at bounding box center [822, 312] width 15 height 15
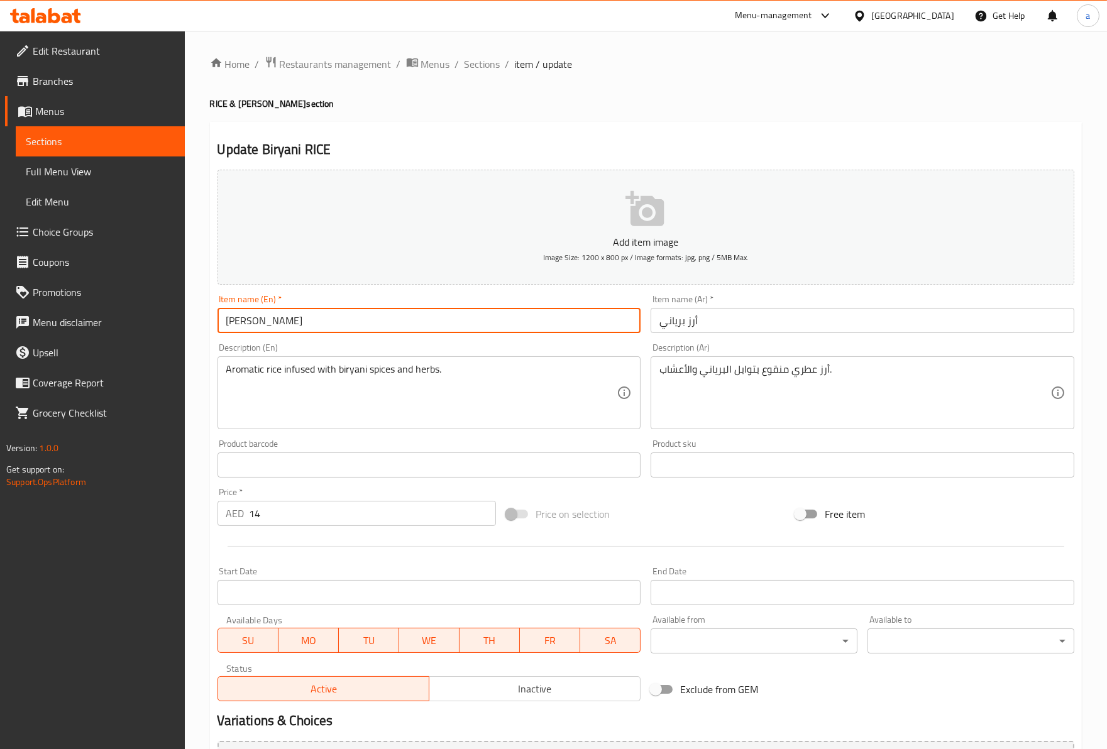
drag, startPoint x: 302, startPoint y: 312, endPoint x: 219, endPoint y: 325, distance: 84.5
click at [219, 325] on input "Biryani RICE" at bounding box center [429, 320] width 424 height 25
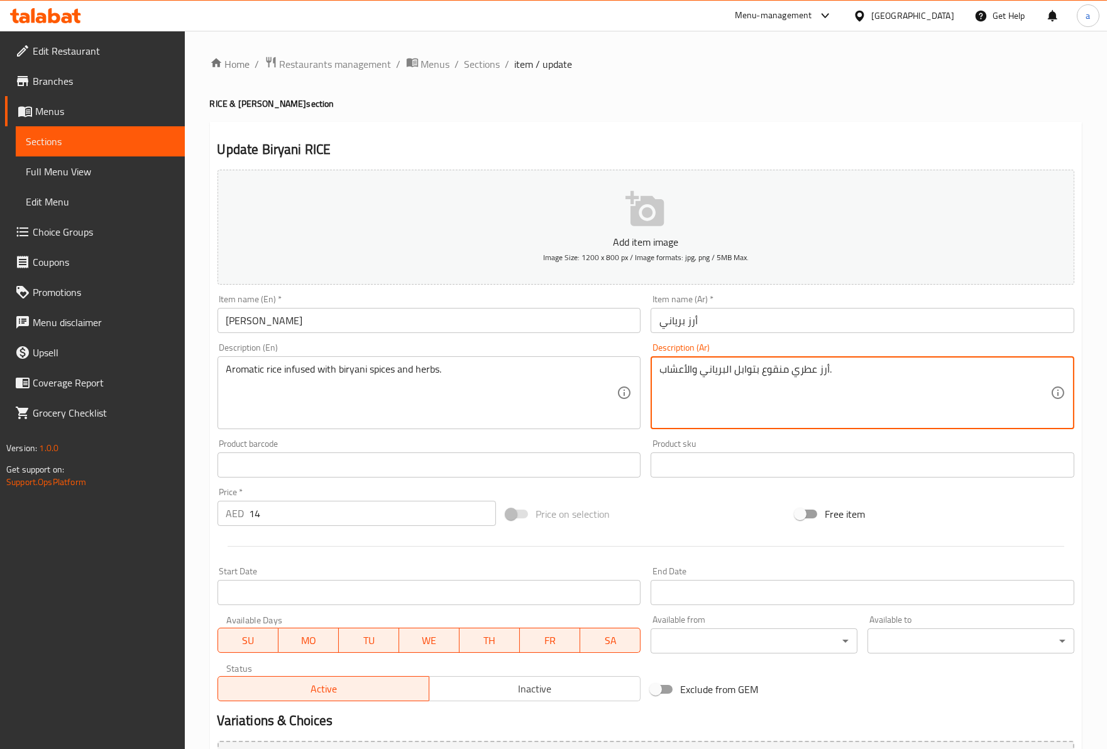
drag, startPoint x: 849, startPoint y: 365, endPoint x: 736, endPoint y: 356, distance: 113.5
click at [733, 356] on div "أرز عطري منقوع بتوابل البرياني والأعشاب. Description (Ar)" at bounding box center [862, 392] width 424 height 73
click at [771, 363] on textarea "أرز عطري منقوع بتوابل البرياني والأعشاب." at bounding box center [854, 393] width 391 height 60
drag, startPoint x: 830, startPoint y: 375, endPoint x: 823, endPoint y: 373, distance: 7.4
click at [823, 373] on textarea "أرز عطري منقوع بتوابل البرياني والأعشاب." at bounding box center [854, 393] width 391 height 60
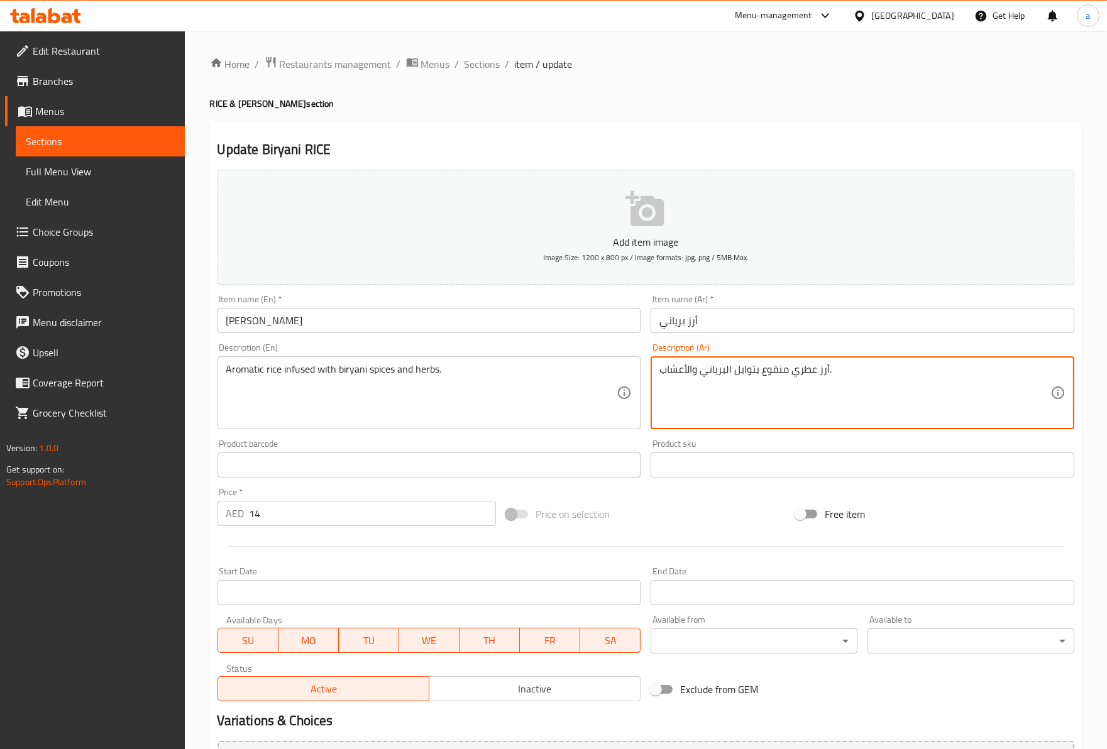
click at [846, 382] on textarea "أرز عطري منقوع بتوابل البرياني والأعشاب." at bounding box center [854, 393] width 391 height 60
drag, startPoint x: 843, startPoint y: 372, endPoint x: 645, endPoint y: 392, distance: 199.6
click at [645, 392] on div "Description (Ar) أرز عطري منقوع بتوابل البرياني والأعشاب. Description (Ar)" at bounding box center [862, 386] width 434 height 96
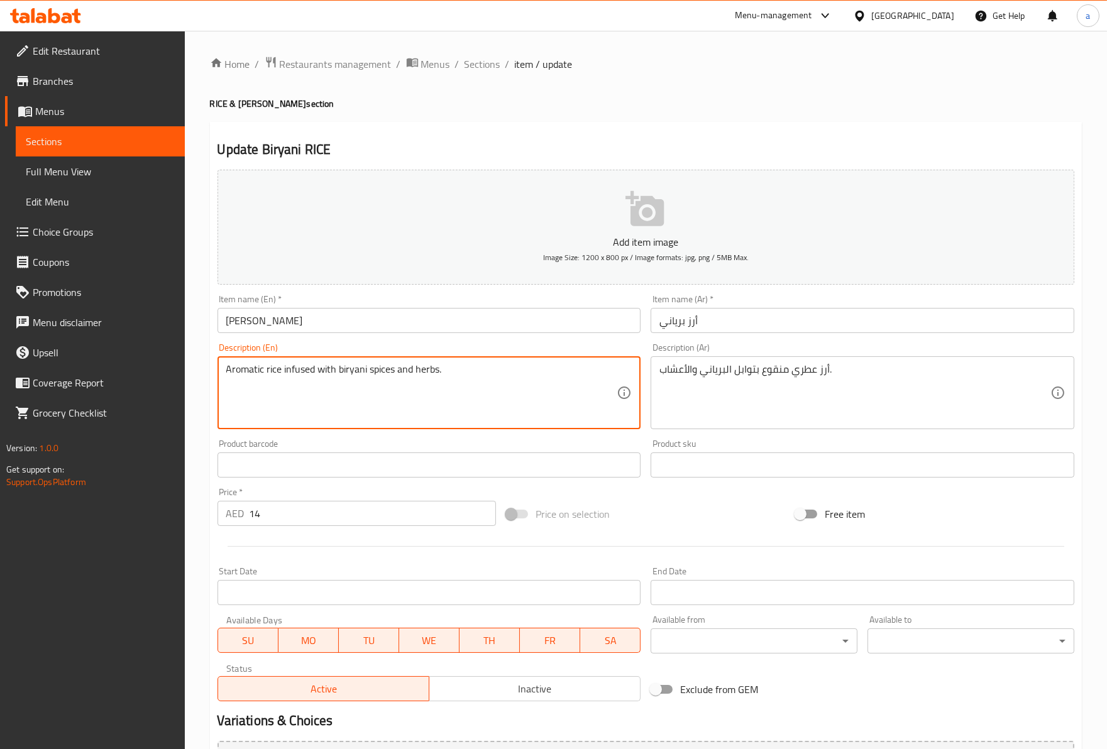
drag, startPoint x: 447, startPoint y: 373, endPoint x: 255, endPoint y: 394, distance: 194.1
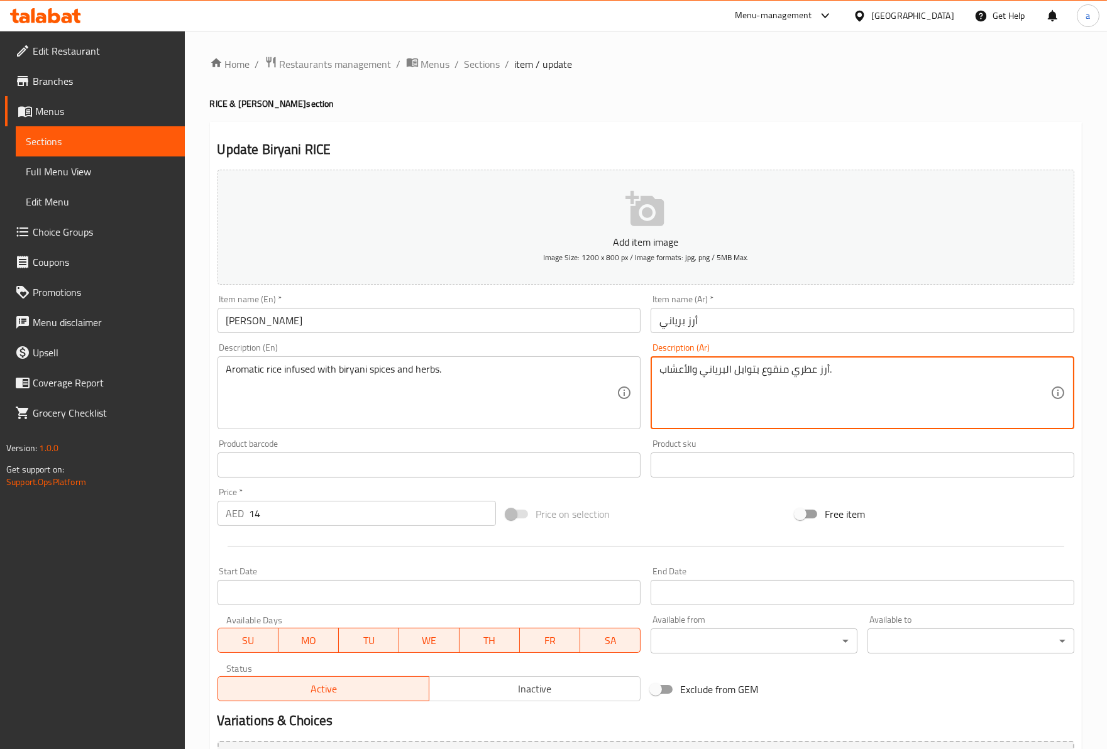
drag, startPoint x: 828, startPoint y: 373, endPoint x: 793, endPoint y: 380, distance: 36.6
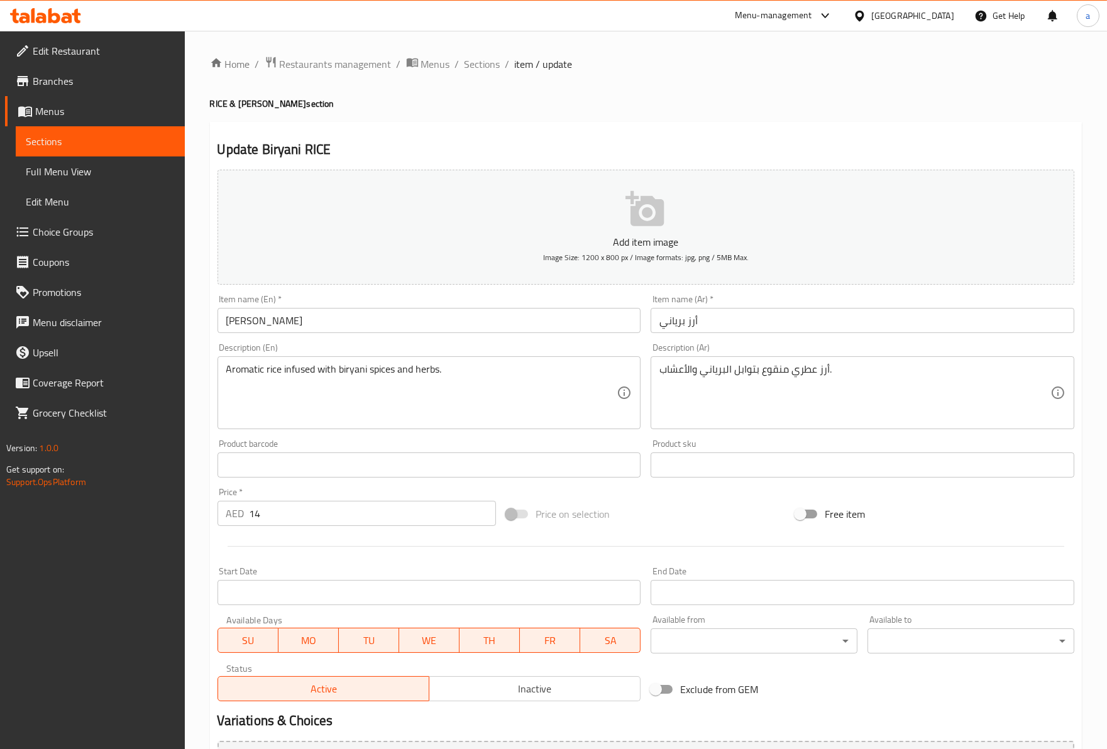
drag, startPoint x: 223, startPoint y: 374, endPoint x: 292, endPoint y: 368, distance: 68.7
click at [292, 368] on div "Aromatic rice infused with biryani spices and herbs. Description (En)" at bounding box center [429, 392] width 424 height 73
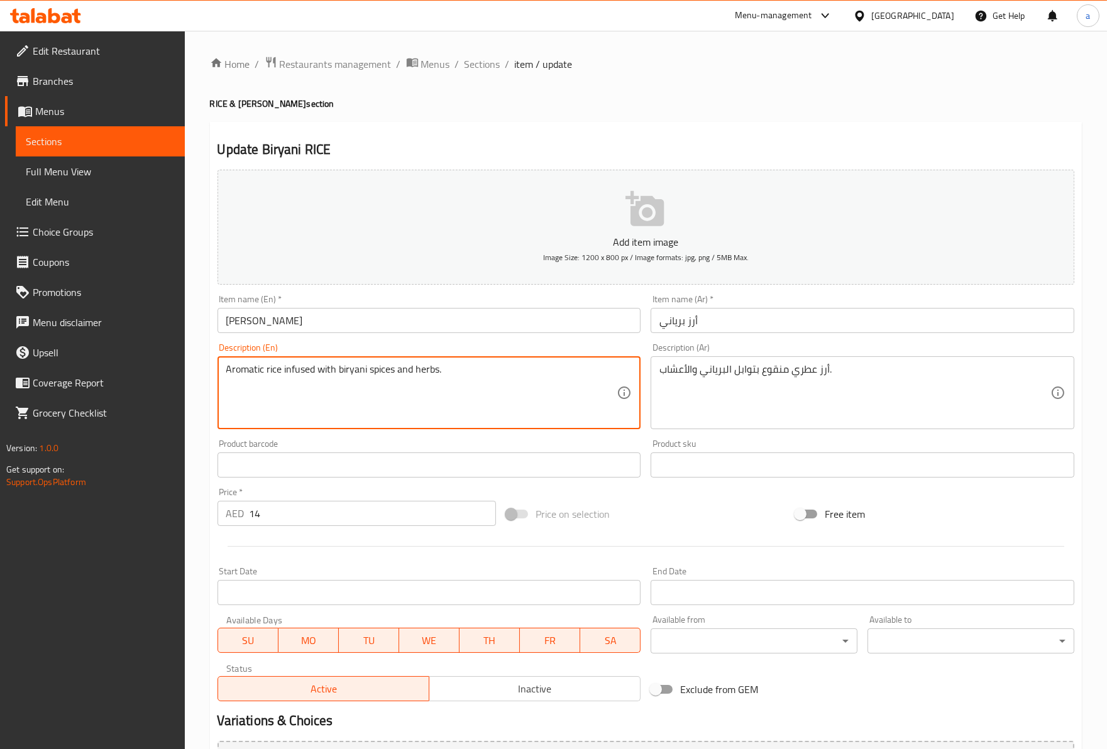
click at [281, 372] on textarea "Aromatic rice infused with biryani spices and herbs." at bounding box center [421, 393] width 391 height 60
click at [290, 372] on textarea "Aromatic rice infused with biryani spices and herbs." at bounding box center [421, 393] width 391 height 60
drag, startPoint x: 398, startPoint y: 366, endPoint x: 500, endPoint y: 370, distance: 102.5
click at [480, 63] on span "Sections" at bounding box center [482, 64] width 36 height 15
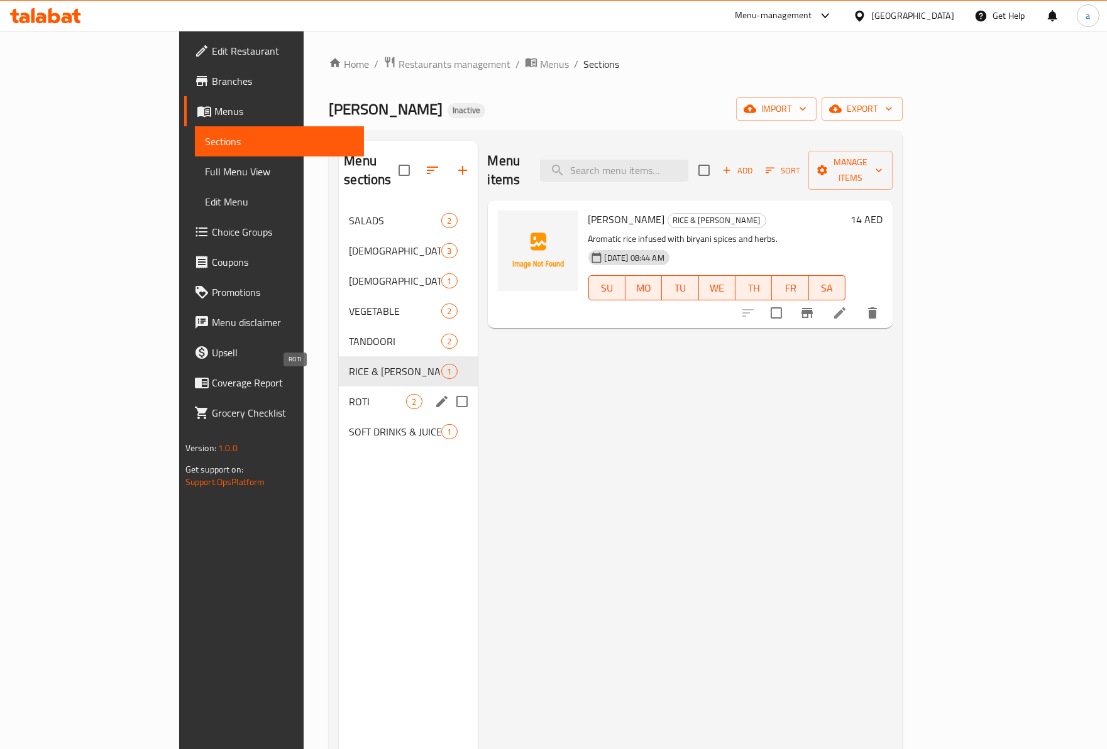
click at [349, 394] on span "ROTI" at bounding box center [377, 401] width 57 height 15
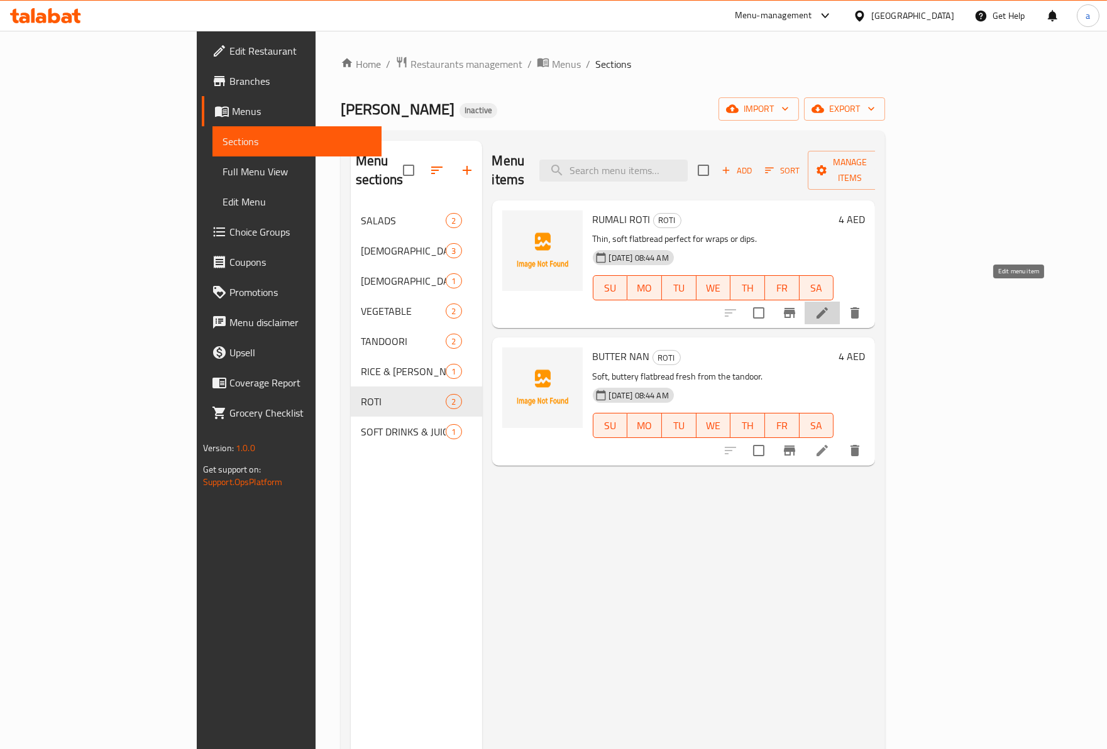
click at [828, 307] on icon at bounding box center [821, 312] width 11 height 11
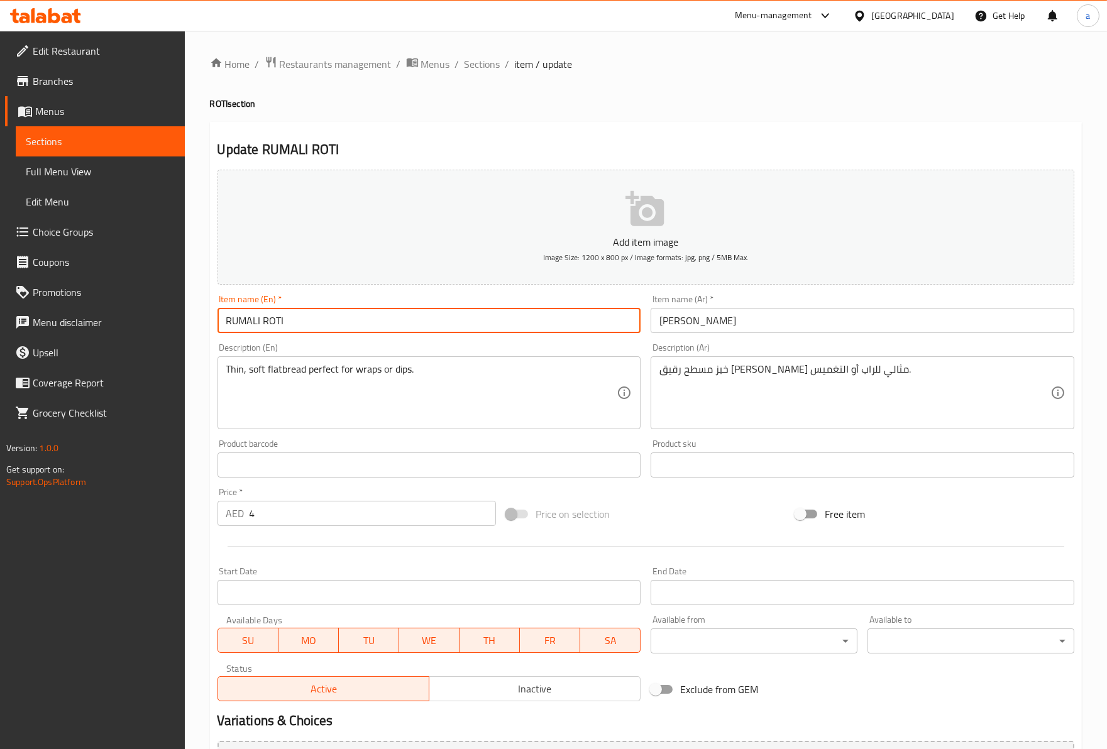
click at [256, 327] on input "RUMALI ROTI" at bounding box center [429, 320] width 424 height 25
click at [275, 322] on input "RUMALI ROTI" at bounding box center [429, 320] width 424 height 25
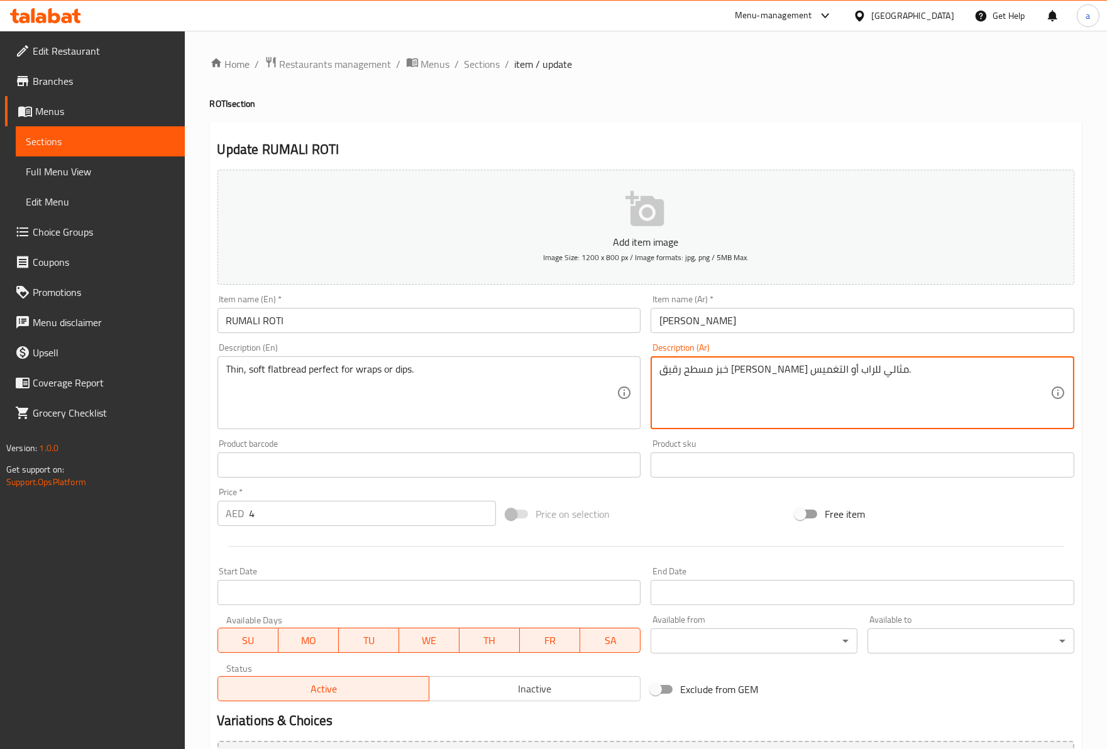
drag, startPoint x: 819, startPoint y: 369, endPoint x: 650, endPoint y: 373, distance: 168.5
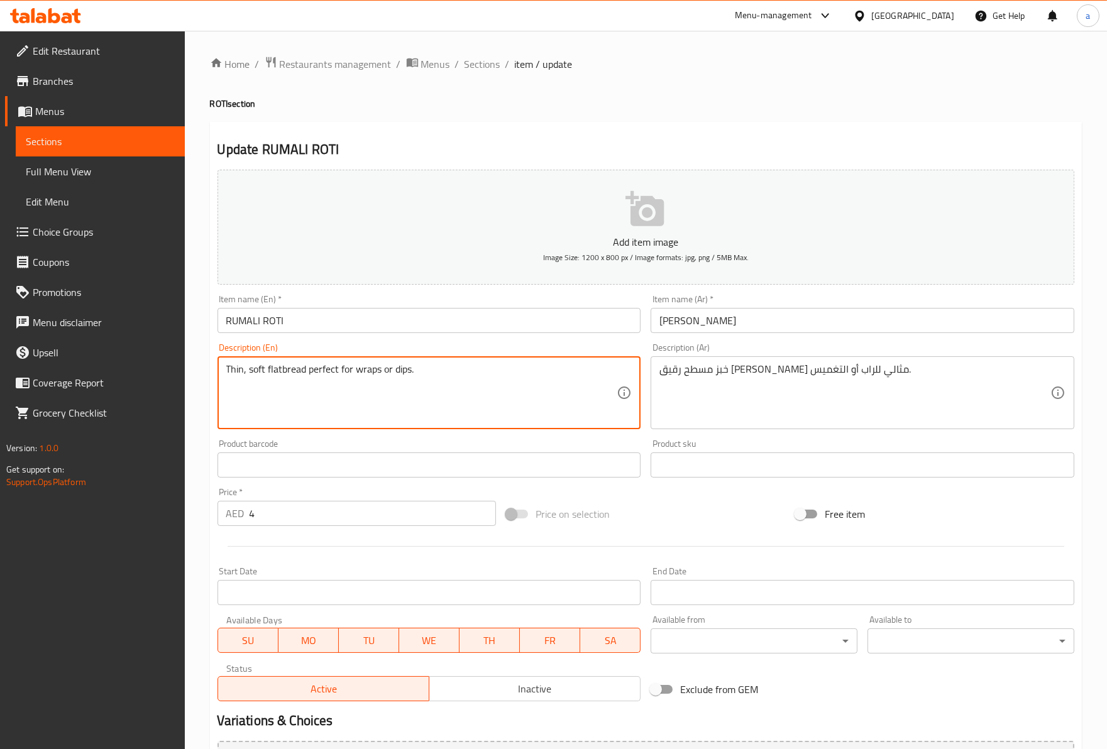
drag, startPoint x: 229, startPoint y: 378, endPoint x: 424, endPoint y: 381, distance: 194.2
click at [300, 375] on textarea "Thin, soft flatbread perfect for wraps or dips." at bounding box center [421, 393] width 391 height 60
click at [324, 369] on textarea "Thin, soft flatbread perfect for wraps or dips." at bounding box center [421, 393] width 391 height 60
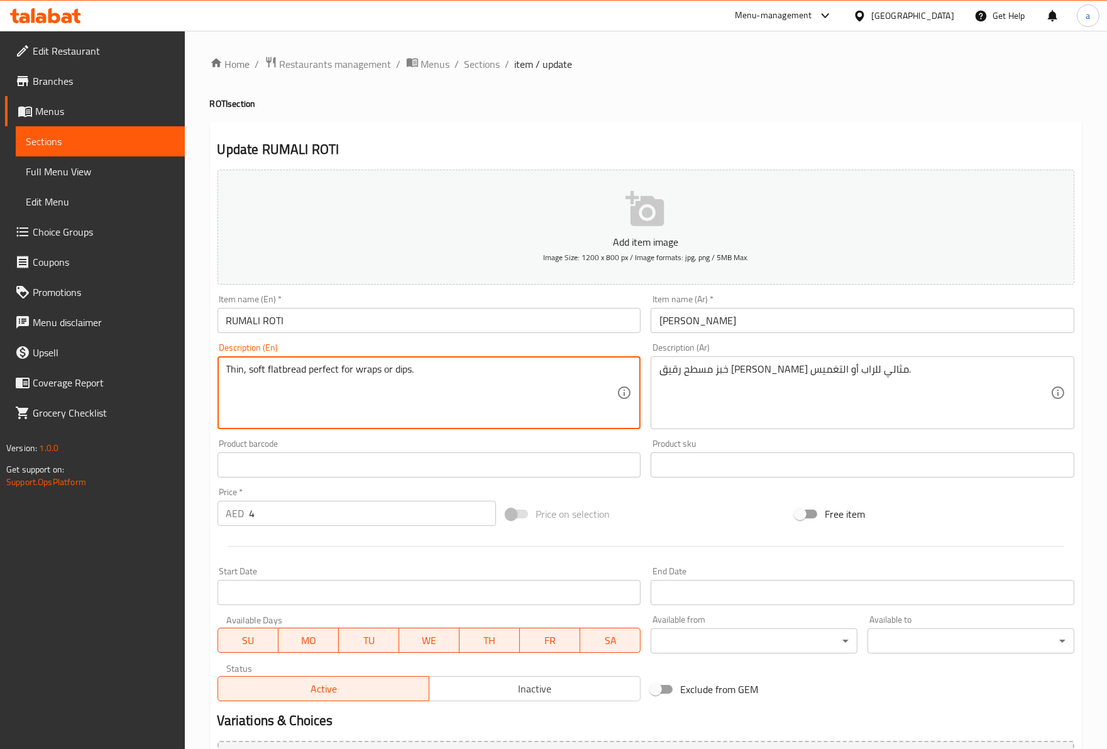
click at [351, 372] on textarea "Thin, soft flatbread perfect for wraps or dips." at bounding box center [421, 393] width 391 height 60
click at [358, 375] on textarea "Thin, soft flatbread perfect for wraps or dips." at bounding box center [421, 393] width 391 height 60
click at [406, 374] on textarea "Thin, soft flatbread perfect for wraps or dips." at bounding box center [421, 393] width 391 height 60
click at [398, 373] on textarea "Thin, soft flatbread perfect for wraps or dips." at bounding box center [421, 393] width 391 height 60
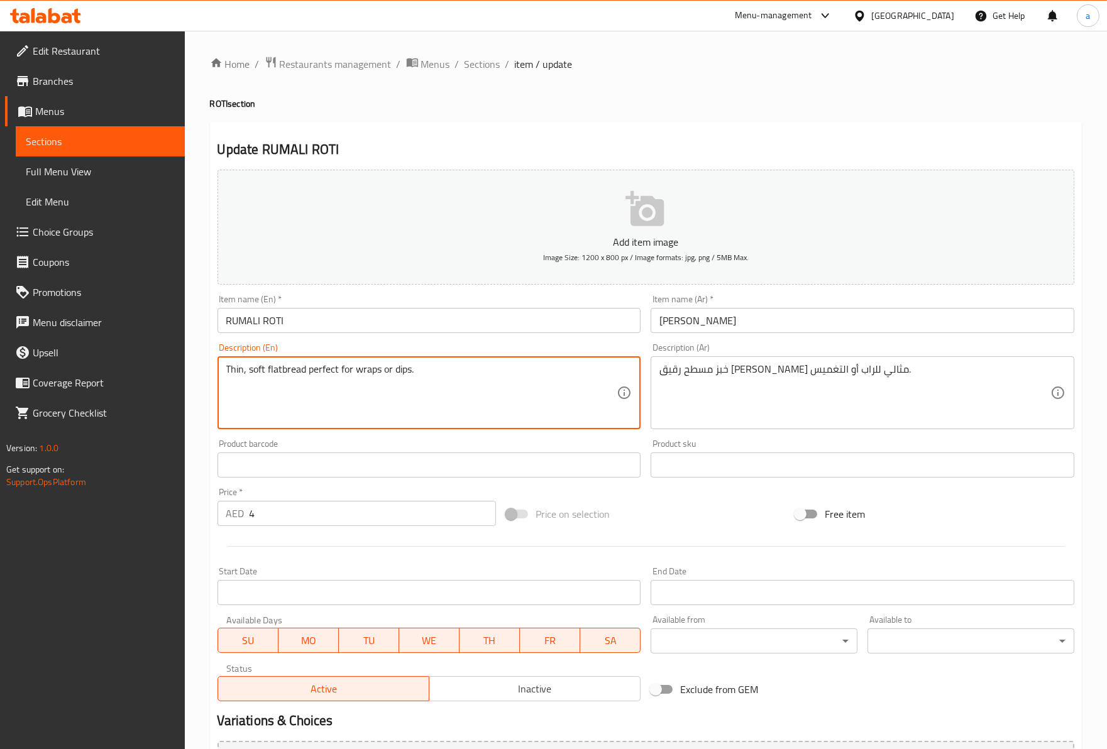
click at [398, 373] on textarea "Thin, soft flatbread perfect for wraps or dips." at bounding box center [421, 393] width 391 height 60
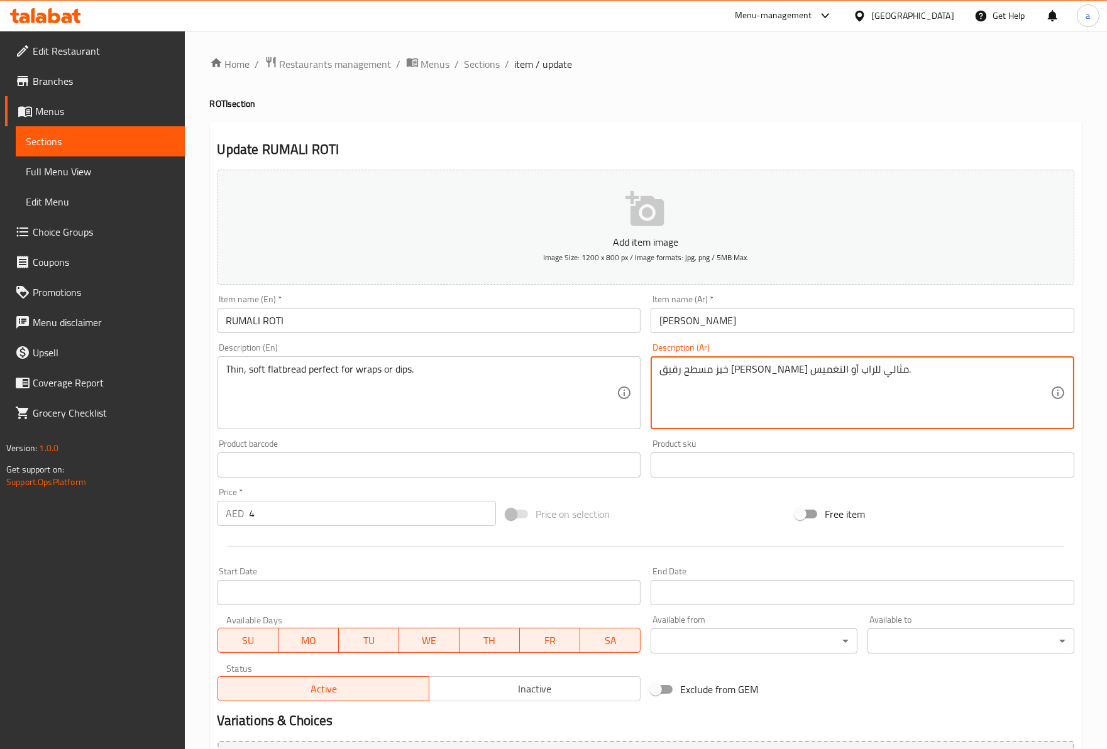
click at [686, 370] on textarea "خبز مسطح رقيق طري مثالي للراب أو التغميس." at bounding box center [854, 393] width 391 height 60
drag, startPoint x: 858, startPoint y: 379, endPoint x: 749, endPoint y: 387, distance: 109.6
click at [749, 387] on textarea "خبز مسطح رقيق طري مثالي للراب أو التغميس." at bounding box center [854, 393] width 391 height 60
click at [747, 376] on textarea "خبز مسطح رقيق طري مثالي للراب أو التغميس." at bounding box center [854, 393] width 391 height 60
drag, startPoint x: 740, startPoint y: 376, endPoint x: 641, endPoint y: 369, distance: 98.9
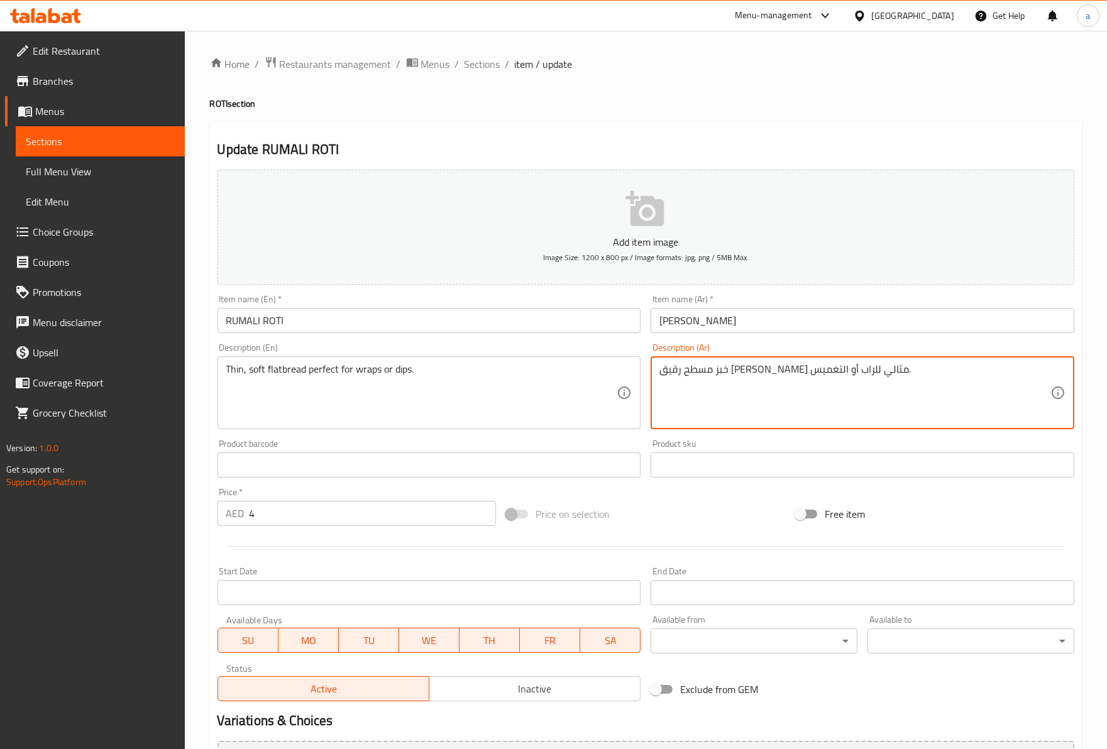
click at [641, 369] on div "Add item image Image Size: 1200 x 800 px / Image formats: jpg, png / 5MB Max. I…" at bounding box center [645, 436] width 867 height 542
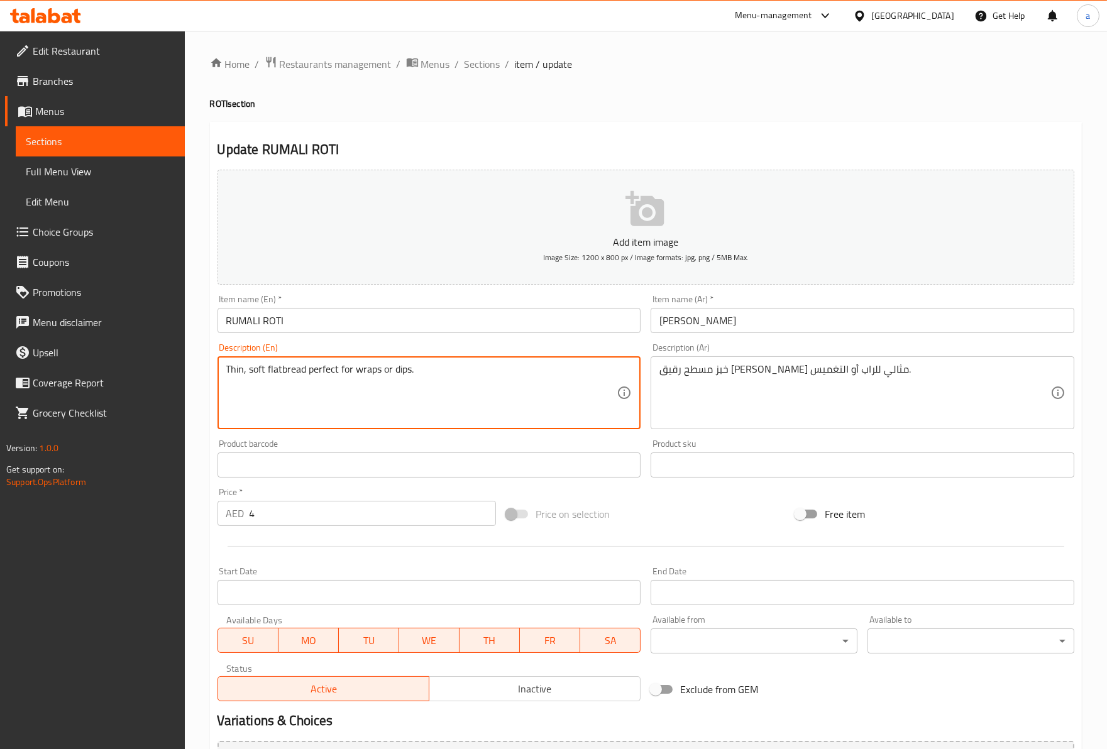
drag, startPoint x: 356, startPoint y: 380, endPoint x: 419, endPoint y: 371, distance: 62.8
click at [415, 379] on textarea "Thin, soft flatbread perfect for wraps or dips." at bounding box center [421, 393] width 391 height 60
click at [409, 376] on textarea "Thin, soft flatbread perfect for wraps or dips." at bounding box center [421, 393] width 391 height 60
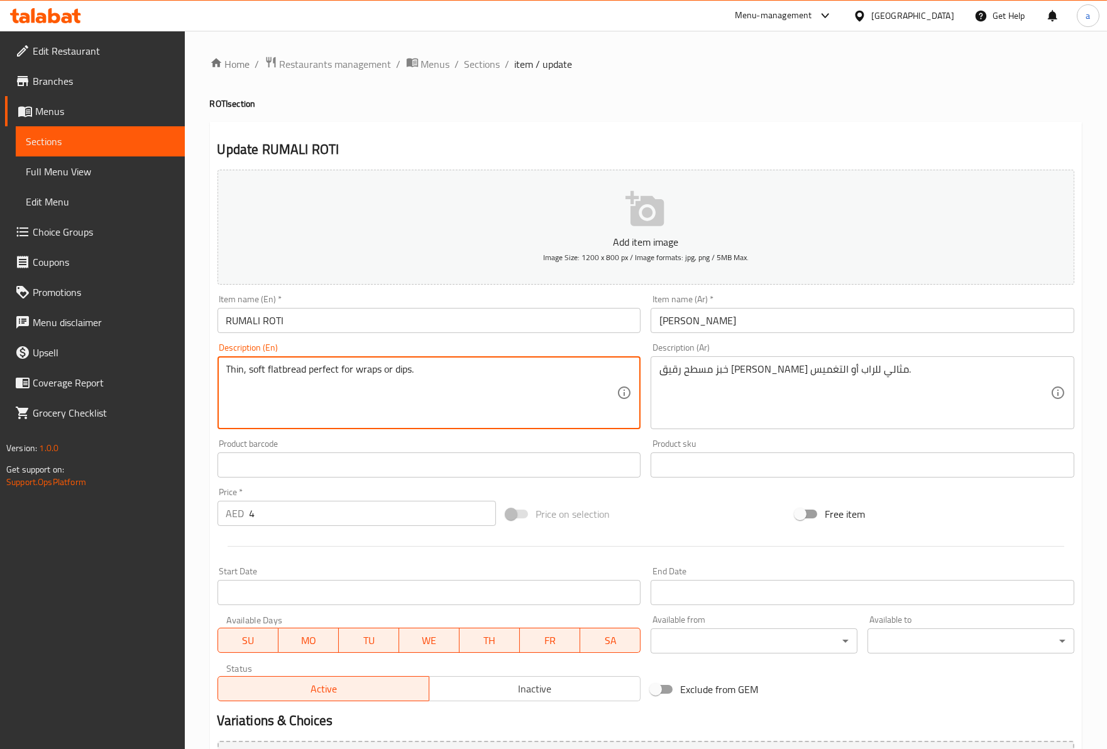
click at [409, 376] on textarea "Thin, soft flatbread perfect for wraps or dips." at bounding box center [421, 393] width 391 height 60
click at [405, 373] on textarea "Thin, soft flatbread perfect for wraps or dips." at bounding box center [421, 393] width 391 height 60
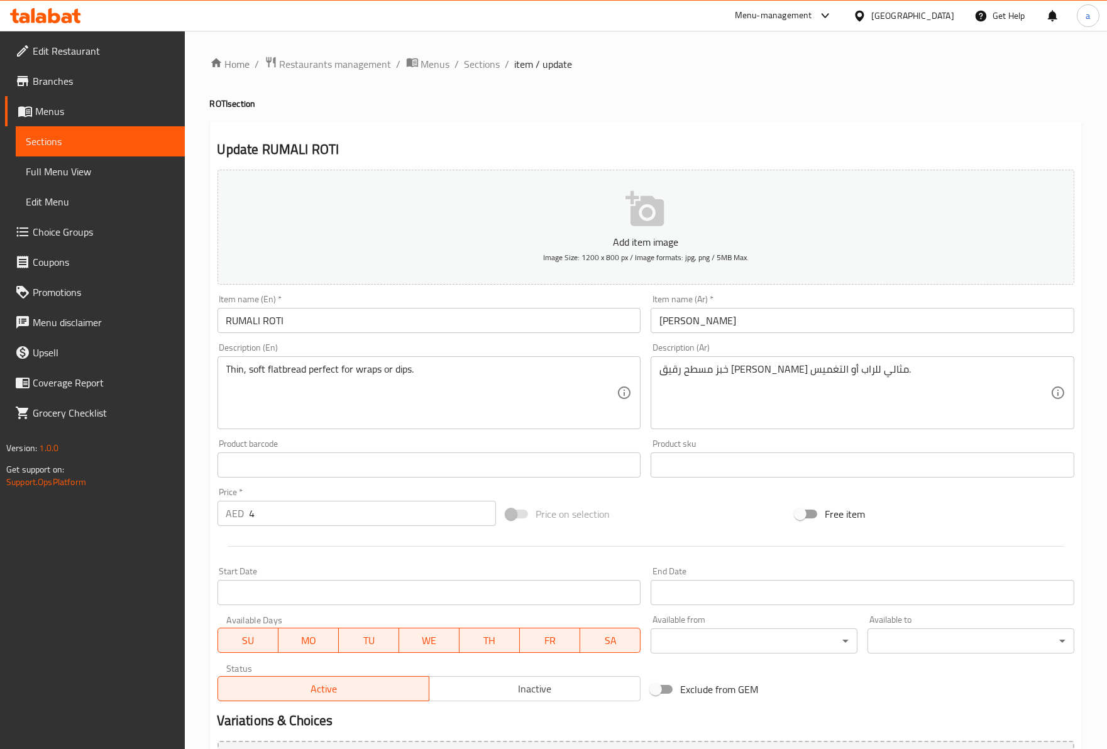
click at [673, 379] on textarea "خبز مسطح رقيق طري مثالي للراب أو التغميس." at bounding box center [854, 393] width 391 height 60
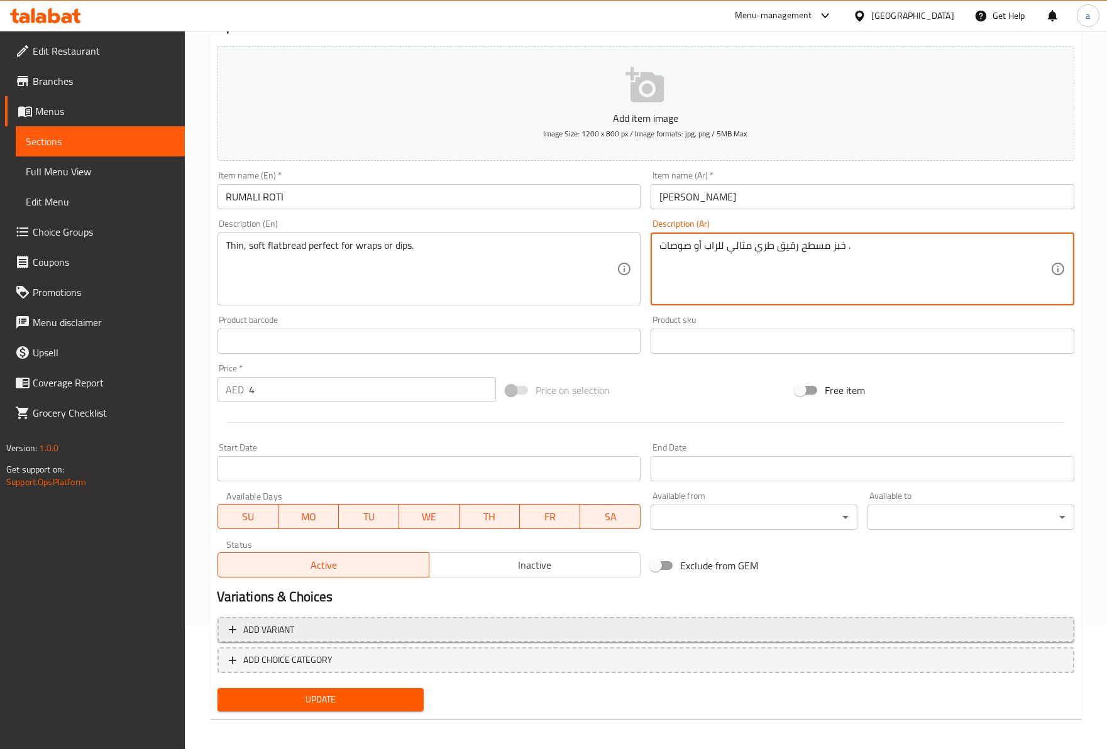
scroll to position [127, 0]
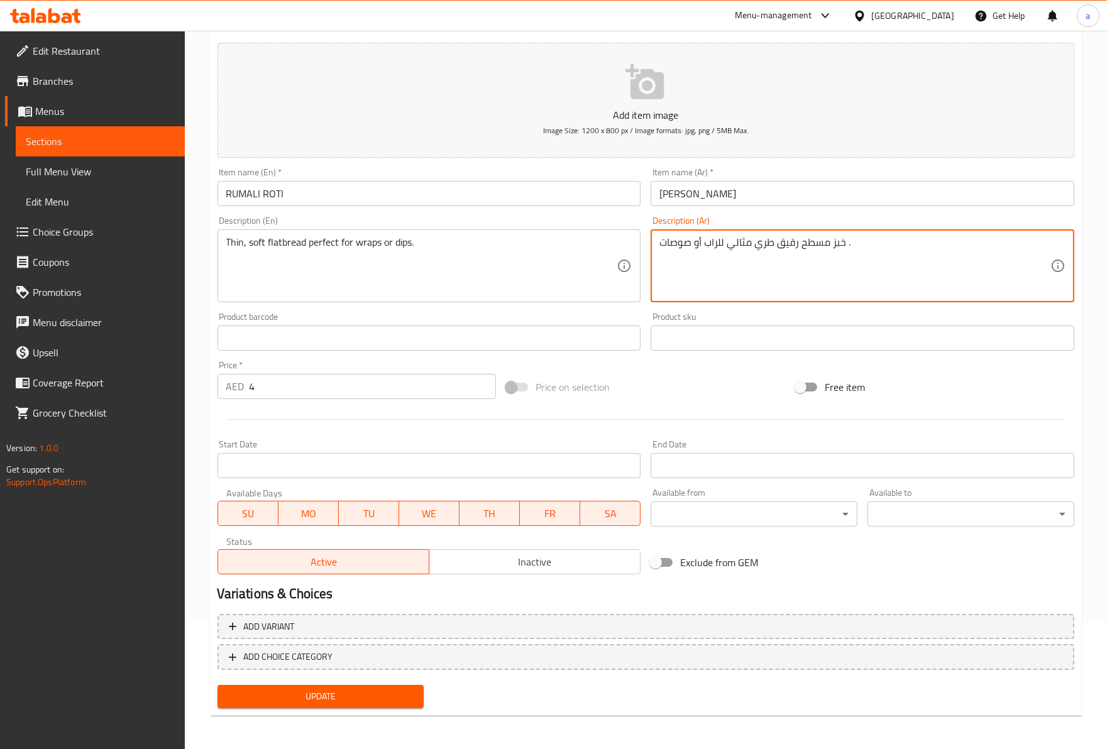
type textarea "خبز مسطح رقيق طري مثالي للراب أو صوصات ."
click at [366, 694] on span "Update" at bounding box center [321, 697] width 187 height 16
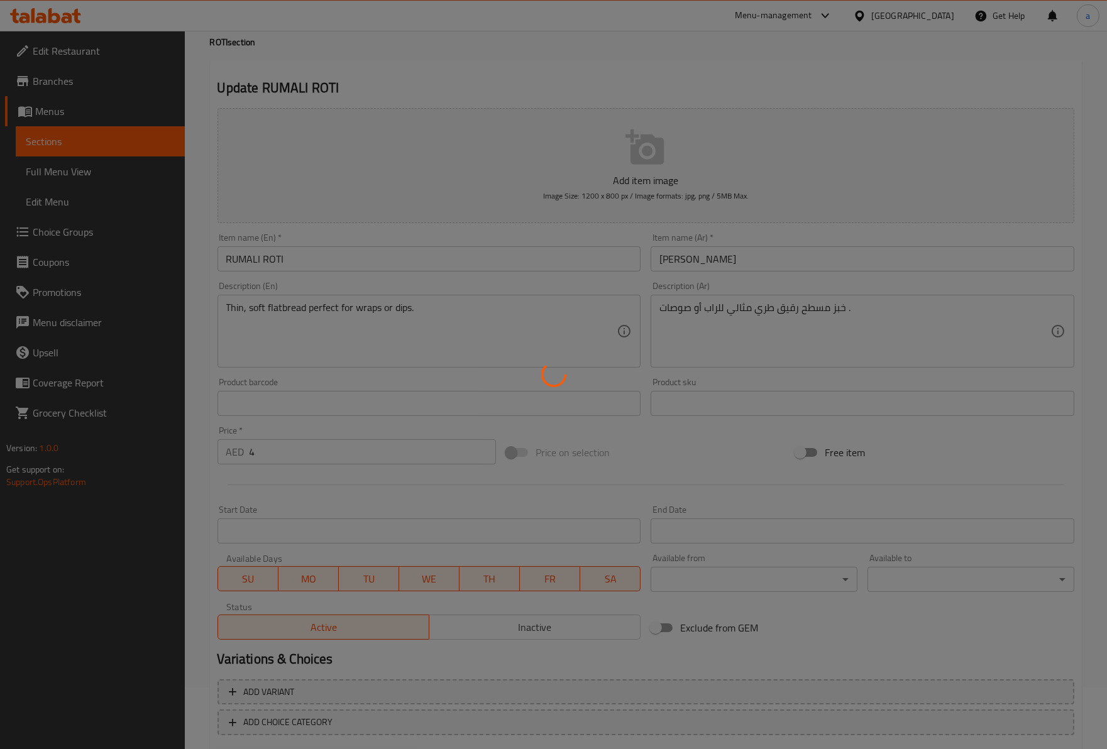
scroll to position [0, 0]
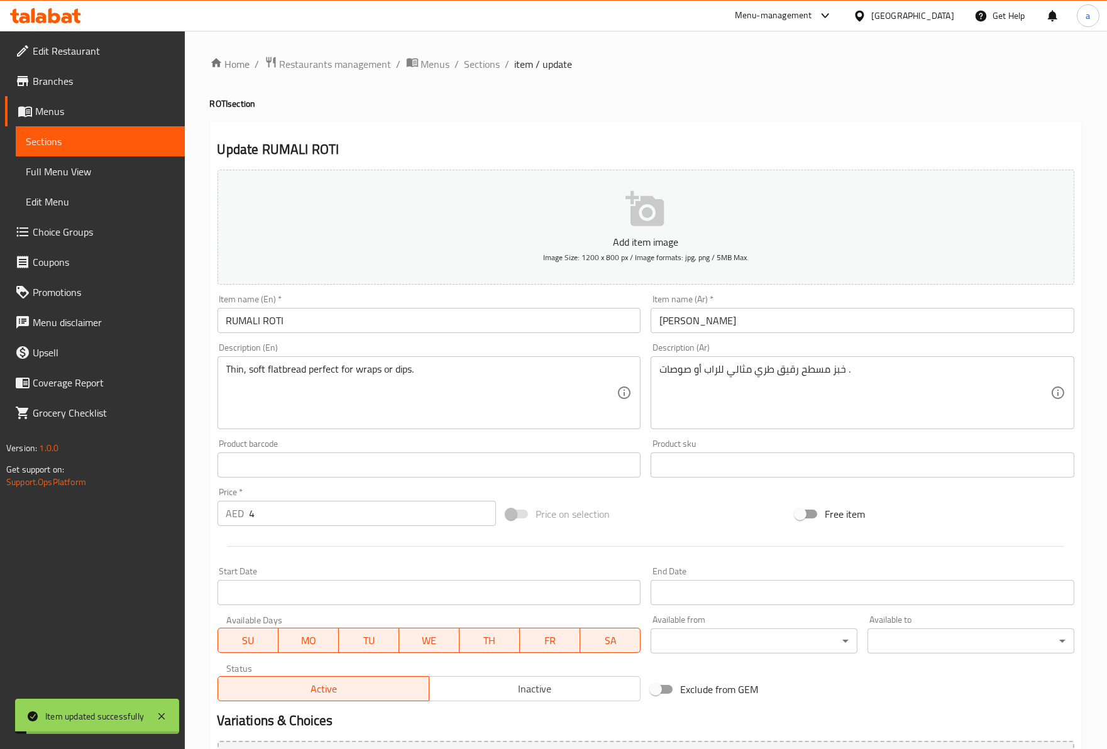
click at [475, 47] on div "Home / Restaurants management / Menus / Sections / item / update ROTI section U…" at bounding box center [646, 454] width 922 height 847
click at [480, 57] on span "Sections" at bounding box center [482, 64] width 36 height 15
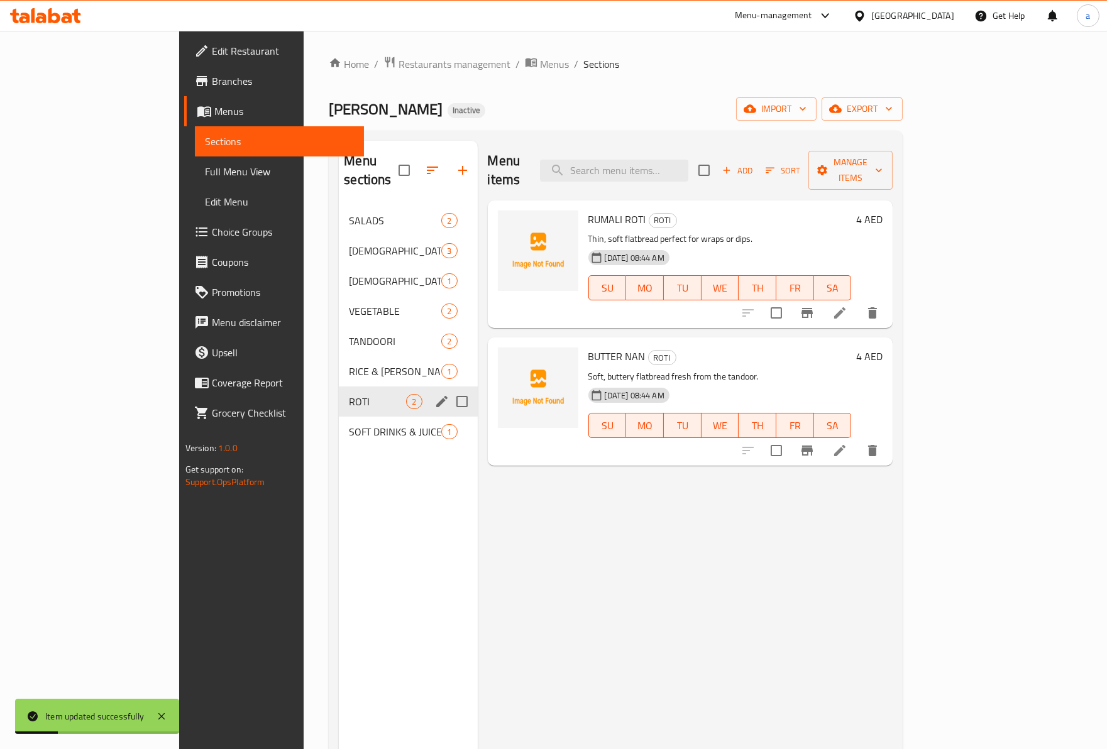
click at [349, 394] on span "ROTI" at bounding box center [377, 401] width 57 height 15
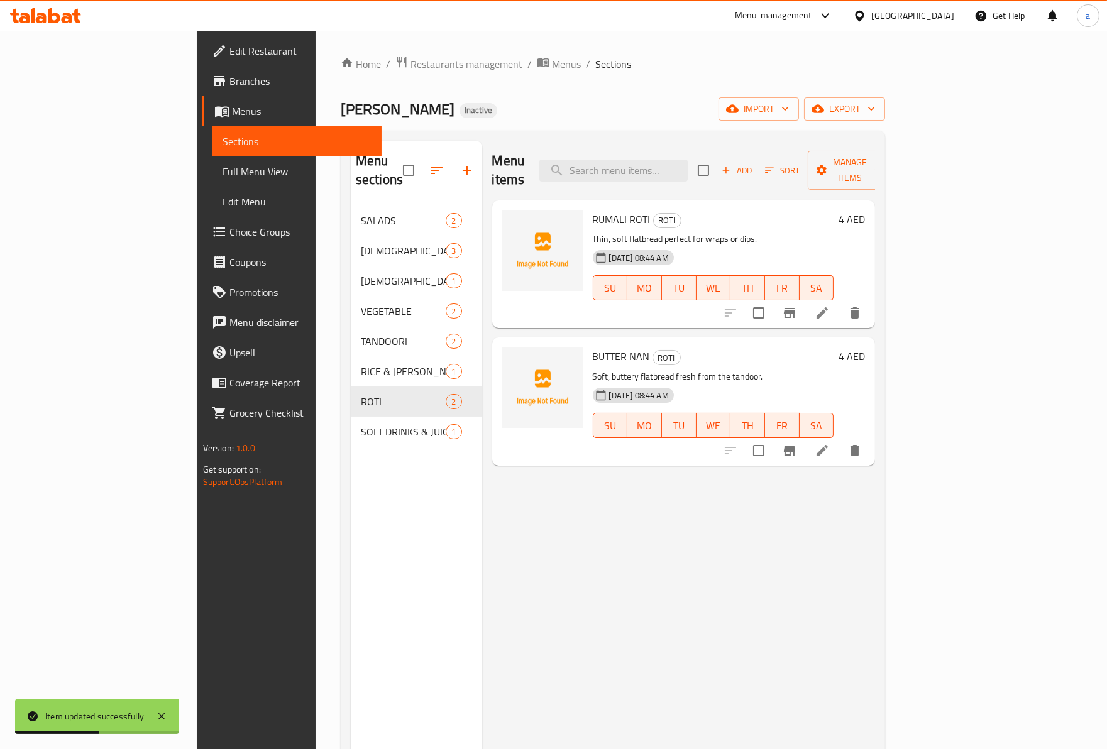
click at [840, 439] on li at bounding box center [821, 450] width 35 height 23
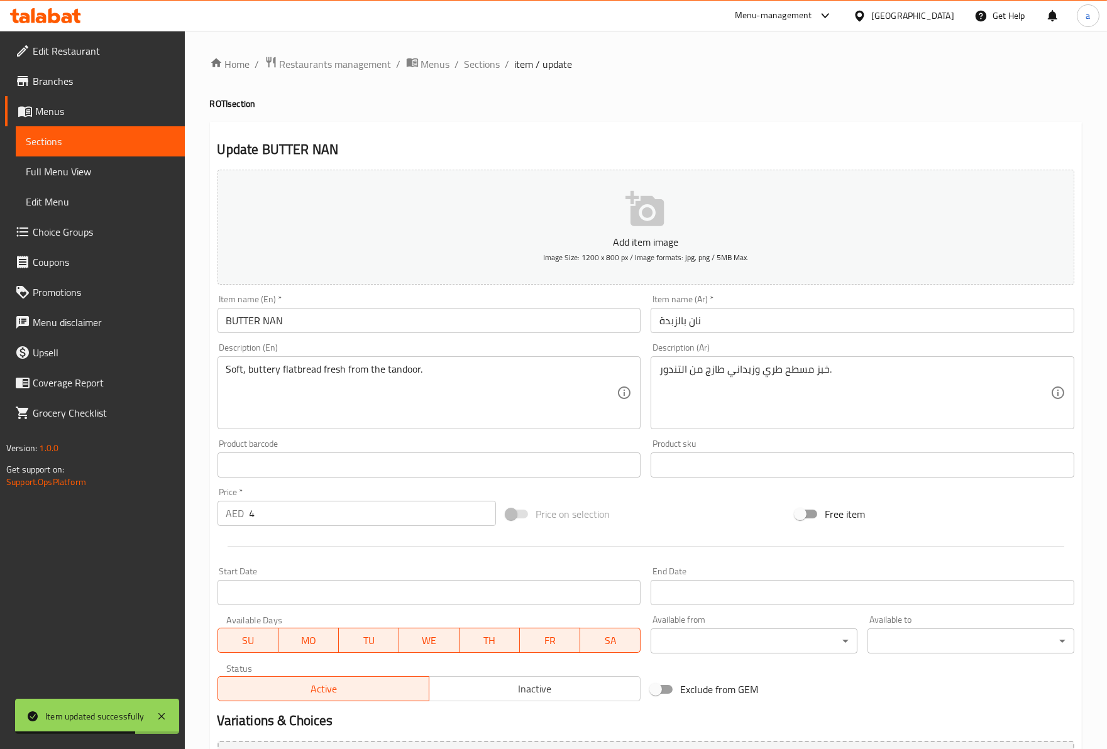
drag, startPoint x: 837, startPoint y: 356, endPoint x: 838, endPoint y: 377, distance: 20.8
click at [753, 371] on div "خبز مسطح طري وزبداني طازج من التندور. Description (Ar)" at bounding box center [862, 392] width 424 height 73
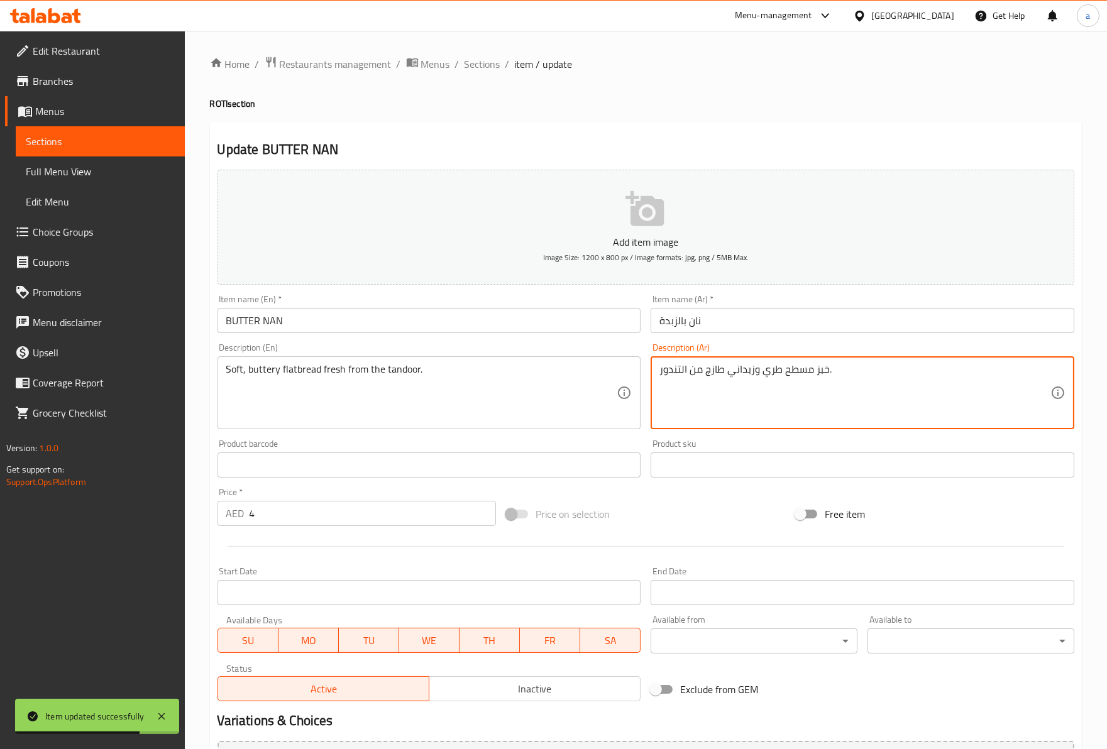
click at [843, 375] on textarea "خبز مسطح طري وزبداني طازج من التندور." at bounding box center [854, 393] width 391 height 60
drag, startPoint x: 816, startPoint y: 376, endPoint x: 656, endPoint y: 374, distance: 160.3
click at [656, 374] on div "خبز مسطح طري وزبداني طازج من التندور. Description (Ar)" at bounding box center [862, 392] width 424 height 73
click at [831, 371] on textarea "خبز مسطح طري وزبداني طازج من التندور." at bounding box center [854, 393] width 391 height 60
drag, startPoint x: 846, startPoint y: 368, endPoint x: 652, endPoint y: 376, distance: 194.4
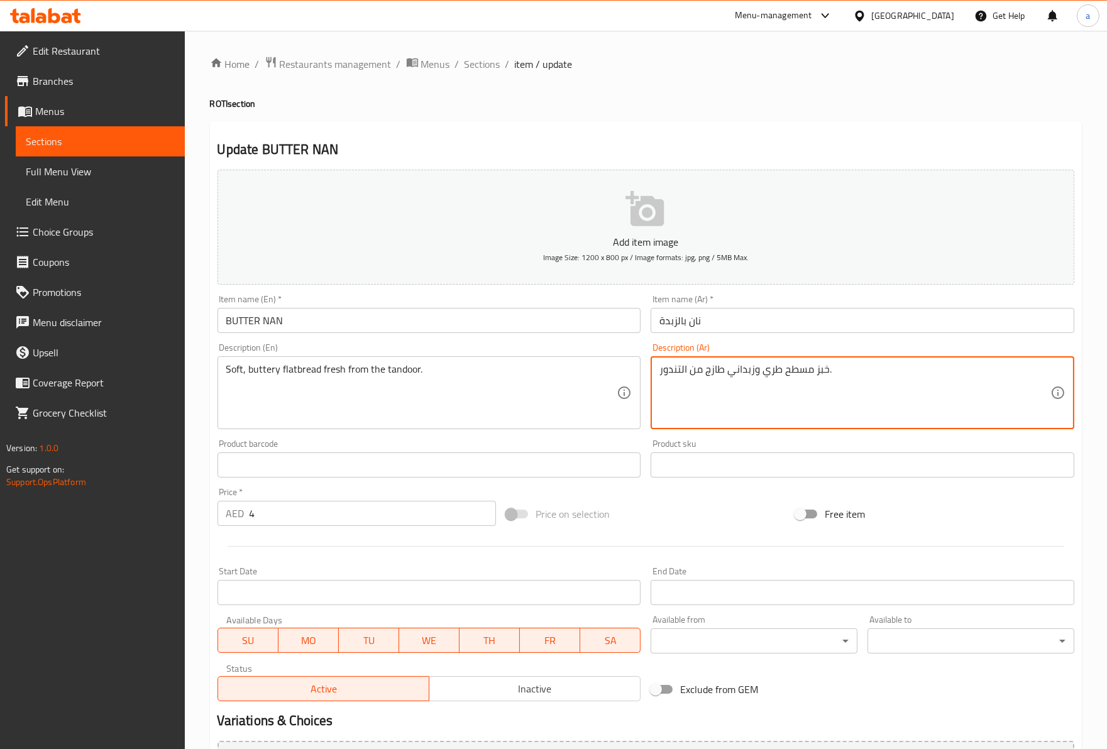
click at [652, 376] on div "خبز مسطح طري وزبداني طازج من التندور. Description (Ar)" at bounding box center [862, 392] width 424 height 73
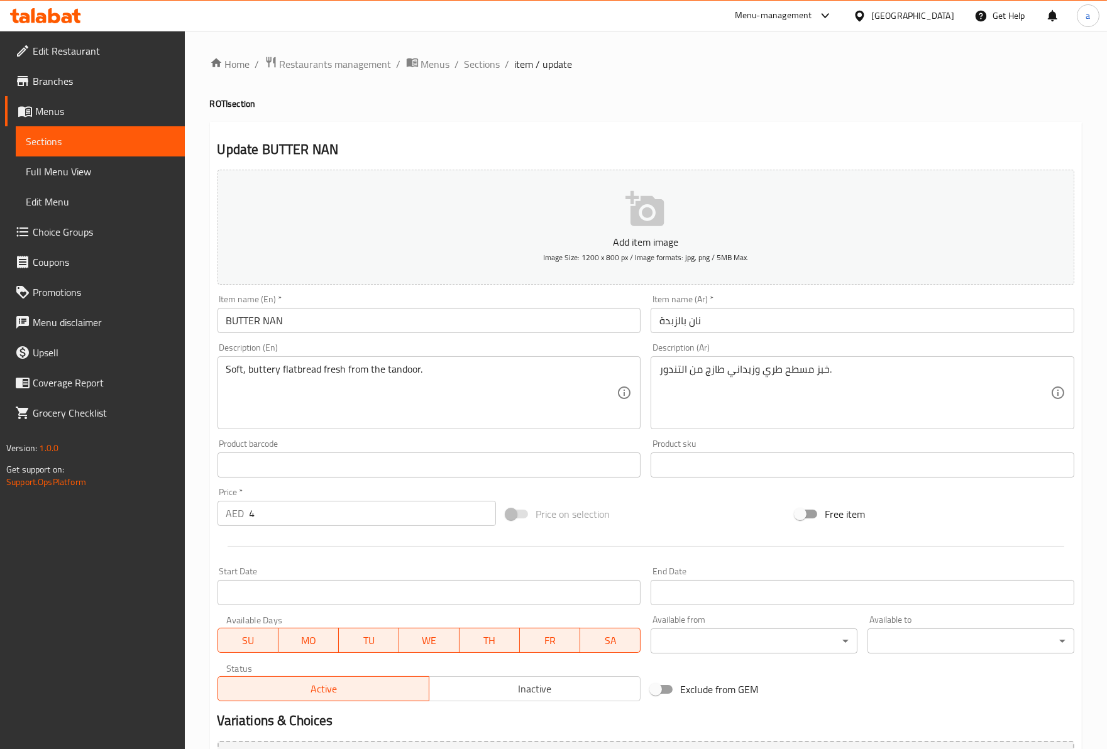
drag, startPoint x: 220, startPoint y: 368, endPoint x: 436, endPoint y: 374, distance: 216.3
click at [436, 374] on div "Soft, buttery flatbread fresh from the tandoor. Description (En)" at bounding box center [429, 392] width 424 height 73
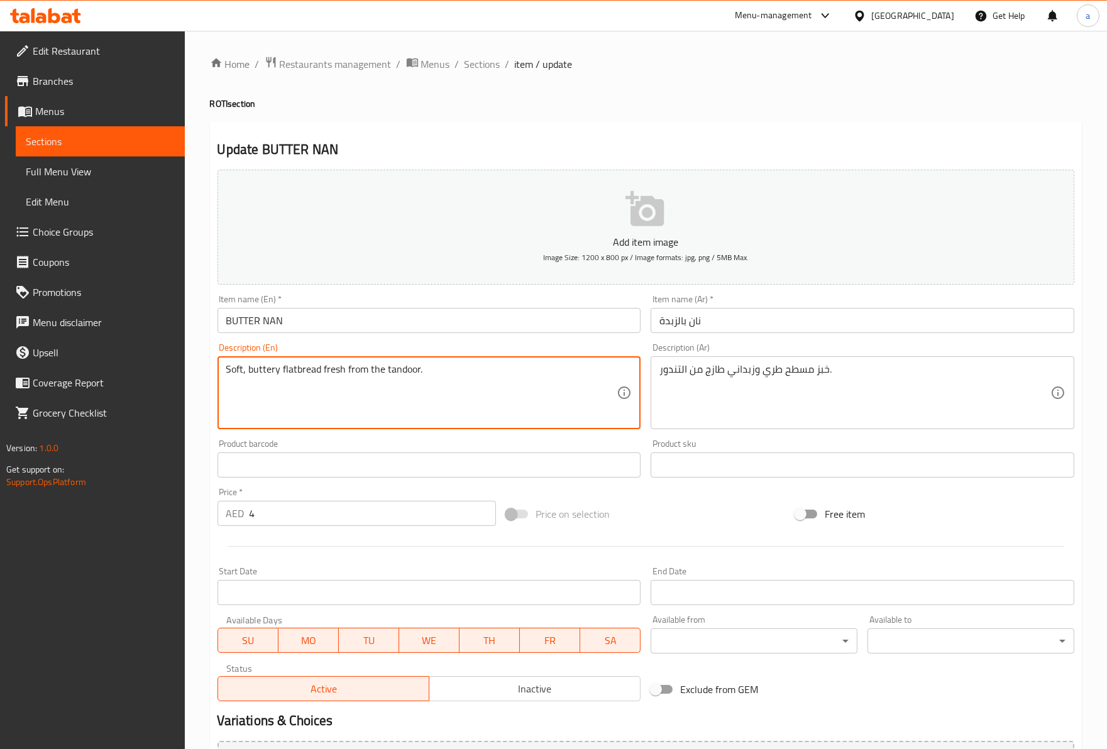
click at [435, 373] on textarea "Soft, buttery flatbread fresh from the tandoor." at bounding box center [421, 393] width 391 height 60
drag, startPoint x: 435, startPoint y: 373, endPoint x: 202, endPoint y: 369, distance: 233.2
click at [202, 369] on div "Home / Restaurants management / Menus / Sections / item / update ROTI section U…" at bounding box center [646, 454] width 922 height 847
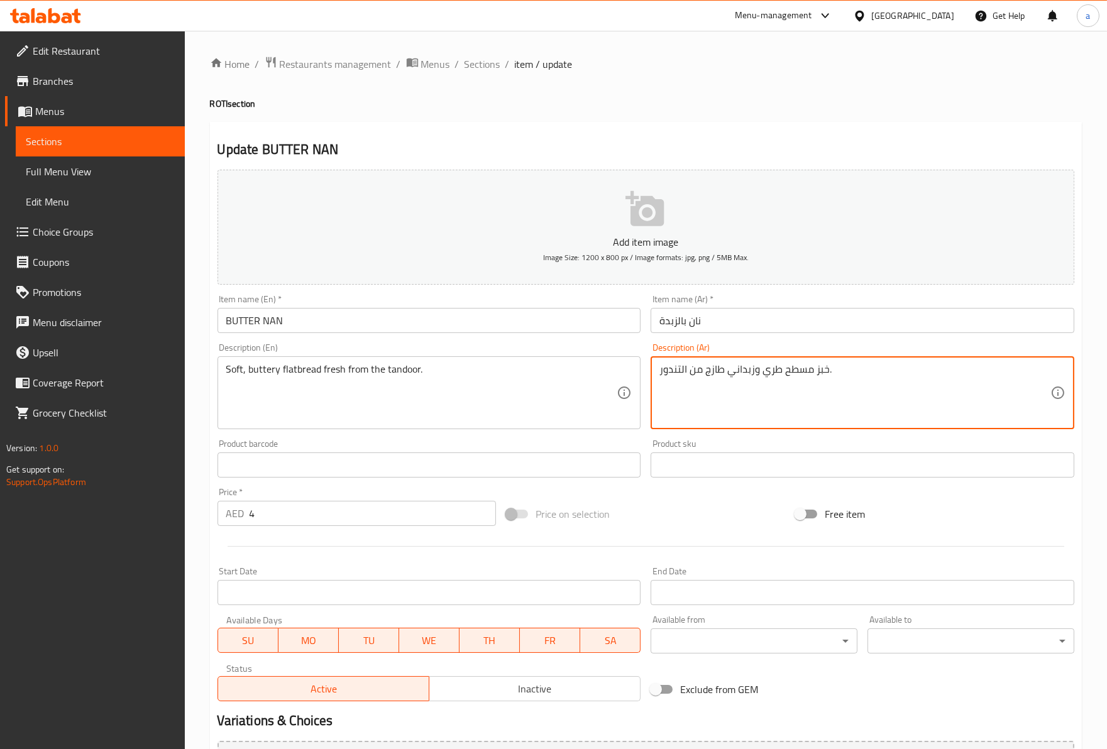
drag, startPoint x: 837, startPoint y: 373, endPoint x: 649, endPoint y: 382, distance: 188.2
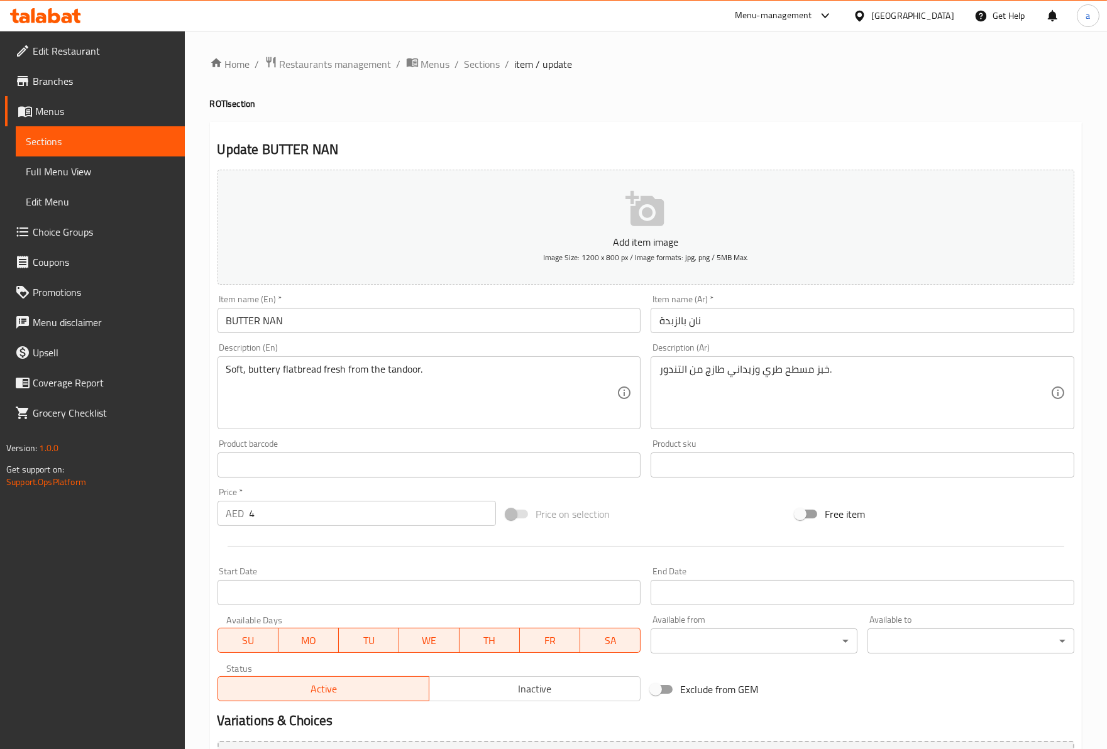
drag, startPoint x: 224, startPoint y: 371, endPoint x: 241, endPoint y: 373, distance: 16.4
click at [241, 373] on div "Soft, buttery flatbread fresh from the tandoor. Description (En)" at bounding box center [429, 392] width 424 height 73
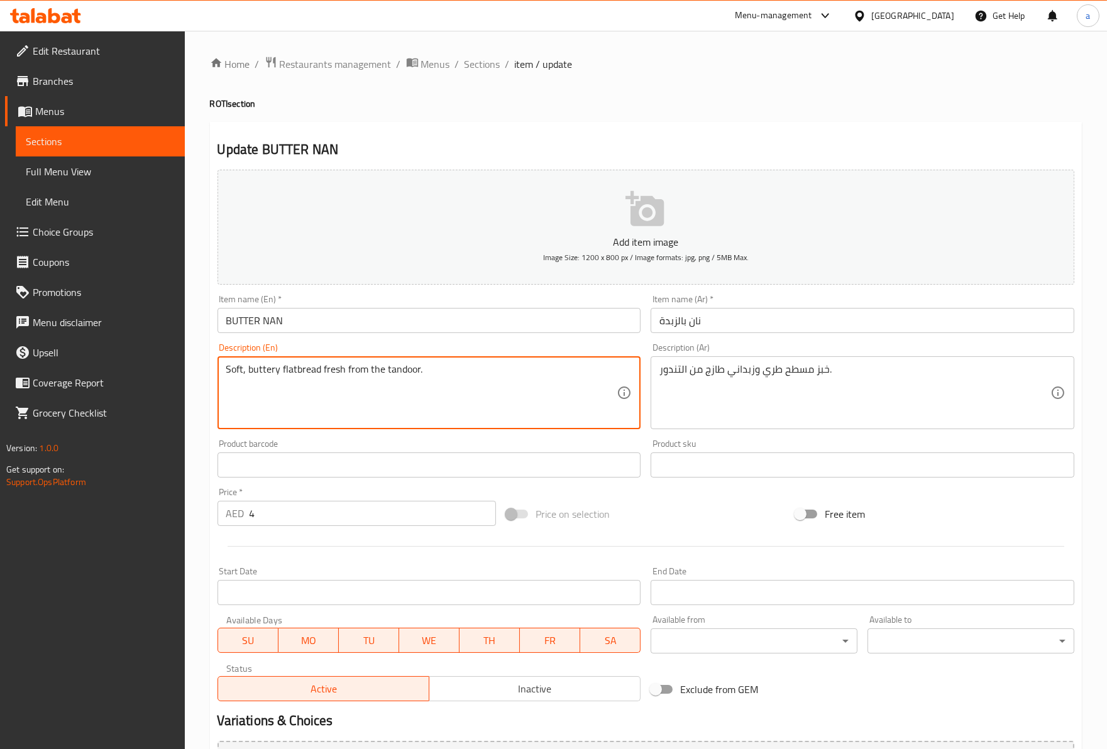
click at [243, 373] on textarea "Soft, buttery flatbread fresh from the tandoor." at bounding box center [421, 393] width 391 height 60
drag, startPoint x: 261, startPoint y: 370, endPoint x: 328, endPoint y: 371, distance: 67.3
click at [328, 371] on textarea "Soft, buttery flatbread fresh from the tandoor." at bounding box center [421, 393] width 391 height 60
click at [319, 377] on textarea "Soft, buttery flatbread fresh from the tandoor." at bounding box center [421, 393] width 391 height 60
drag, startPoint x: 321, startPoint y: 366, endPoint x: 220, endPoint y: 354, distance: 101.3
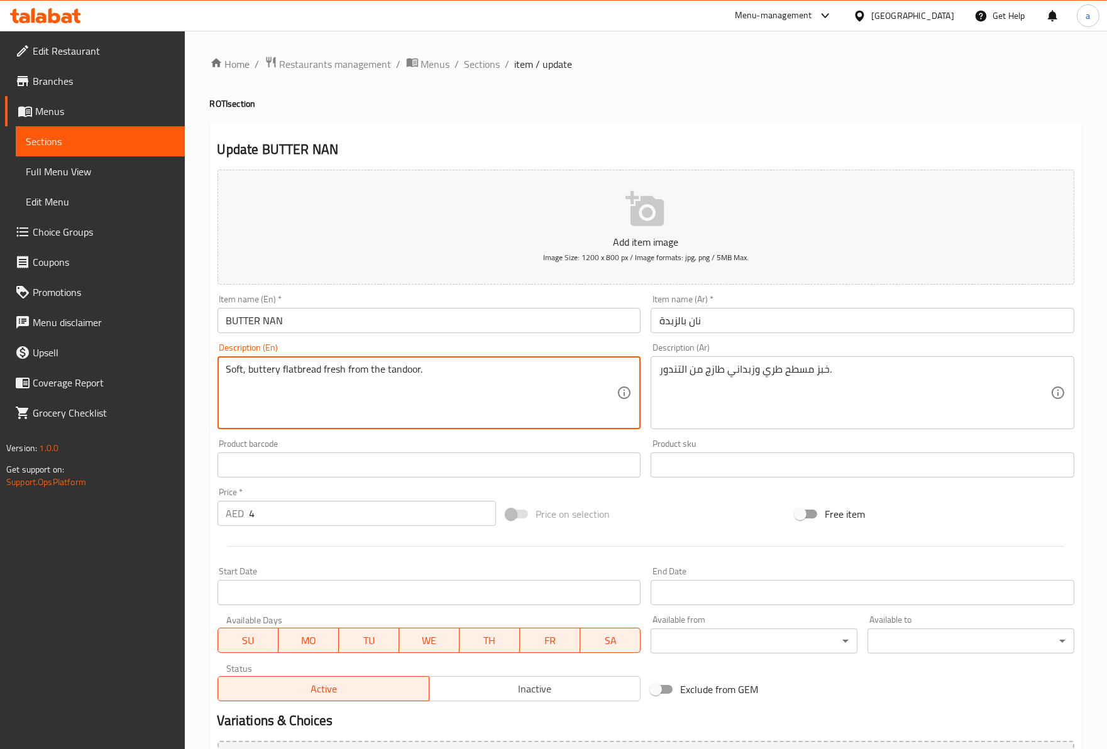
click at [220, 354] on div "Description (En) Soft, buttery flatbread fresh from the tandoor. Description (E…" at bounding box center [429, 386] width 424 height 86
drag, startPoint x: 326, startPoint y: 369, endPoint x: 350, endPoint y: 368, distance: 24.5
click at [350, 368] on textarea "Soft, buttery flatbread fresh from the tandoor." at bounding box center [421, 393] width 391 height 60
drag, startPoint x: 359, startPoint y: 369, endPoint x: 456, endPoint y: 373, distance: 96.9
click at [456, 373] on textarea "Soft, buttery flatbread fresh from the tandoor." at bounding box center [421, 393] width 391 height 60
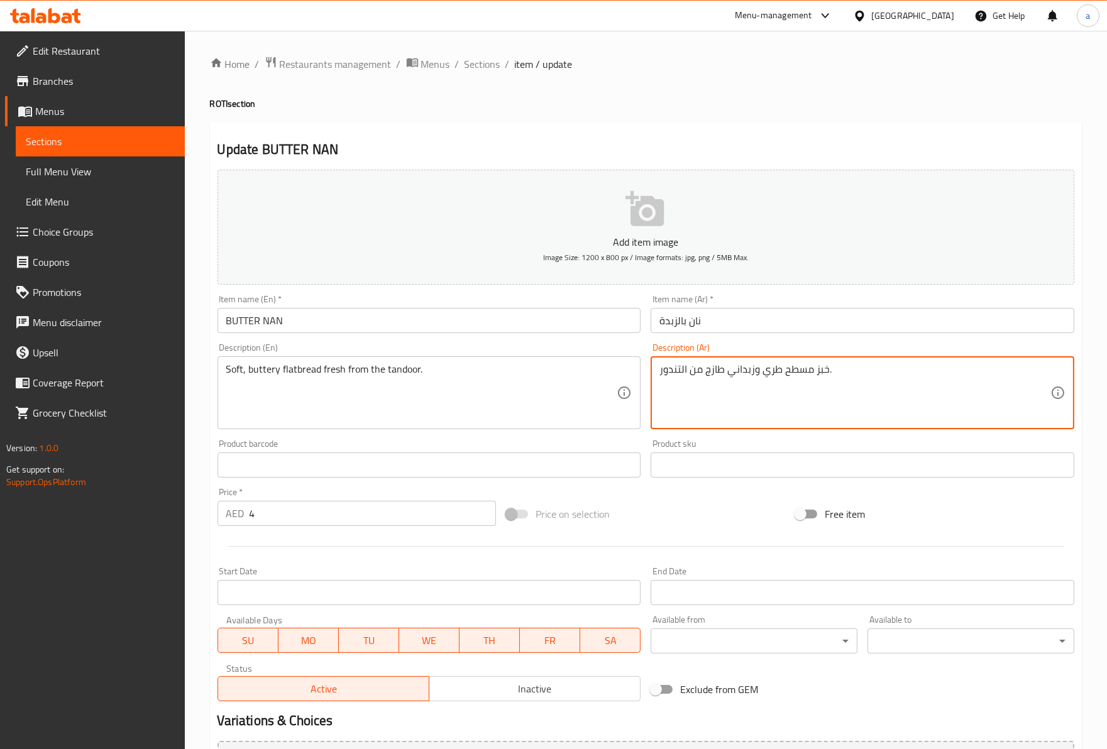
drag, startPoint x: 823, startPoint y: 373, endPoint x: 730, endPoint y: 368, distance: 93.1
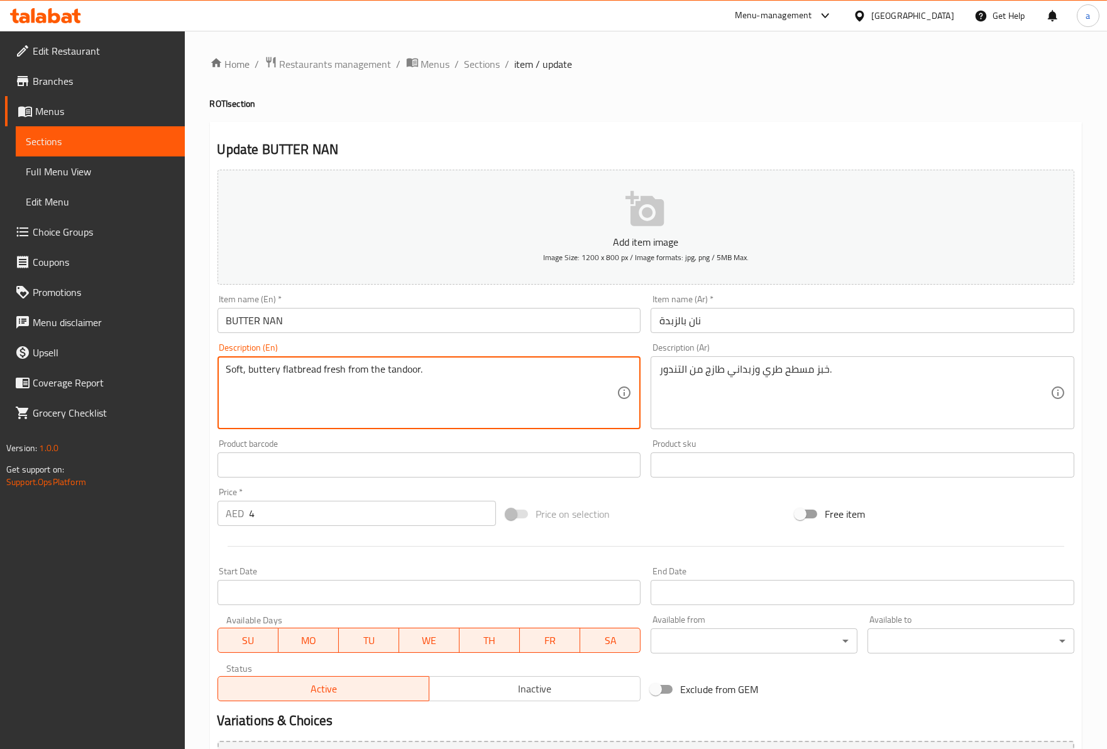
drag, startPoint x: 319, startPoint y: 374, endPoint x: 360, endPoint y: 376, distance: 40.9
type textarea "Soft, buttery flatbread fresh from the tandoor."
click at [441, 366] on textarea "Soft, buttery flatbread fresh from the tandoor." at bounding box center [421, 393] width 391 height 60
click at [471, 65] on span "Sections" at bounding box center [482, 64] width 36 height 15
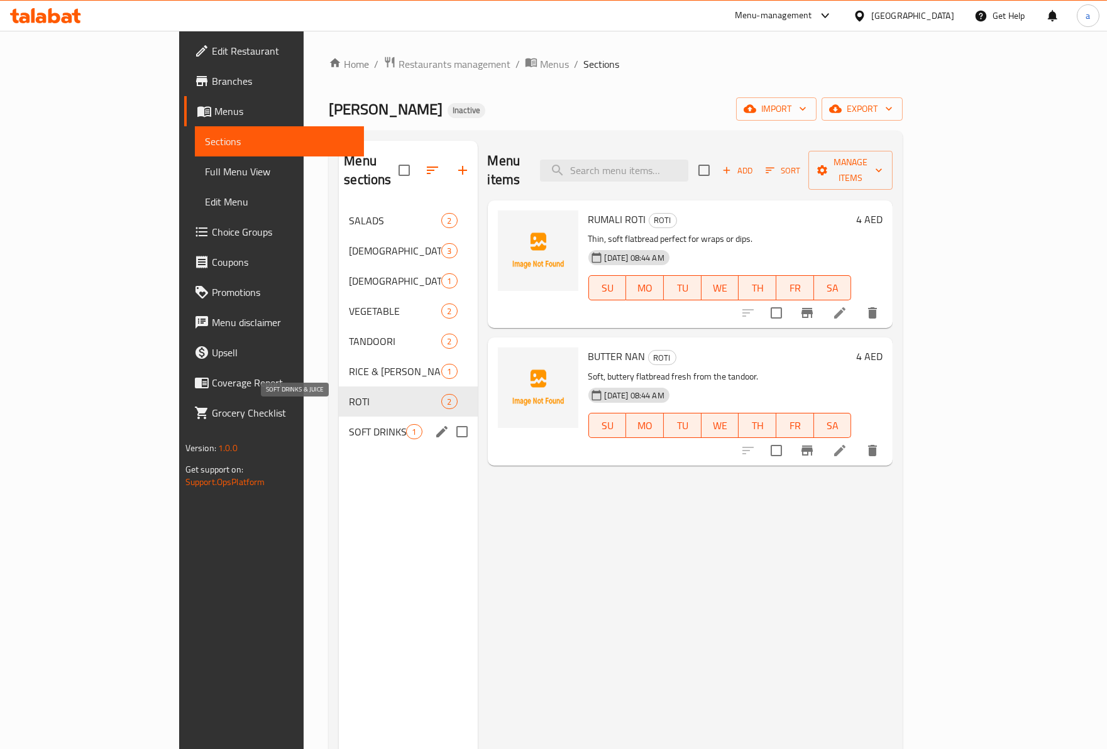
click at [349, 424] on span "SOFT DRINKS & JUICE" at bounding box center [377, 431] width 57 height 15
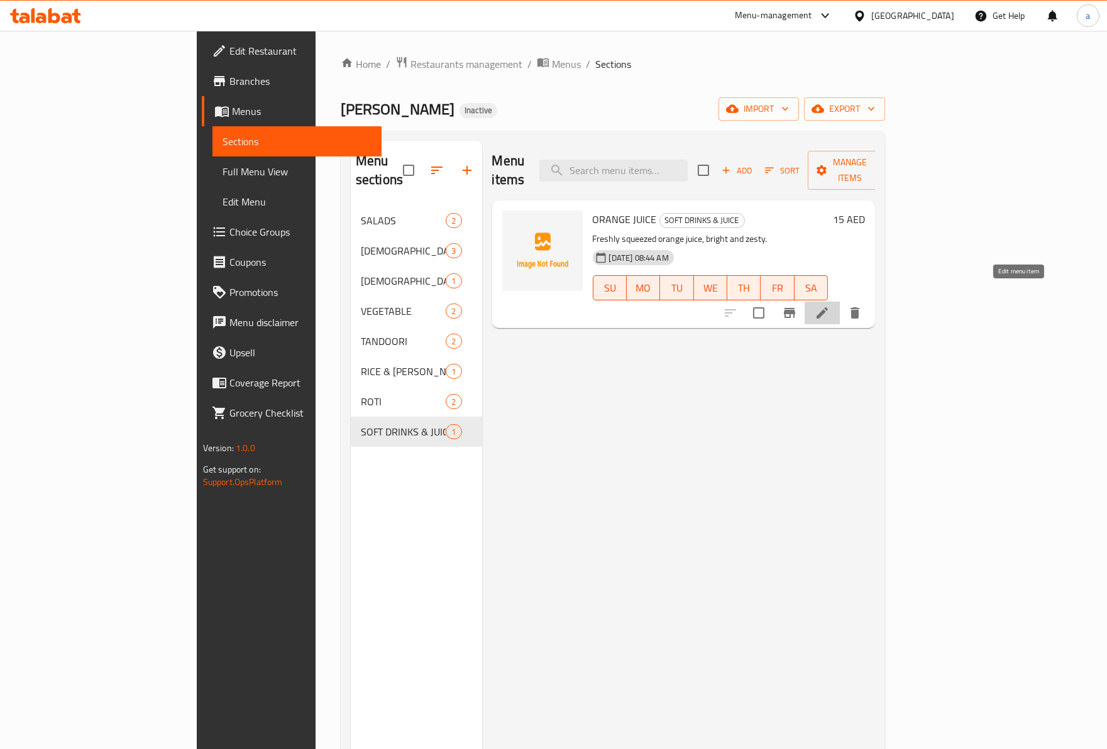
click at [830, 305] on icon at bounding box center [822, 312] width 15 height 15
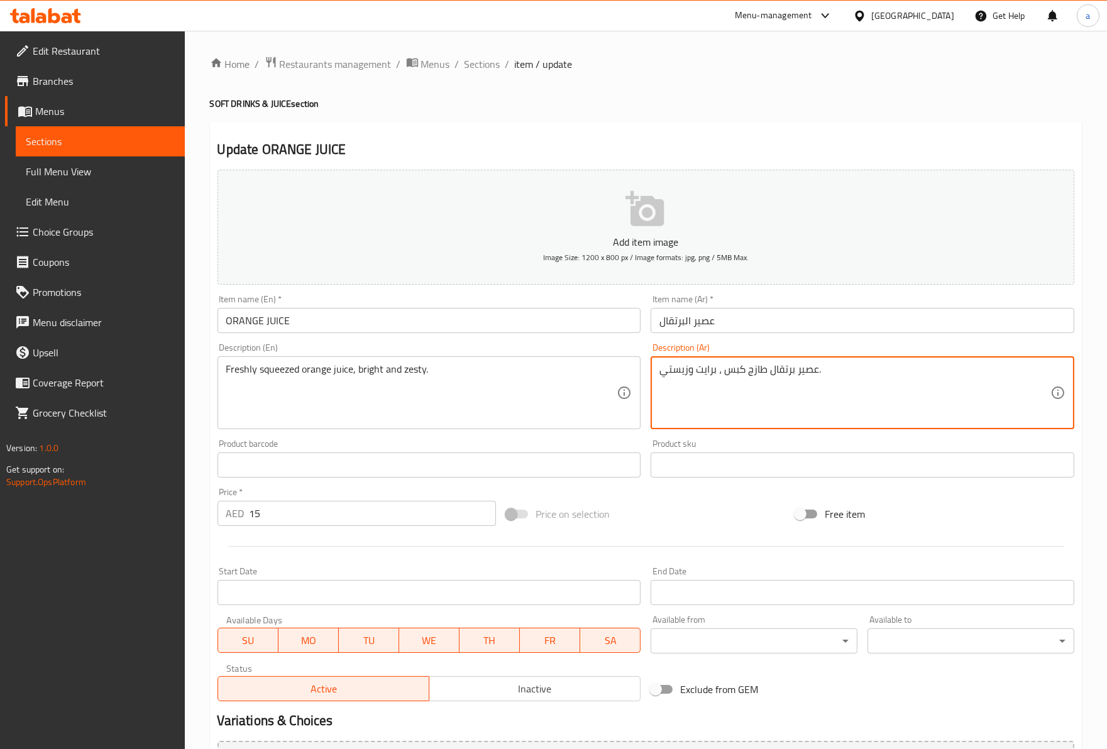
drag, startPoint x: 842, startPoint y: 368, endPoint x: 662, endPoint y: 362, distance: 180.5
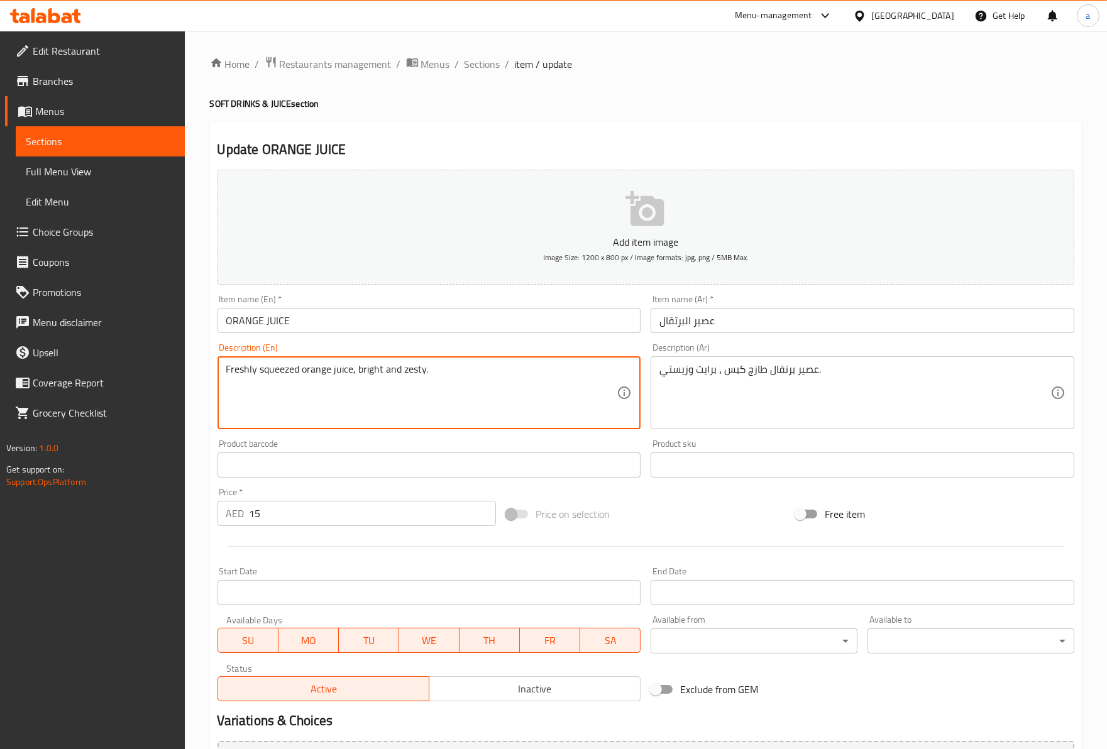
drag, startPoint x: 447, startPoint y: 379, endPoint x: 220, endPoint y: 376, distance: 227.5
click at [268, 380] on textarea "Freshly squeezed orange juice, bright and zesty." at bounding box center [421, 393] width 391 height 60
click at [248, 384] on textarea "Freshly squeezed orange juice, bright and zesty." at bounding box center [421, 393] width 391 height 60
click at [277, 381] on textarea "Freshly squeezed orange juice, bright and zesty." at bounding box center [421, 393] width 391 height 60
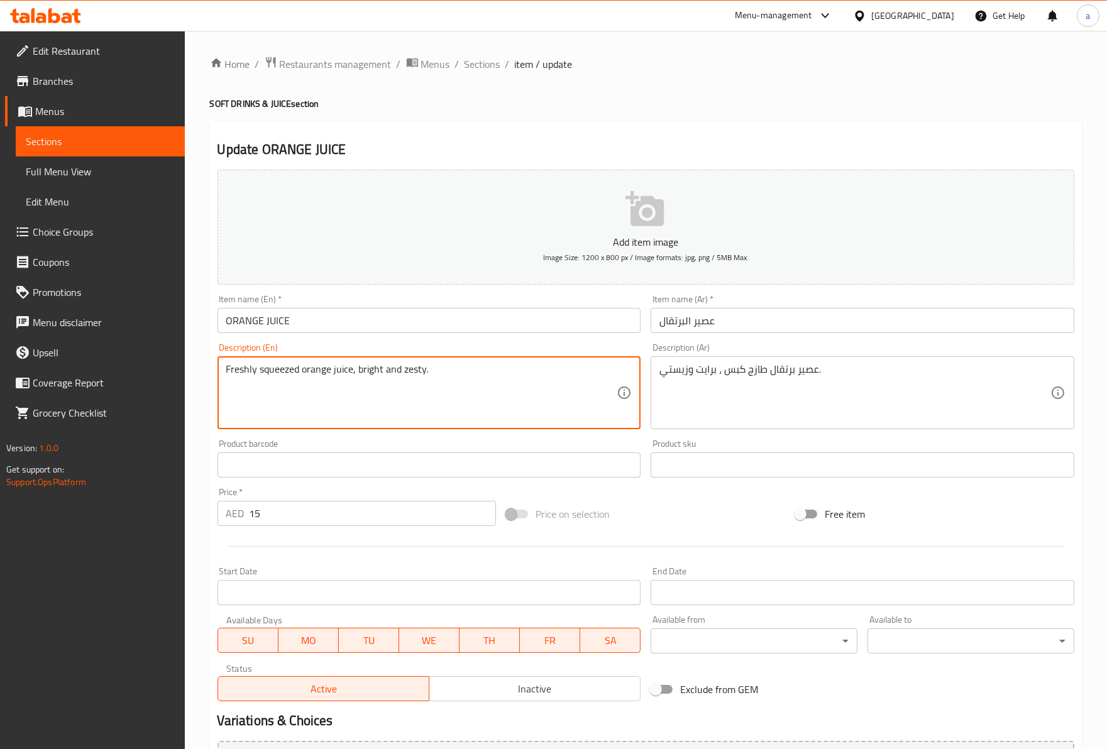
click at [277, 381] on textarea "Freshly squeezed orange juice, bright and zesty." at bounding box center [421, 393] width 391 height 60
click at [321, 376] on textarea "Freshly squeezed orange juice, bright and zesty." at bounding box center [421, 393] width 391 height 60
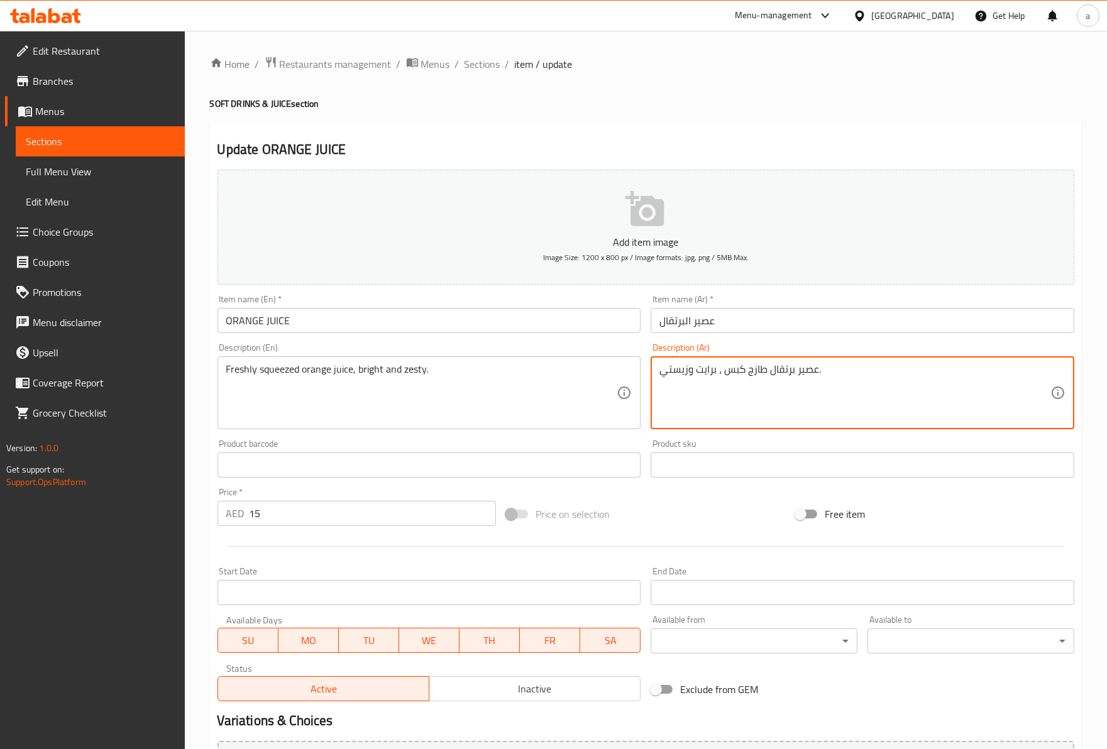
click at [784, 378] on textarea "عصير برتقال طازج كبس ، برايت وزيستي." at bounding box center [854, 393] width 391 height 60
click at [755, 378] on textarea "عصير برتقال طازج كبس ، برايت وزيستي." at bounding box center [854, 393] width 391 height 60
click at [748, 375] on textarea "عصير برتقال طازج كبس ، برايت وزيستي." at bounding box center [854, 393] width 391 height 60
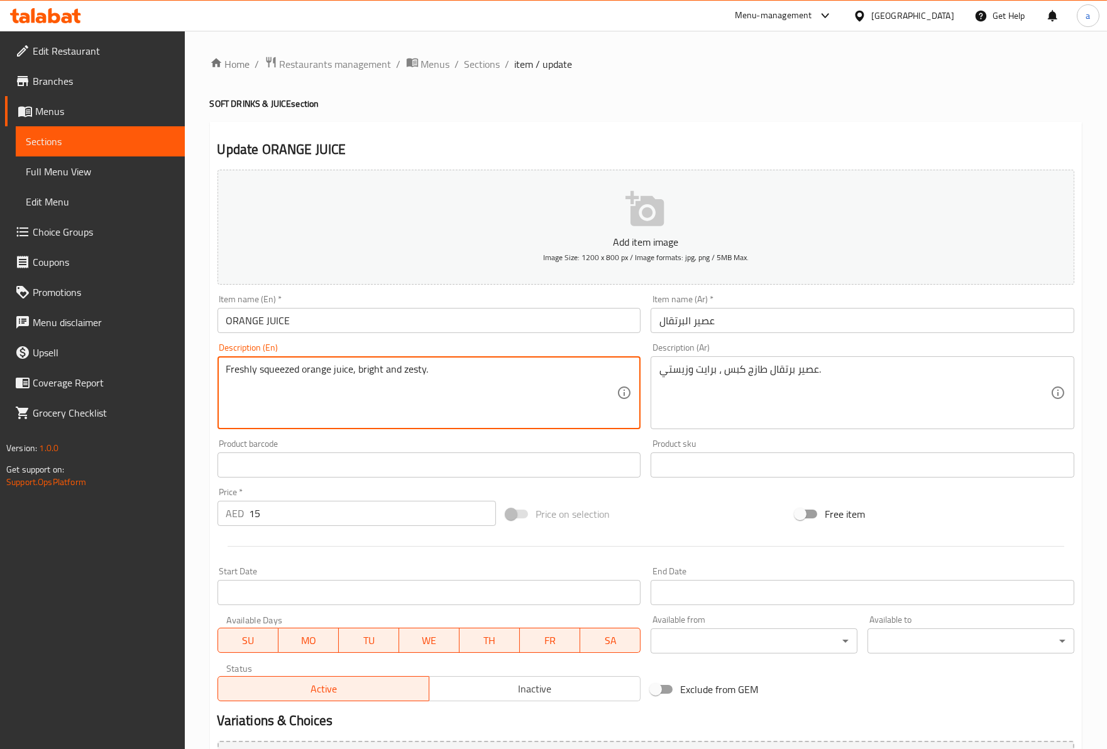
click at [415, 375] on textarea "Freshly squeezed orange juice, bright and zesty." at bounding box center [421, 393] width 391 height 60
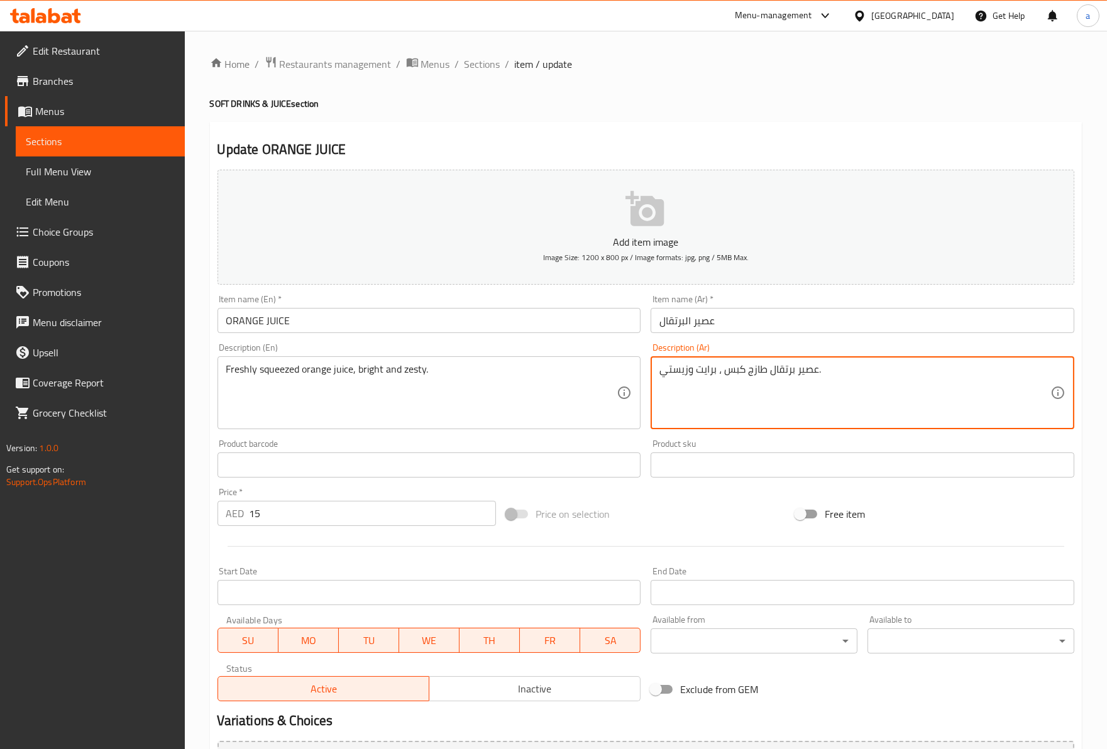
click at [685, 377] on textarea "عصير برتقال طازج كبس ، برايت وزيستي." at bounding box center [854, 393] width 391 height 60
click at [87, 182] on link "Full Menu View" at bounding box center [100, 171] width 169 height 30
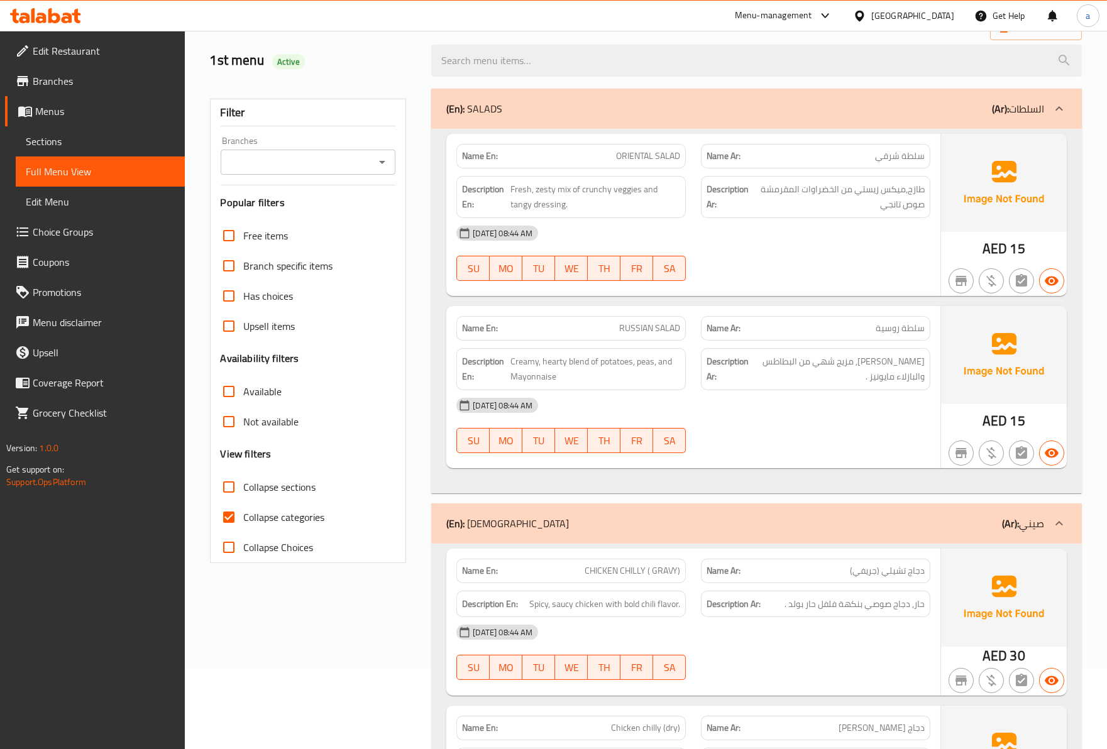
scroll to position [349, 0]
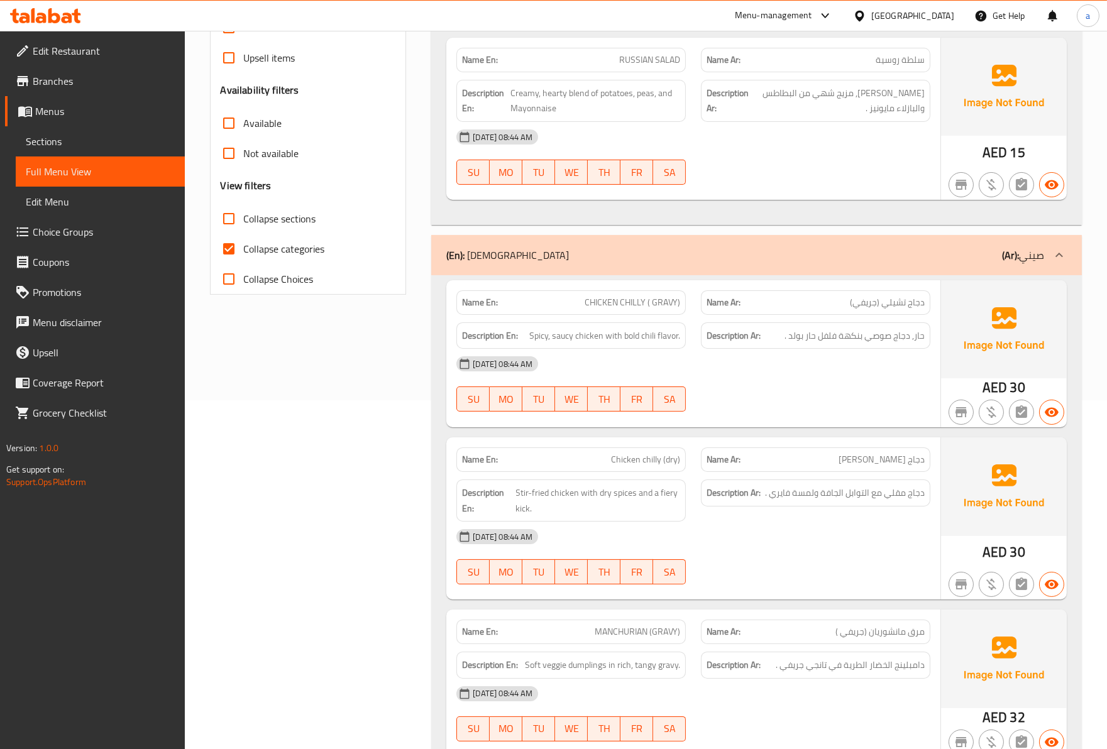
click at [226, 247] on input "Collapse categories" at bounding box center [229, 249] width 30 height 30
checkbox input "false"
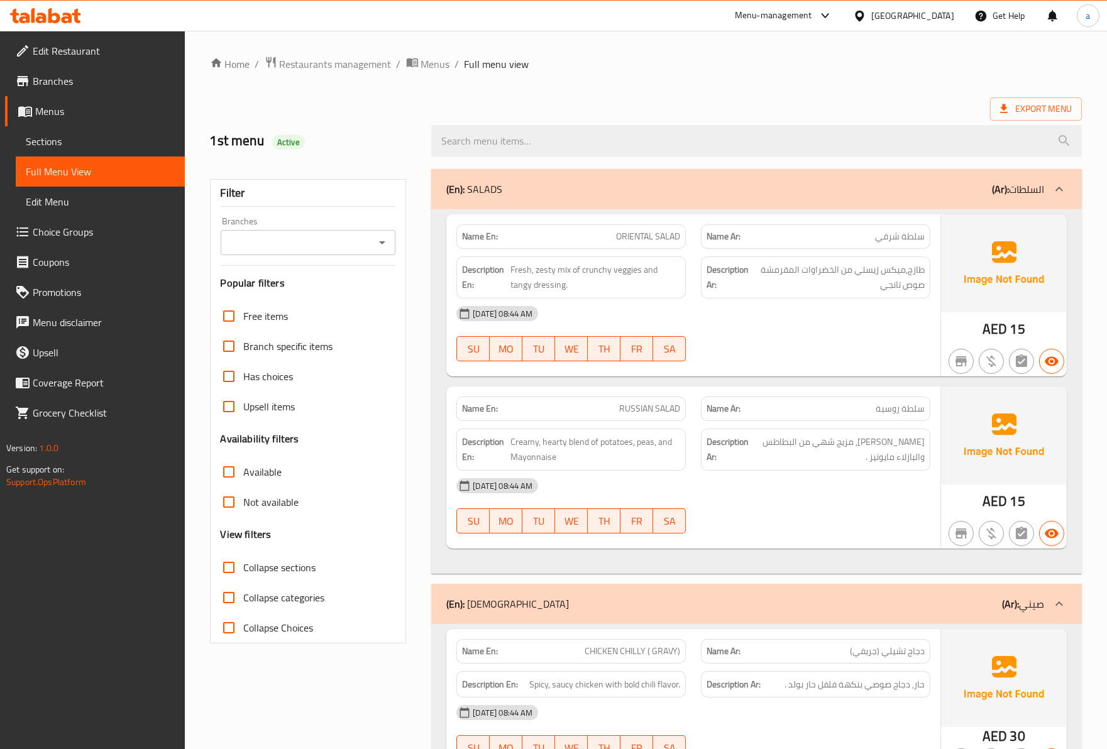
click at [80, 138] on span "Sections" at bounding box center [100, 141] width 149 height 15
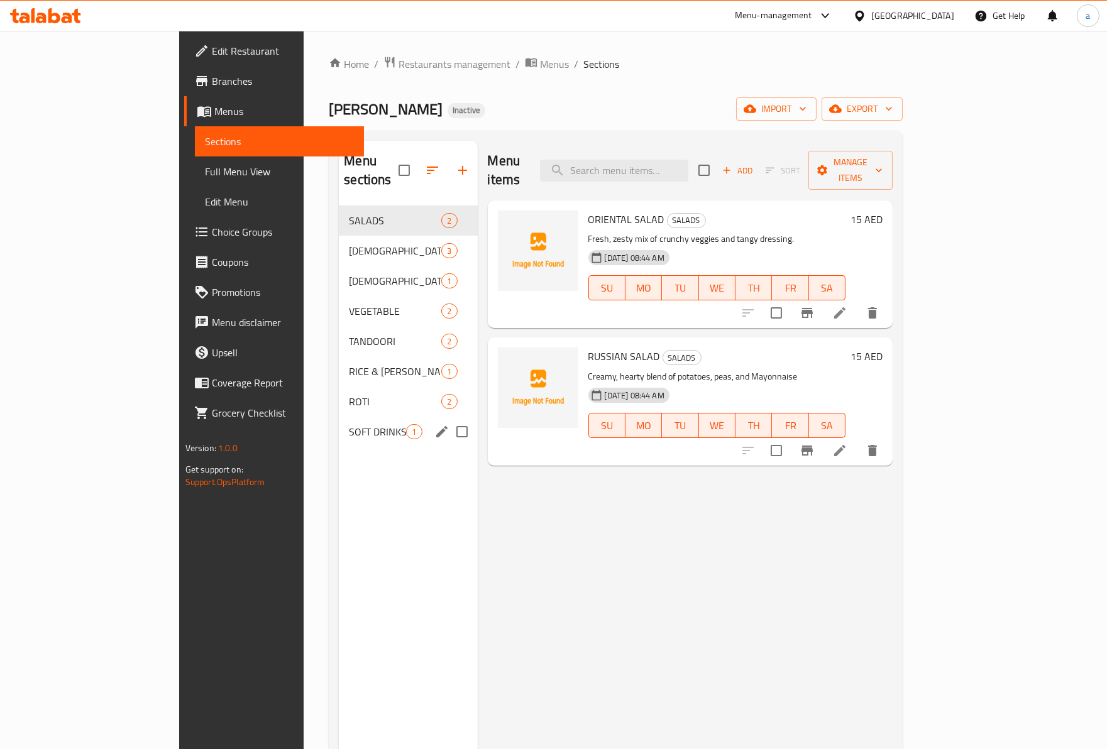
click at [339, 424] on div "SOFT DRINKS & JUICE 1" at bounding box center [408, 432] width 138 height 30
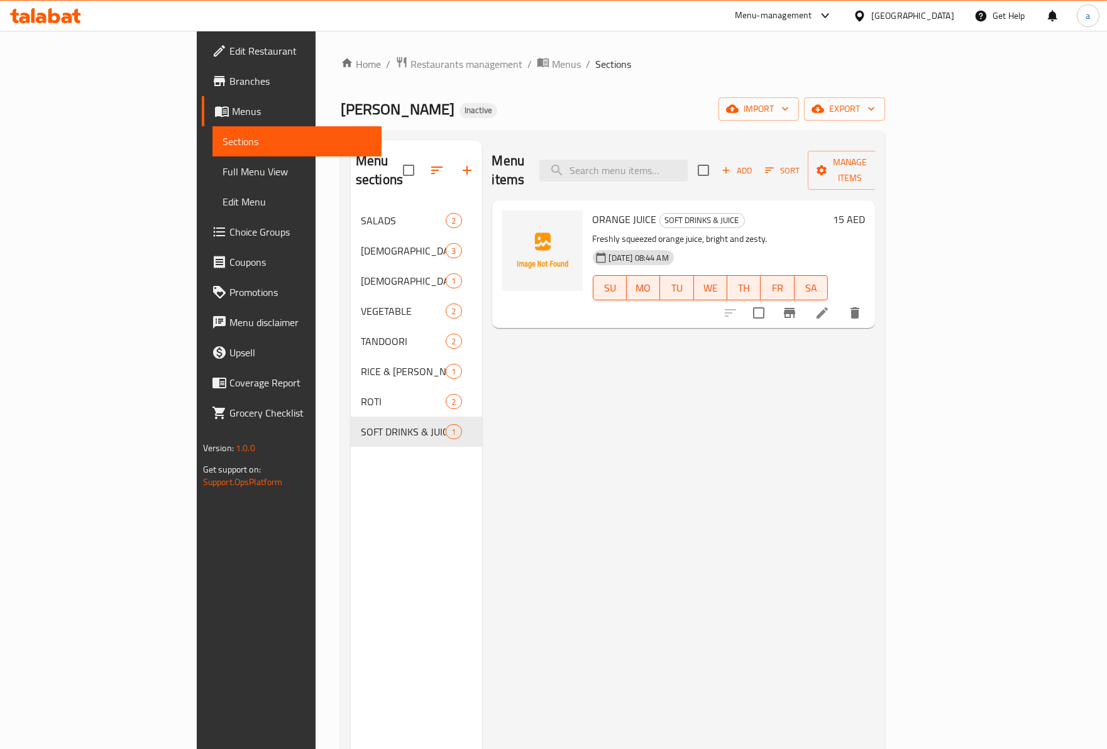
click at [222, 173] on span "Full Menu View" at bounding box center [296, 171] width 149 height 15
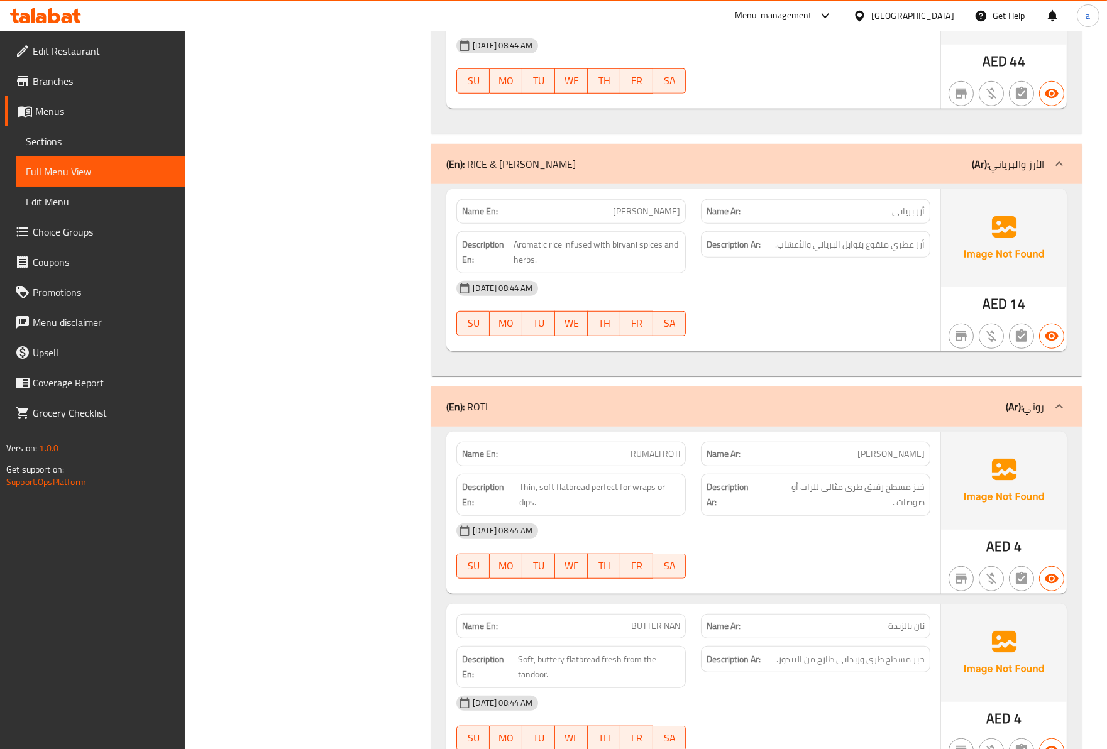
scroll to position [2095, 0]
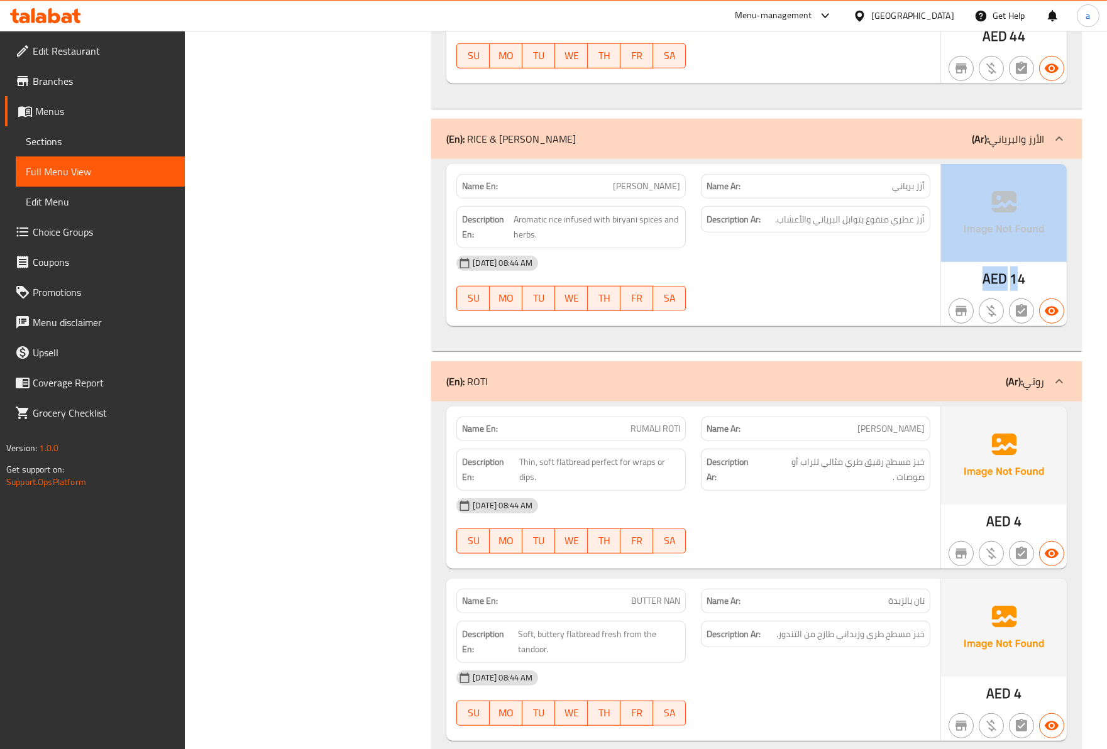
drag, startPoint x: 979, startPoint y: 266, endPoint x: 1019, endPoint y: 269, distance: 39.7
click at [1019, 269] on div "AED 14" at bounding box center [1004, 245] width 126 height 162
click at [997, 254] on img at bounding box center [1004, 213] width 126 height 98
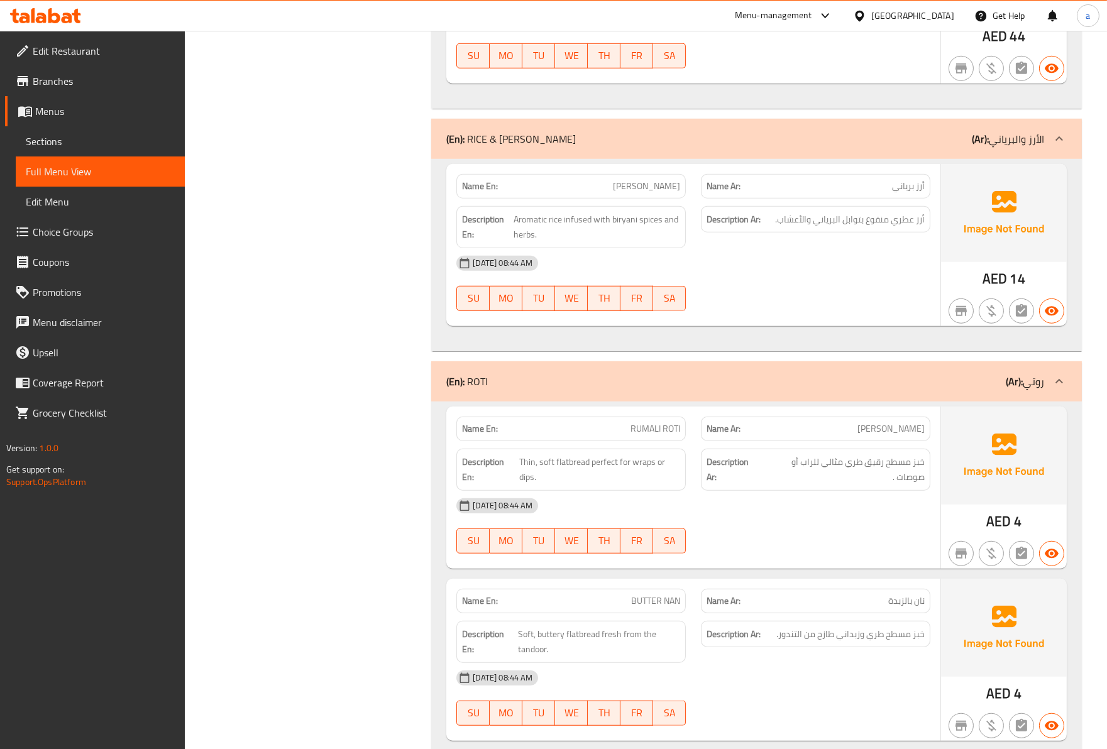
click at [914, 271] on div "[DATE] 08:44 AM" at bounding box center [693, 263] width 489 height 30
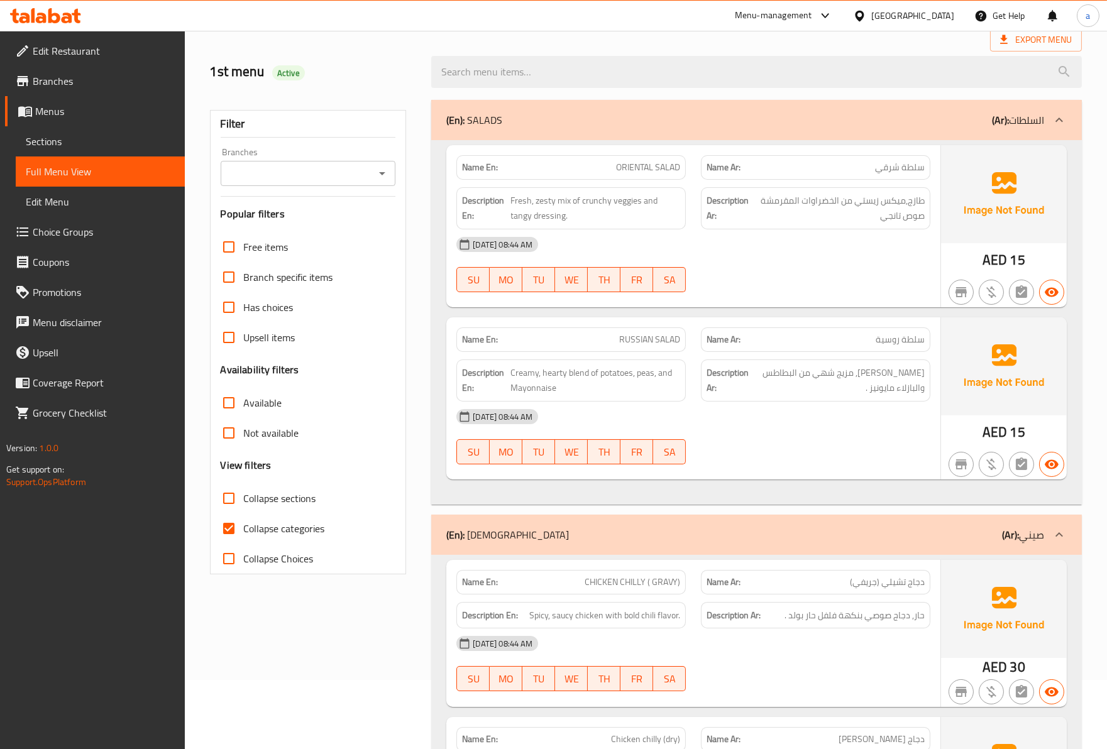
scroll to position [0, 0]
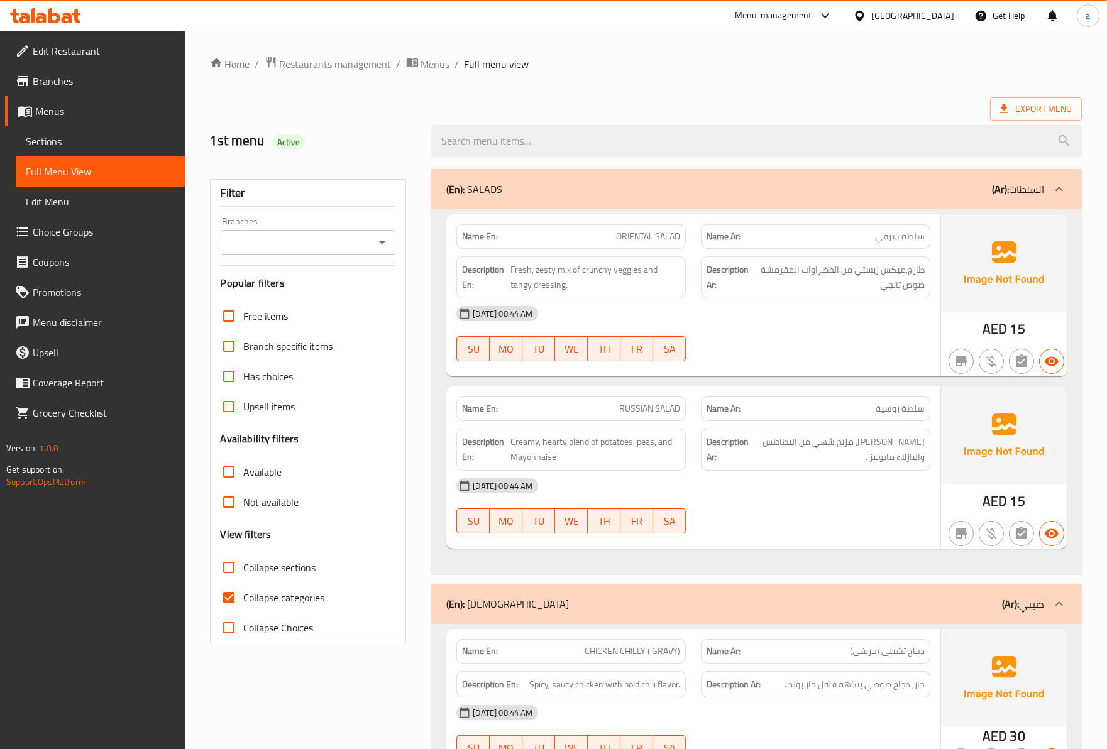
click at [239, 602] on input "Collapse categories" at bounding box center [229, 598] width 30 height 30
checkbox input "false"
click at [98, 146] on span "Sections" at bounding box center [100, 141] width 149 height 15
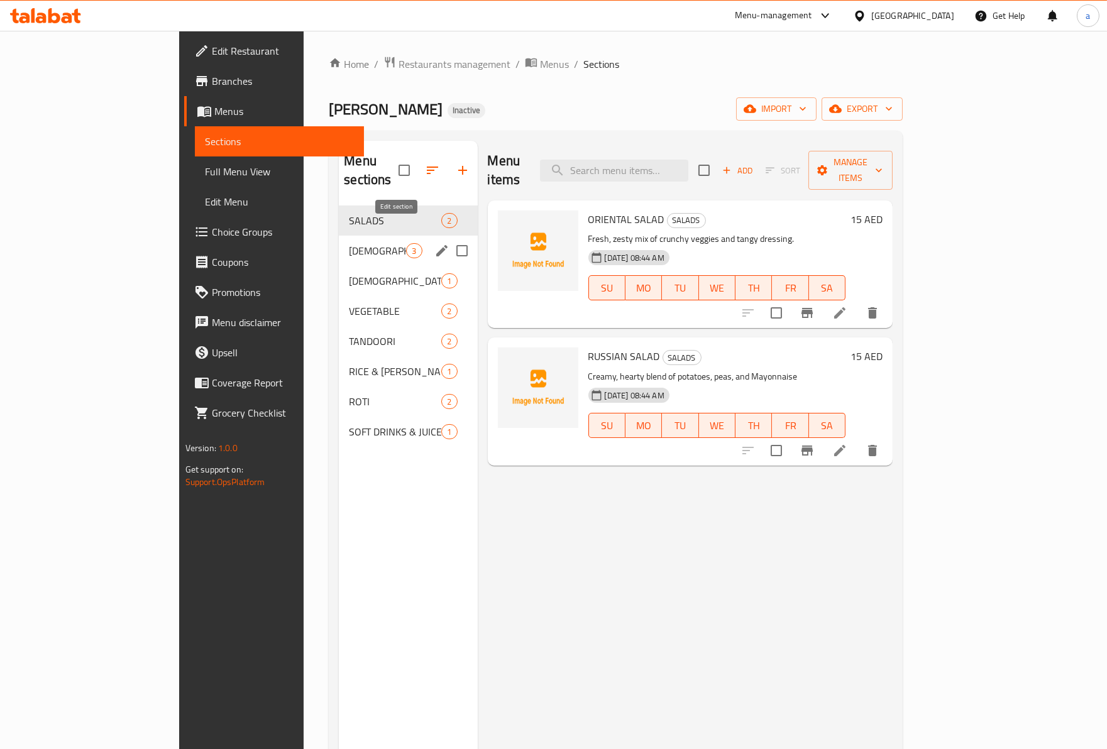
click at [434, 243] on icon "edit" at bounding box center [441, 250] width 15 height 15
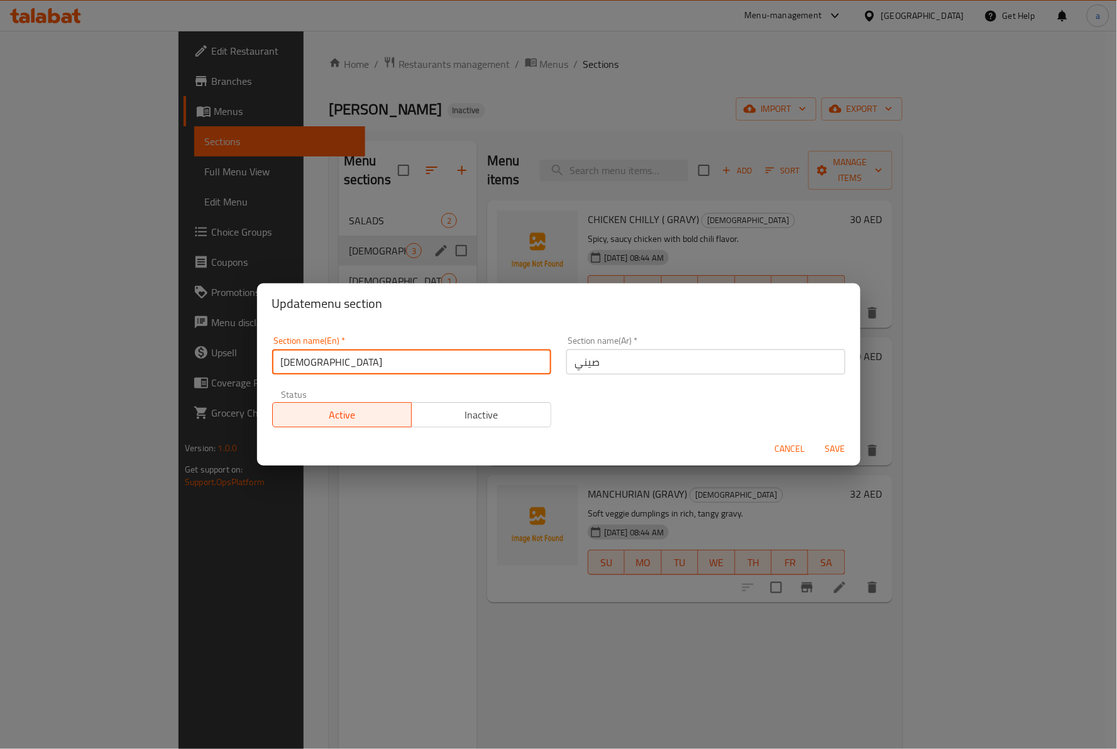
click at [374, 371] on input "CHINEESE" at bounding box center [411, 361] width 279 height 25
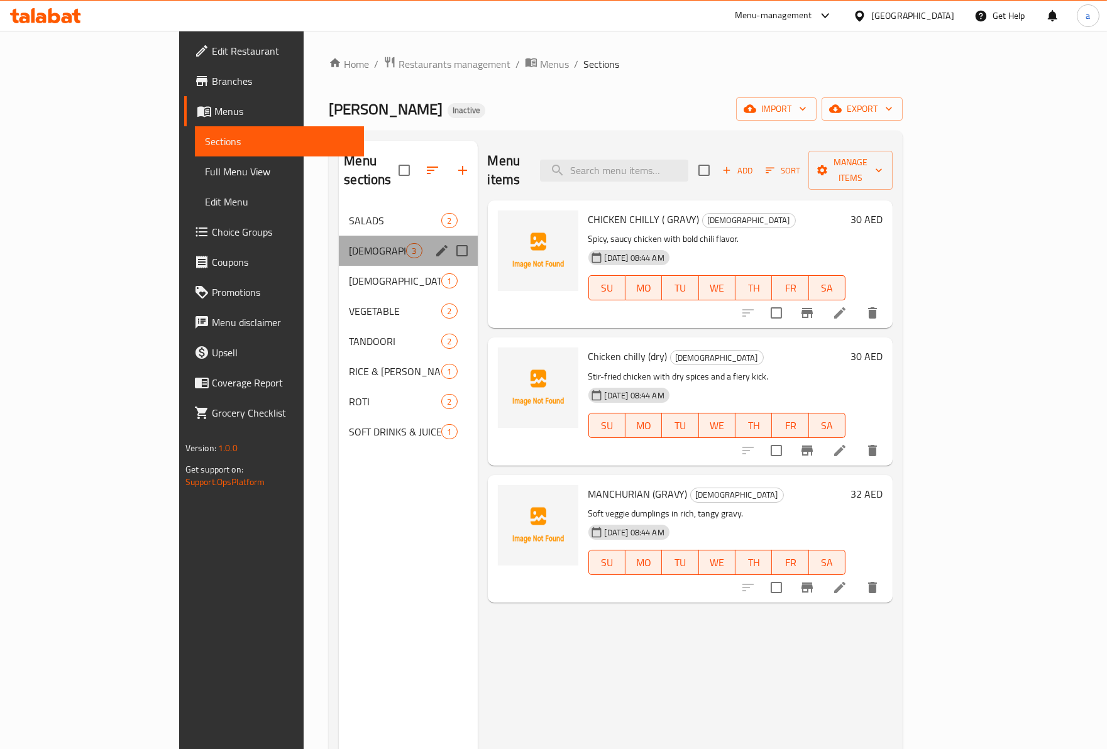
click at [432, 241] on div "Menu sections" at bounding box center [441, 250] width 19 height 19
click at [434, 243] on icon "edit" at bounding box center [441, 250] width 15 height 15
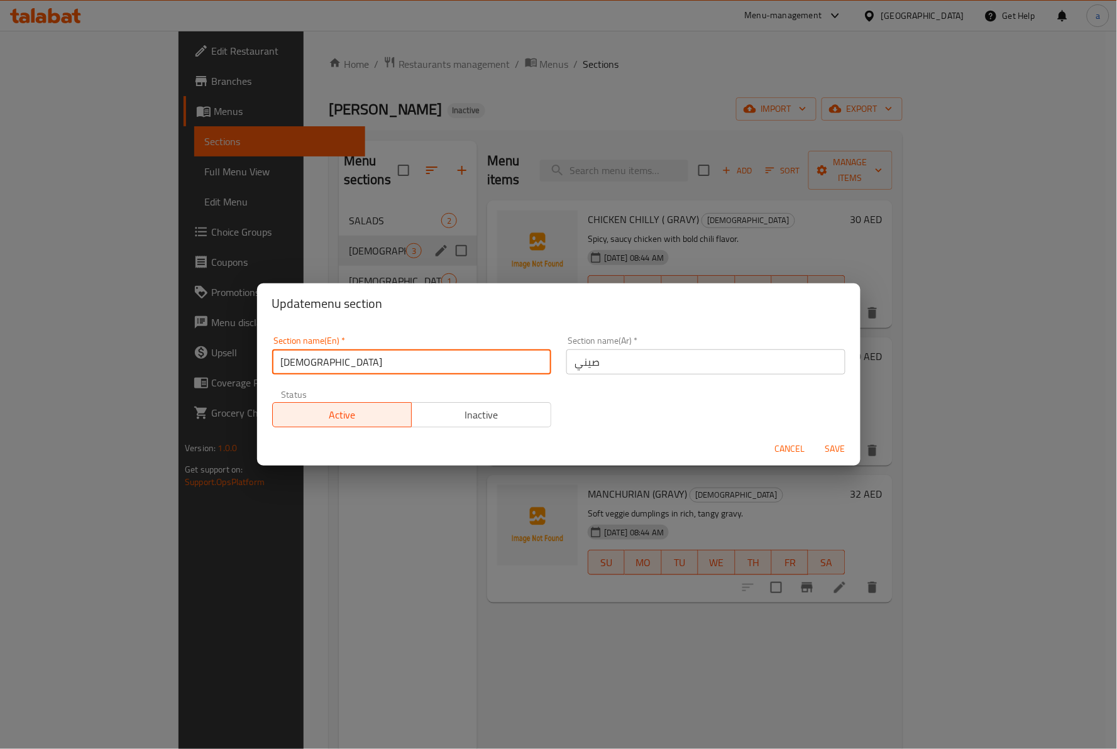
drag, startPoint x: 305, startPoint y: 363, endPoint x: 176, endPoint y: 366, distance: 128.9
click at [176, 366] on div "Update menu section Section name(En)   * CHINEESE Section name(En) * Section na…" at bounding box center [558, 374] width 1117 height 749
paste input "text"
type input "[DEMOGRAPHIC_DATA]"
click at [843, 444] on span "Save" at bounding box center [835, 449] width 30 height 16
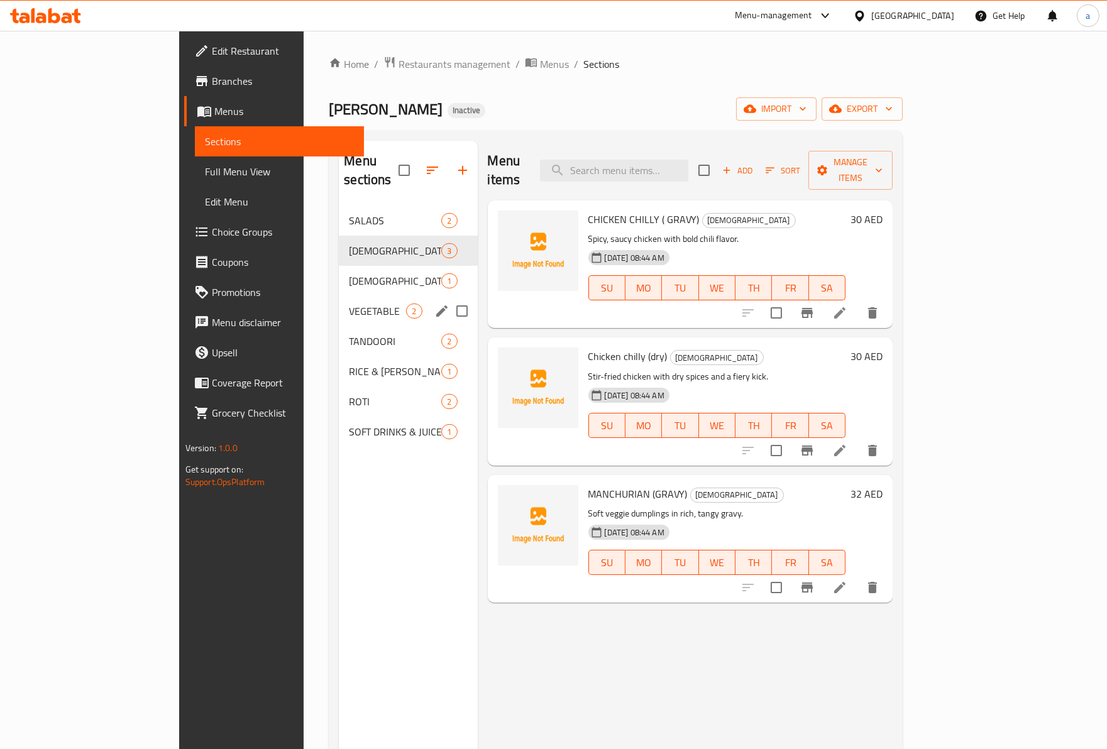
click at [349, 304] on span "VEGETABLE" at bounding box center [377, 311] width 57 height 15
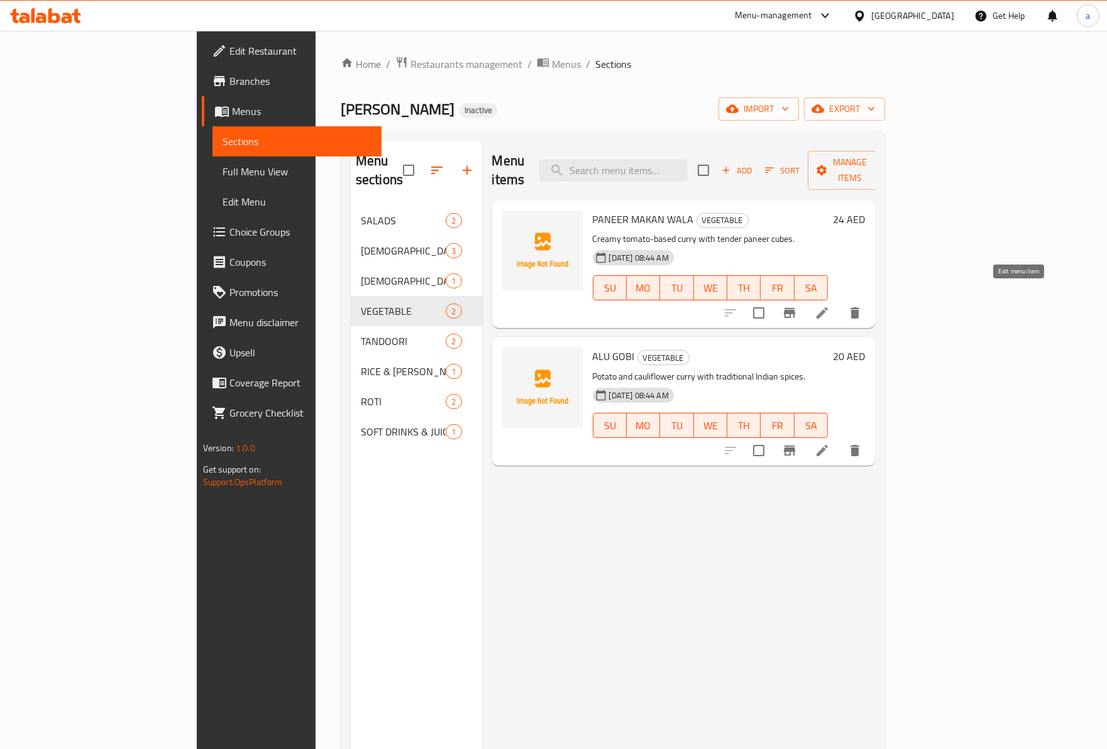
click at [828, 307] on icon at bounding box center [821, 312] width 11 height 11
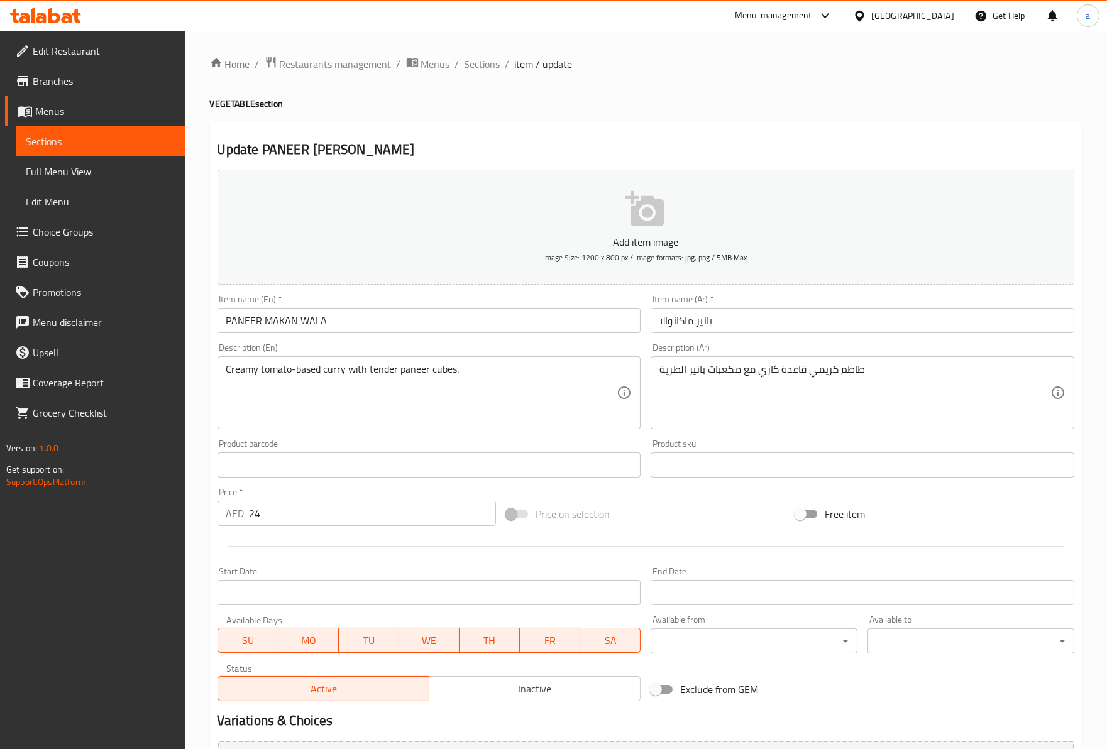
click at [302, 322] on input "PANEER MAKAN WALA" at bounding box center [429, 320] width 424 height 25
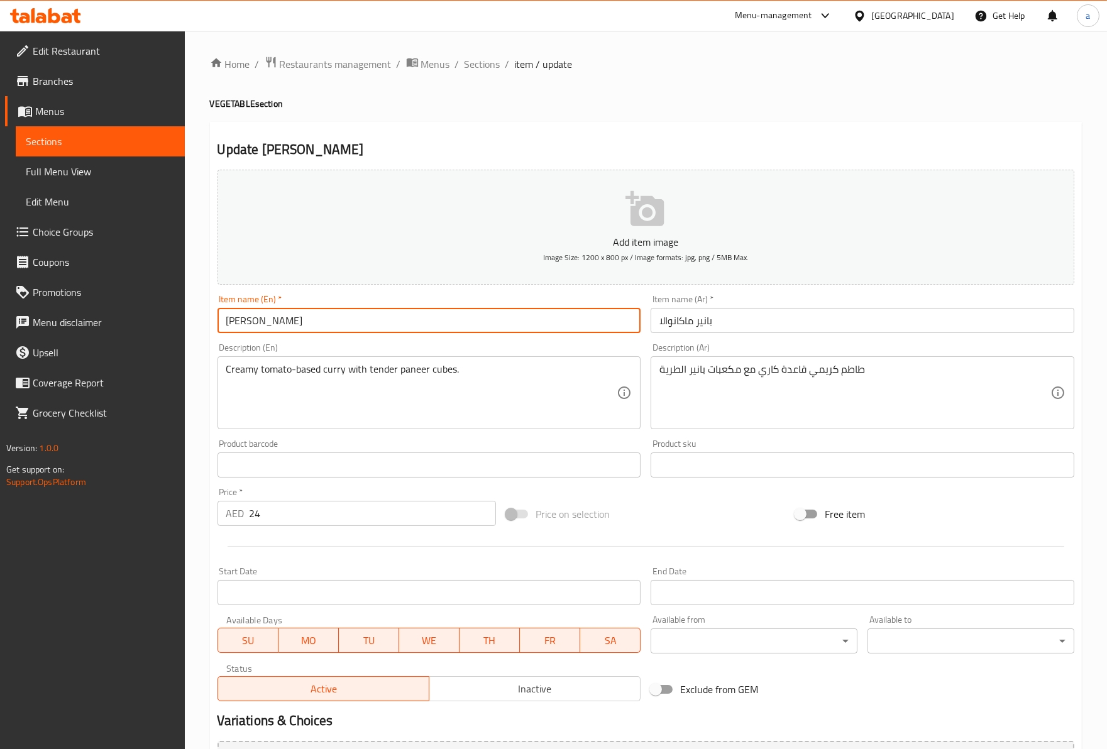
type input "PANEER MAKANWALA"
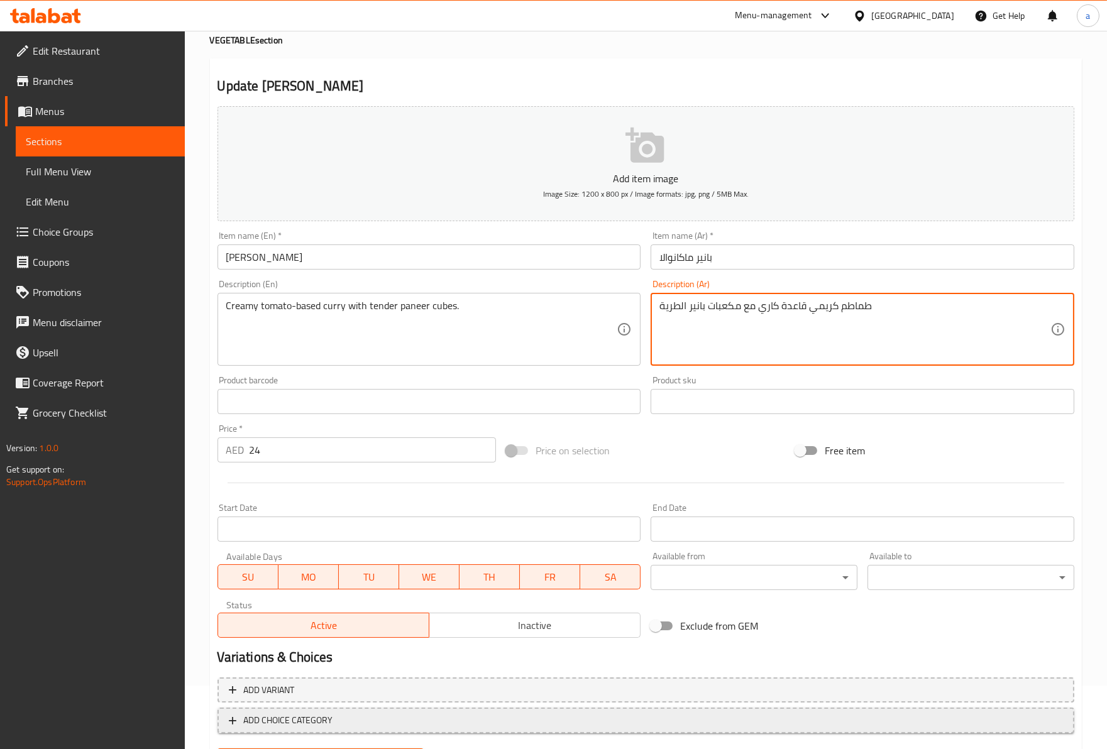
scroll to position [127, 0]
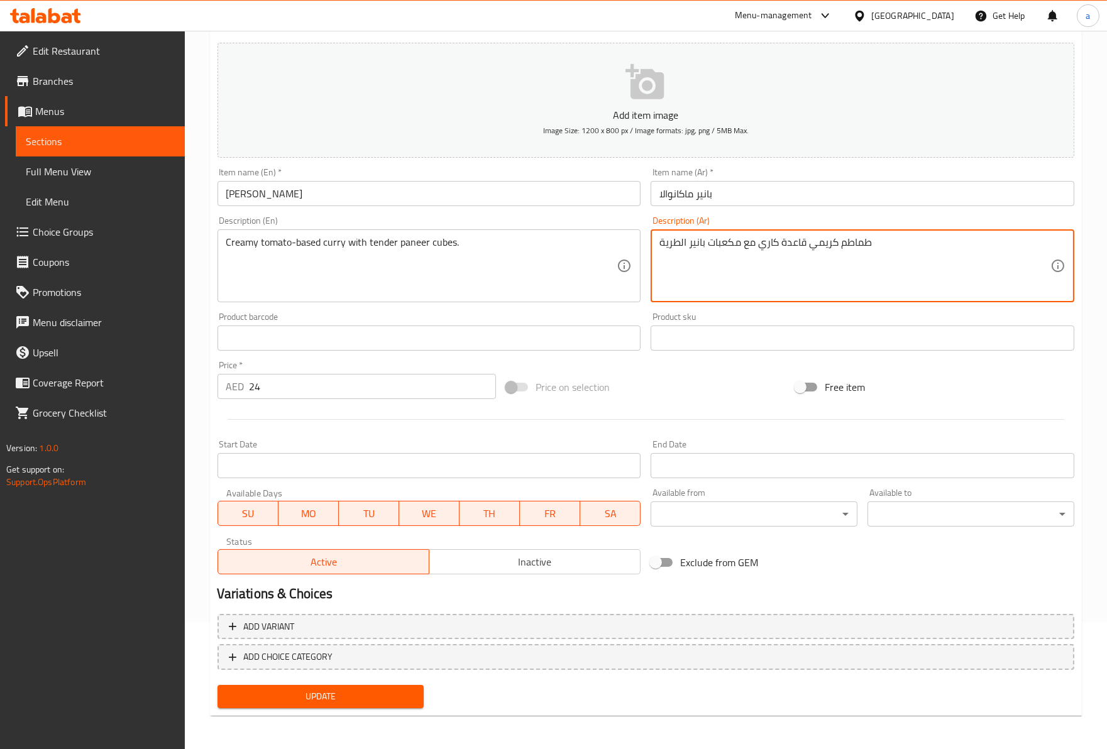
type textarea "طماطم كريمي قاعدة كاري مع مكعبات بانير الطرية"
click at [363, 693] on span "Update" at bounding box center [321, 697] width 187 height 16
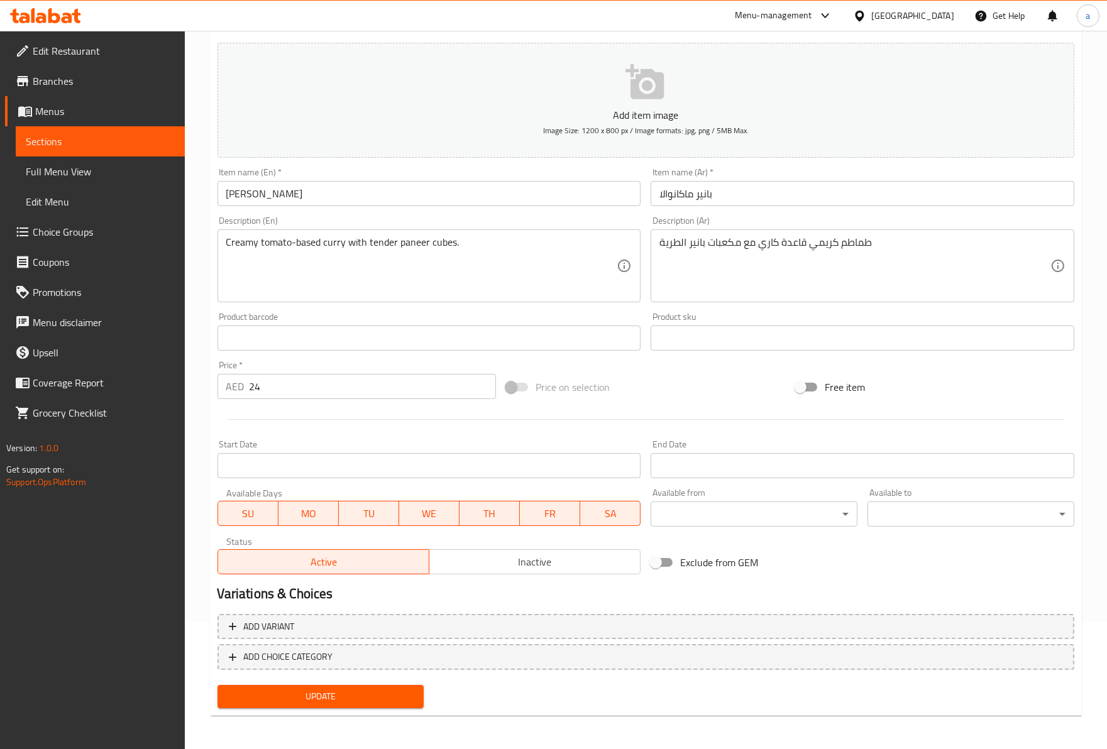
click at [368, 705] on button "Update" at bounding box center [320, 696] width 207 height 23
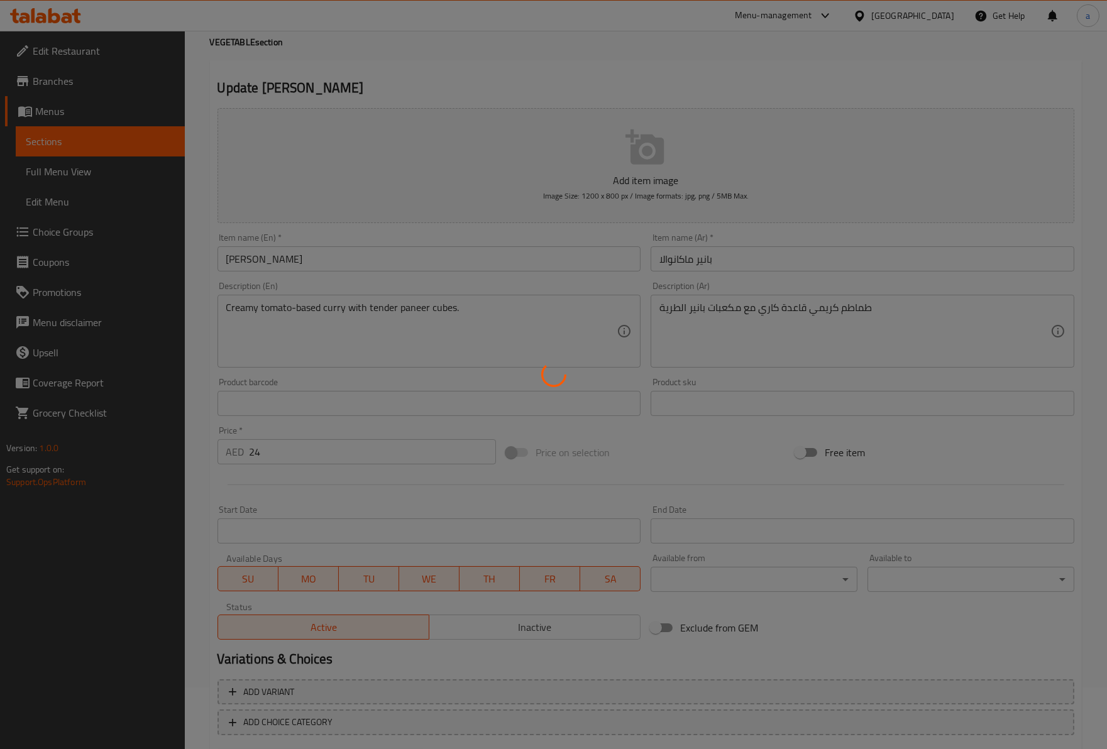
scroll to position [0, 0]
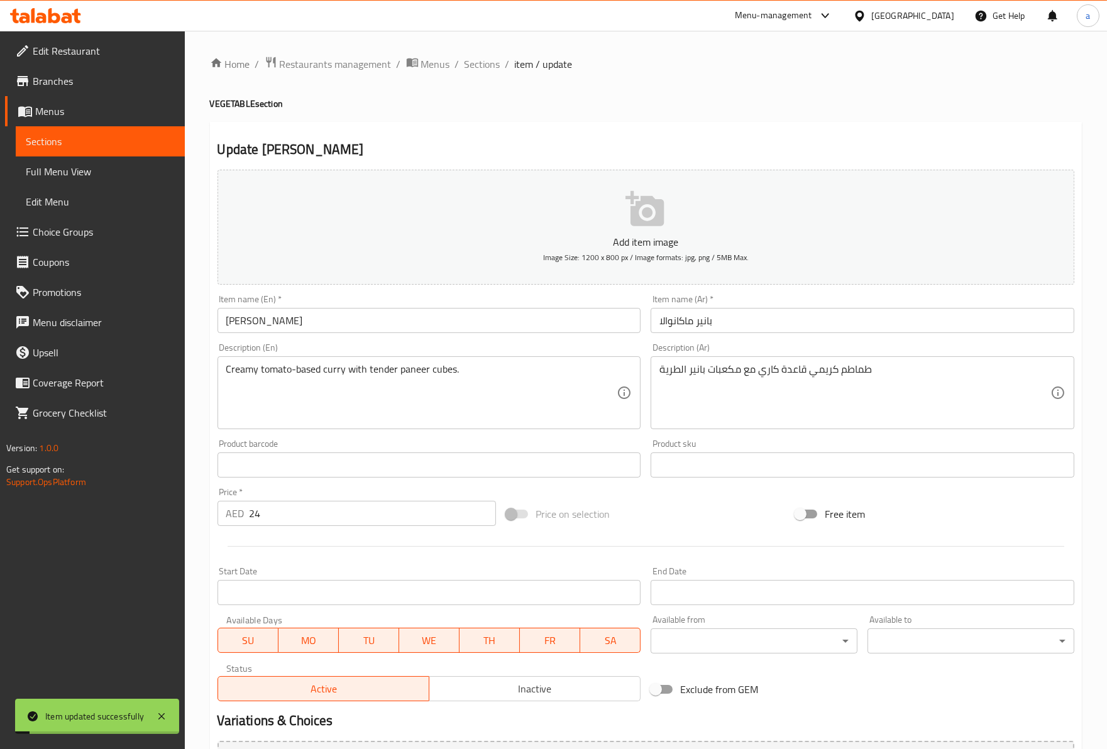
click at [488, 73] on div "Home / Restaurants management / Menus / Sections / item / update VEGETABLE sect…" at bounding box center [646, 454] width 872 height 797
click at [488, 69] on span "Sections" at bounding box center [482, 64] width 36 height 15
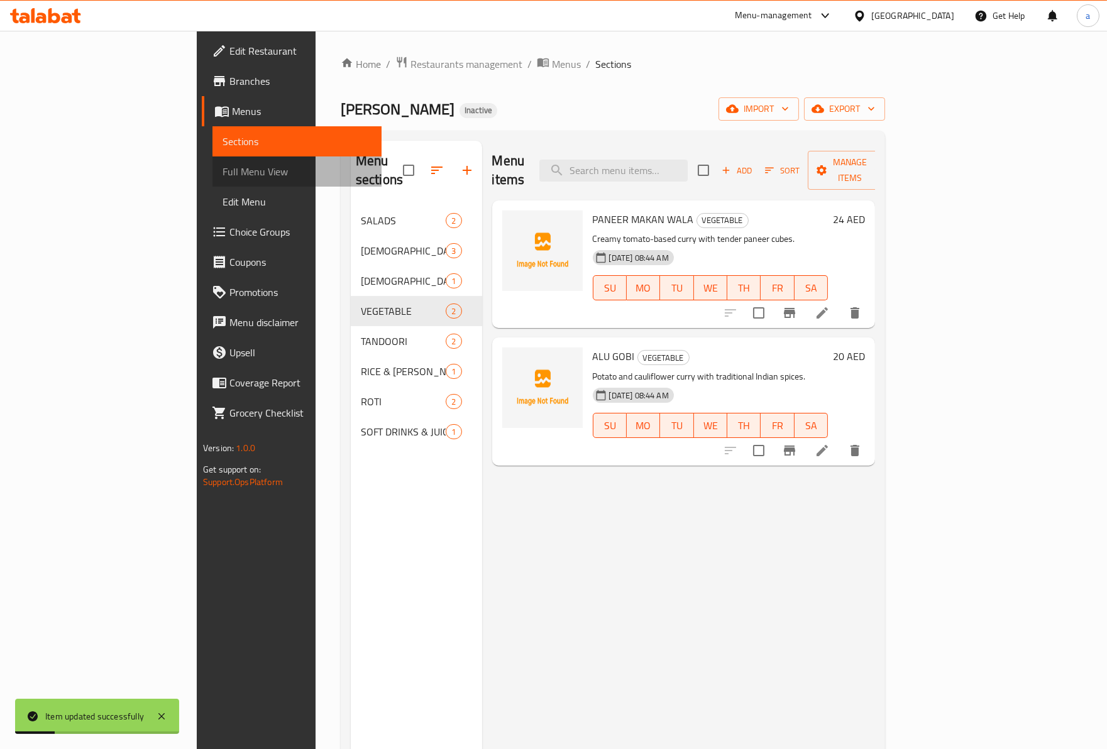
click at [222, 179] on span "Full Menu View" at bounding box center [296, 171] width 149 height 15
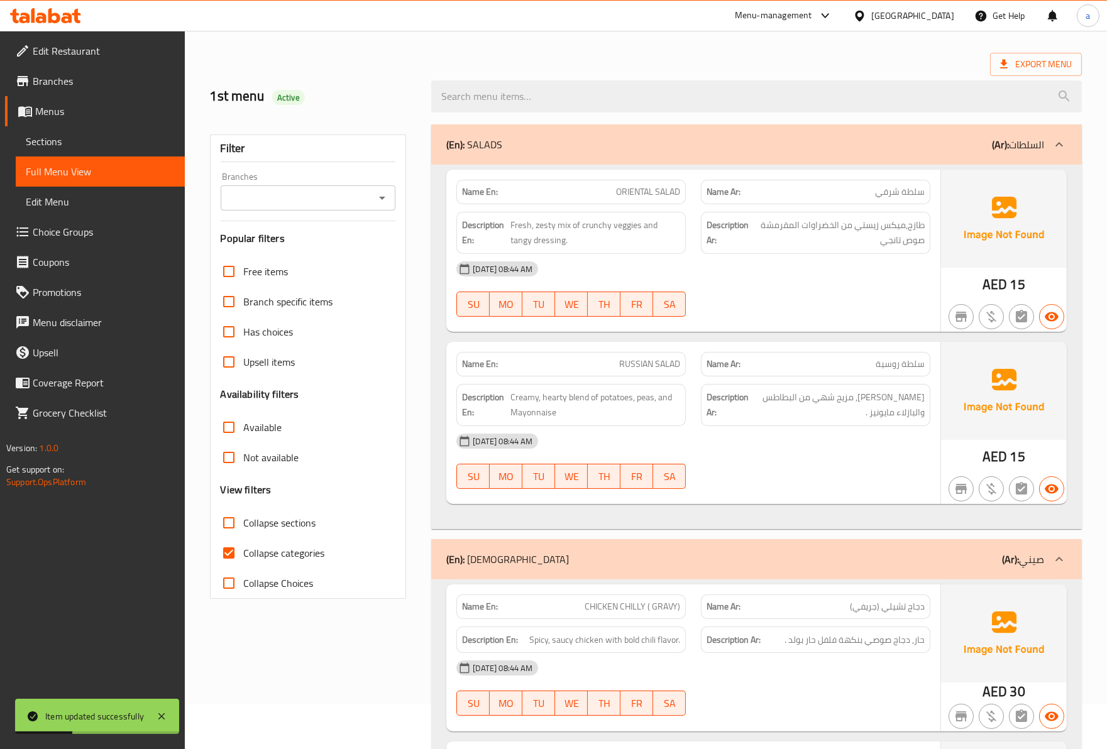
scroll to position [70, 0]
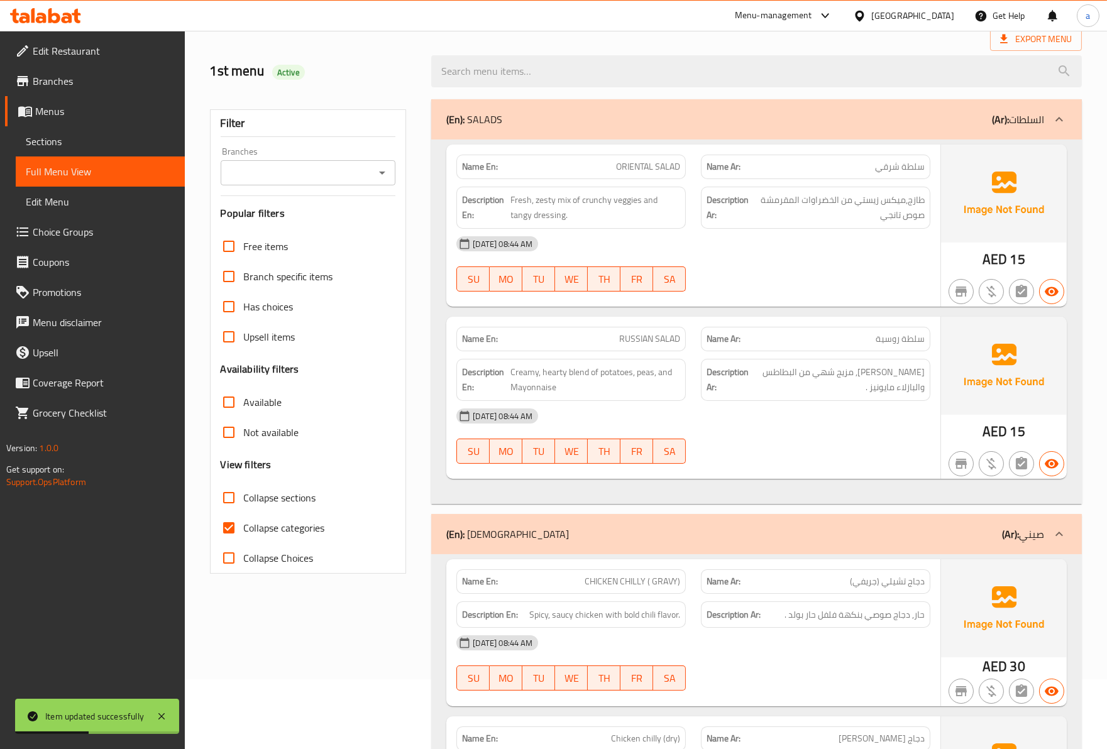
click at [246, 515] on label "Collapse categories" at bounding box center [269, 528] width 111 height 30
click at [244, 515] on input "Collapse categories" at bounding box center [229, 528] width 30 height 30
checkbox input "false"
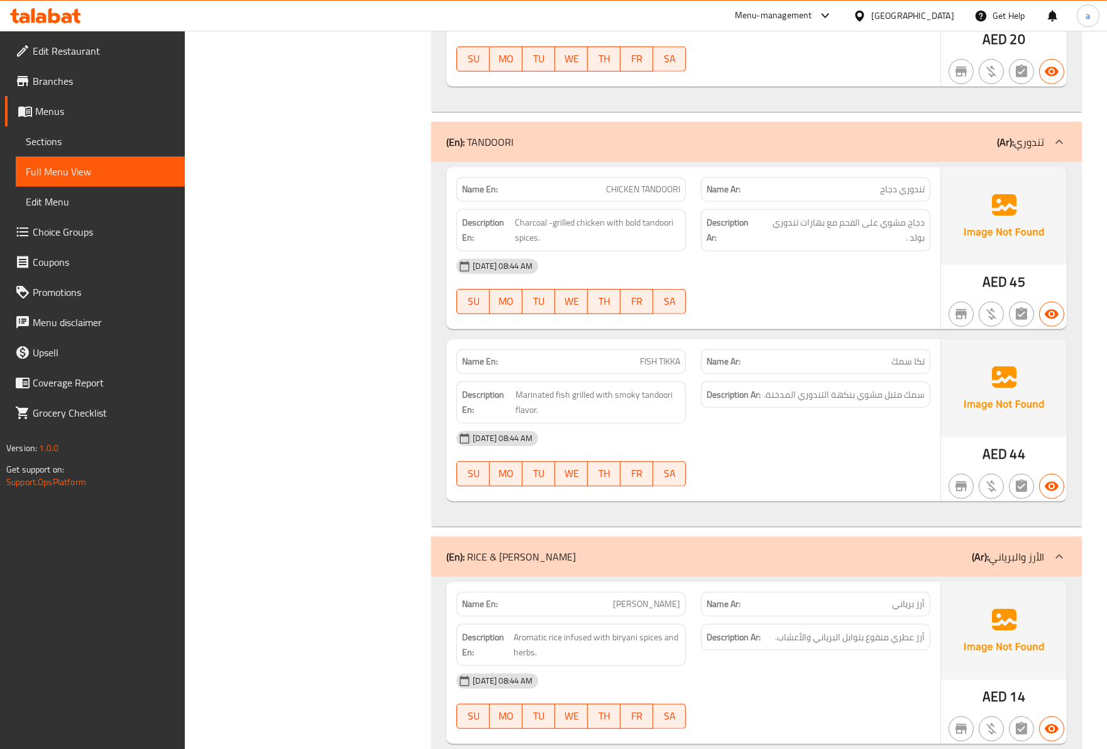
scroll to position [1543, 0]
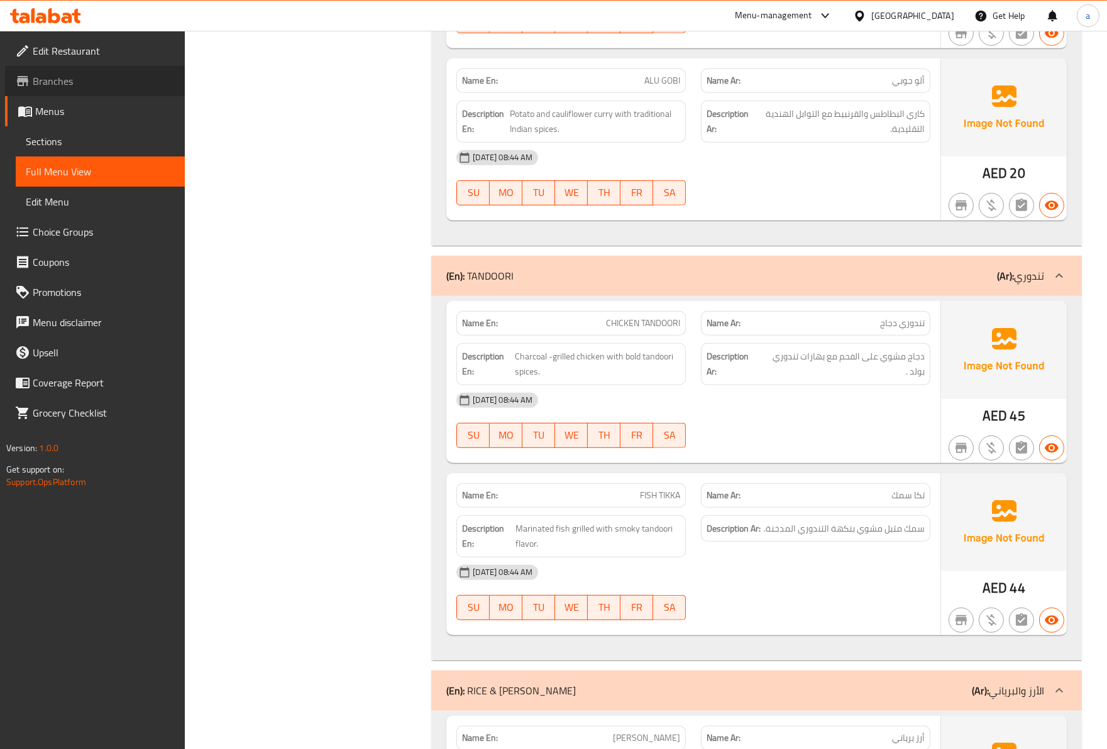
click at [82, 83] on span "Branches" at bounding box center [104, 81] width 142 height 15
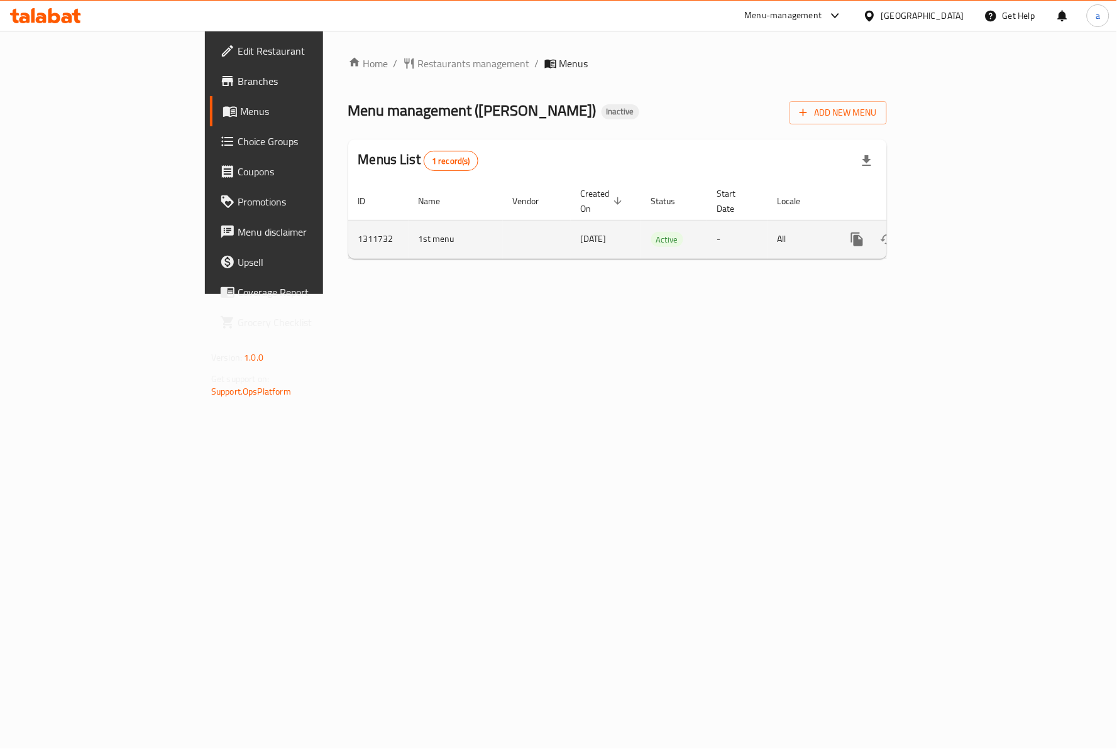
click at [953, 234] on icon "enhanced table" at bounding box center [947, 239] width 11 height 11
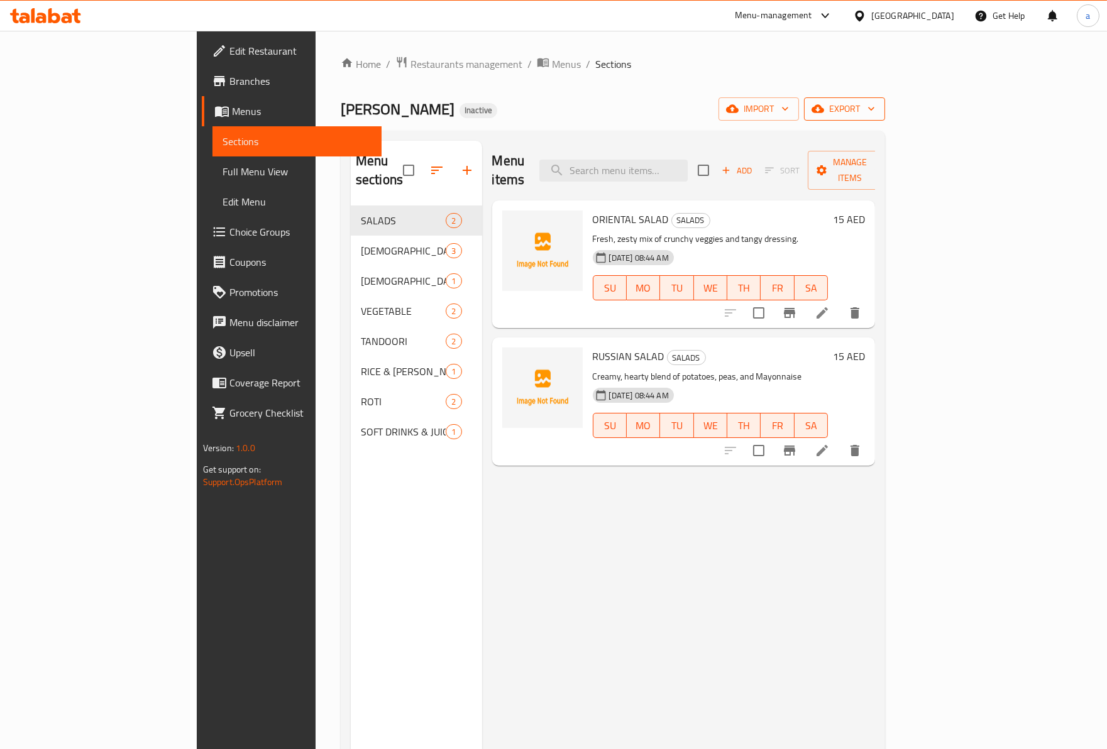
click at [877, 115] on icon "button" at bounding box center [871, 108] width 13 height 13
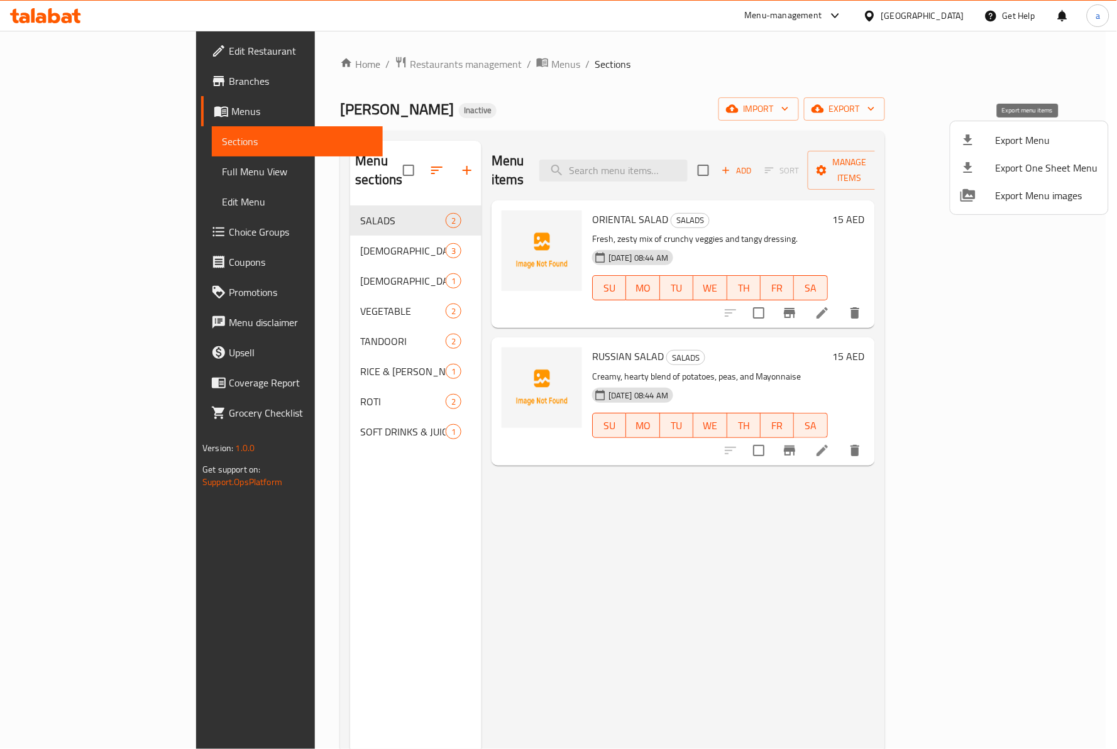
click at [992, 141] on div at bounding box center [977, 140] width 35 height 15
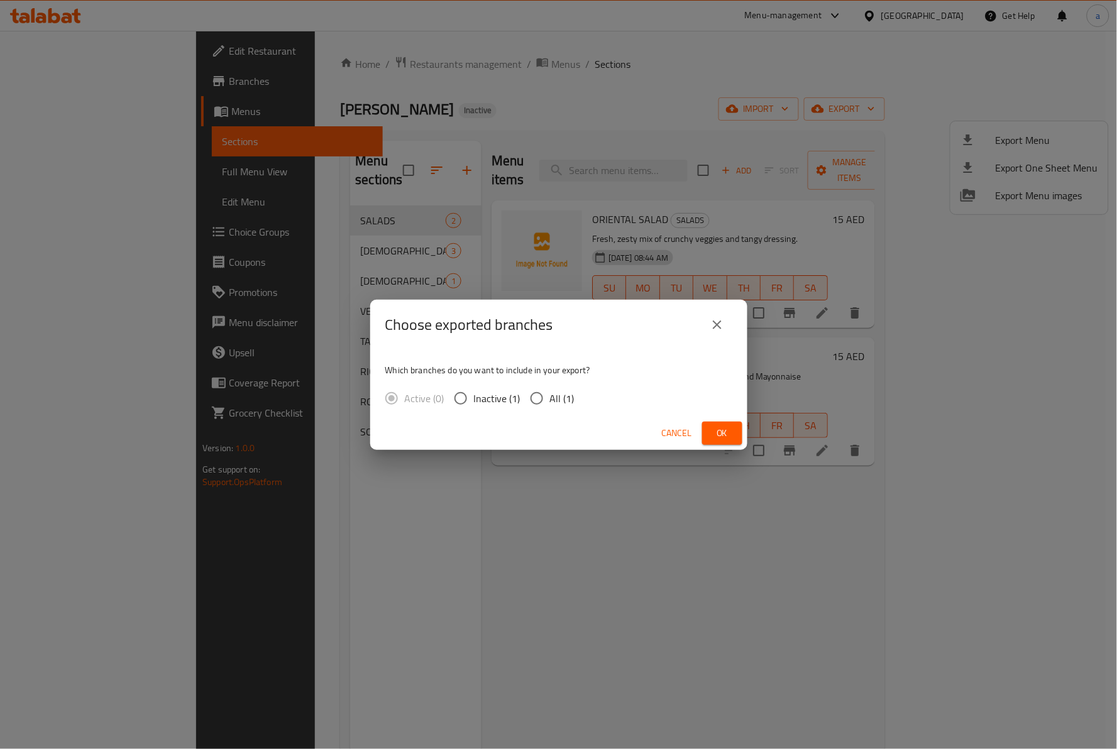
click at [558, 398] on span "All (1)" at bounding box center [562, 398] width 25 height 15
click at [550, 398] on input "All (1)" at bounding box center [537, 398] width 26 height 26
radio input "true"
click at [725, 436] on span "Ok" at bounding box center [722, 433] width 20 height 16
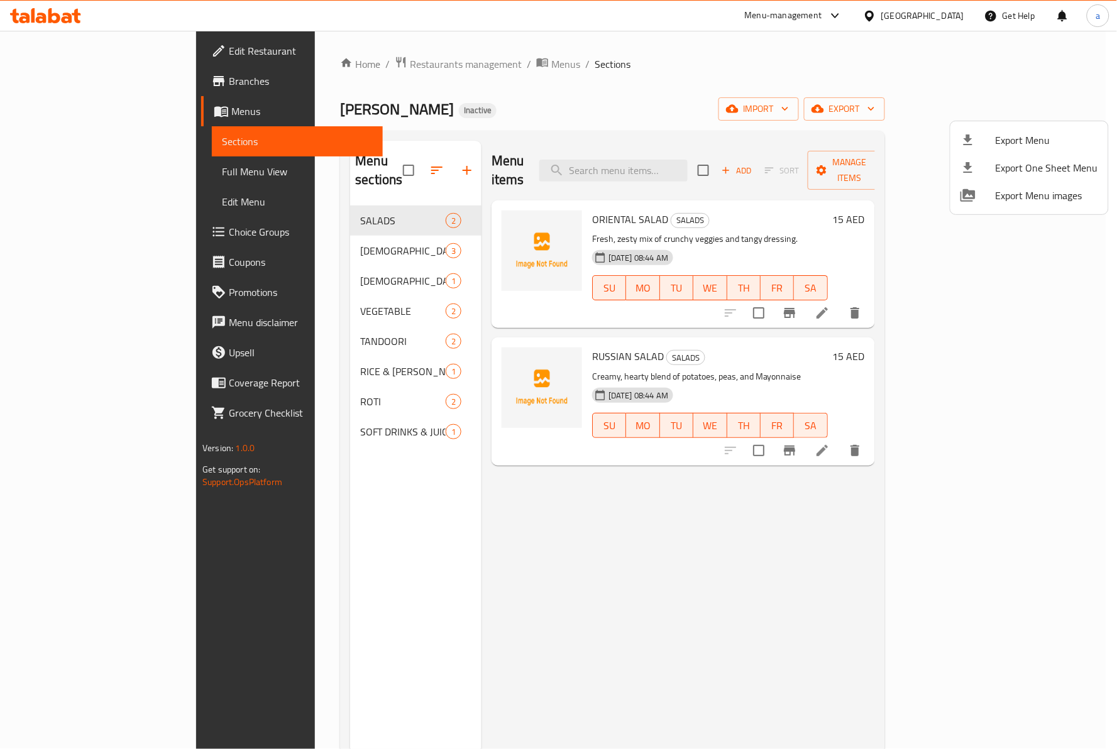
click at [38, 77] on div at bounding box center [558, 374] width 1117 height 749
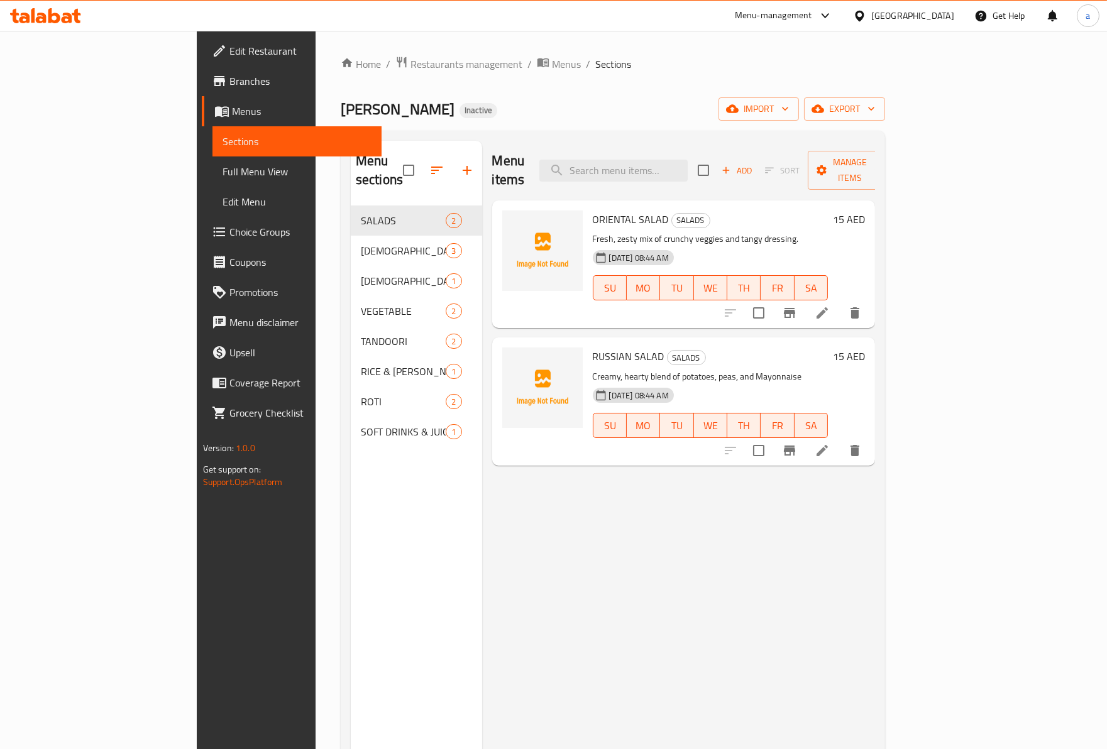
click at [229, 80] on span "Branches" at bounding box center [300, 81] width 142 height 15
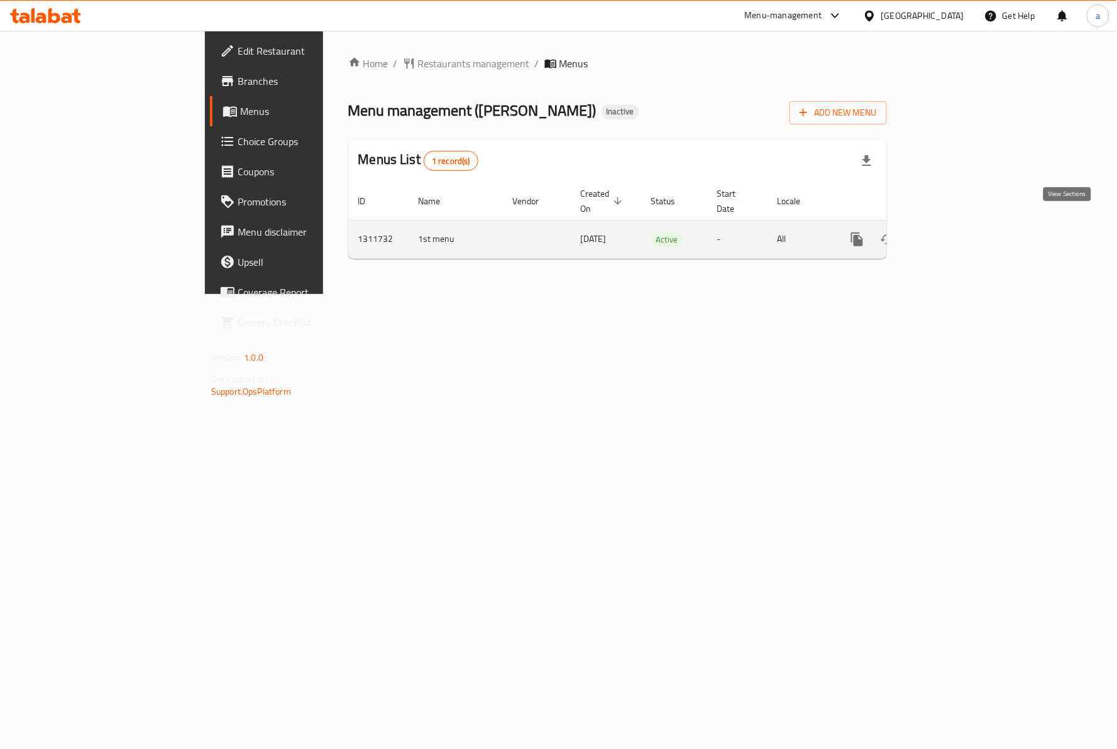
click at [955, 232] on icon "enhanced table" at bounding box center [947, 239] width 15 height 15
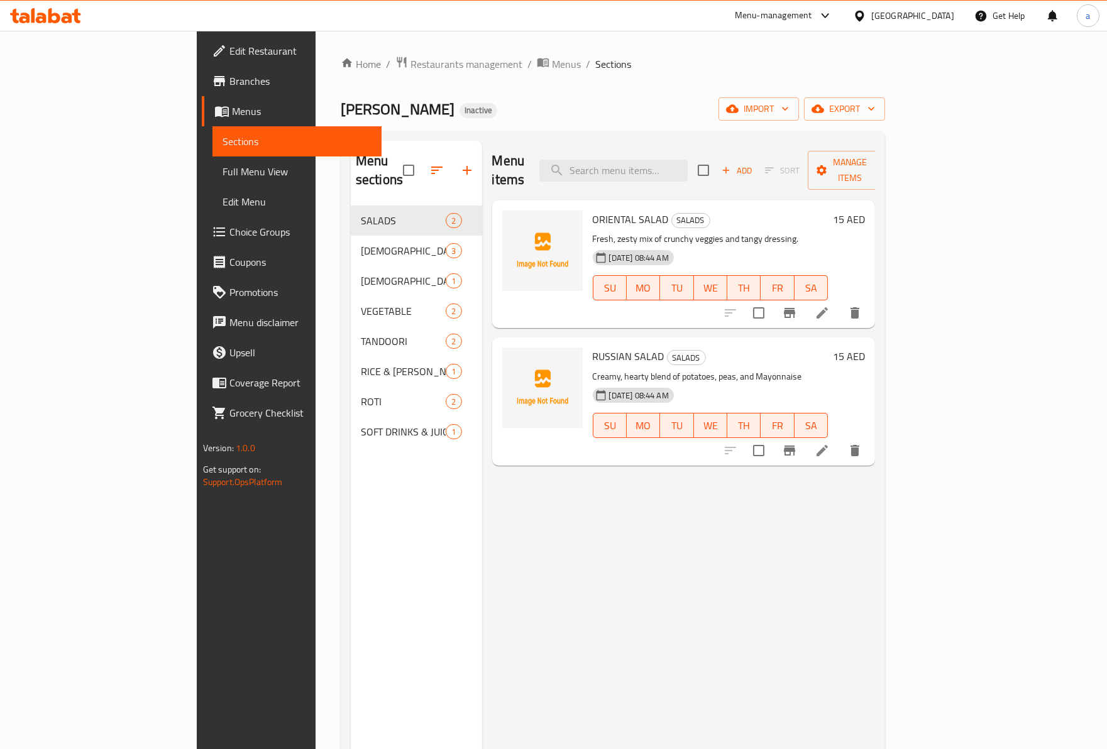
click at [222, 178] on span "Full Menu View" at bounding box center [296, 171] width 149 height 15
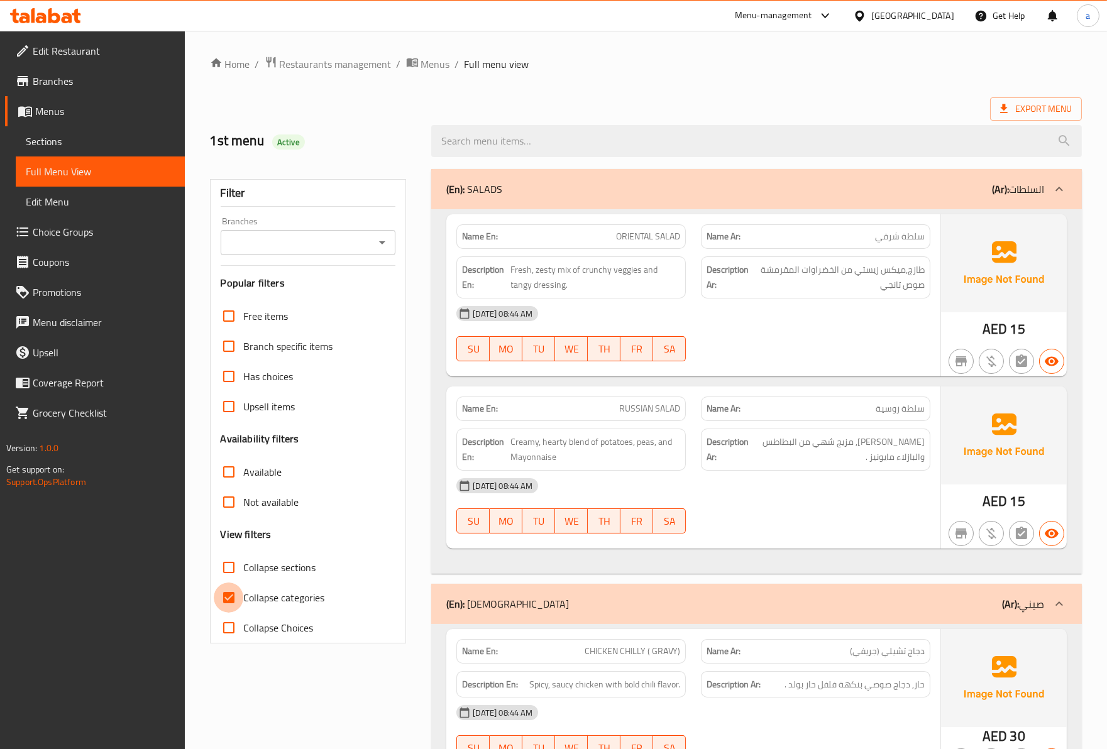
click at [224, 603] on input "Collapse categories" at bounding box center [229, 598] width 30 height 30
checkbox input "false"
click at [70, 158] on link "Full Menu View" at bounding box center [100, 171] width 169 height 30
click at [75, 143] on span "Sections" at bounding box center [100, 141] width 149 height 15
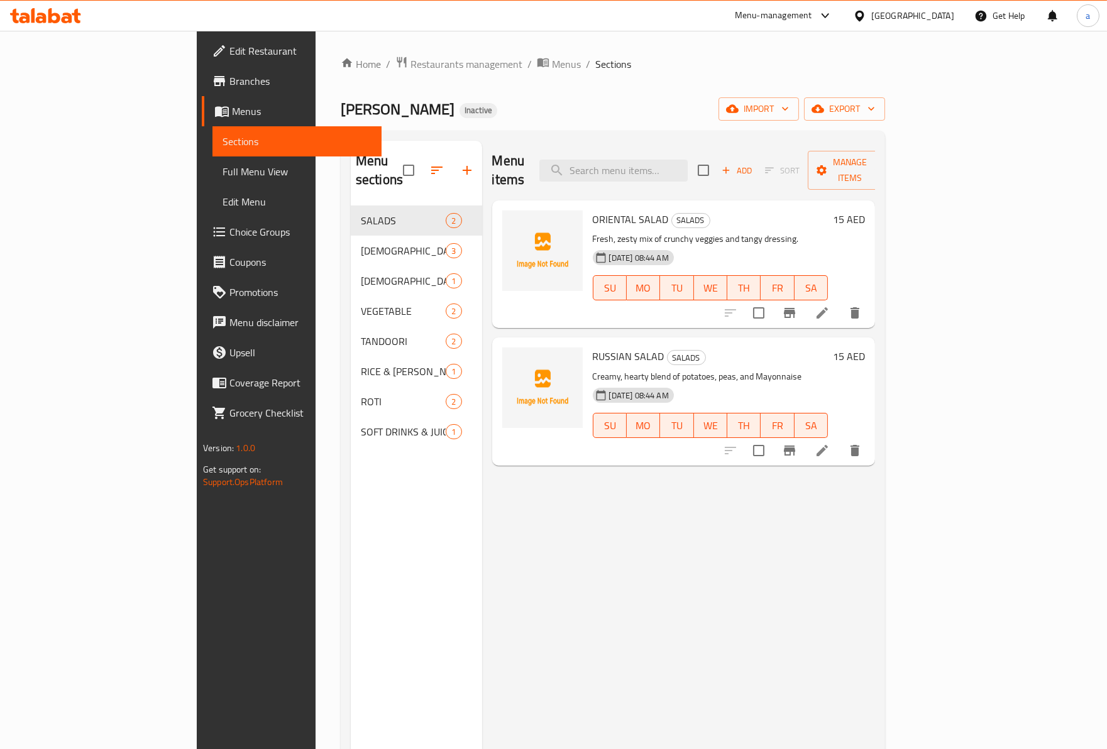
click at [232, 107] on span "Menus" at bounding box center [302, 111] width 140 height 15
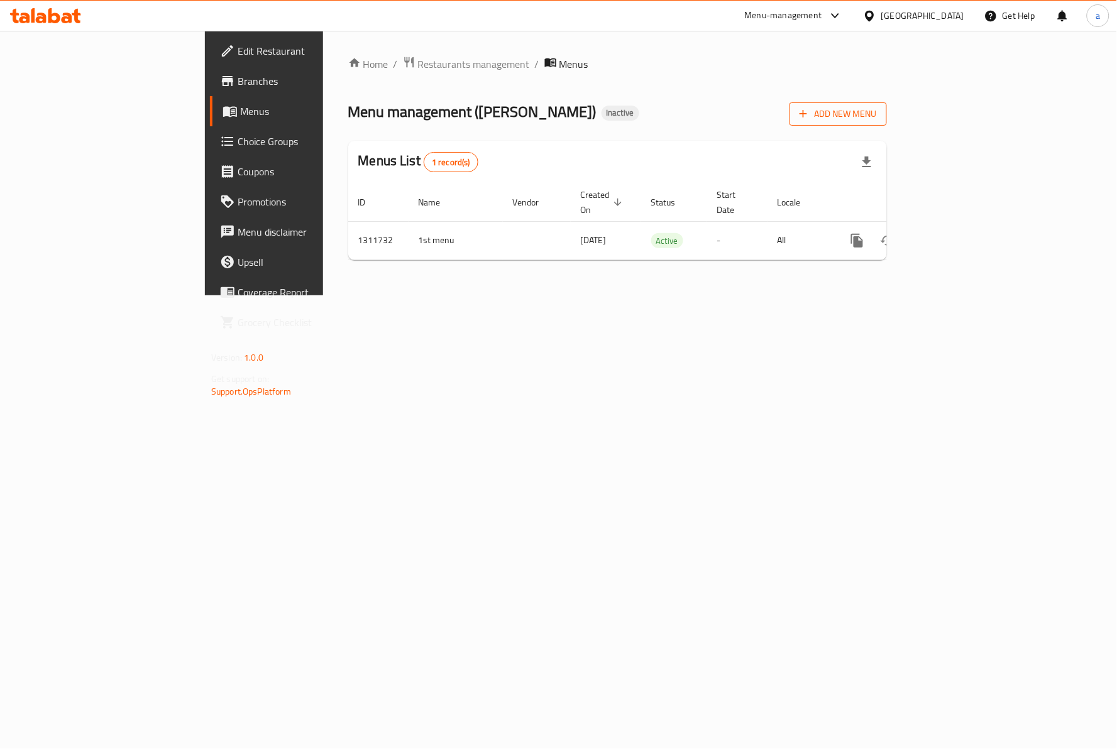
click at [887, 103] on button "Add New Menu" at bounding box center [837, 113] width 97 height 23
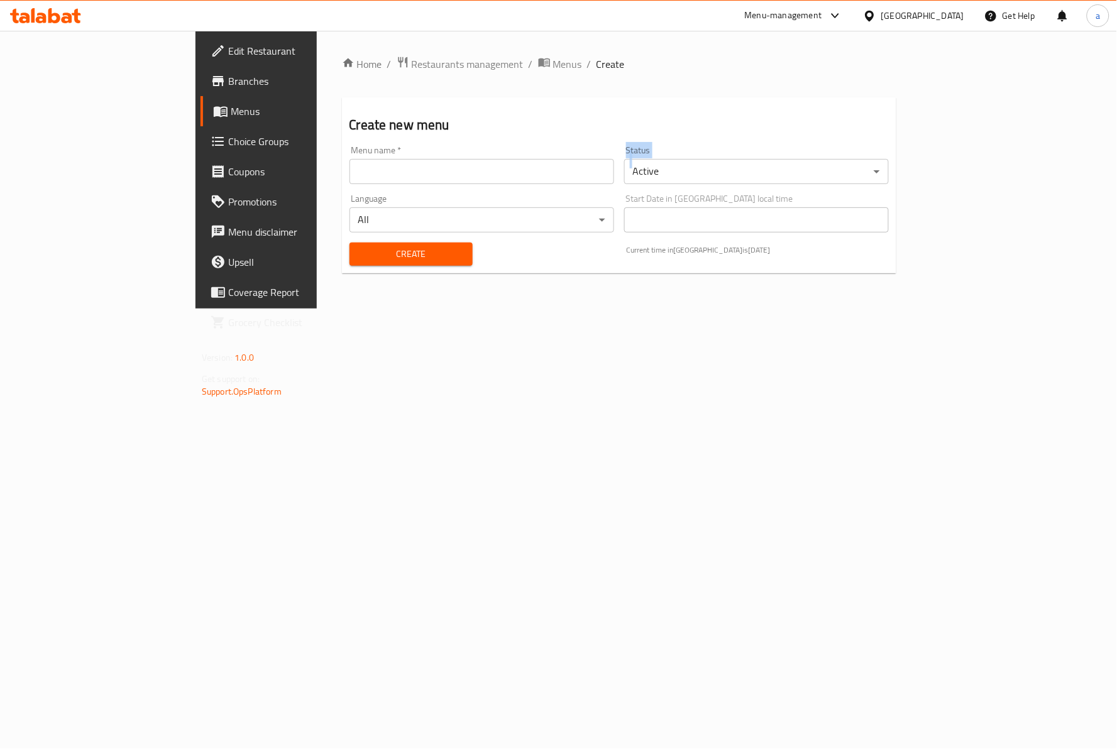
click at [344, 189] on div "Menu name   * Menu name * Status Active ​ Language All ​ Start Date in United A…" at bounding box center [618, 206] width 549 height 130
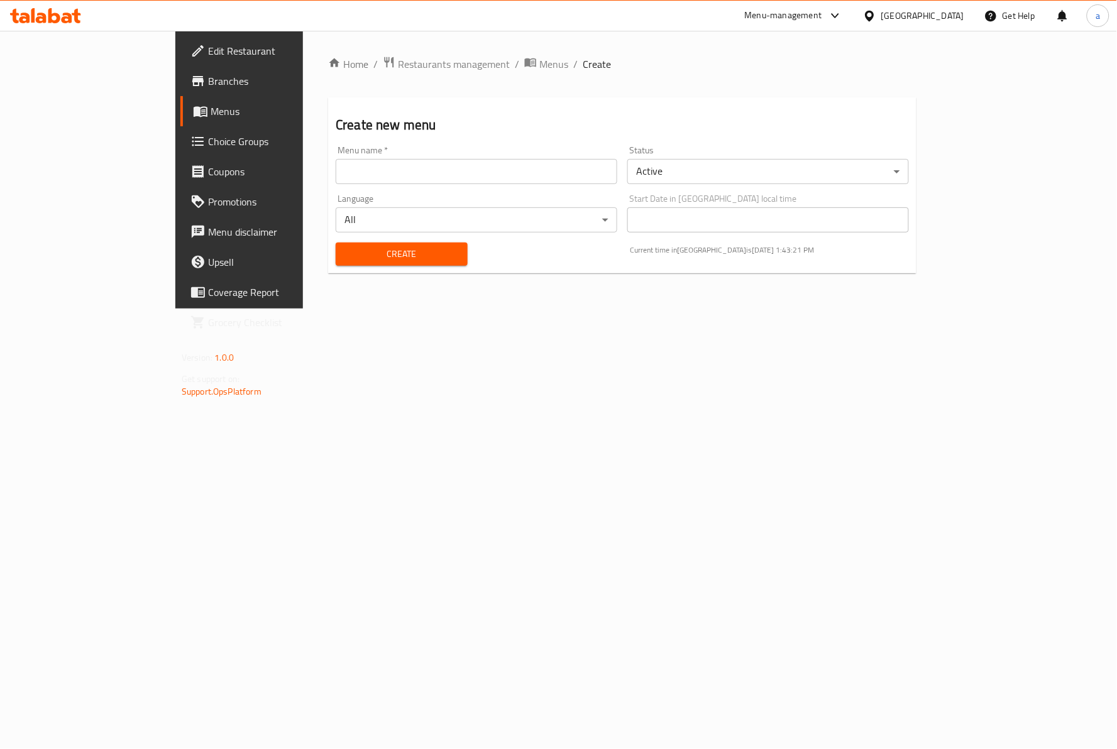
click at [336, 171] on input "text" at bounding box center [477, 171] width 282 height 25
type input "2st menu"
click at [328, 266] on div "Create" at bounding box center [401, 254] width 147 height 38
click at [336, 265] on button "Create" at bounding box center [402, 254] width 132 height 23
click at [211, 110] on span "Menus" at bounding box center [281, 111] width 141 height 15
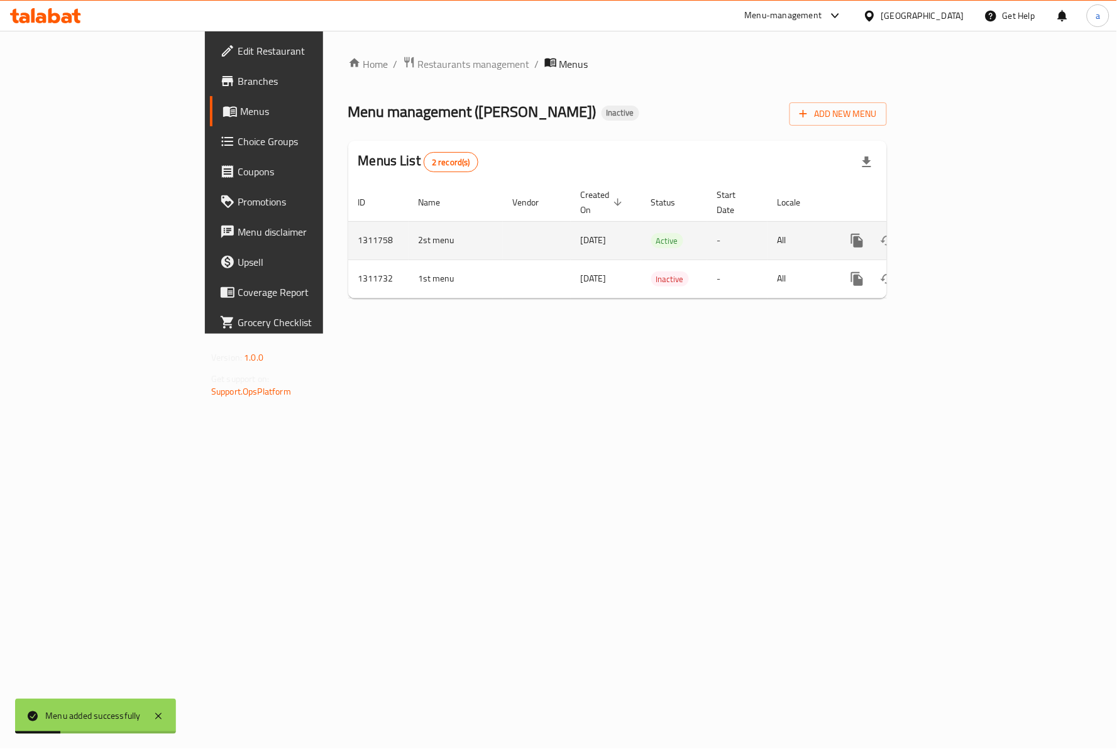
click at [955, 233] on icon "enhanced table" at bounding box center [947, 240] width 15 height 15
